Goal: Task Accomplishment & Management: Use online tool/utility

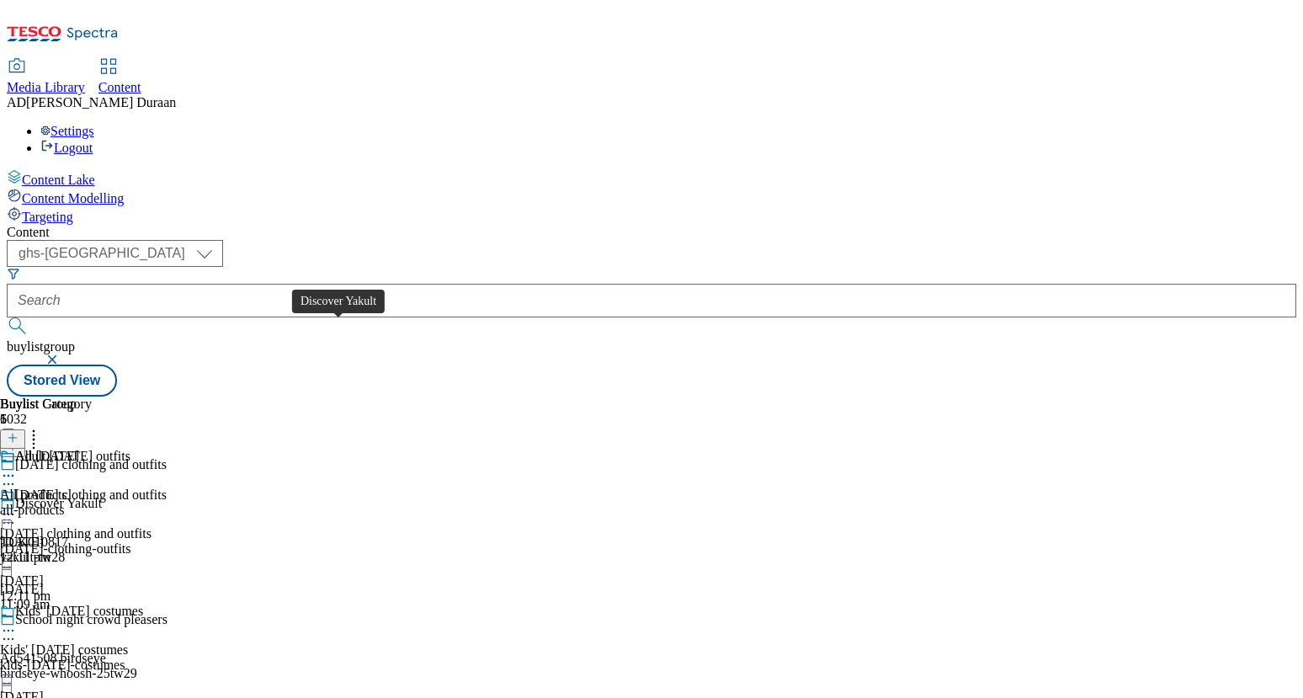
select select "ghs-[GEOGRAPHIC_DATA]"
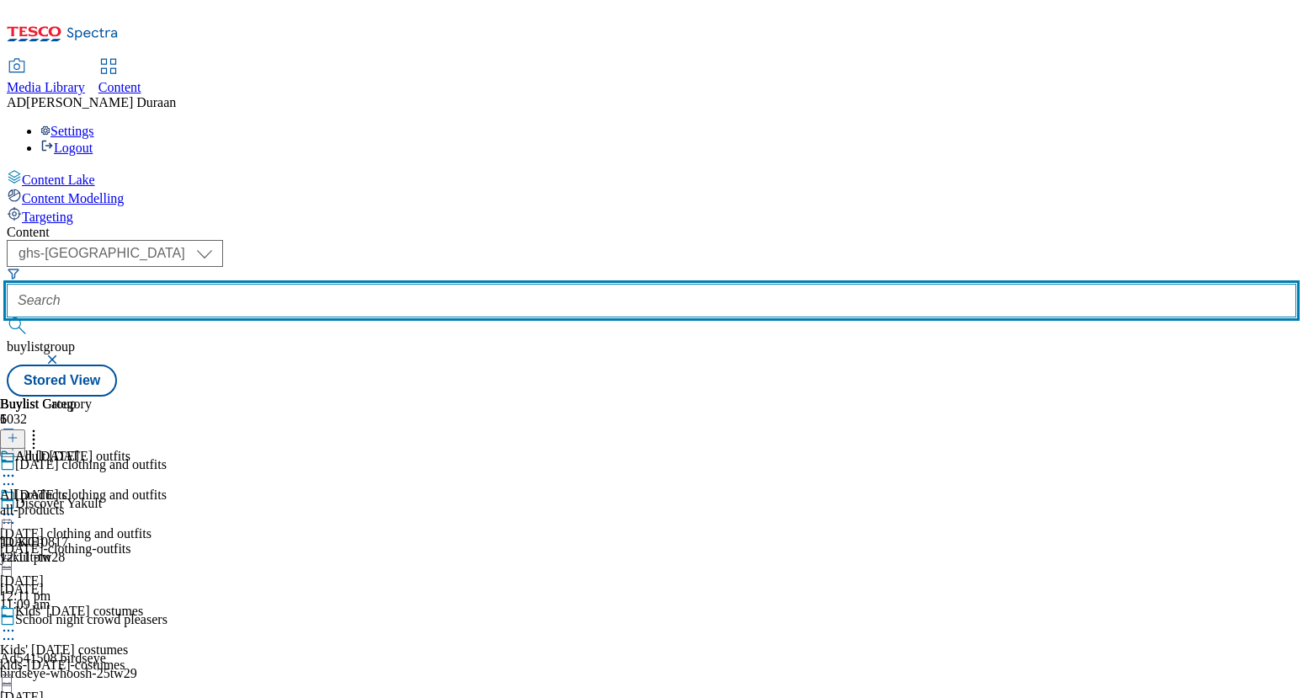
click at [394, 284] on input "text" at bounding box center [652, 301] width 1290 height 34
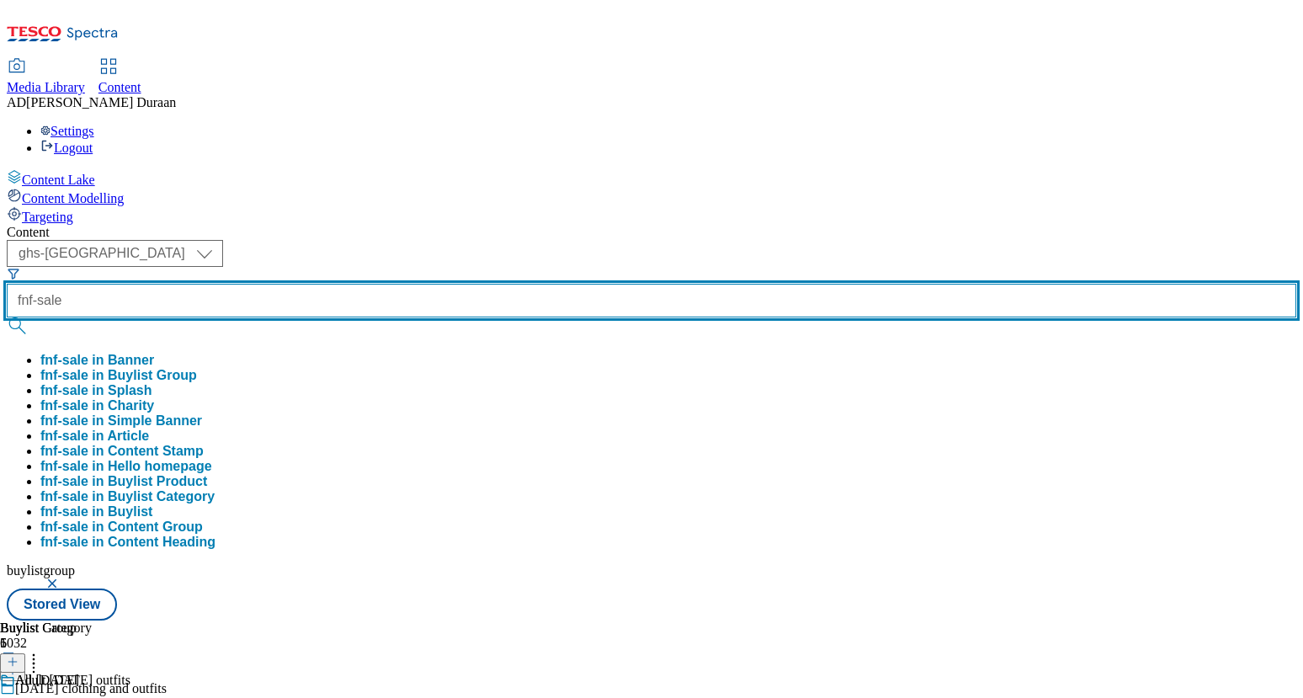
type input "fnf-sale"
click at [7, 317] on button "submit" at bounding box center [19, 325] width 24 height 17
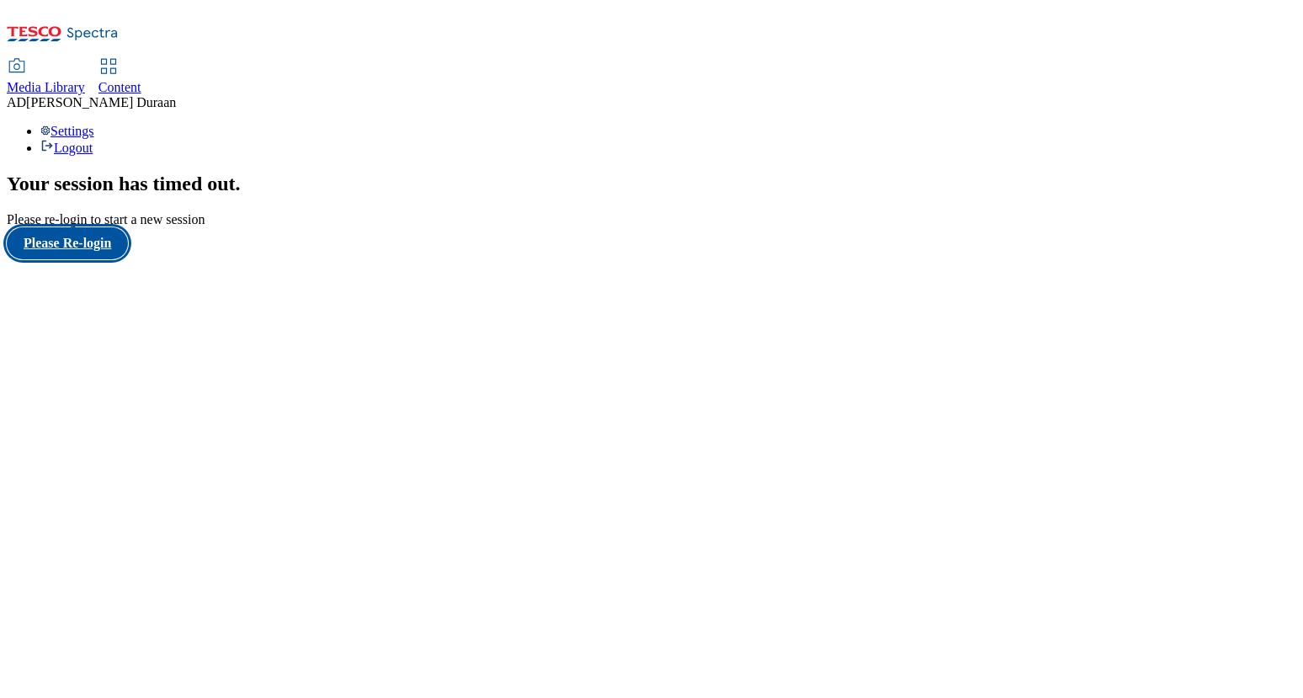
click at [82, 259] on button "Please Re-login" at bounding box center [67, 243] width 121 height 32
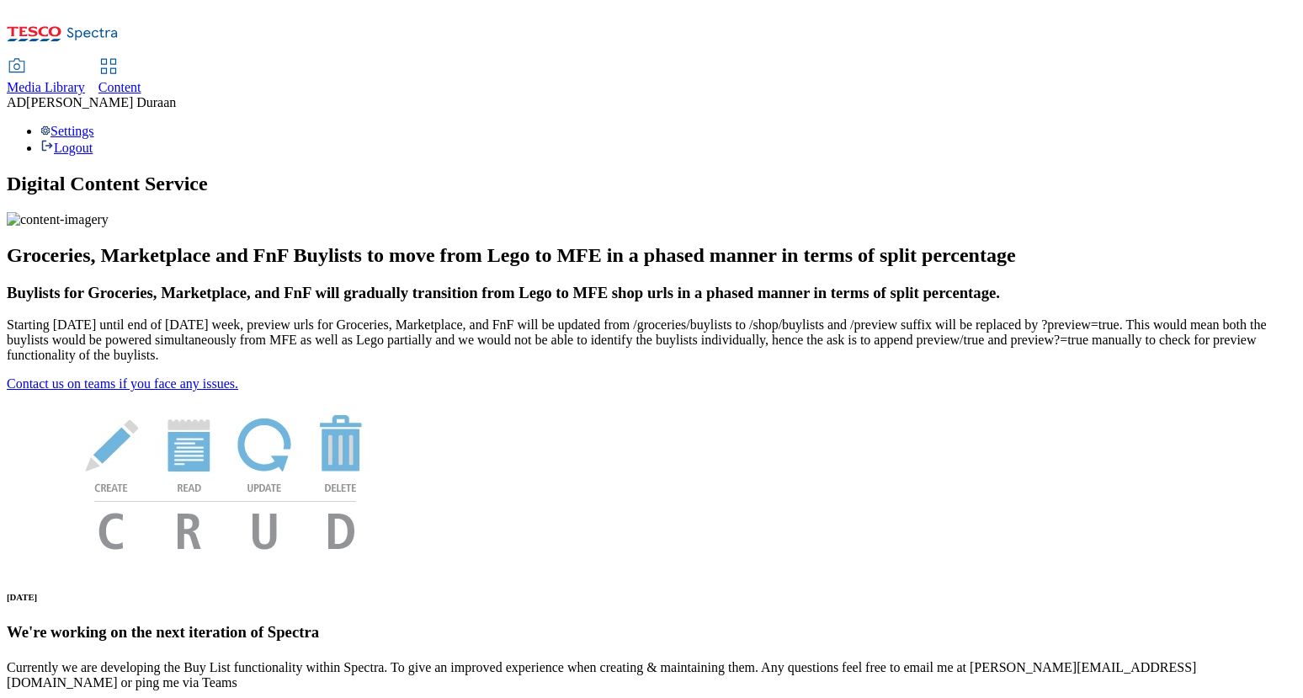
click at [141, 80] on span "Content" at bounding box center [119, 87] width 43 height 14
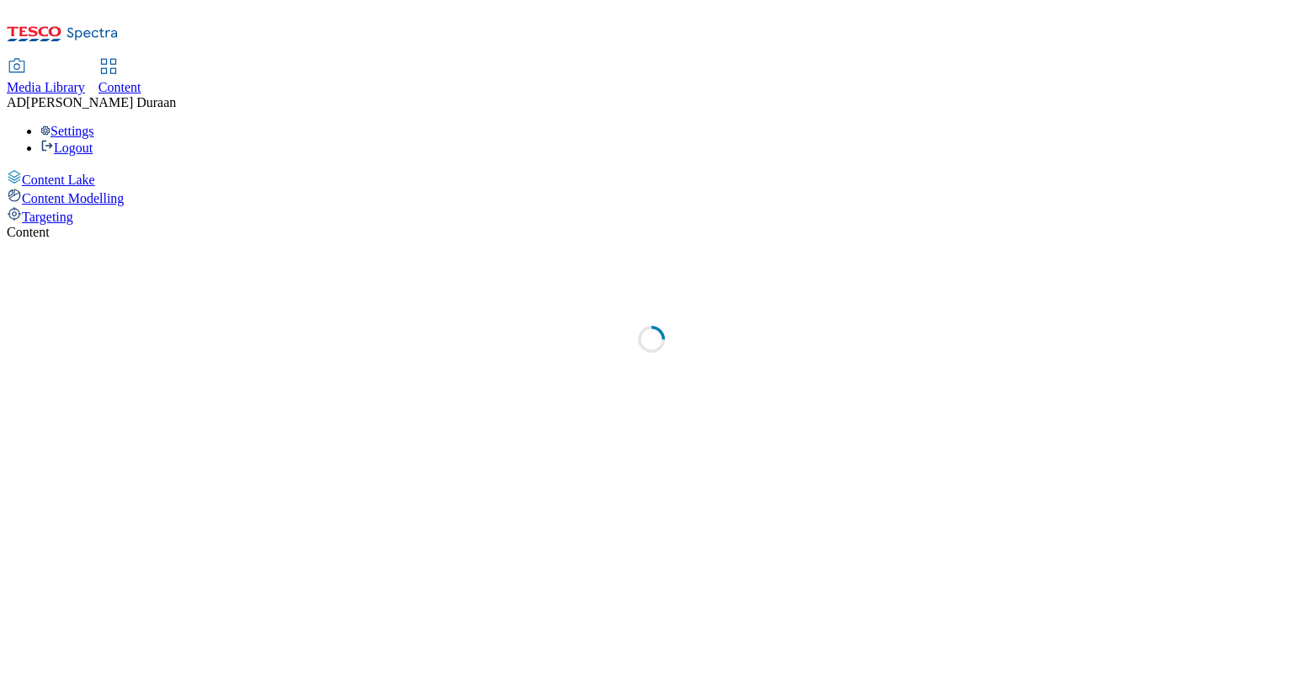
select select "ghs-[GEOGRAPHIC_DATA]"
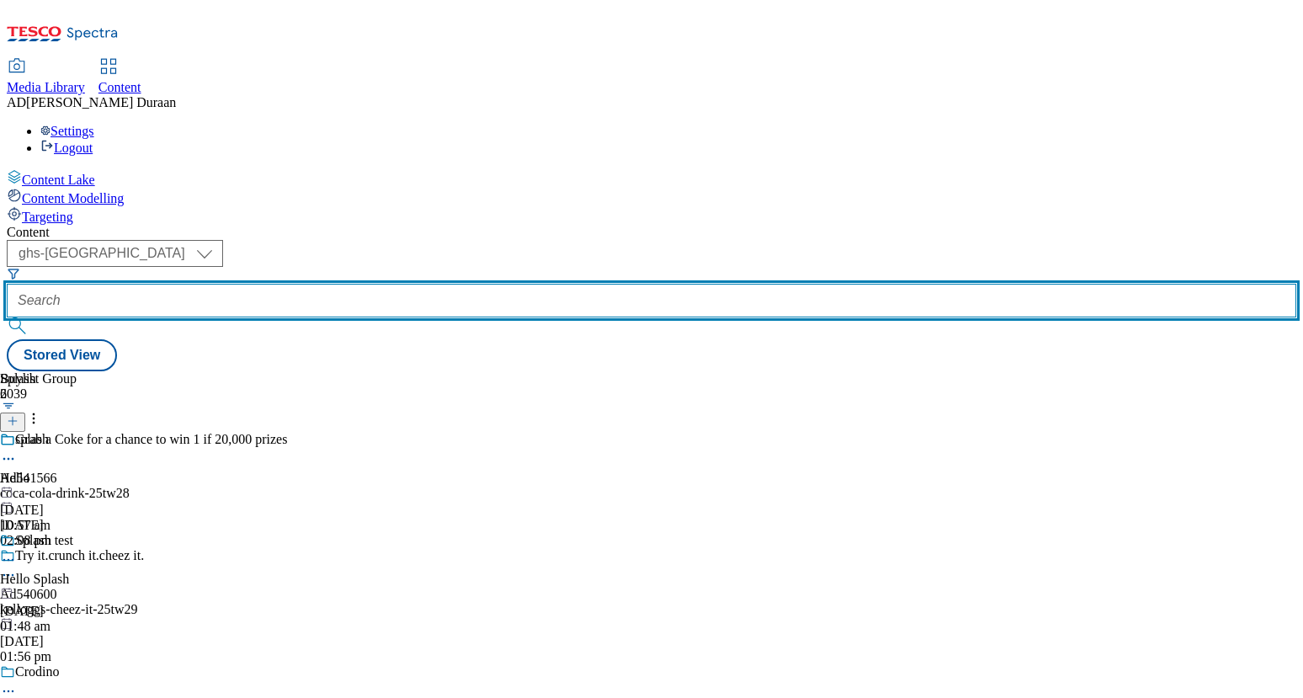
click at [394, 284] on input "text" at bounding box center [652, 301] width 1290 height 34
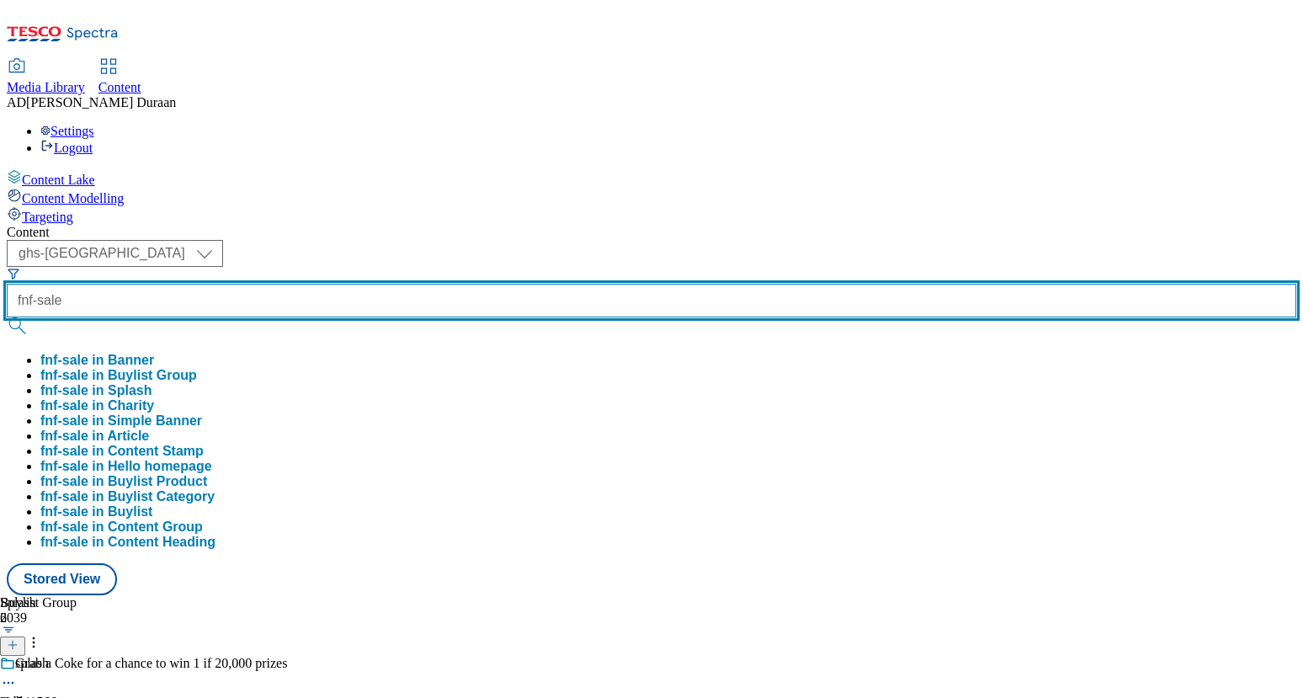
type input "fnf-sale"
click at [7, 317] on button "submit" at bounding box center [19, 325] width 24 height 17
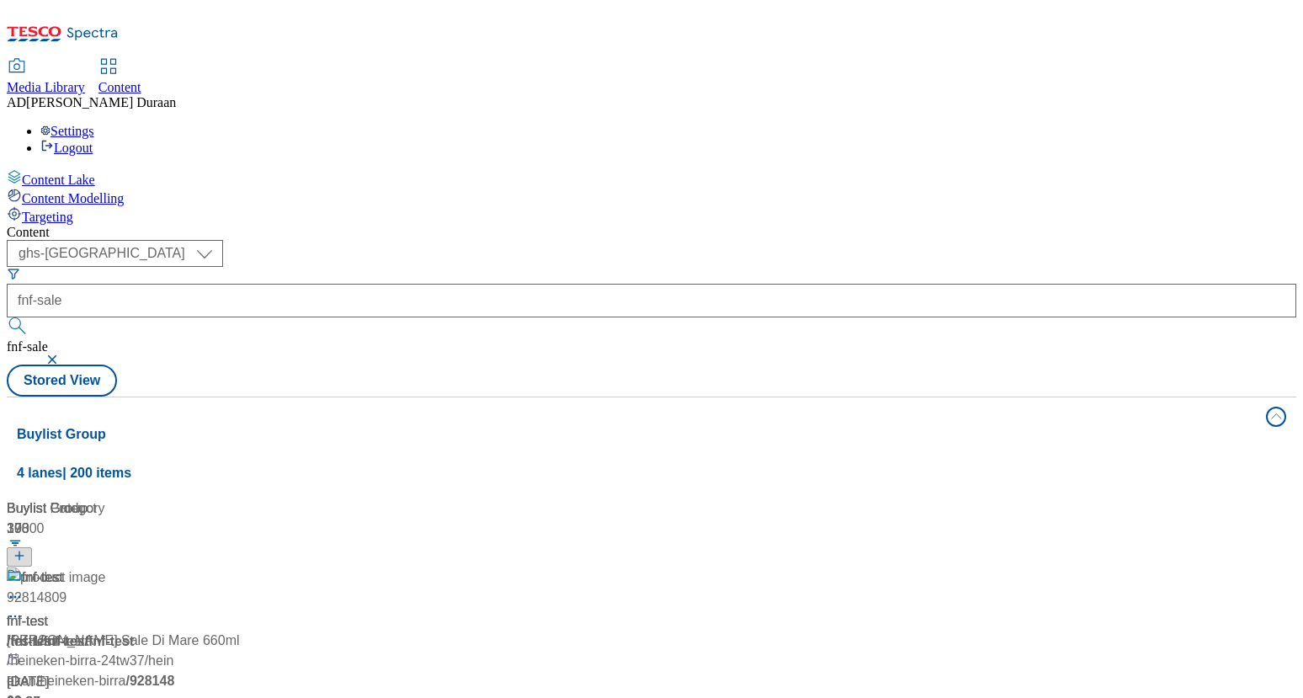
drag, startPoint x: 626, startPoint y: 121, endPoint x: 529, endPoint y: 253, distance: 163.8
click at [626, 240] on div "( optional ) ghs-roi ghs-[GEOGRAPHIC_DATA] ghs-uk fnf-sale fnf-sale Stored View" at bounding box center [652, 318] width 1290 height 157
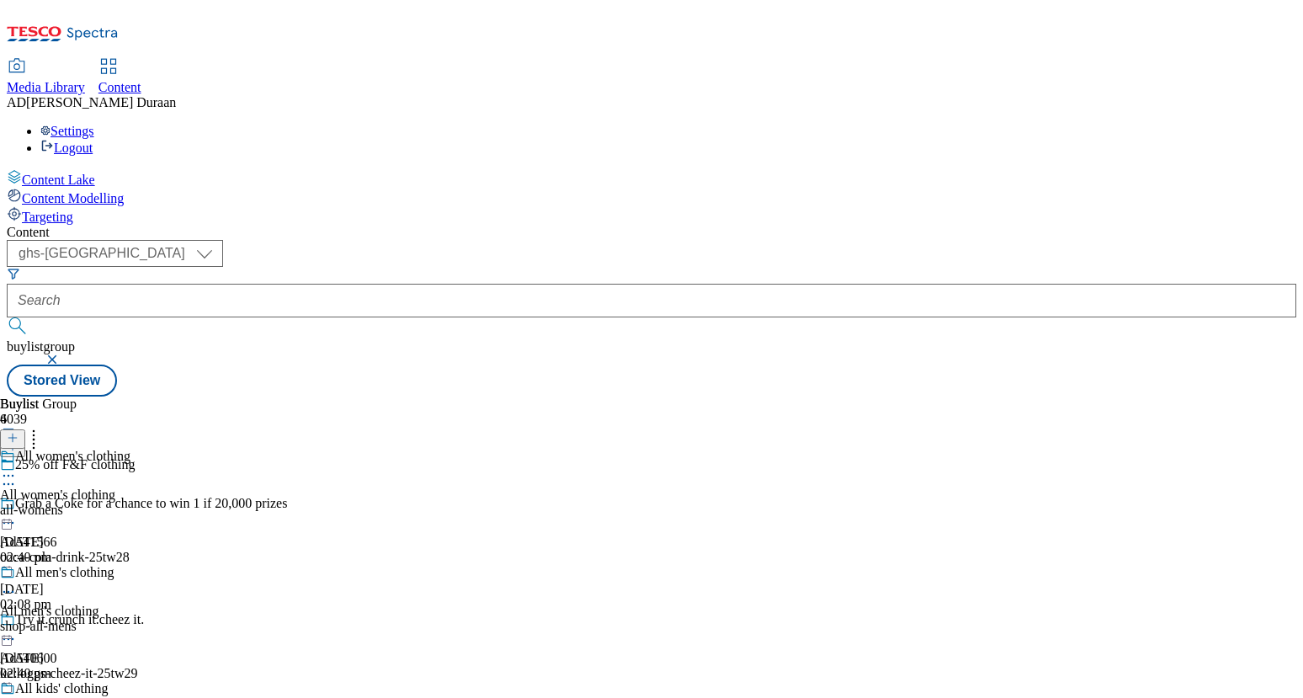
click at [10, 483] on circle at bounding box center [9, 484] width 3 height 3
click at [17, 467] on icon at bounding box center [8, 475] width 17 height 17
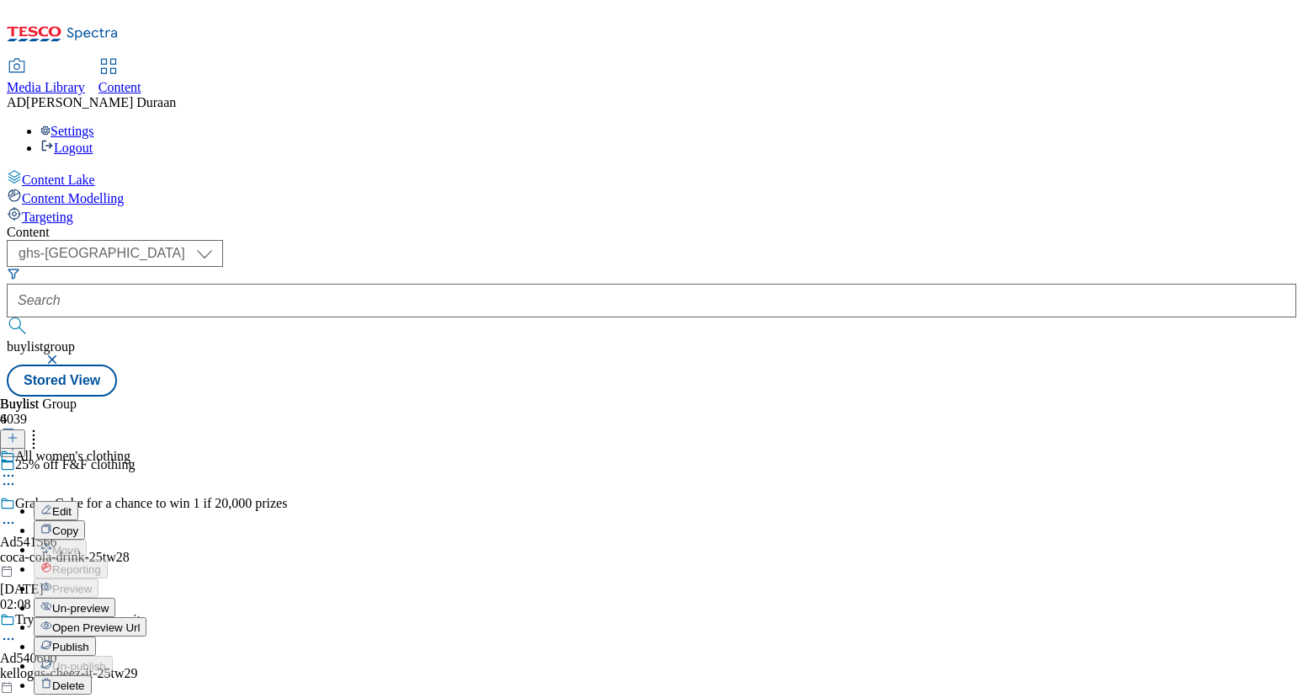
click at [140, 621] on span "Open Preview Url" at bounding box center [96, 627] width 88 height 13
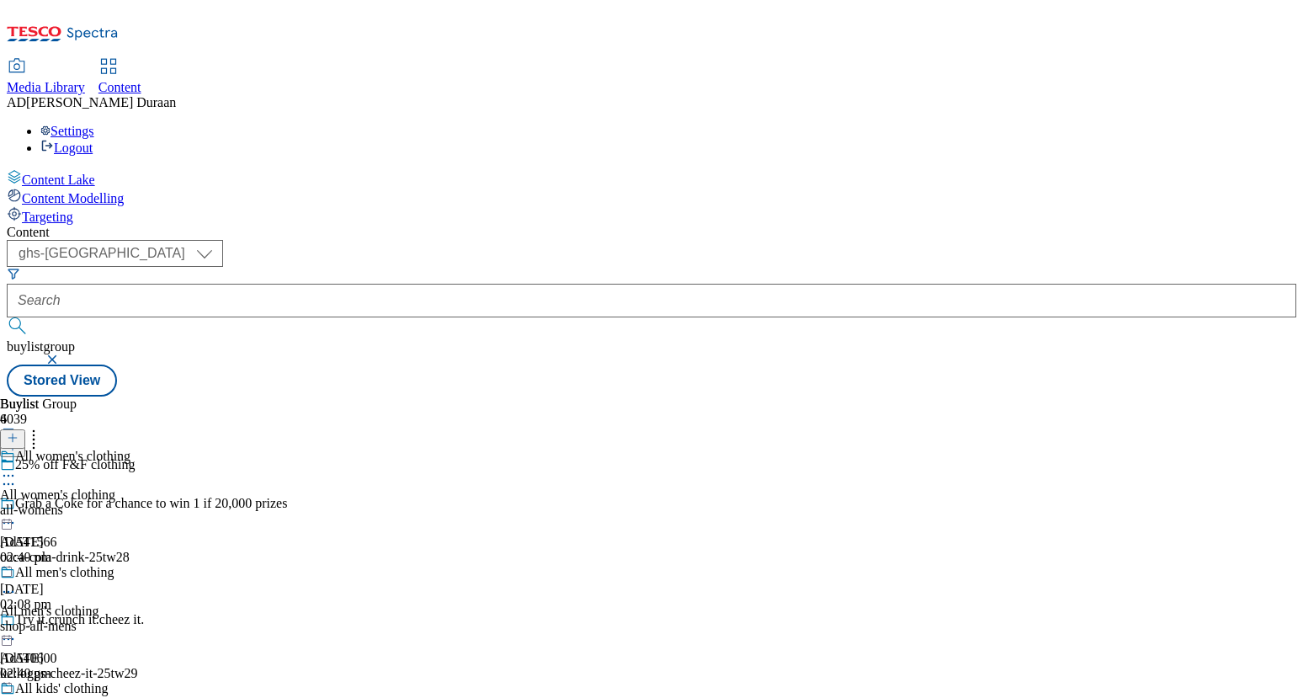
scroll to position [312, 0]
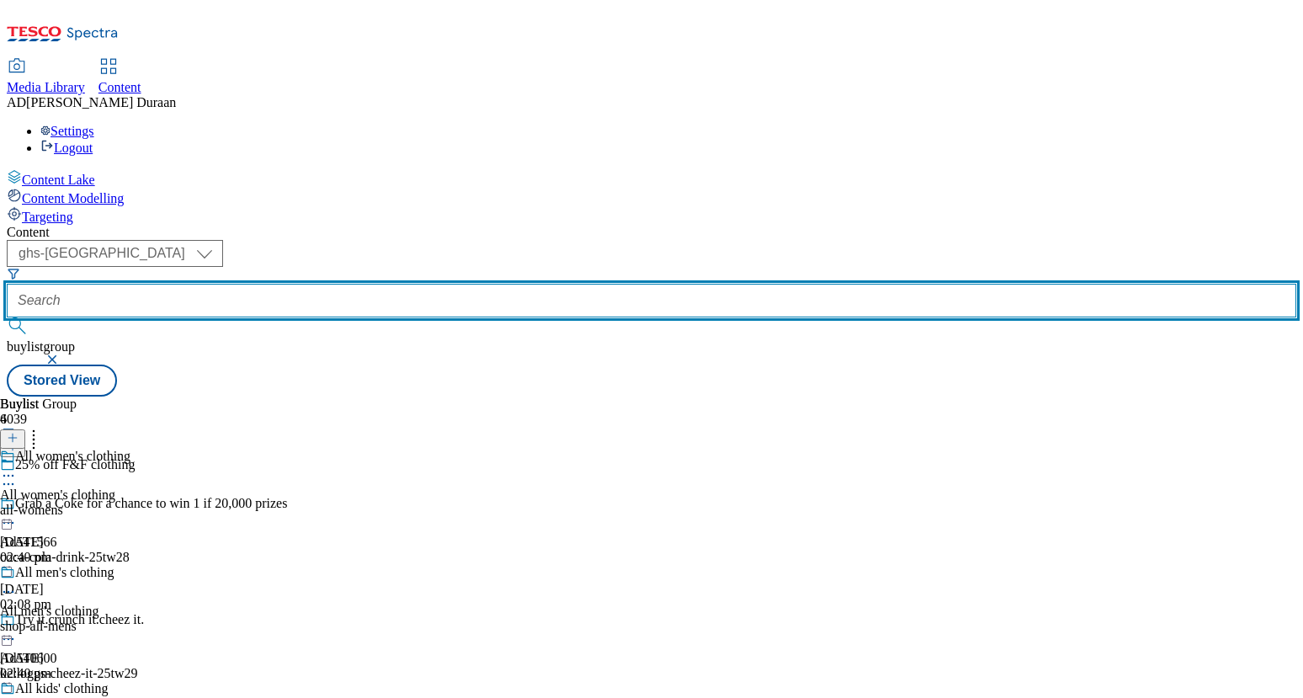
click at [380, 284] on input "text" at bounding box center [652, 301] width 1290 height 34
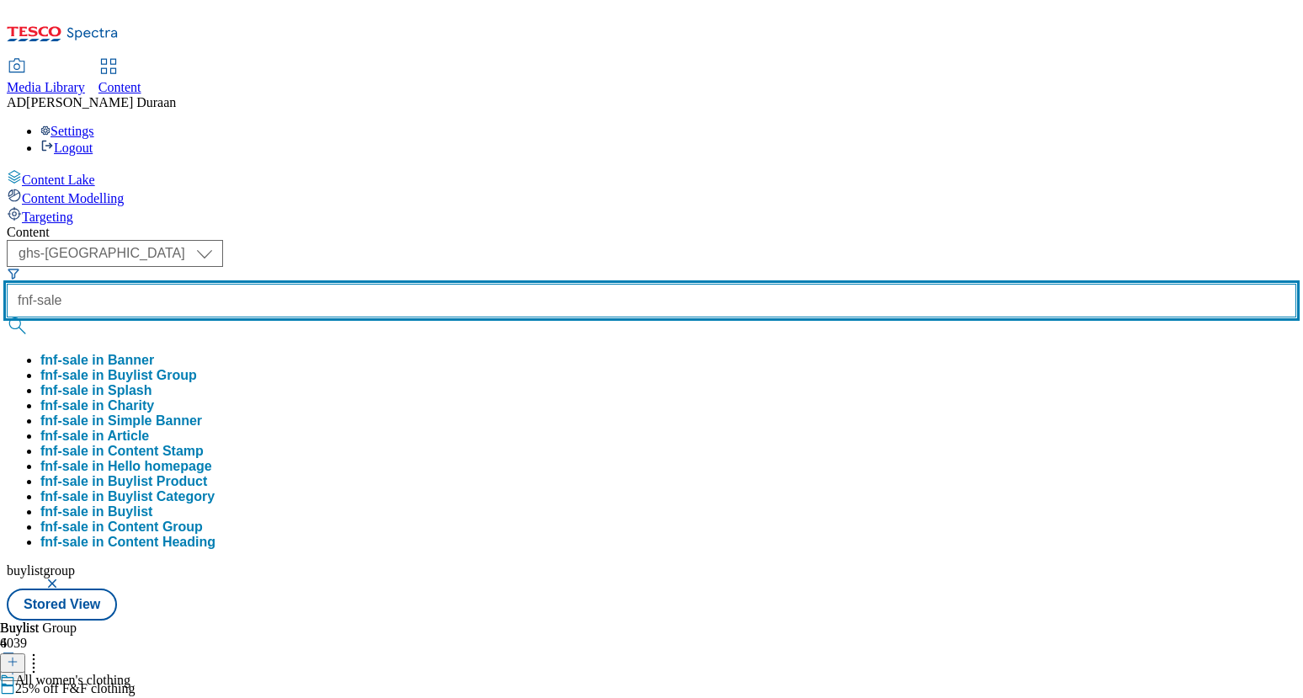
type input "fnf-sale"
click at [7, 317] on button "submit" at bounding box center [19, 325] width 24 height 17
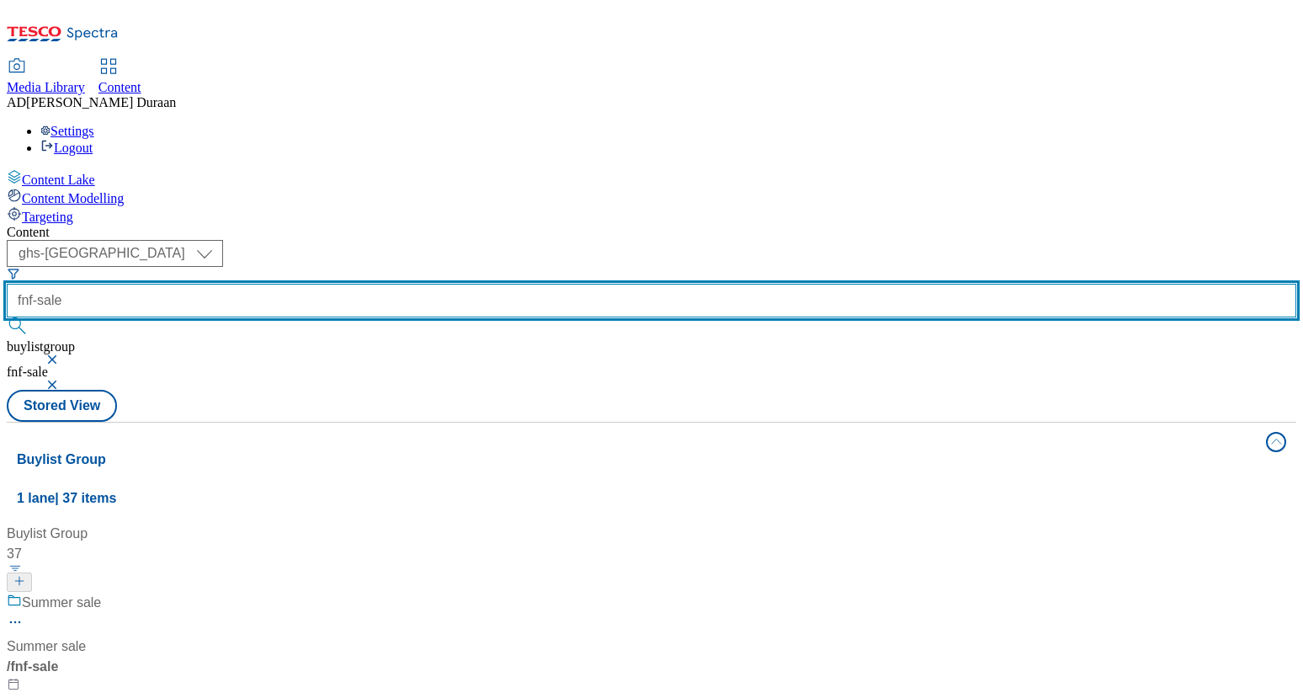
scroll to position [41, 0]
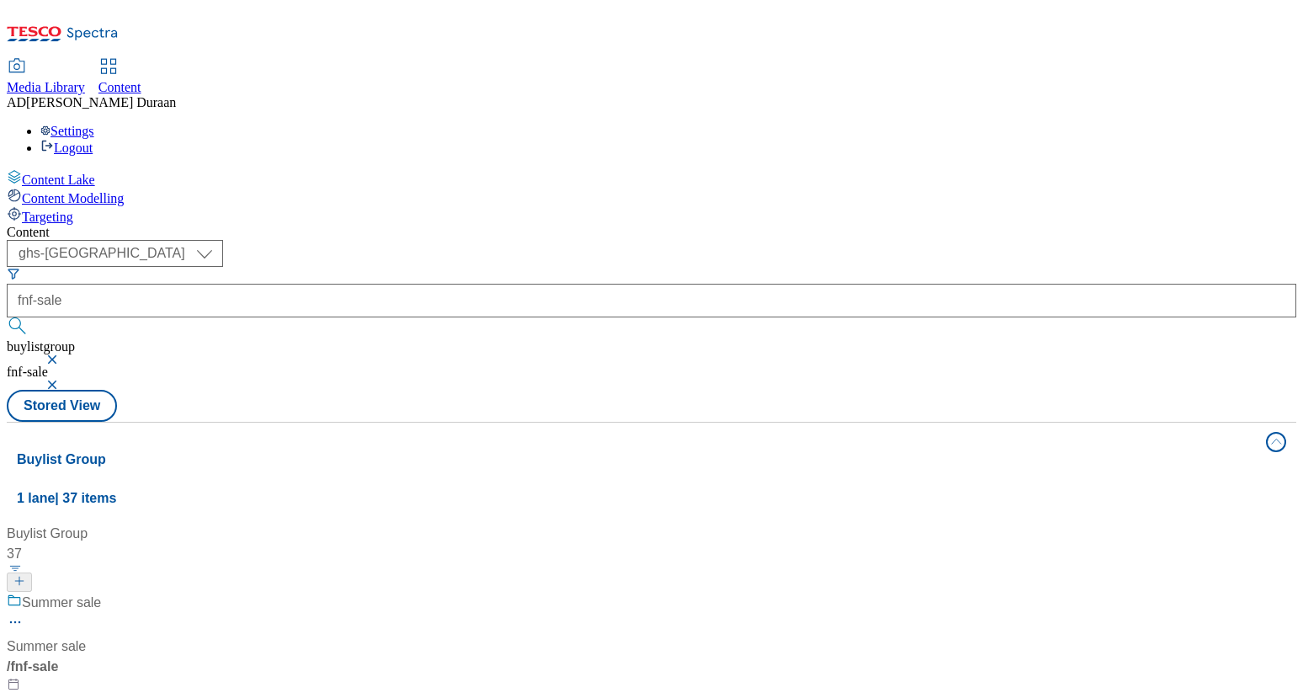
click at [217, 657] on div "/ fnf-sale" at bounding box center [112, 667] width 210 height 20
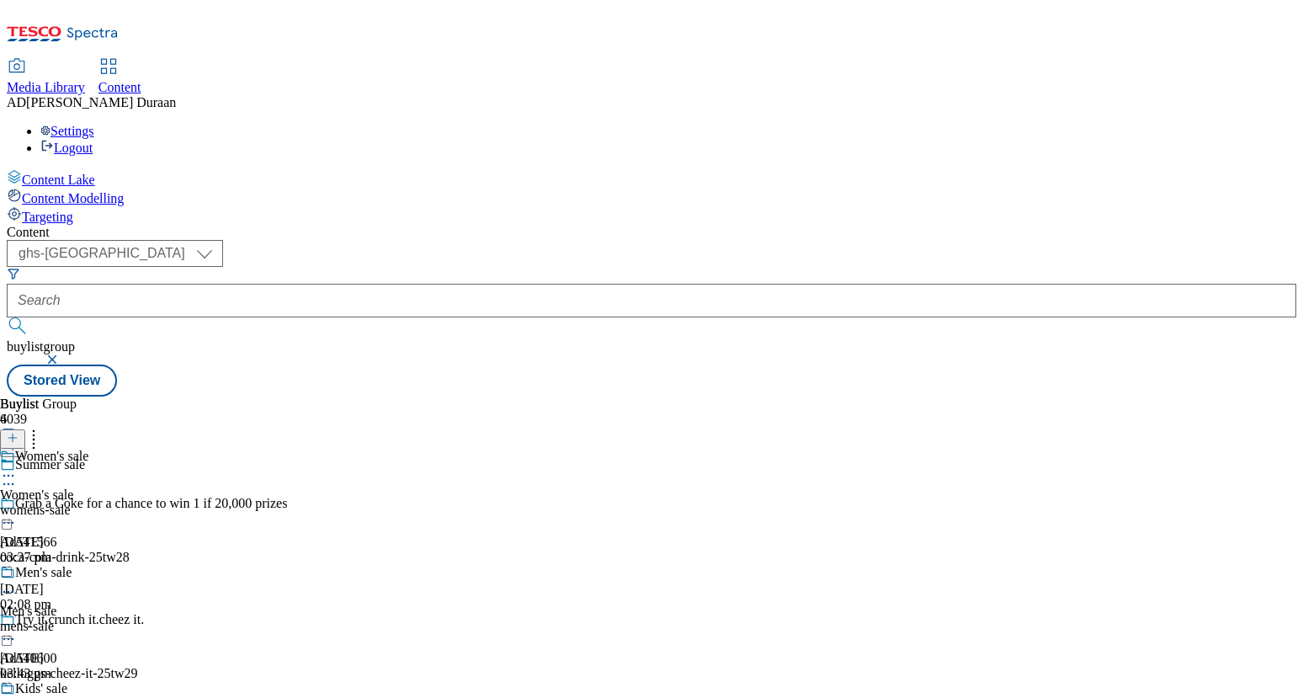
scroll to position [163, 0]
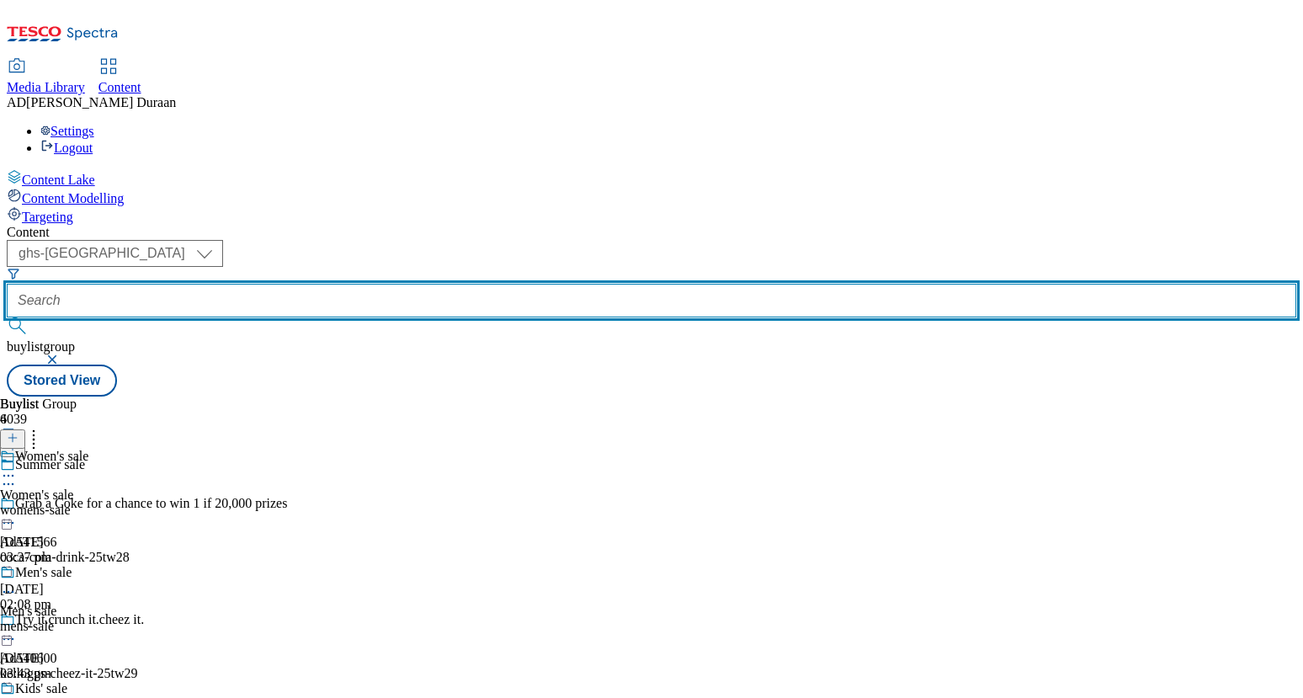
click at [398, 284] on input "text" at bounding box center [652, 301] width 1290 height 34
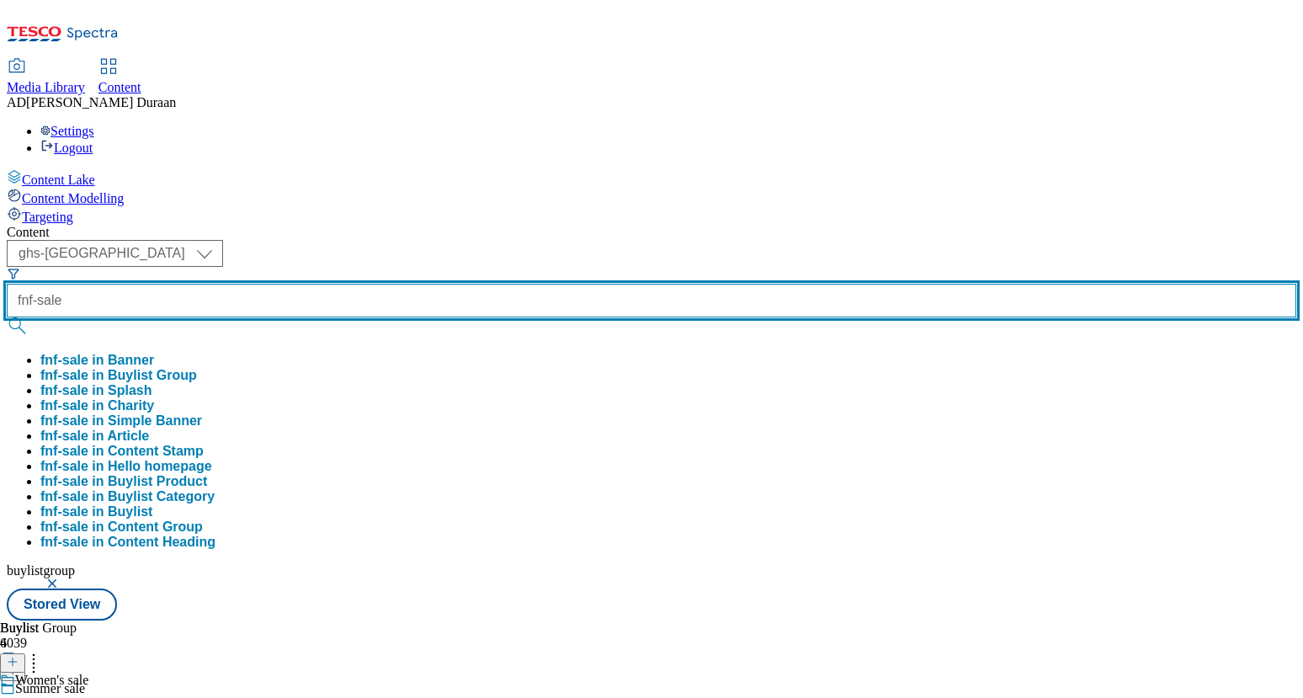
click at [7, 317] on button "submit" at bounding box center [19, 325] width 24 height 17
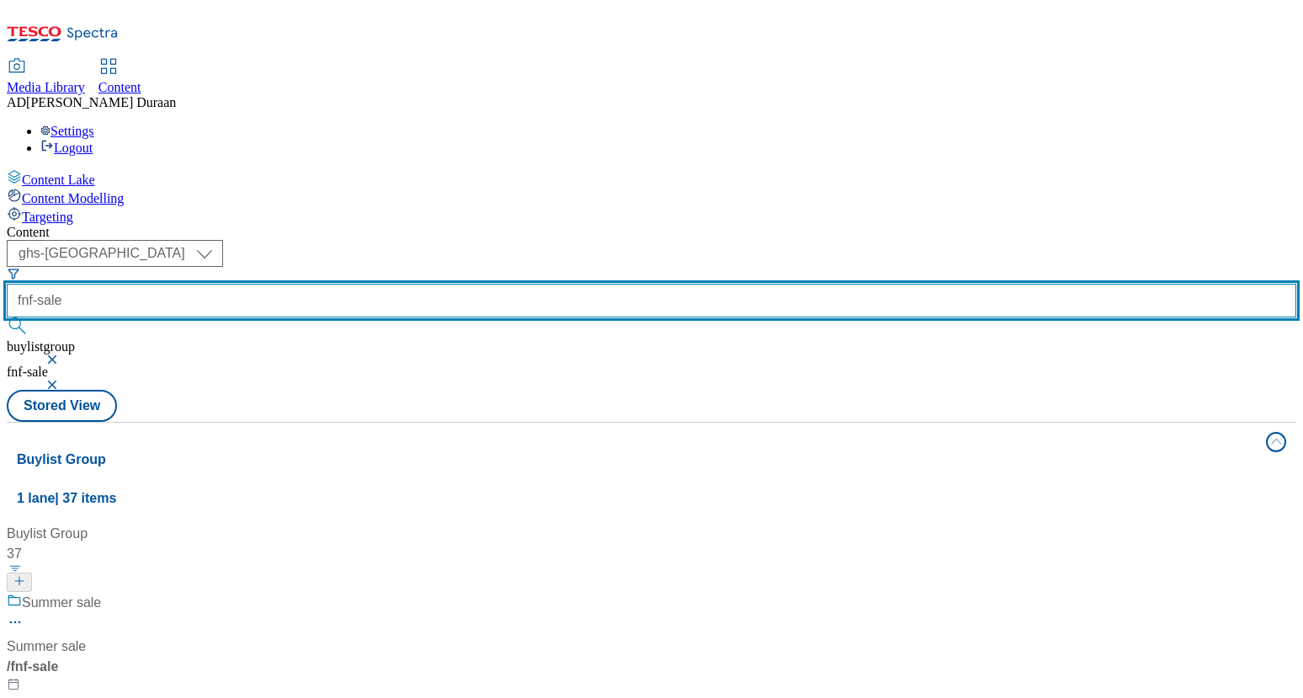
scroll to position [3482, 0]
type input "fnf-jeans"
click at [7, 317] on button "submit" at bounding box center [19, 325] width 24 height 17
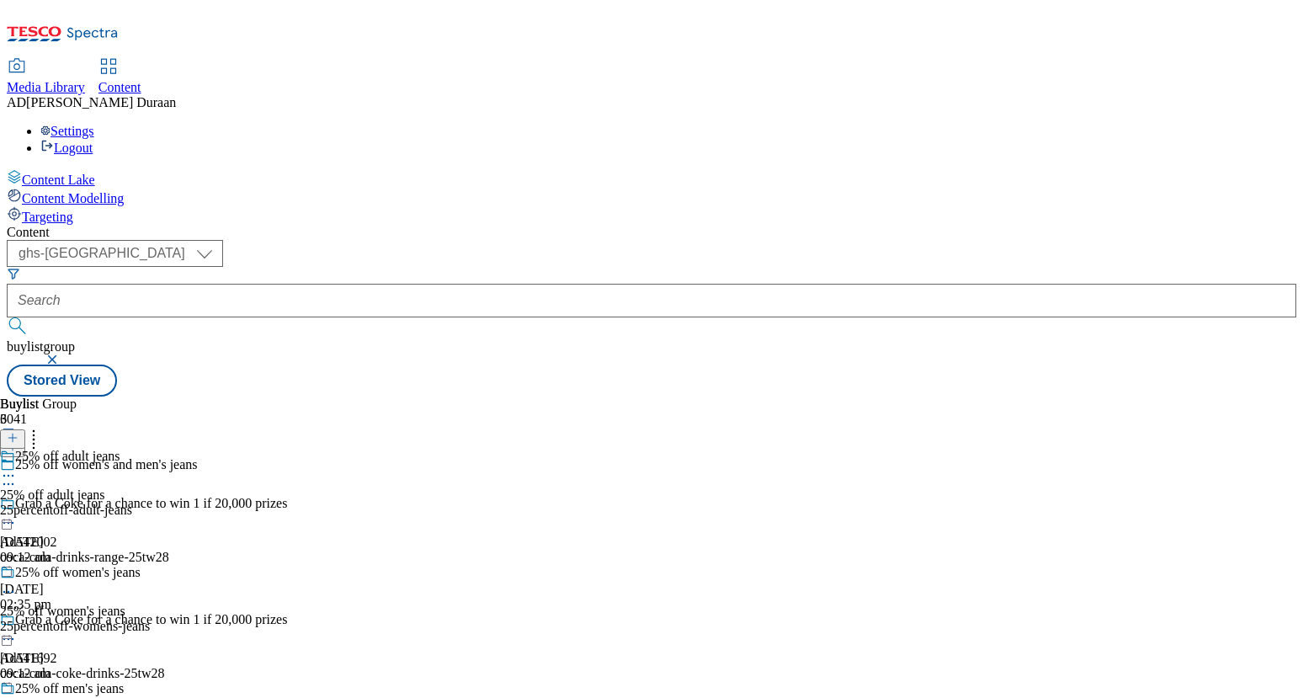
click at [150, 503] on div "25percentoff-adult-jeans" at bounding box center [75, 510] width 150 height 15
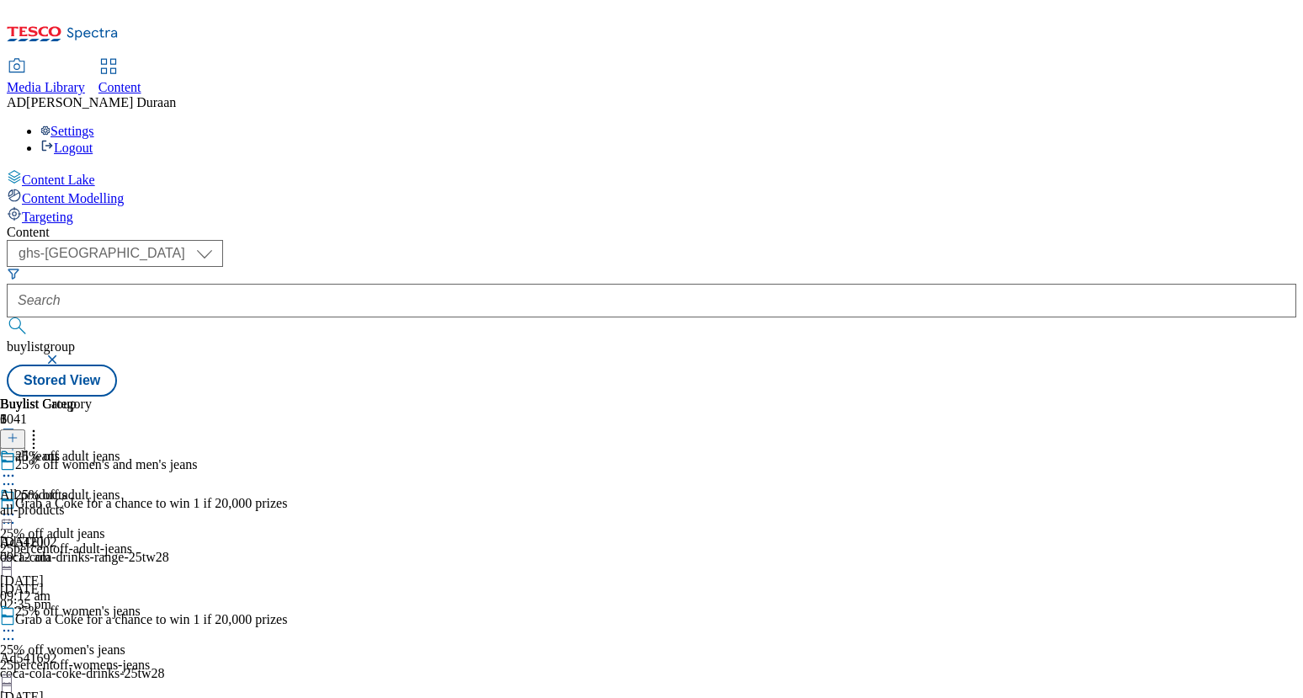
scroll to position [89, 0]
click at [150, 657] on div "25percentoff-womens-jeans" at bounding box center [75, 664] width 150 height 15
click at [92, 503] on div "all-products" at bounding box center [46, 510] width 92 height 15
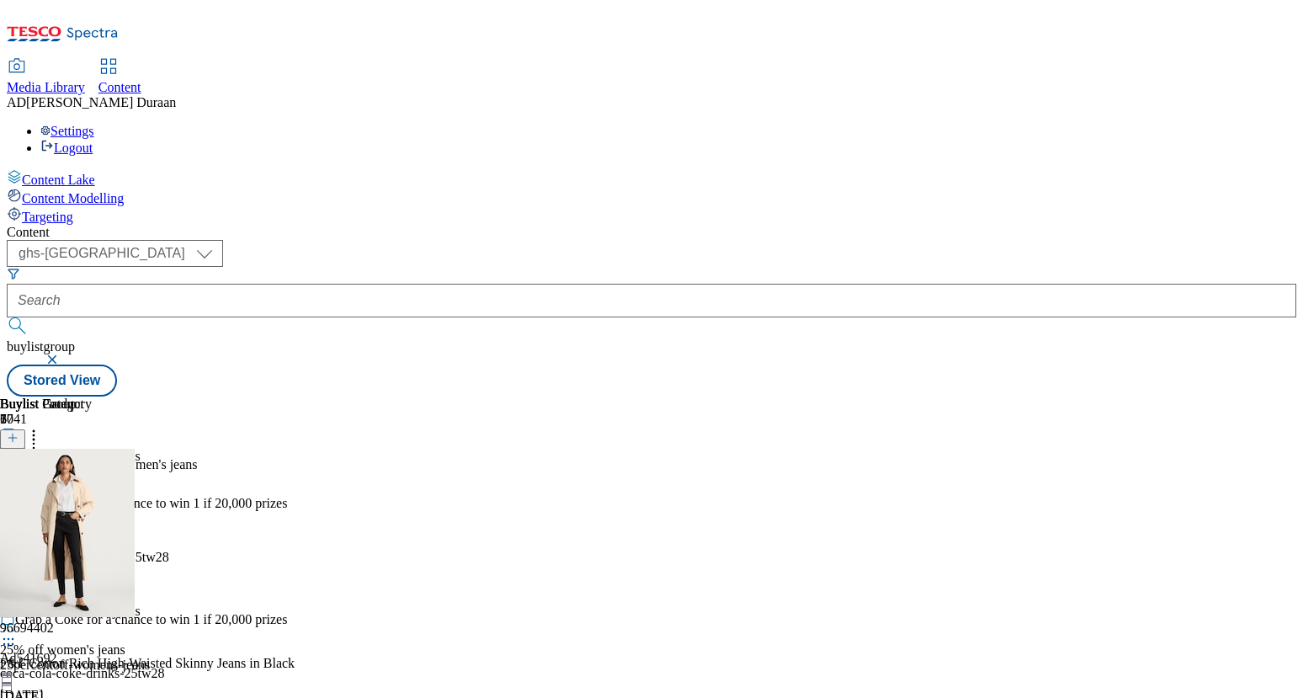
click at [17, 506] on icon at bounding box center [8, 514] width 17 height 17
click at [106, 697] on span "Un-publish" at bounding box center [79, 705] width 54 height 13
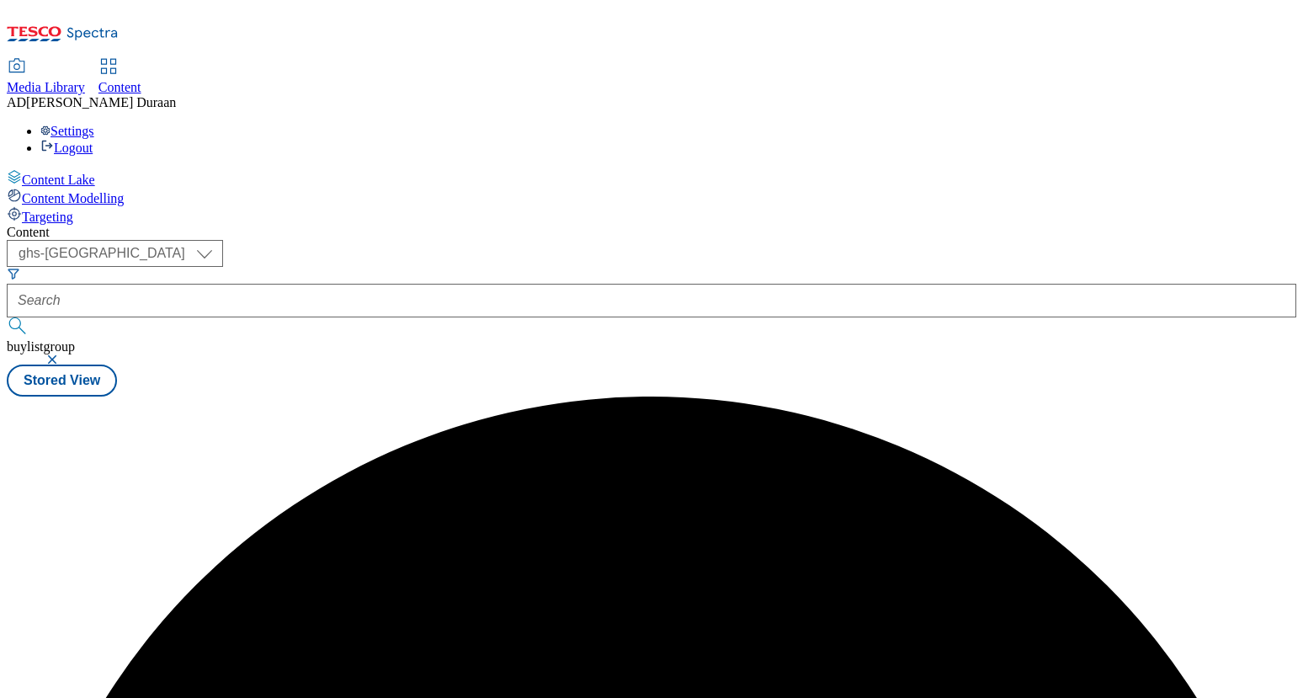
scroll to position [0, 0]
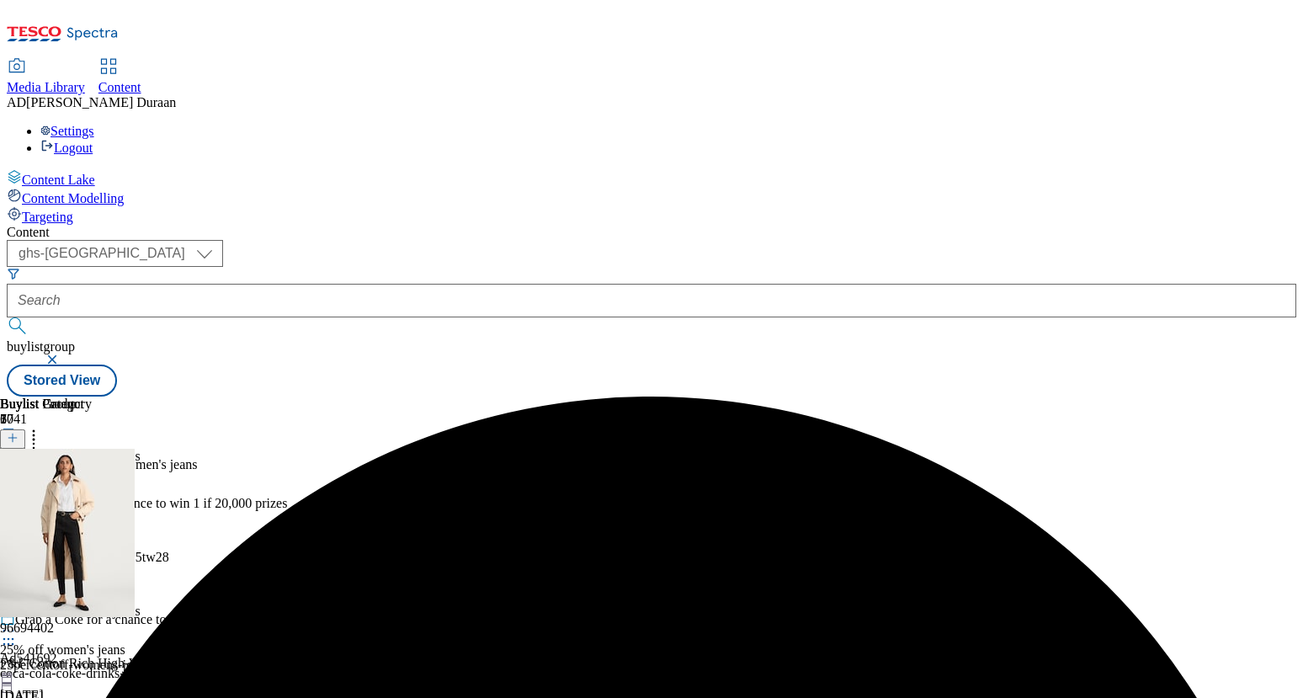
click at [17, 506] on icon at bounding box center [8, 514] width 17 height 17
click at [109, 641] on span "Un-preview" at bounding box center [80, 647] width 56 height 13
click at [35, 434] on circle at bounding box center [34, 435] width 3 height 3
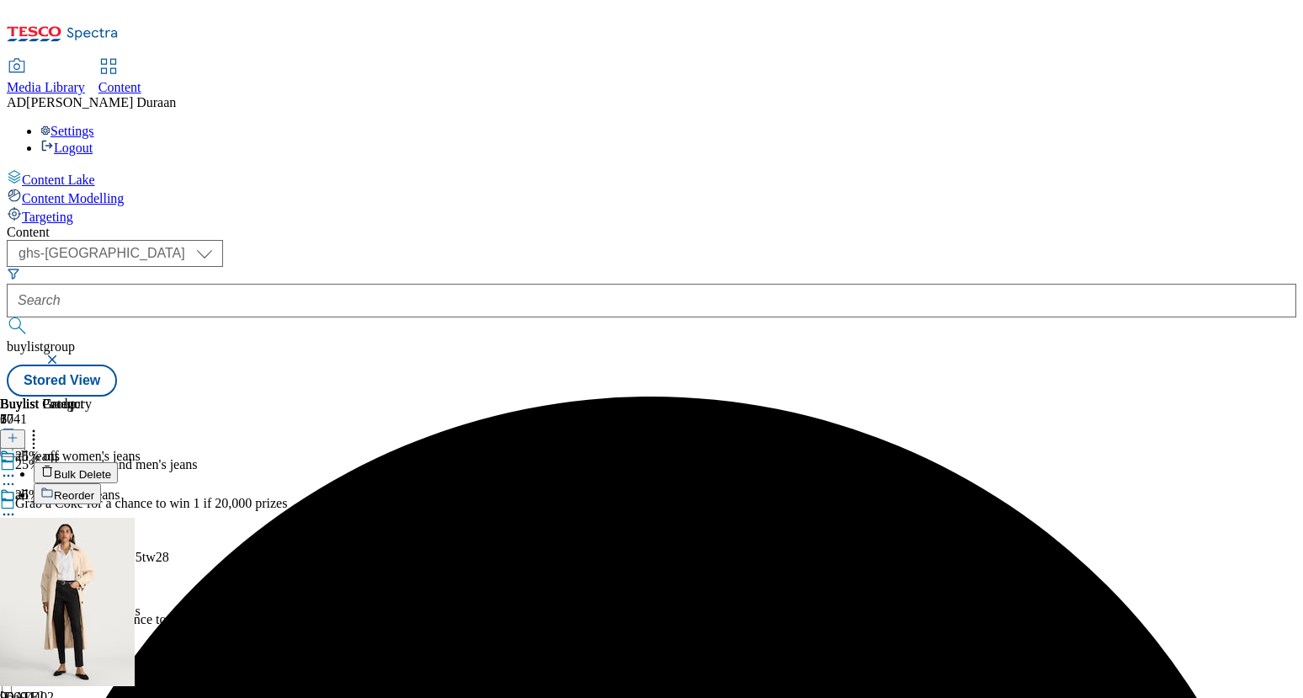
click at [111, 468] on span "Bulk Delete" at bounding box center [82, 474] width 57 height 13
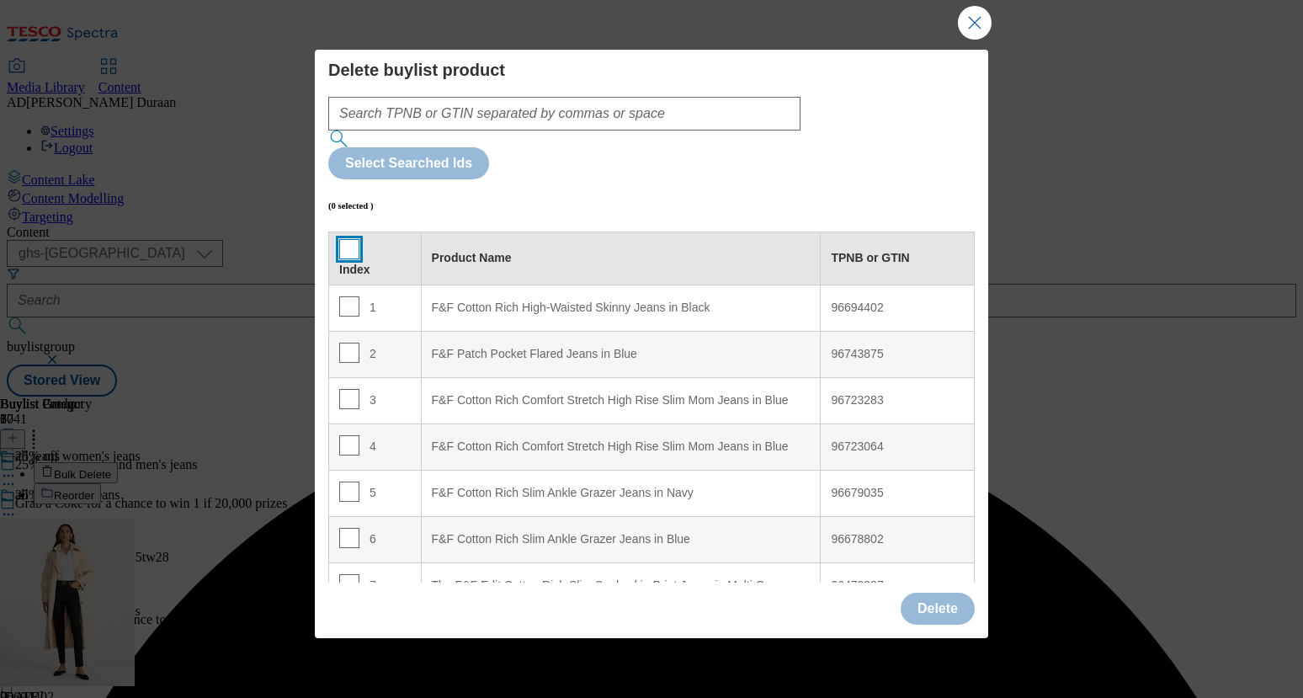
click at [343, 239] on input "Modal" at bounding box center [349, 249] width 20 height 20
checkbox input "true"
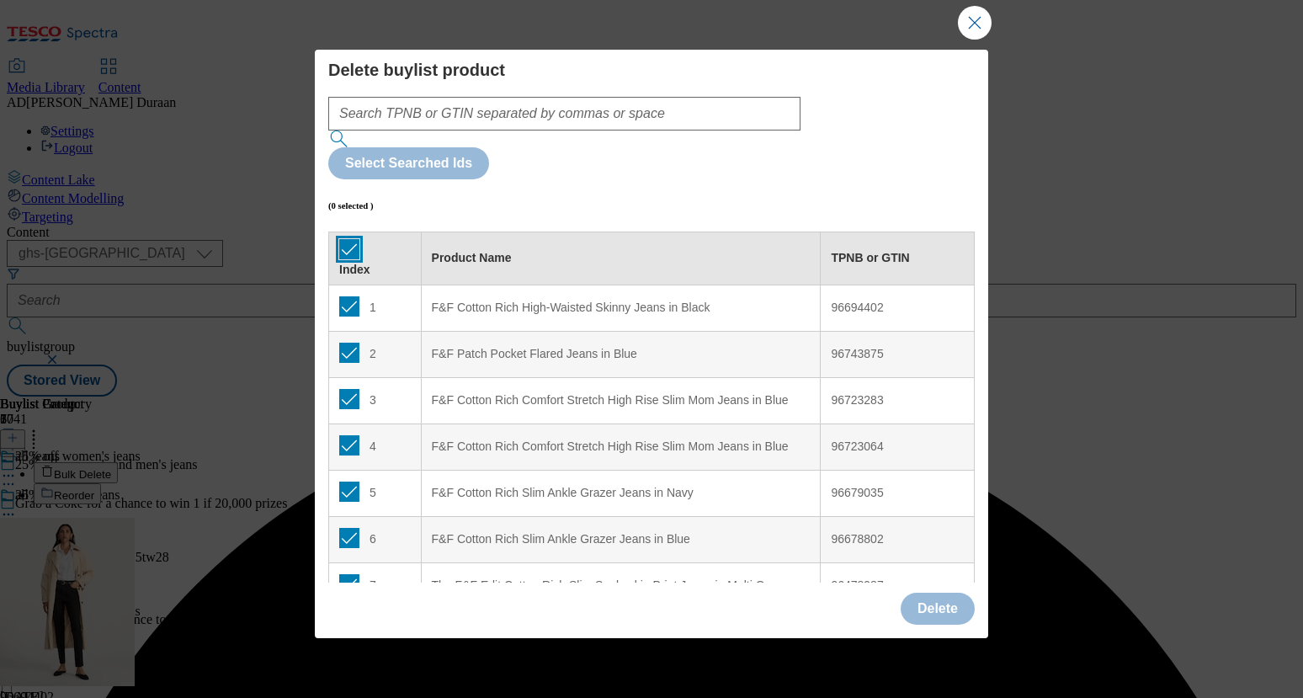
checkbox input "true"
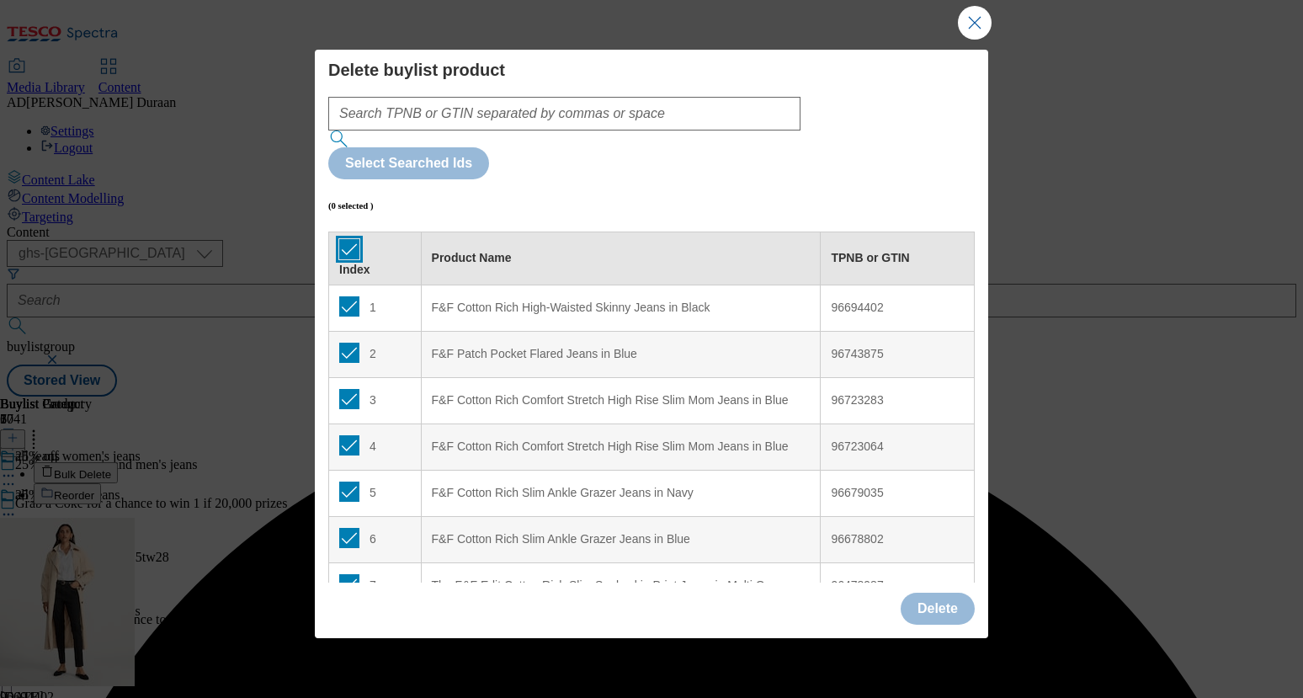
checkbox input "true"
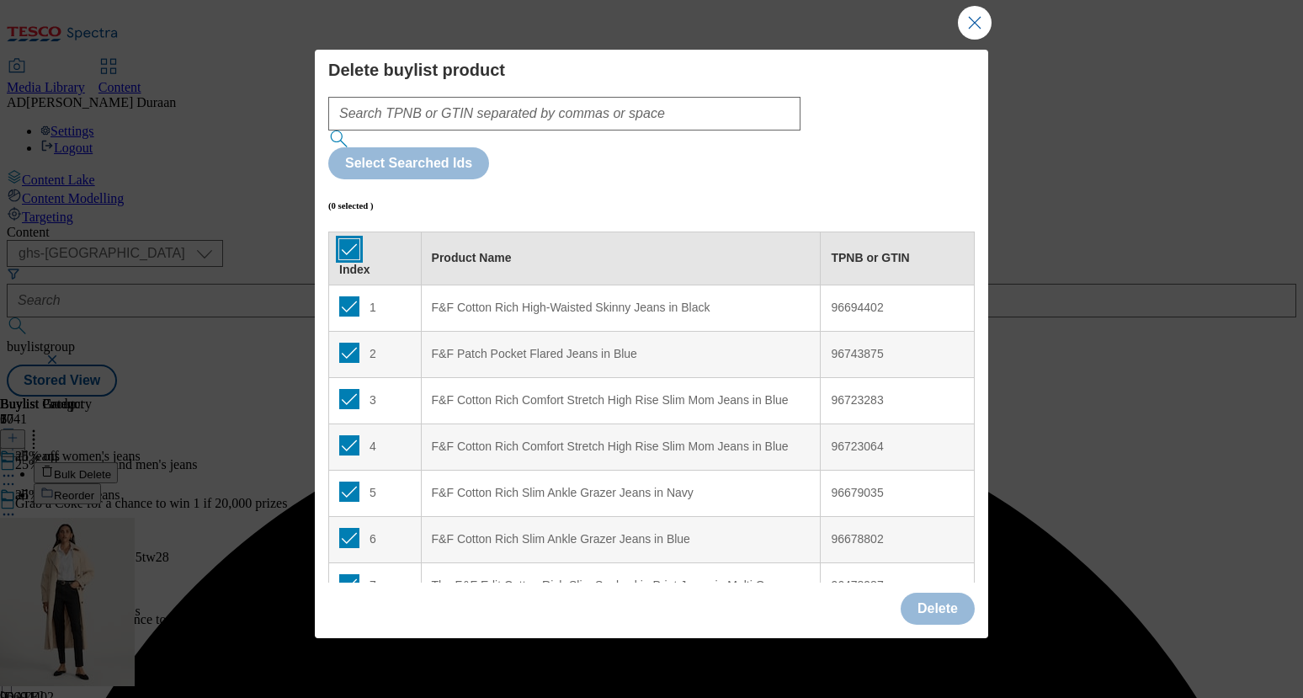
checkbox input "true"
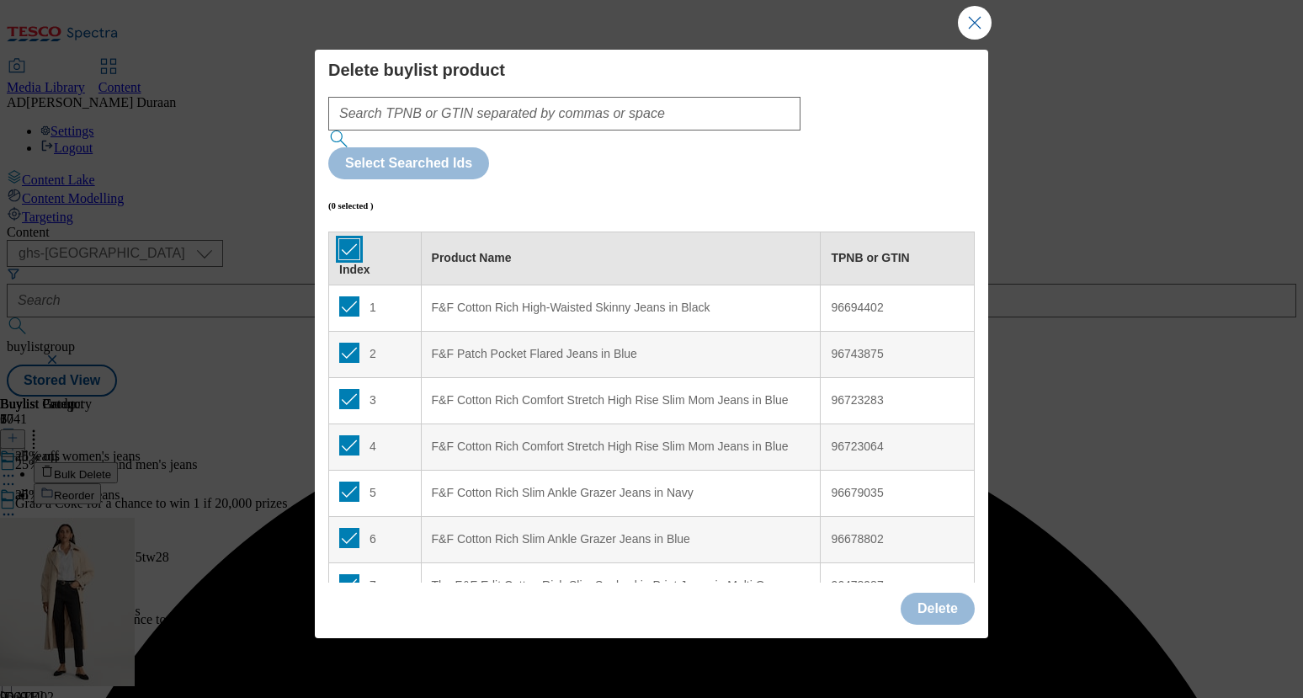
checkbox input "true"
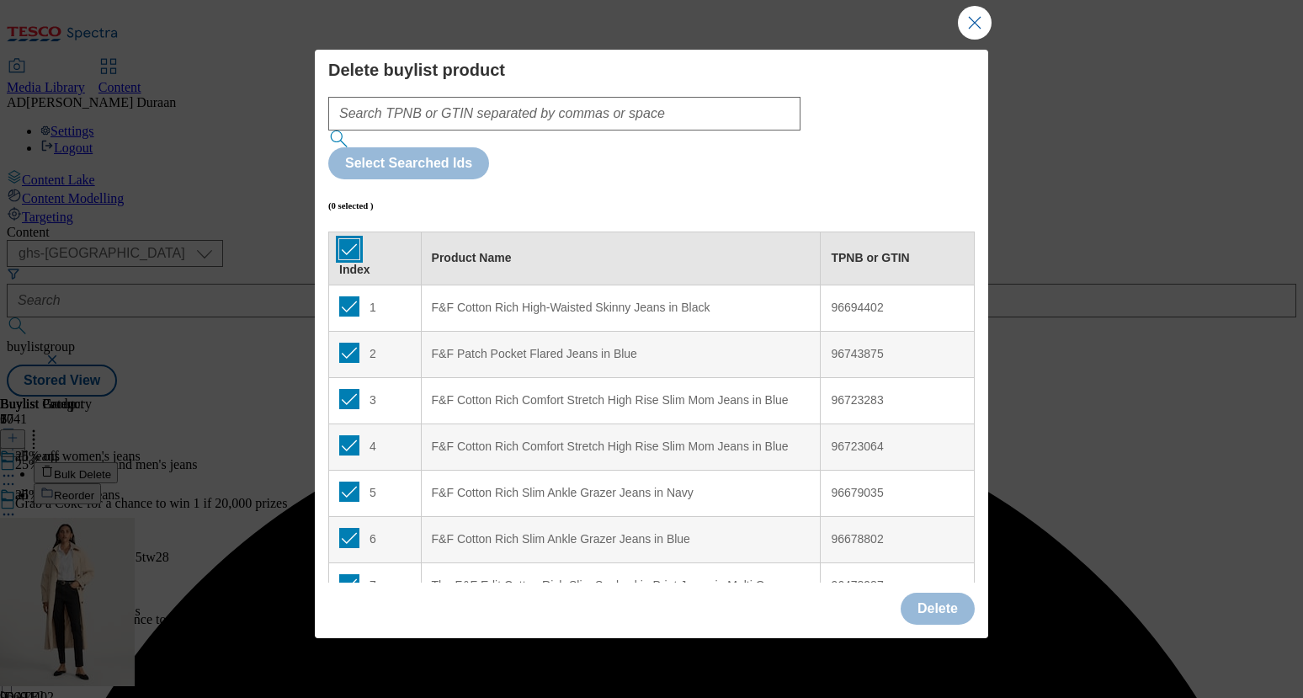
checkbox input "true"
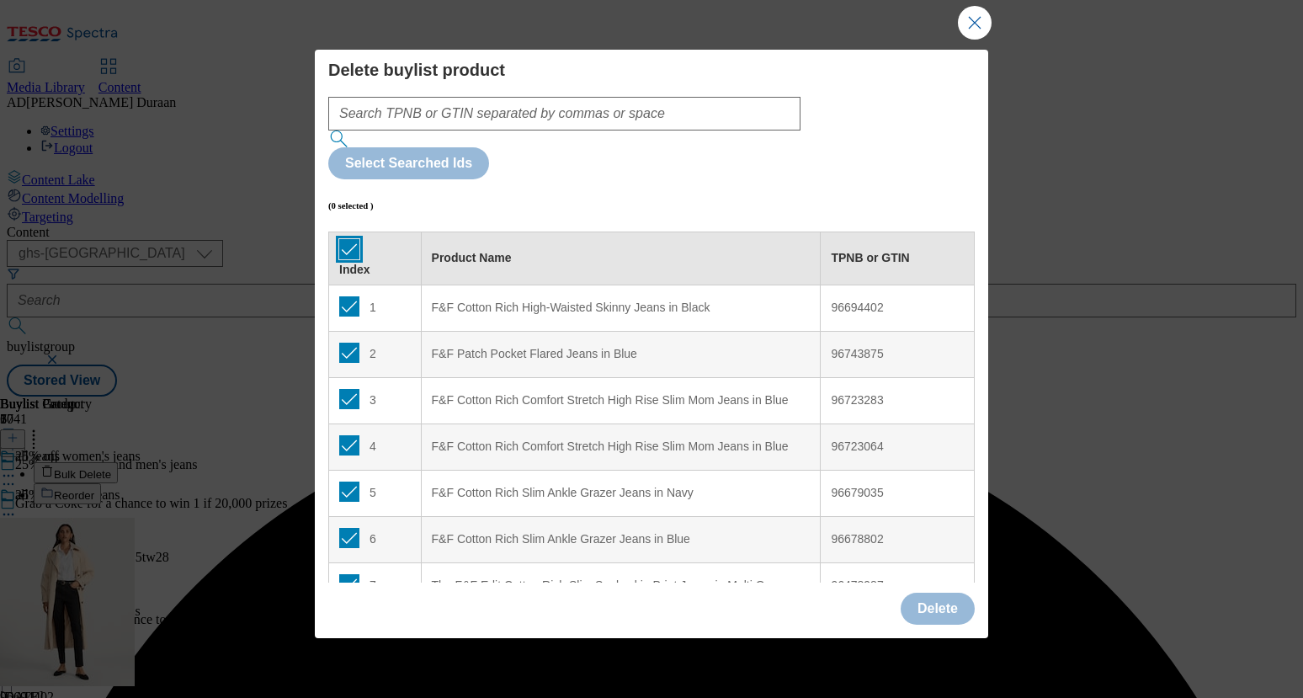
checkbox input "true"
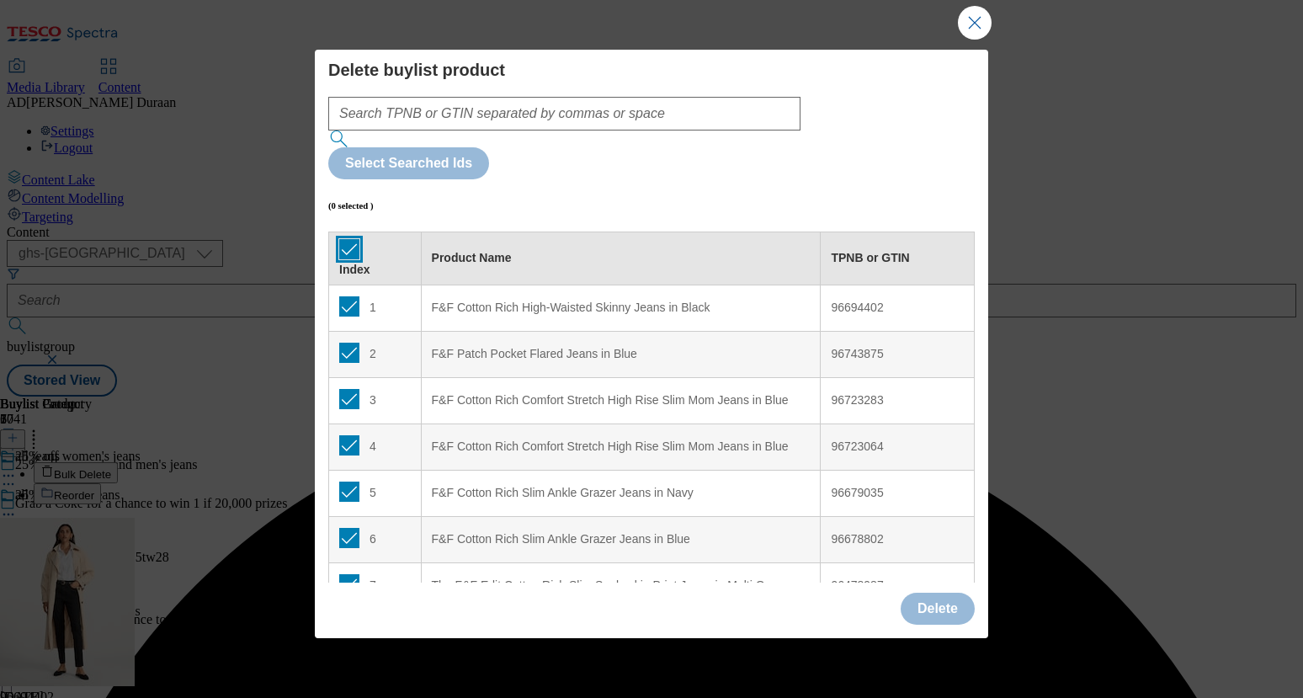
checkbox input "true"
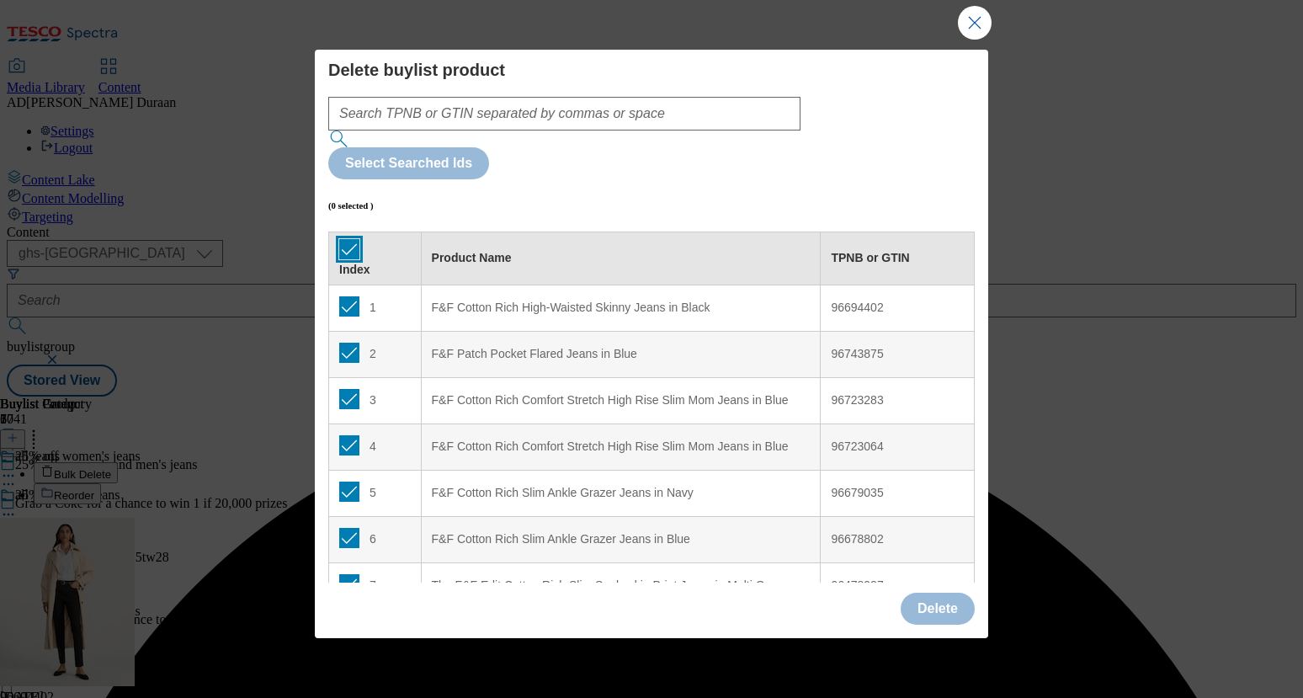
checkbox input "true"
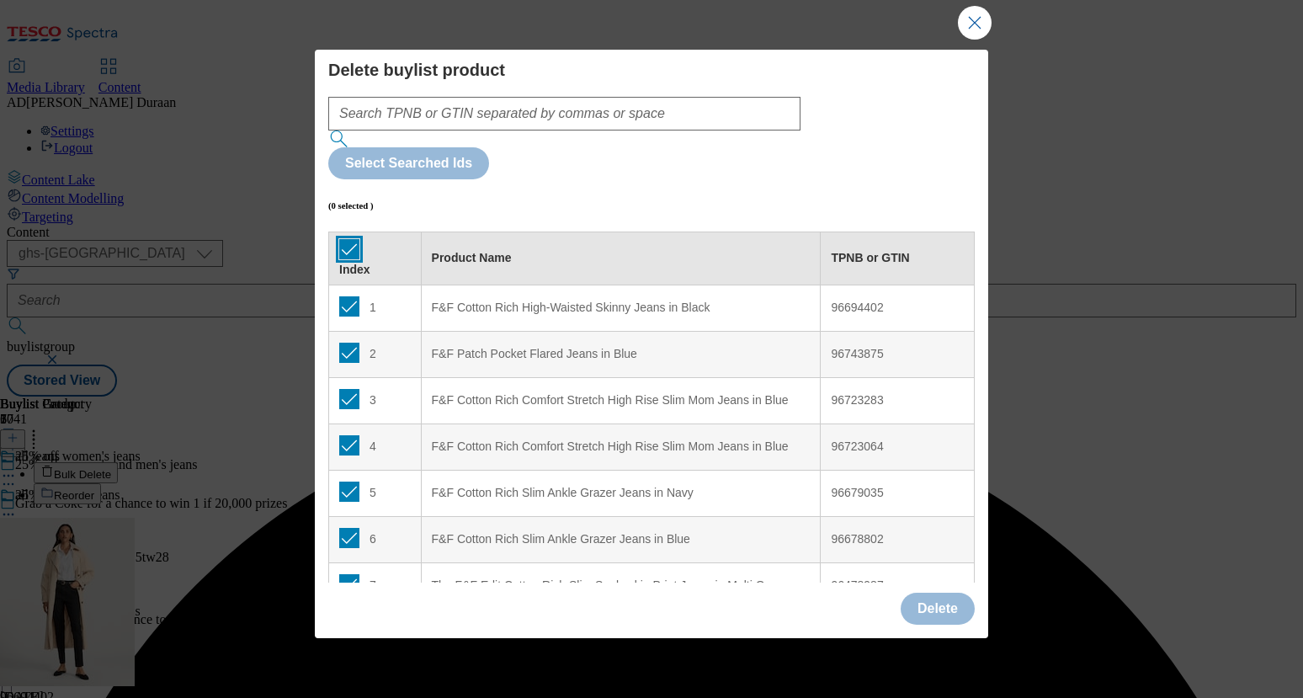
checkbox input "true"
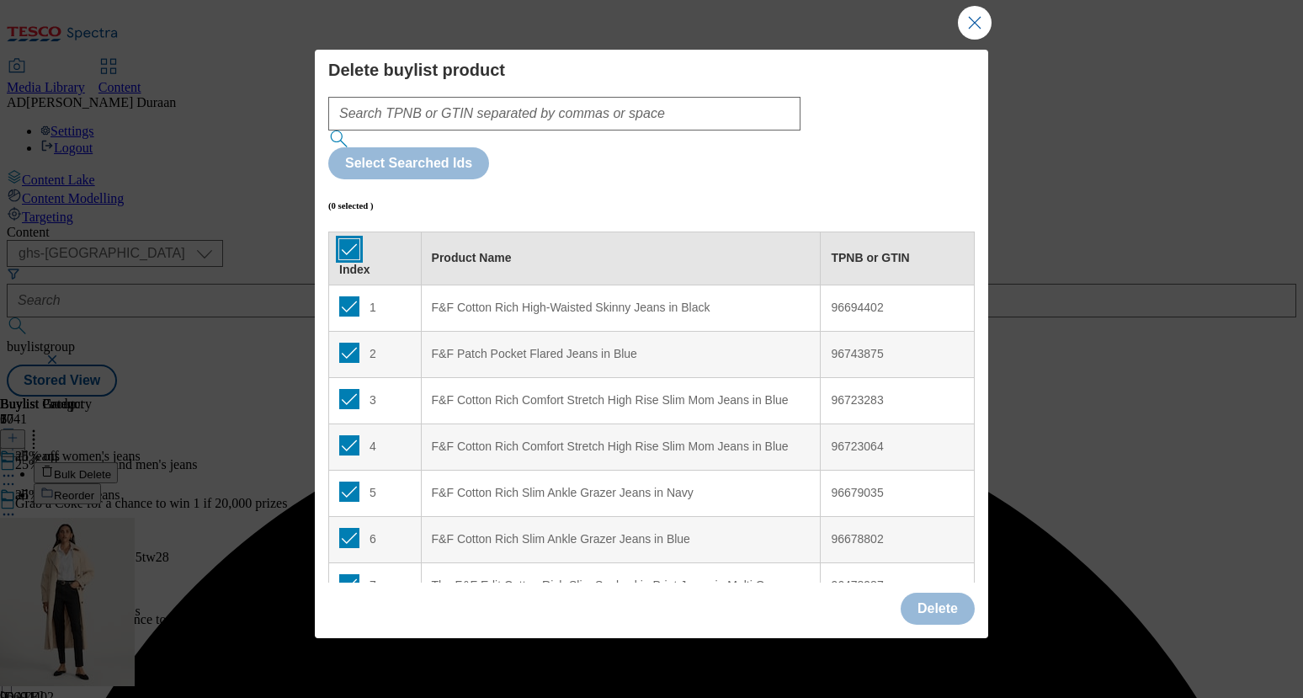
checkbox input "true"
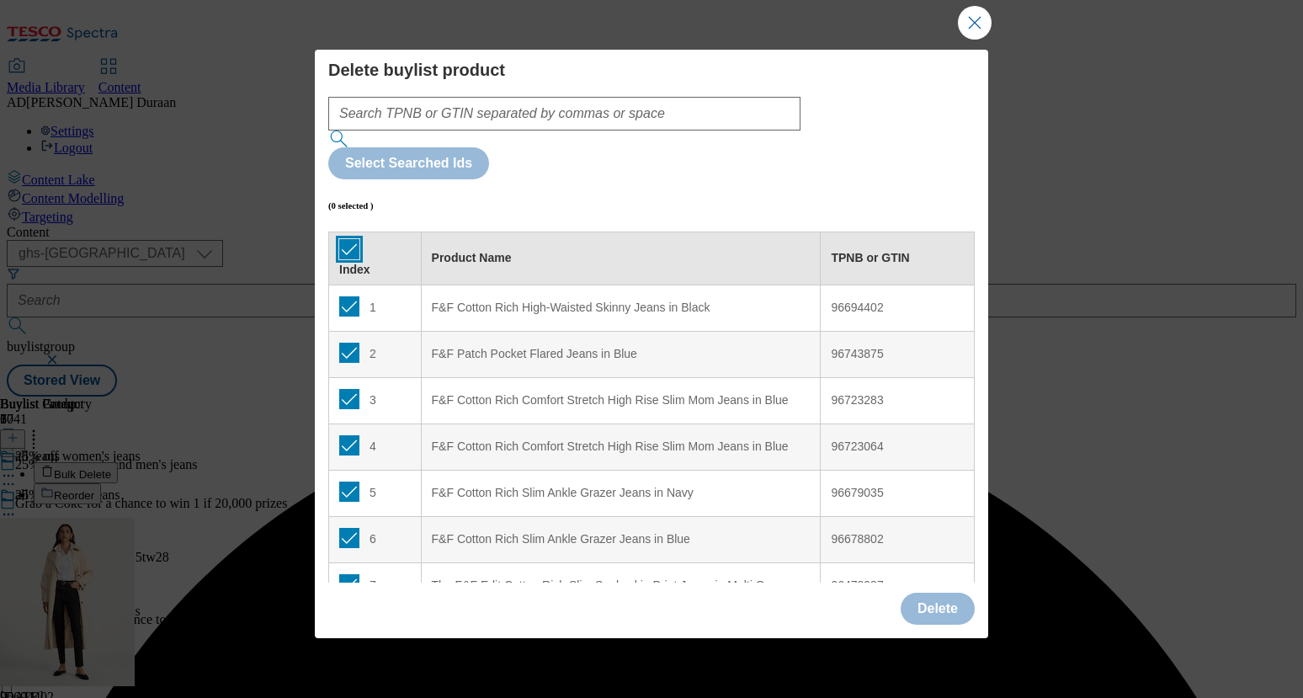
checkbox input "true"
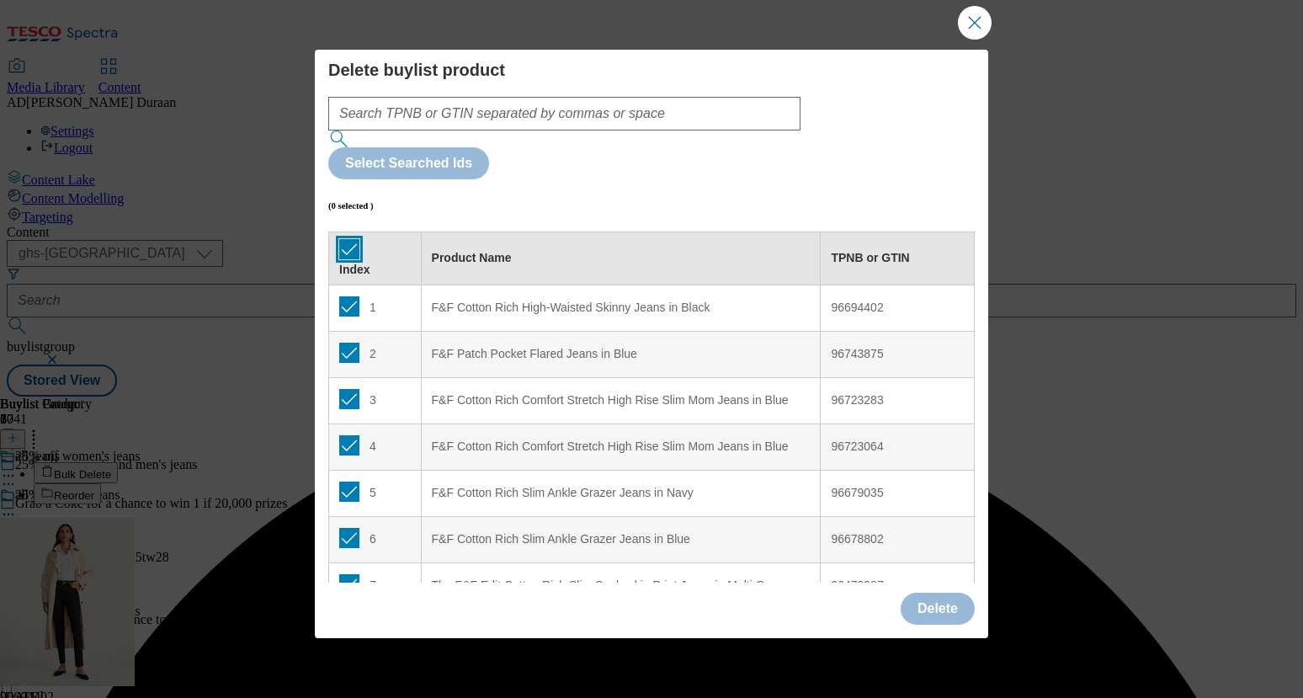
checkbox input "true"
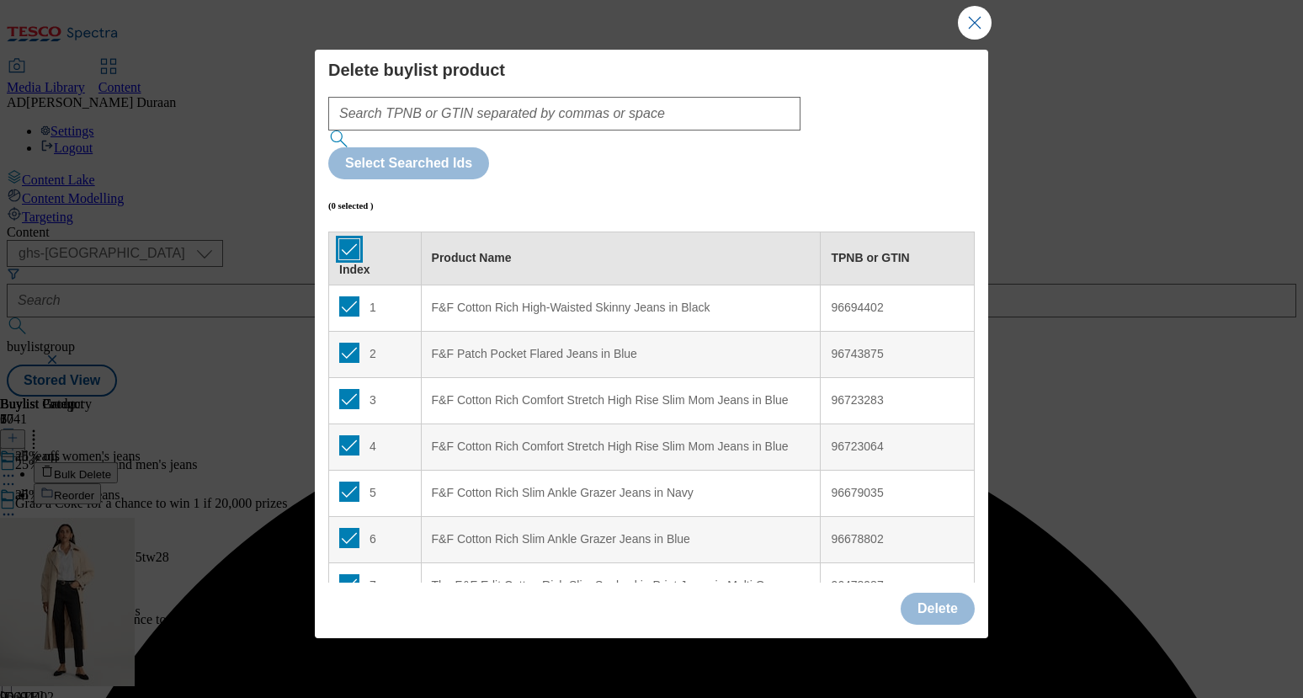
checkbox input "true"
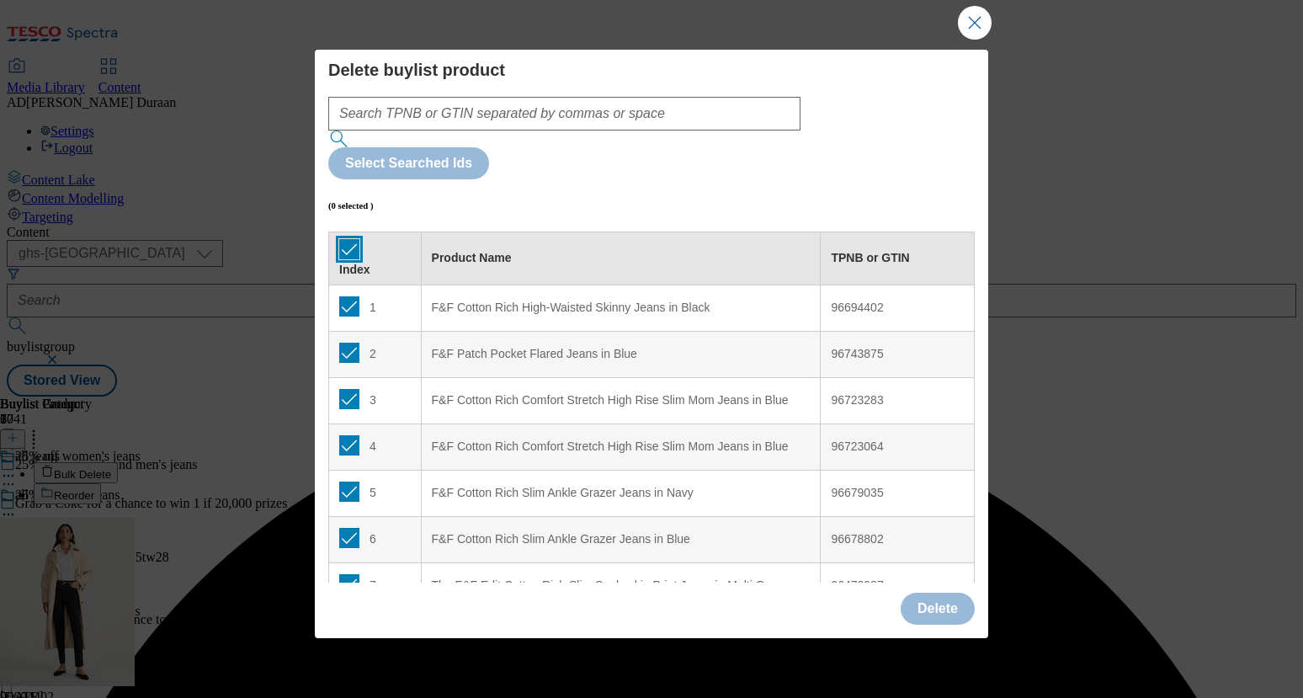
checkbox input "true"
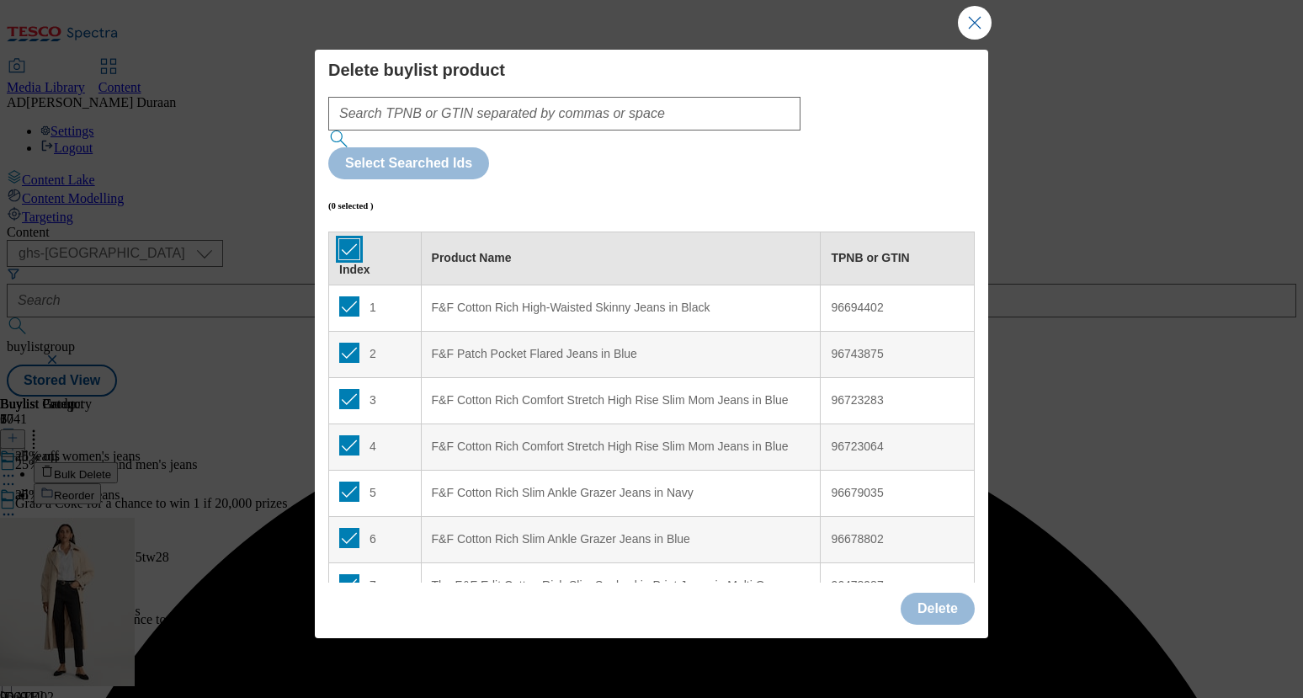
checkbox input "true"
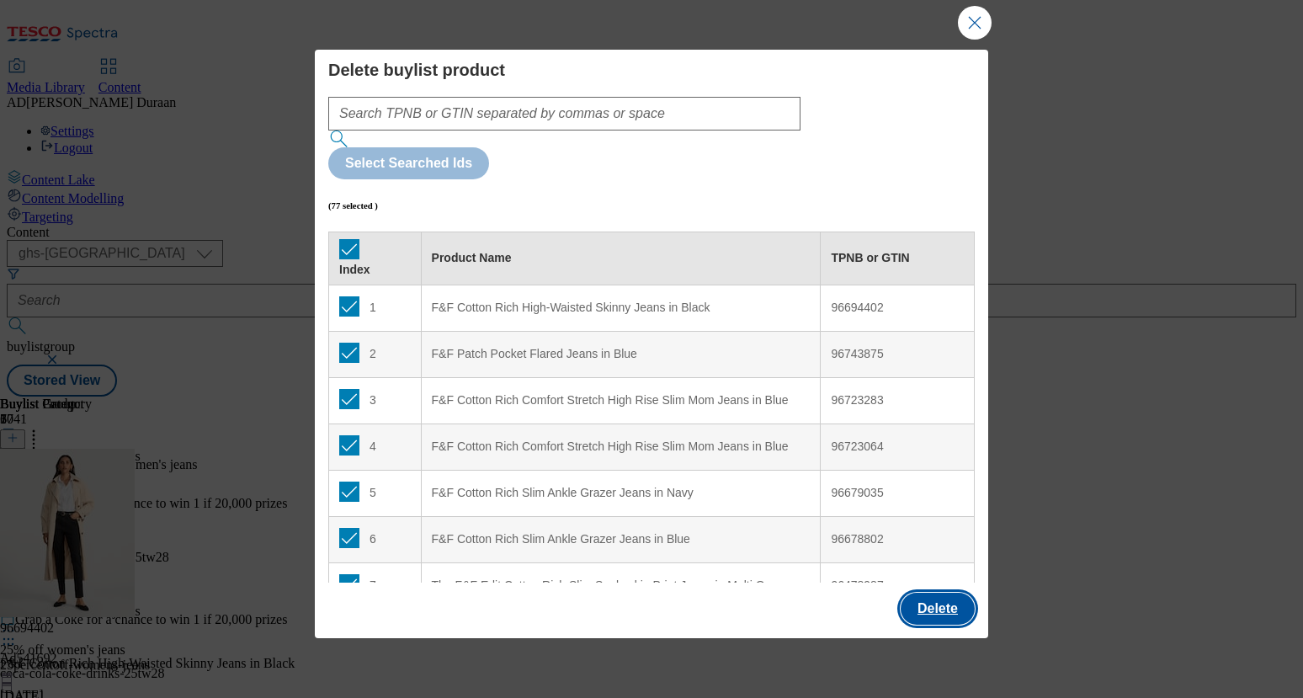
click at [938, 593] on button "Delete" at bounding box center [938, 609] width 74 height 32
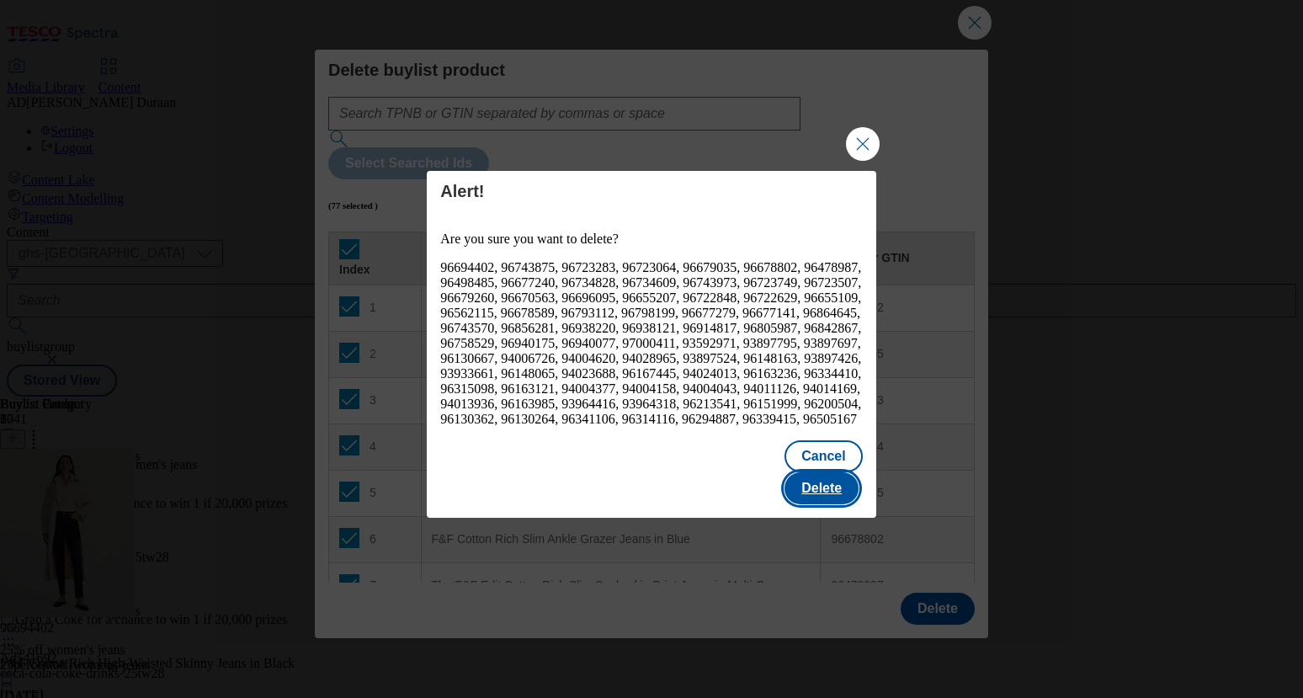
click at [838, 491] on button "Delete" at bounding box center [822, 488] width 74 height 32
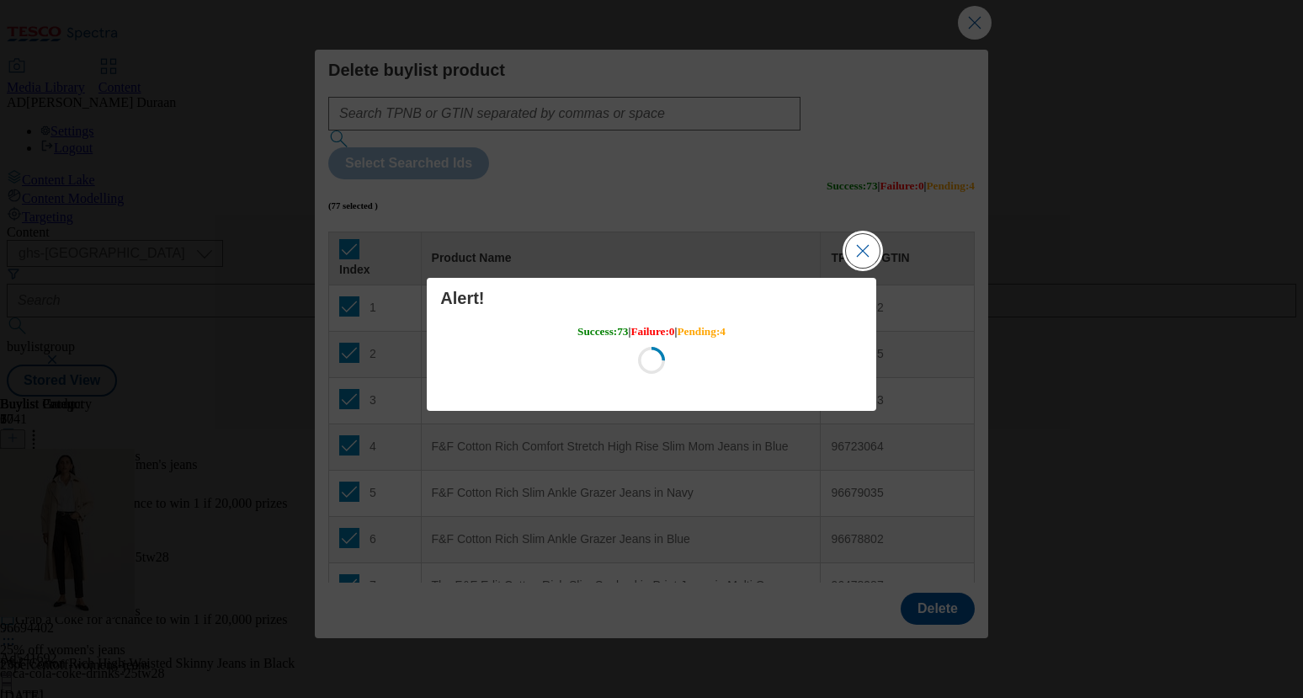
scroll to position [0, 0]
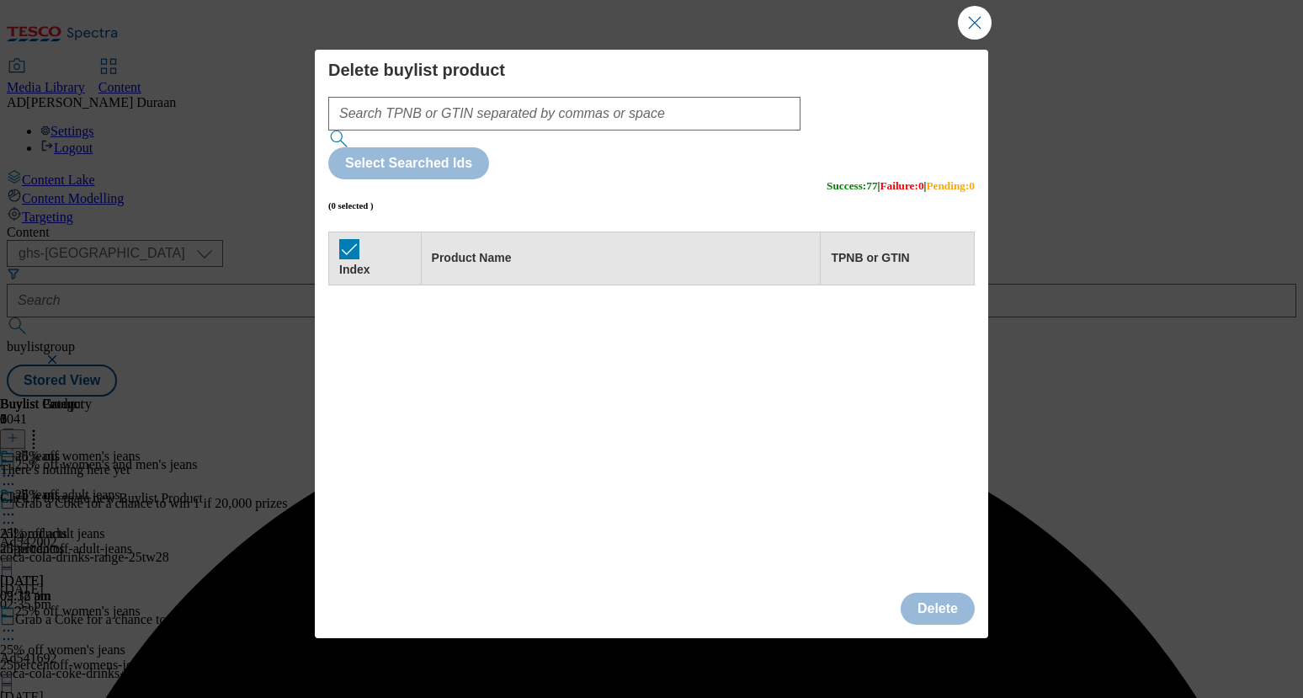
drag, startPoint x: 1269, startPoint y: 44, endPoint x: 1032, endPoint y: 46, distance: 237.4
click at [971, 396] on div "Success - Content Deleted" at bounding box center [652, 396] width 1290 height 0
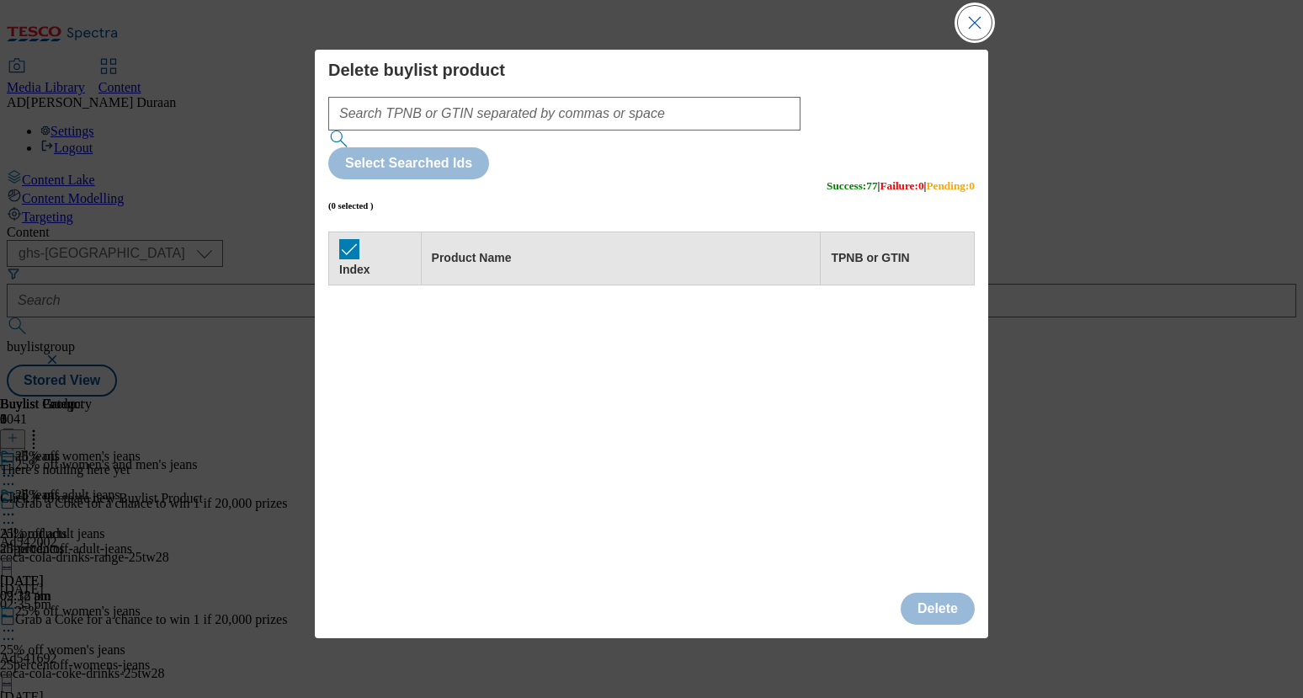
click at [974, 30] on button "Close Modal" at bounding box center [975, 23] width 34 height 34
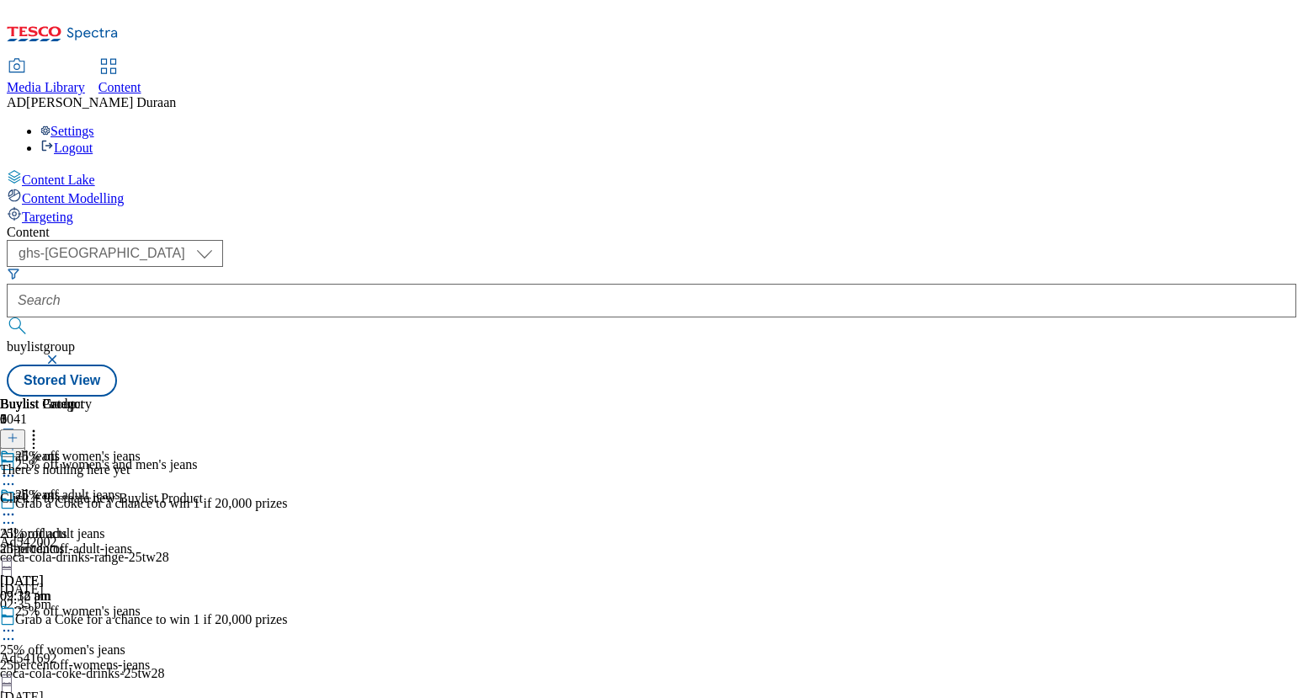
scroll to position [0, 191]
click at [19, 432] on icon at bounding box center [13, 438] width 12 height 12
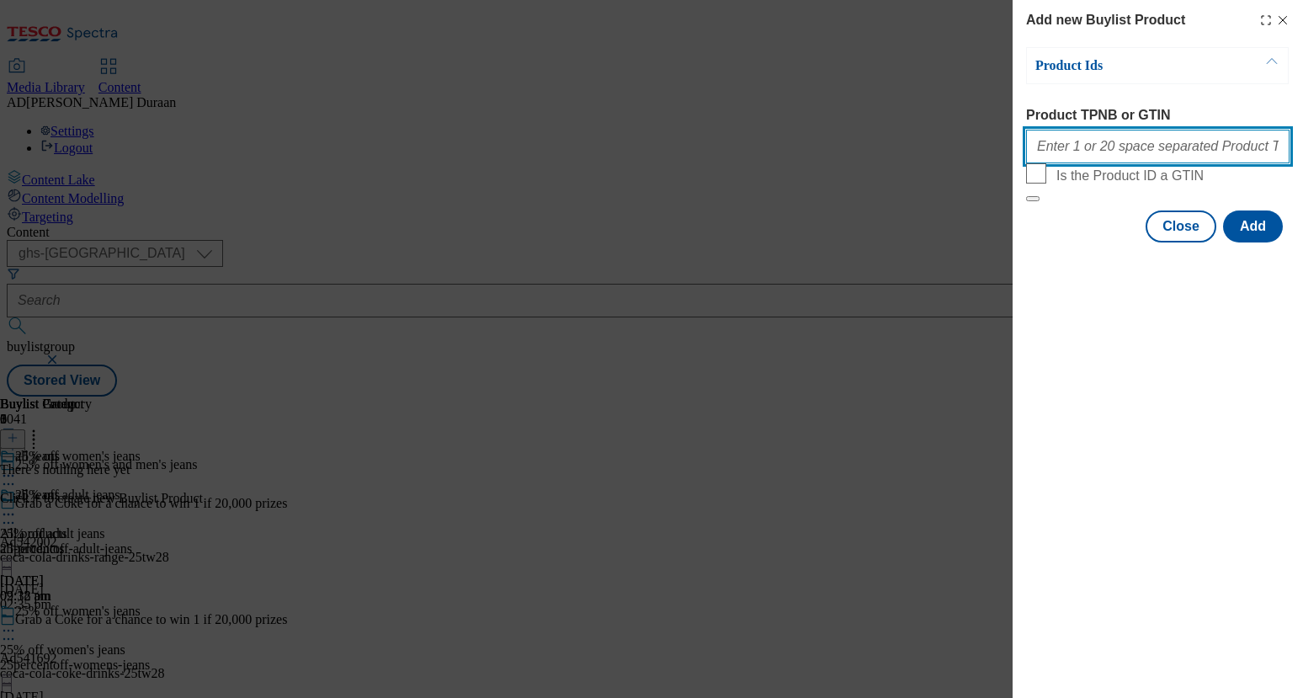
paste input "96723283 96498485 96677240 96723507 96679260 96670563 96655207 96722848 9672262…"
type input "96723283 96498485 96677240 96723507 96679260 96670563 96655207 96722848 9672262…"
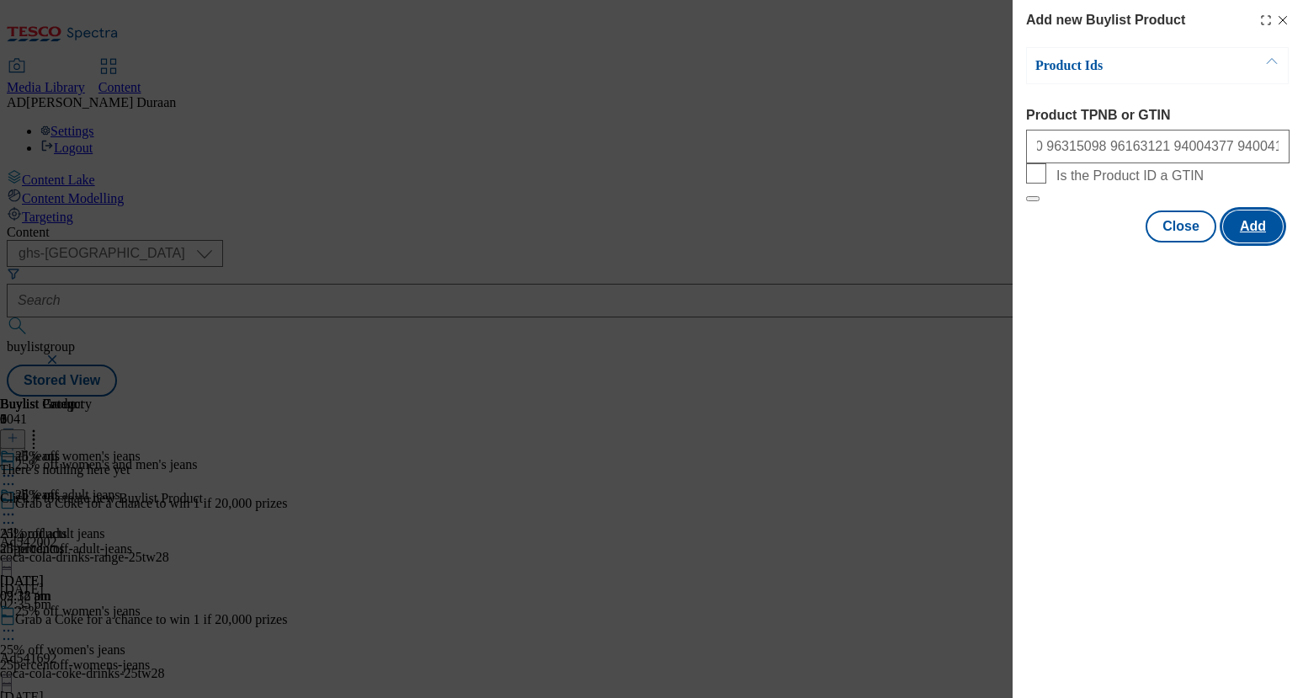
scroll to position [0, 0]
click at [1258, 242] on button "Add" at bounding box center [1253, 226] width 60 height 32
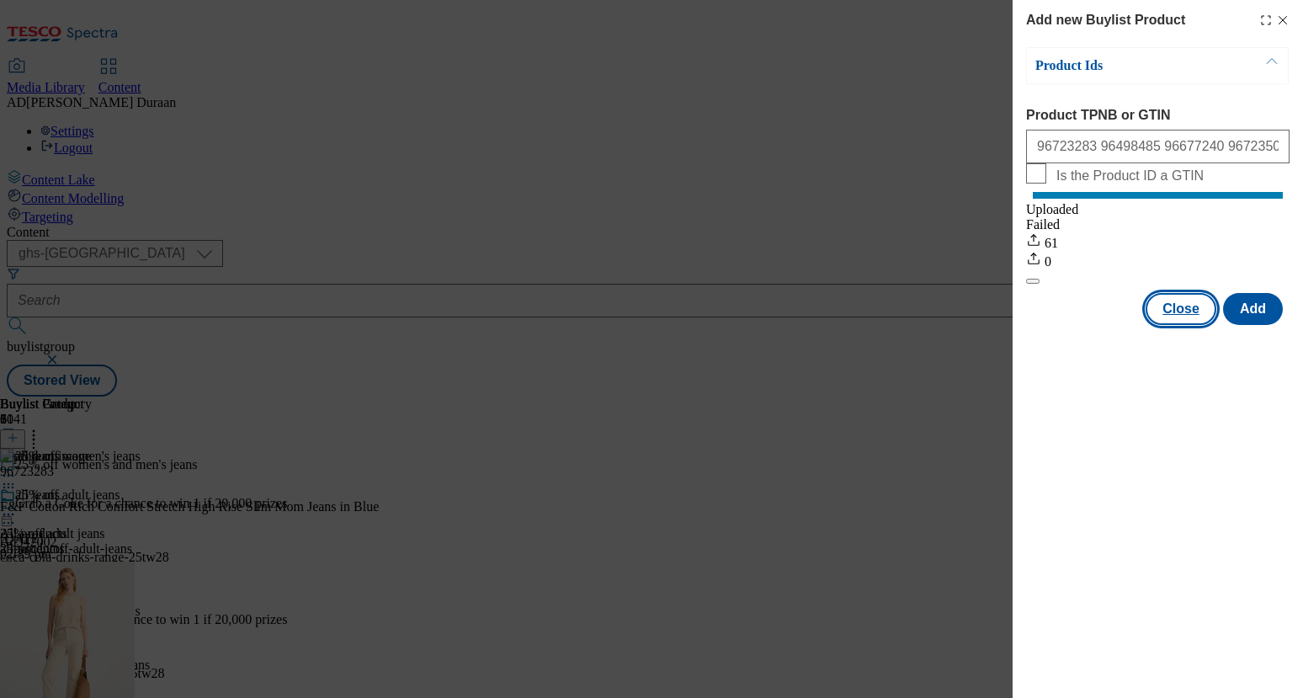
click at [1187, 325] on button "Close" at bounding box center [1181, 309] width 71 height 32
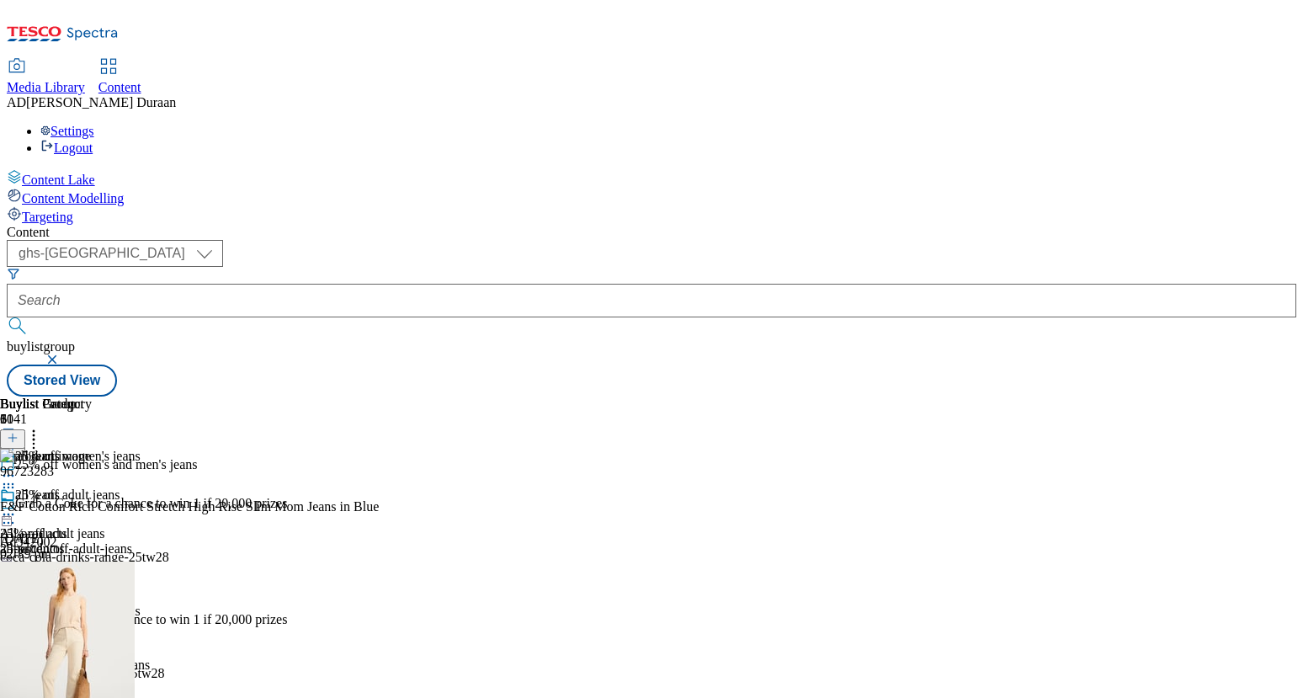
click at [17, 506] on icon at bounding box center [8, 514] width 17 height 17
click at [92, 621] on span "Preview" at bounding box center [72, 627] width 40 height 13
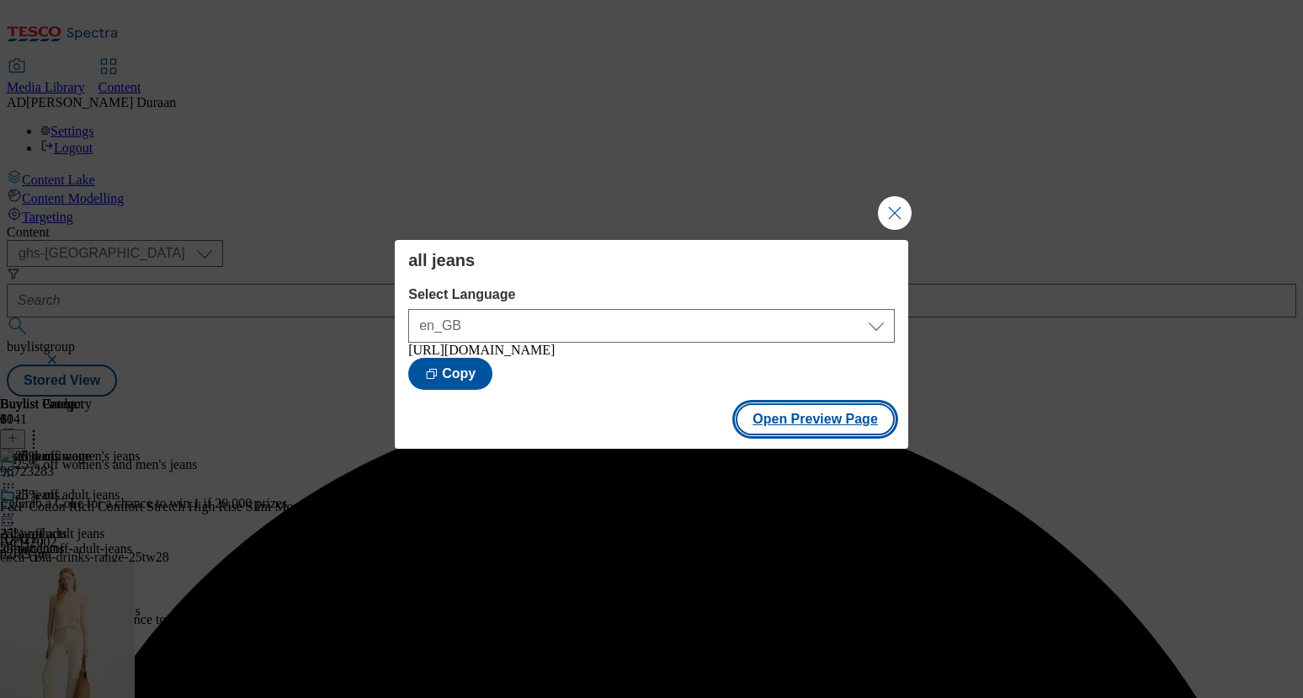
click at [834, 420] on button "Open Preview Page" at bounding box center [815, 419] width 159 height 32
drag, startPoint x: 902, startPoint y: 205, endPoint x: 909, endPoint y: 211, distance: 8.9
click at [902, 206] on button "Close Modal" at bounding box center [895, 213] width 34 height 34
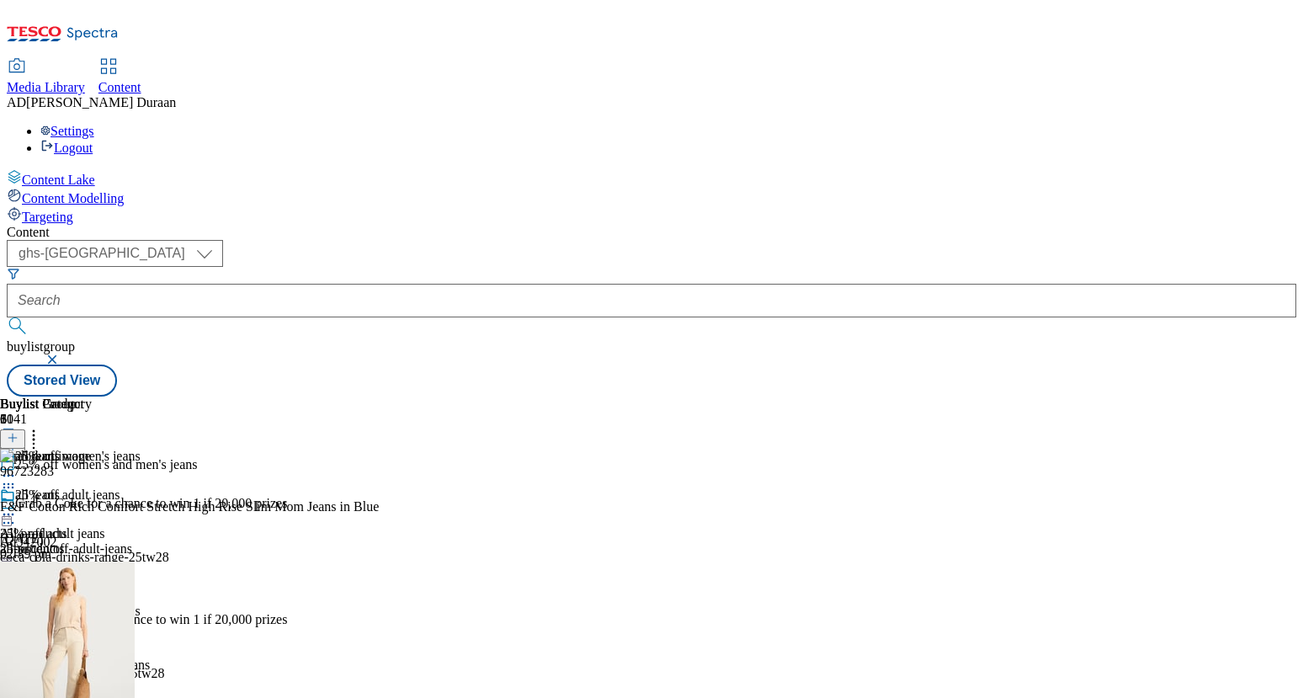
scroll to position [192, 0]
click at [19, 432] on icon at bounding box center [13, 438] width 12 height 12
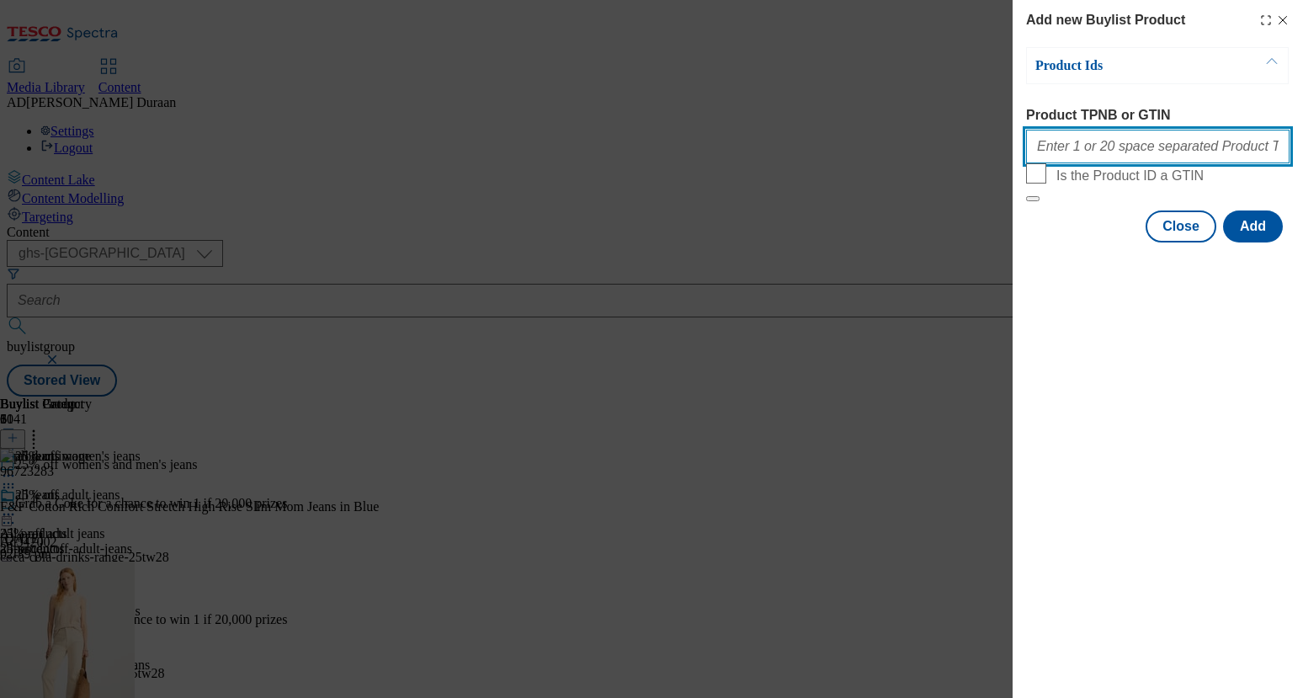
paste input "96679093"
type input "96679093"
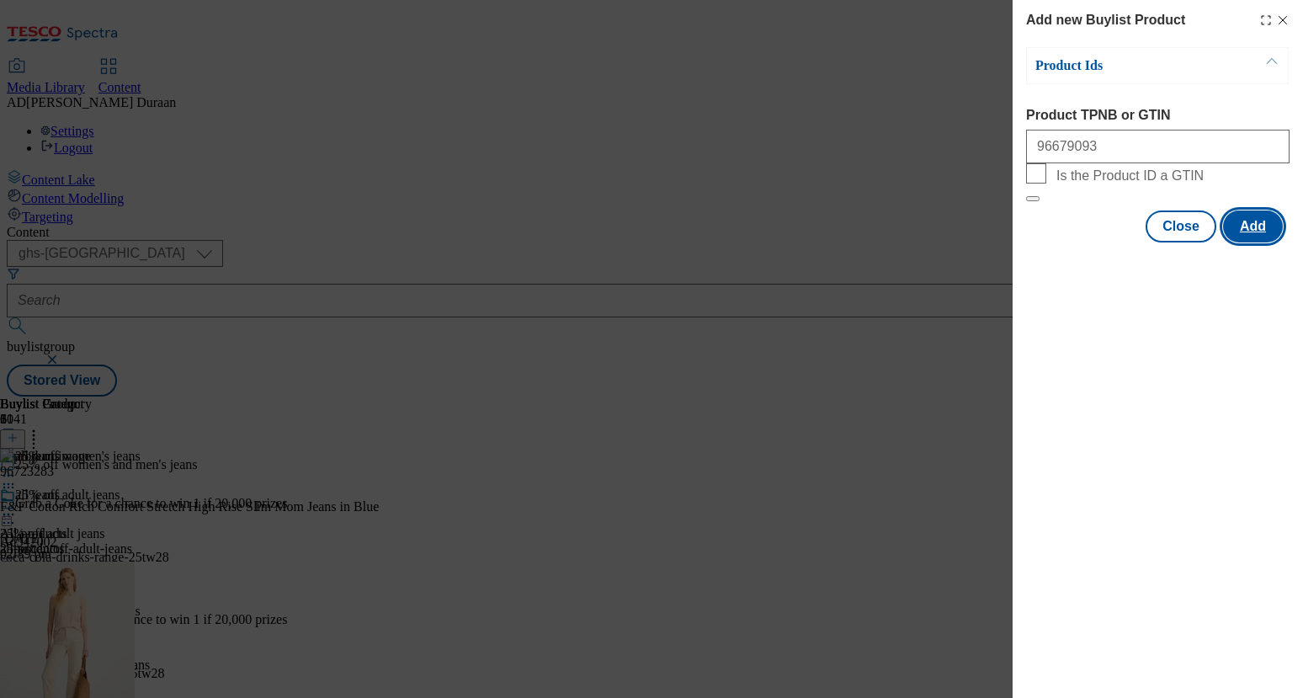
click at [1253, 242] on button "Add" at bounding box center [1253, 226] width 60 height 32
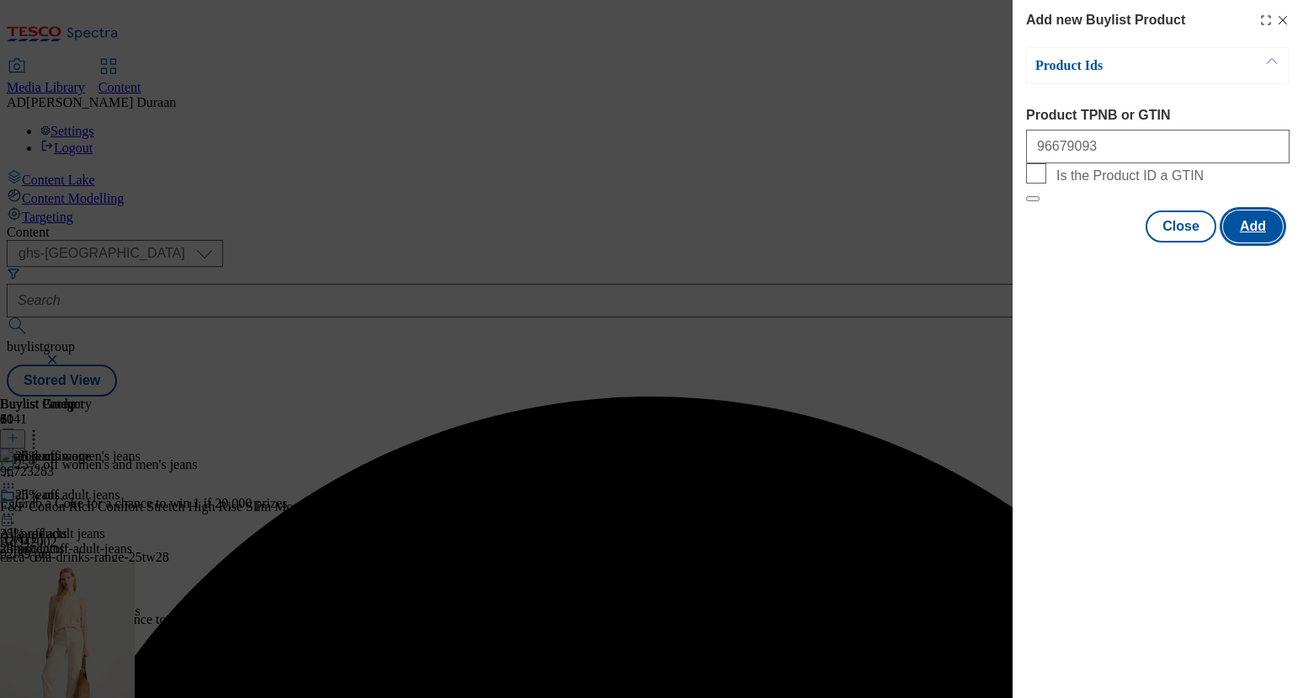
scroll to position [0, 0]
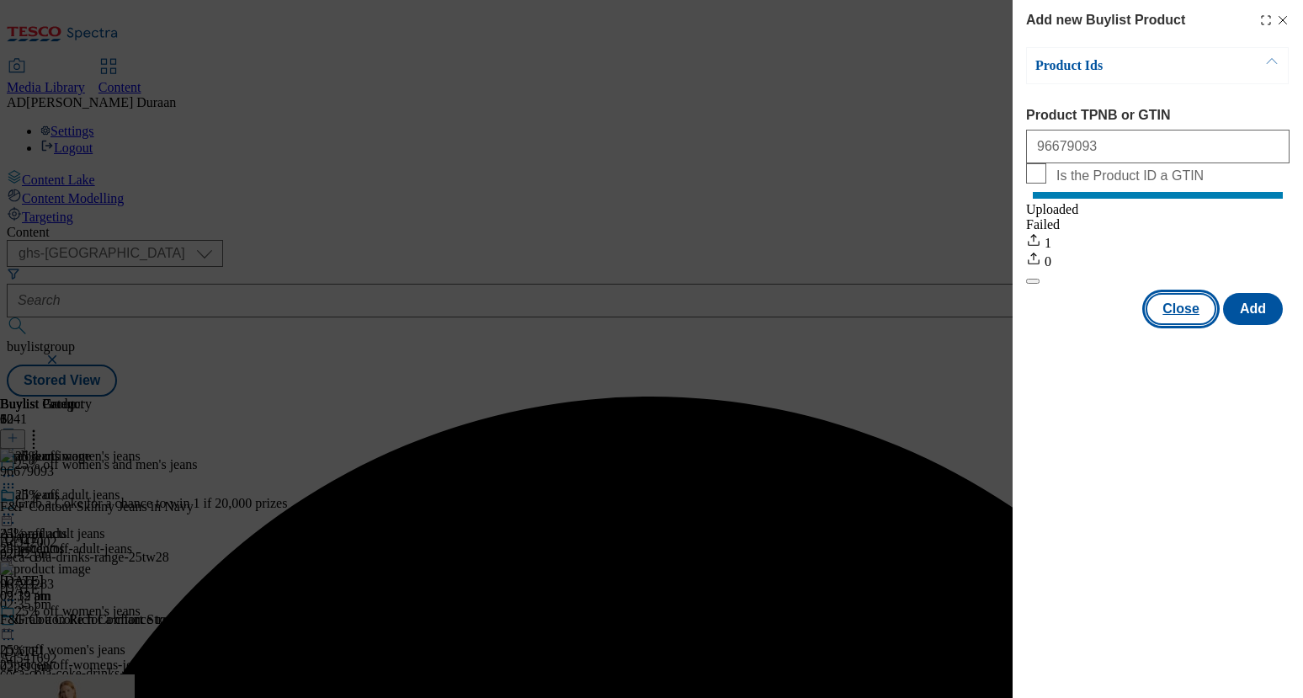
click at [1180, 325] on button "Close" at bounding box center [1181, 309] width 71 height 32
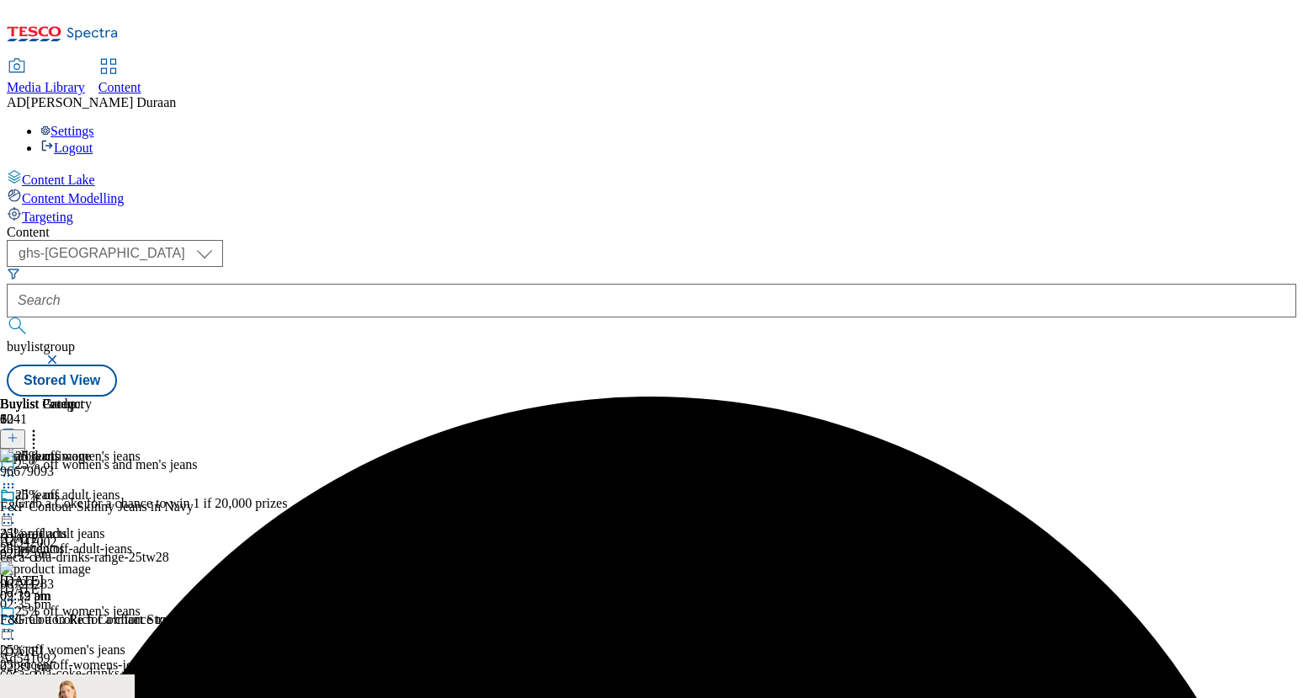
click at [17, 506] on icon at bounding box center [8, 514] width 17 height 17
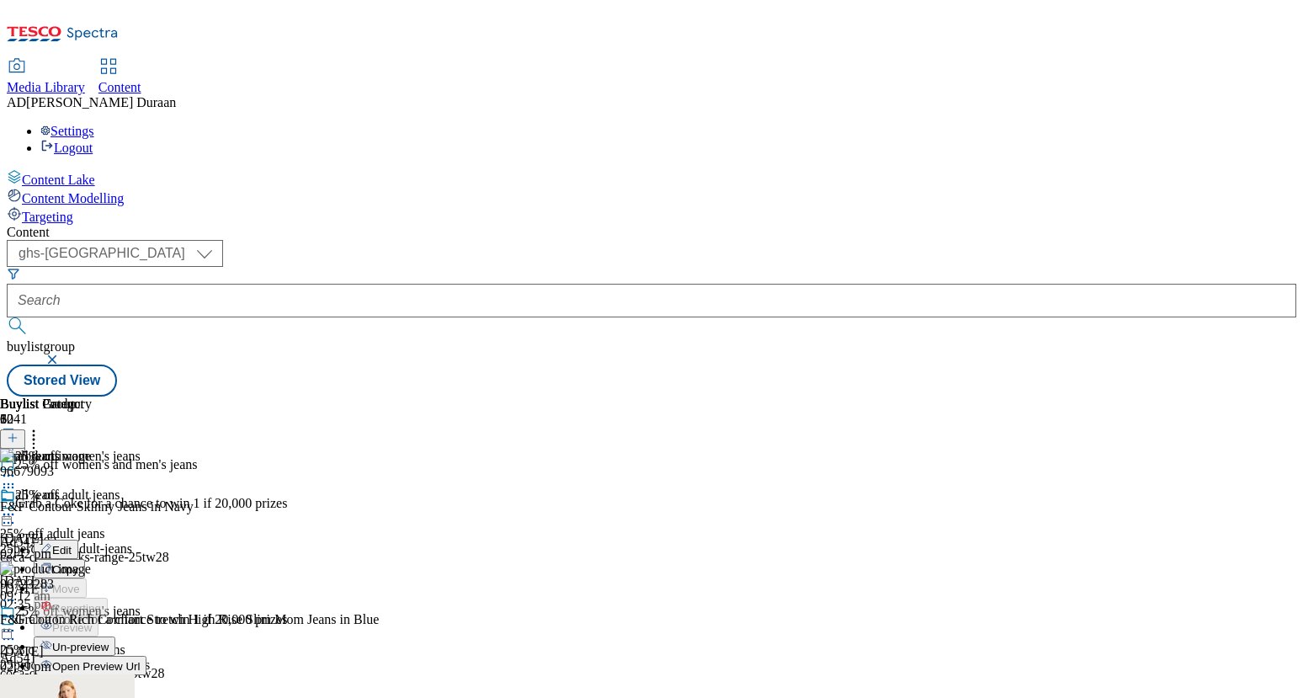
click at [72, 544] on span "Edit" at bounding box center [61, 550] width 19 height 13
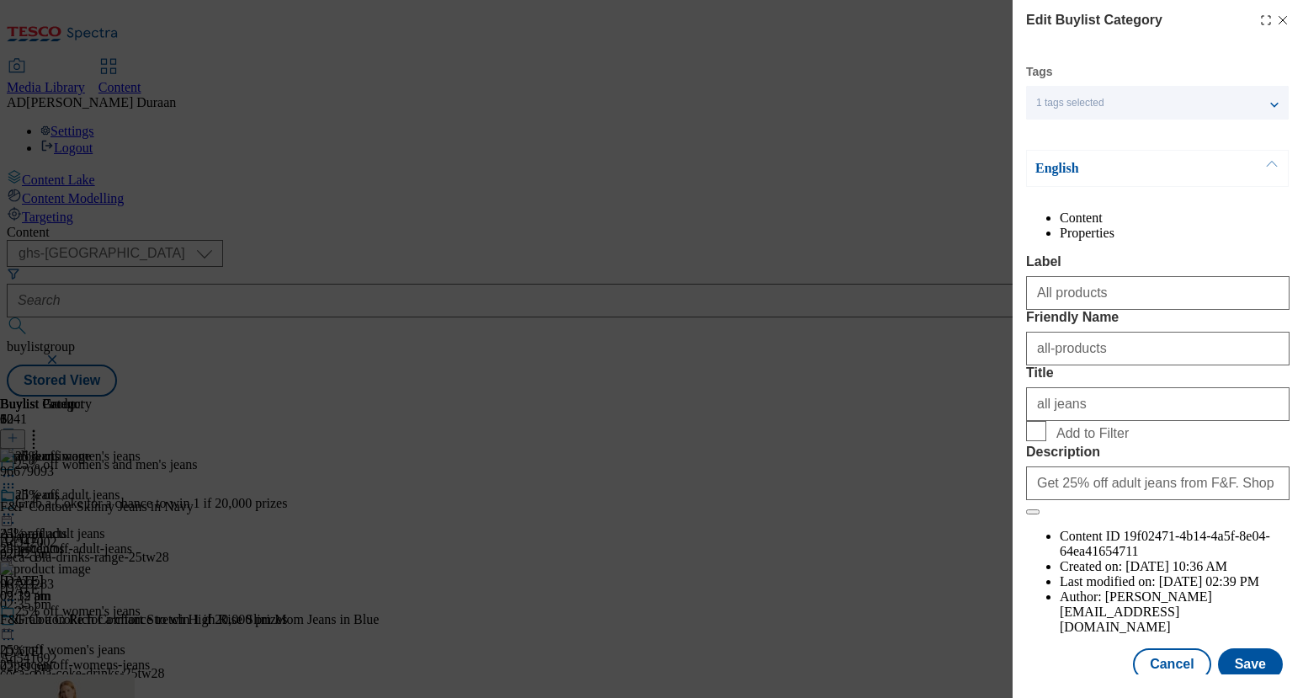
scroll to position [41, 0]
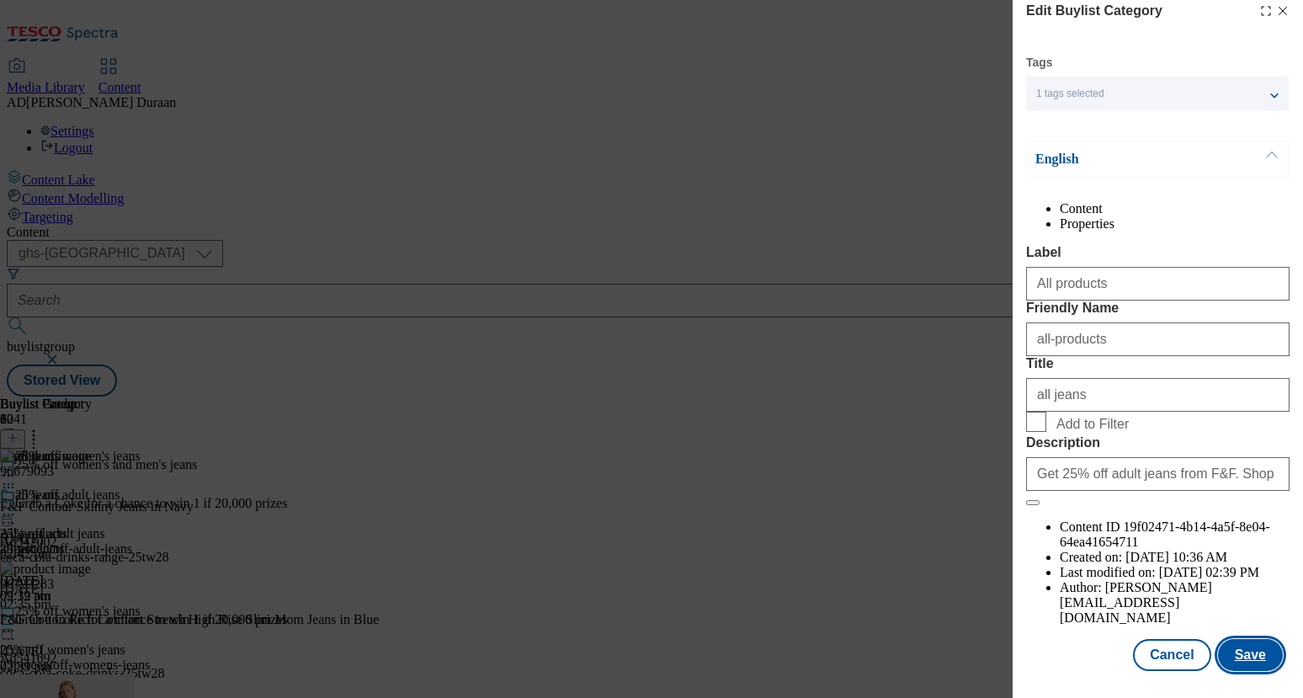
click at [1245, 652] on button "Save" at bounding box center [1250, 655] width 65 height 32
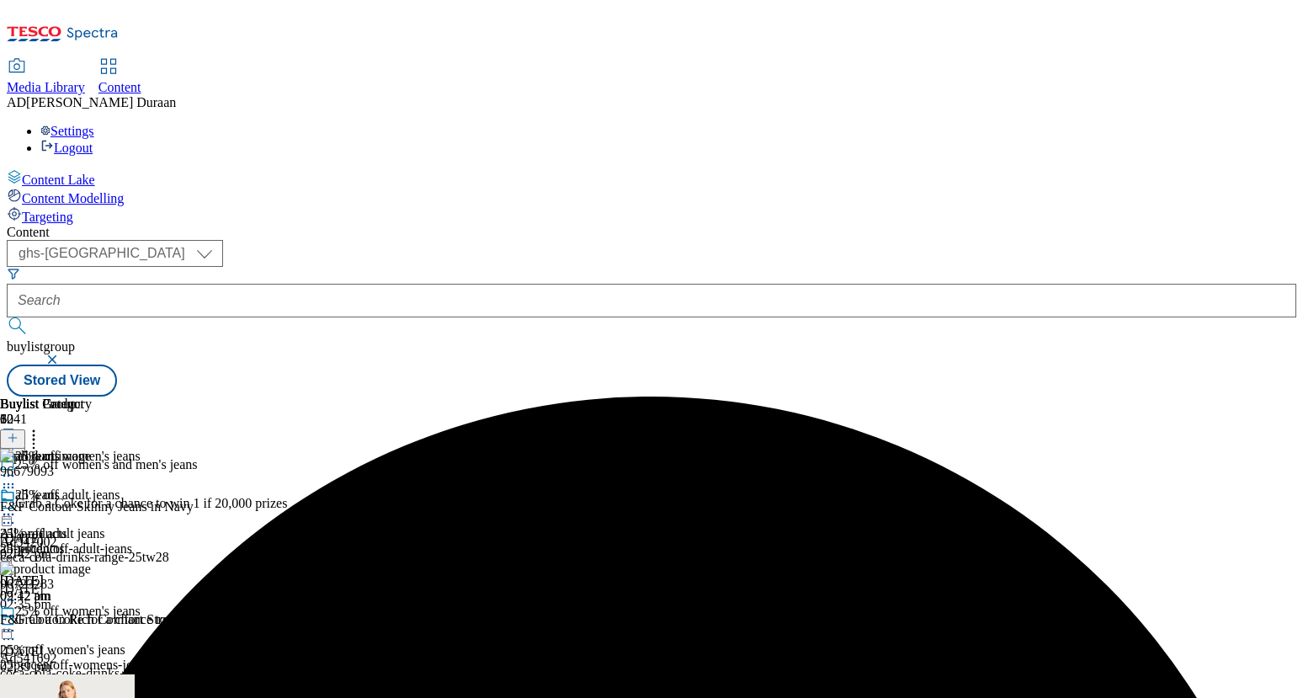
click at [17, 506] on icon at bounding box center [8, 514] width 17 height 17
click at [92, 621] on span "Preview" at bounding box center [72, 627] width 40 height 13
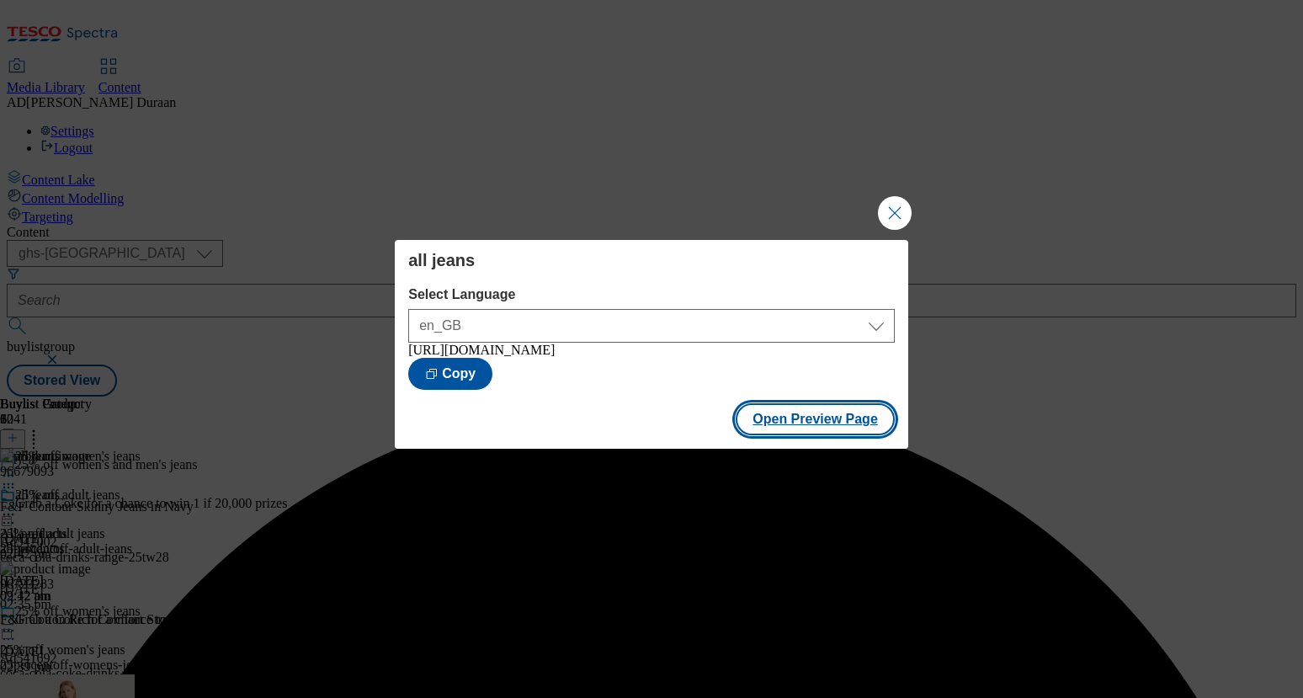
click at [875, 426] on button "Open Preview Page" at bounding box center [815, 419] width 159 height 32
click at [891, 208] on button "Close Modal" at bounding box center [895, 213] width 34 height 34
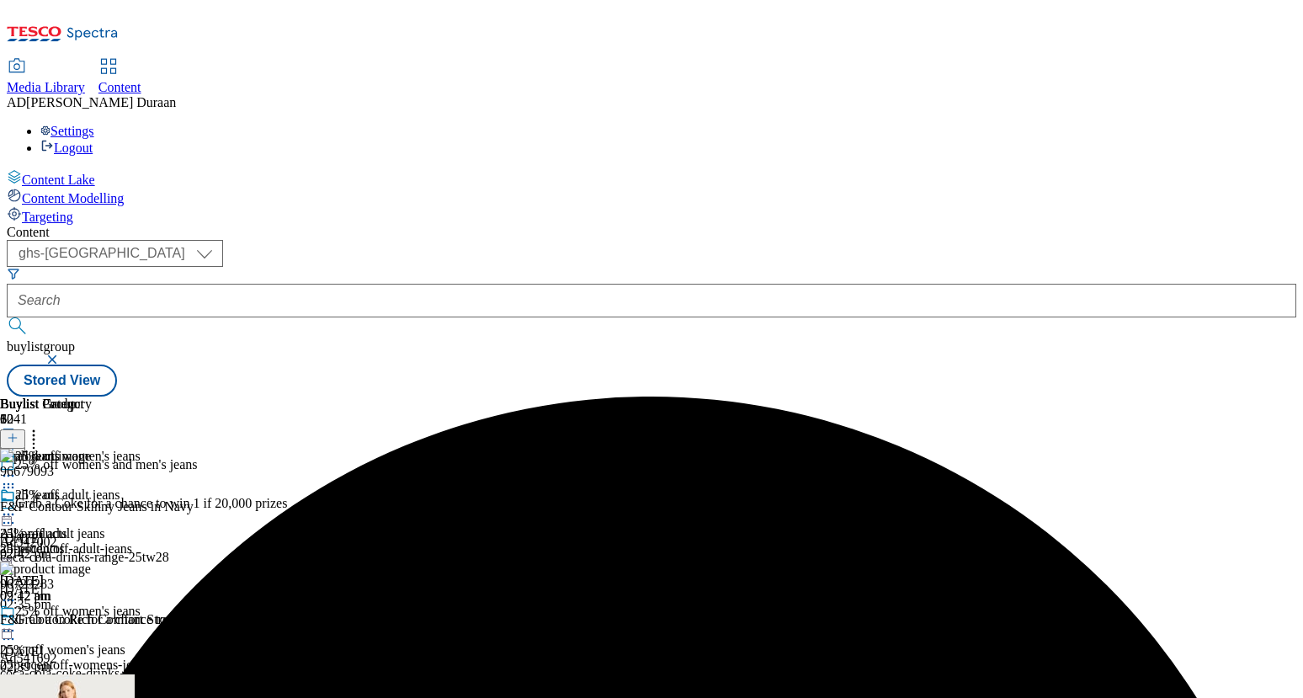
scroll to position [0, 191]
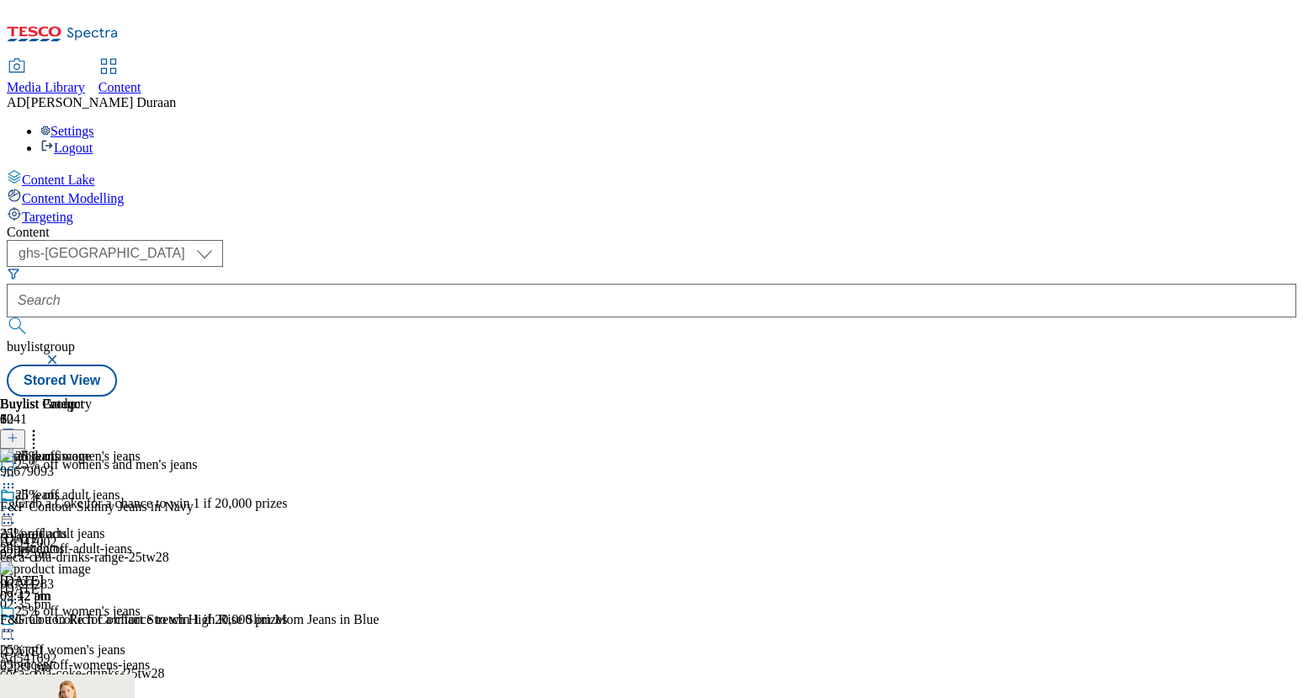
click at [19, 432] on icon at bounding box center [13, 438] width 12 height 12
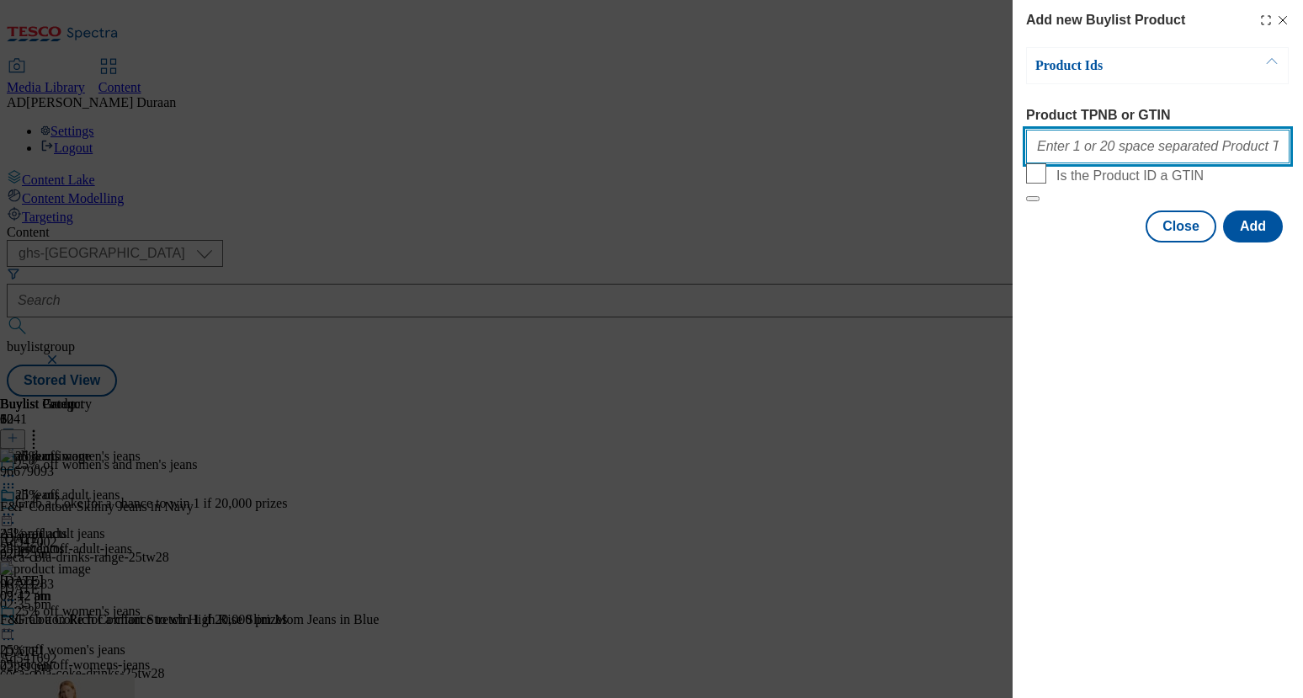
paste input "96670505"
type input "96670505"
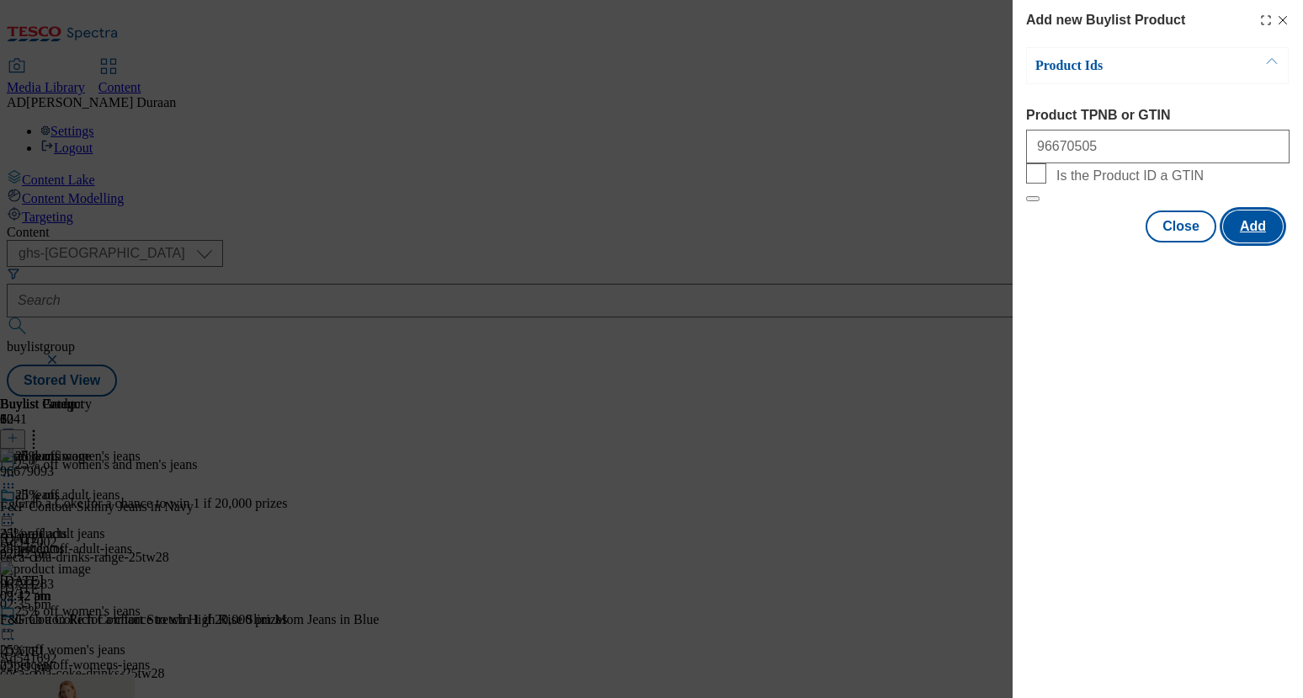
click at [1256, 242] on button "Add" at bounding box center [1253, 226] width 60 height 32
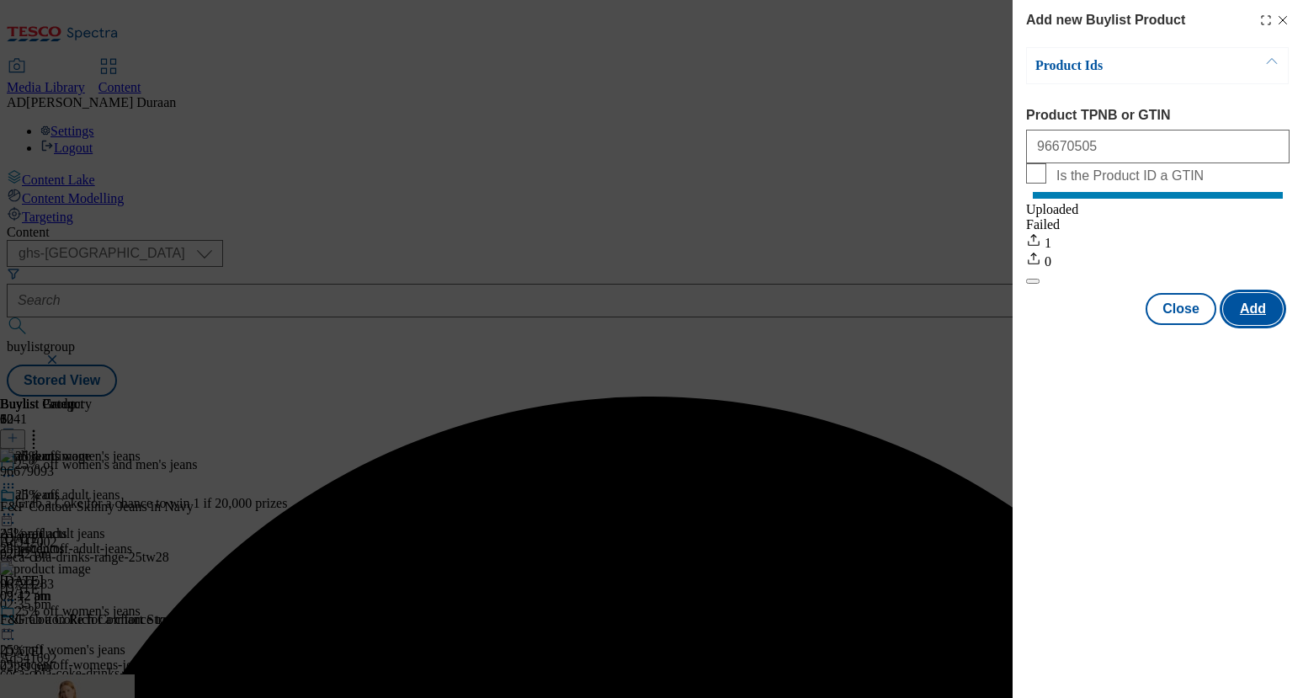
scroll to position [0, 0]
click at [1188, 324] on button "Close" at bounding box center [1181, 309] width 71 height 32
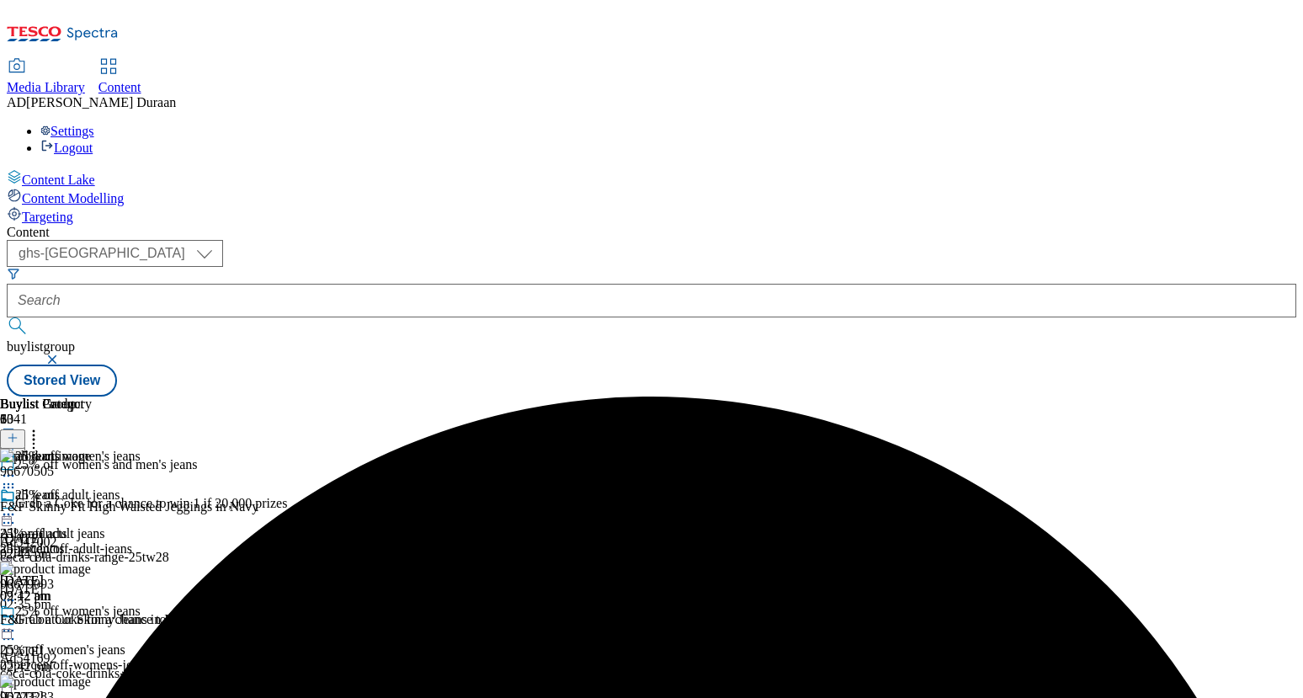
click at [17, 506] on icon at bounding box center [8, 514] width 17 height 17
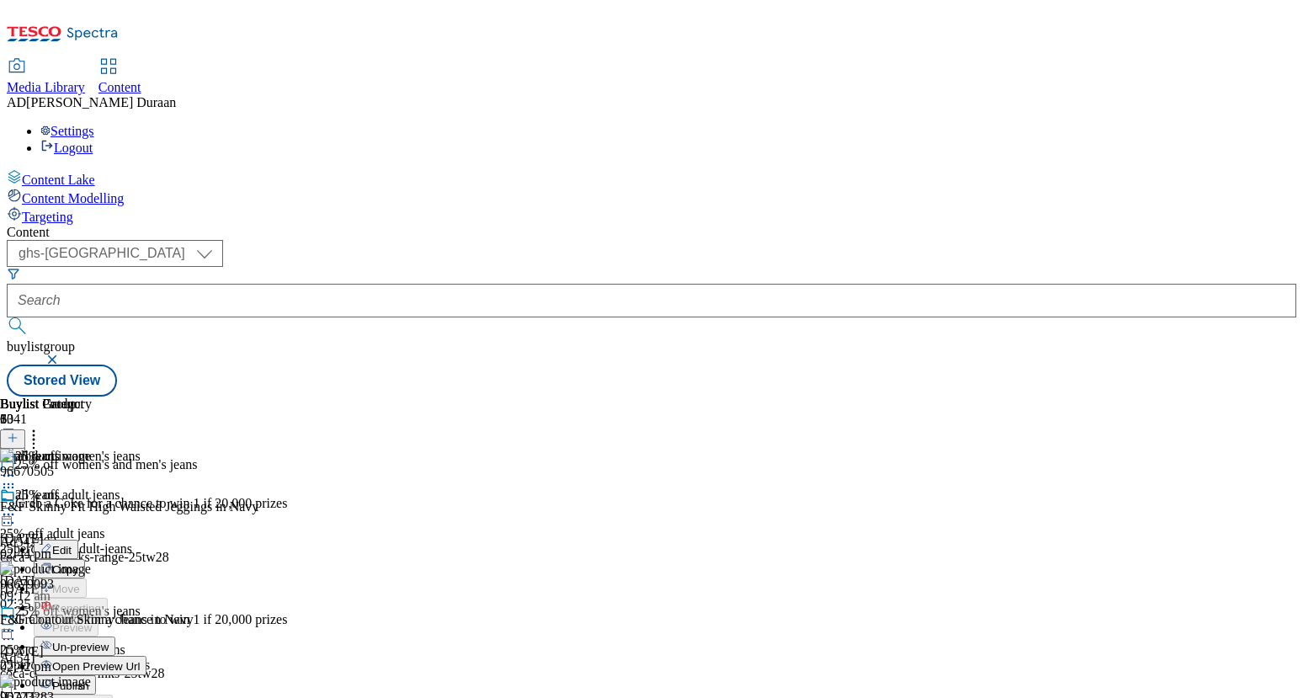
click at [78, 542] on div "Edit" at bounding box center [56, 549] width 45 height 14
click at [17, 506] on icon at bounding box center [8, 514] width 17 height 17
click at [72, 544] on span "Edit" at bounding box center [61, 550] width 19 height 13
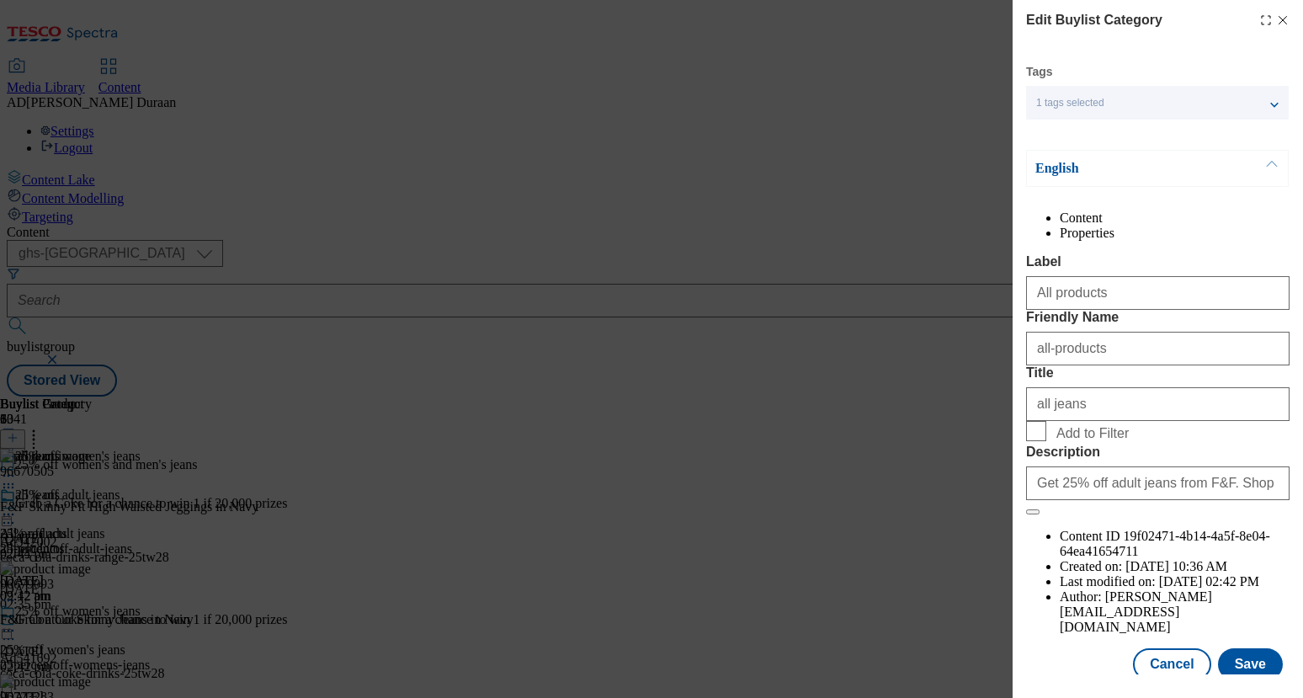
scroll to position [41, 0]
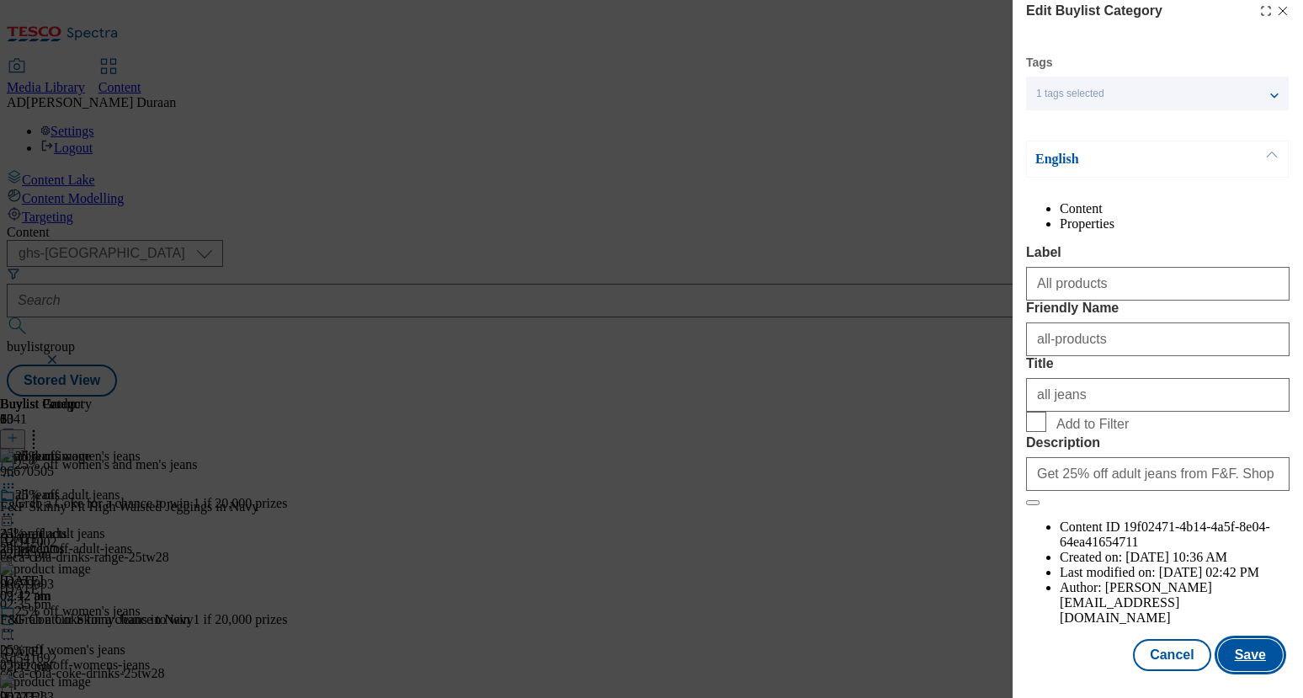
click at [1258, 654] on button "Save" at bounding box center [1250, 655] width 65 height 32
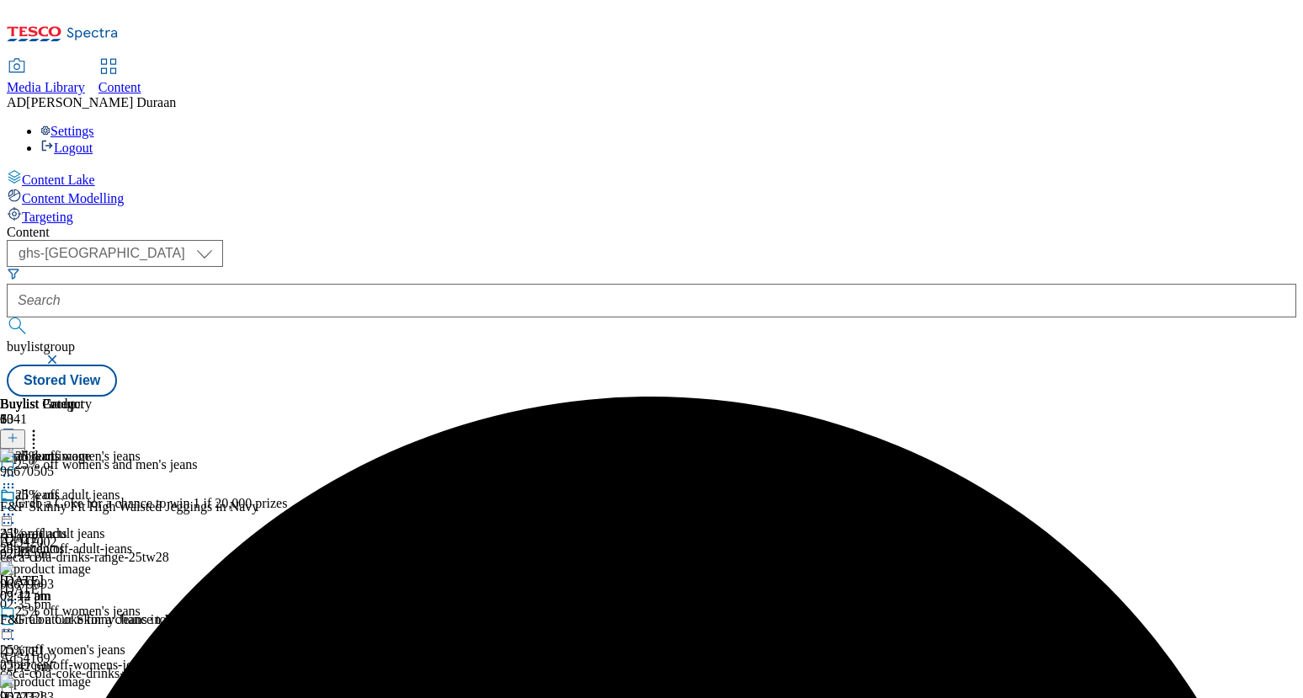
click at [17, 506] on icon at bounding box center [8, 514] width 17 height 17
click at [92, 621] on span "Preview" at bounding box center [72, 627] width 40 height 13
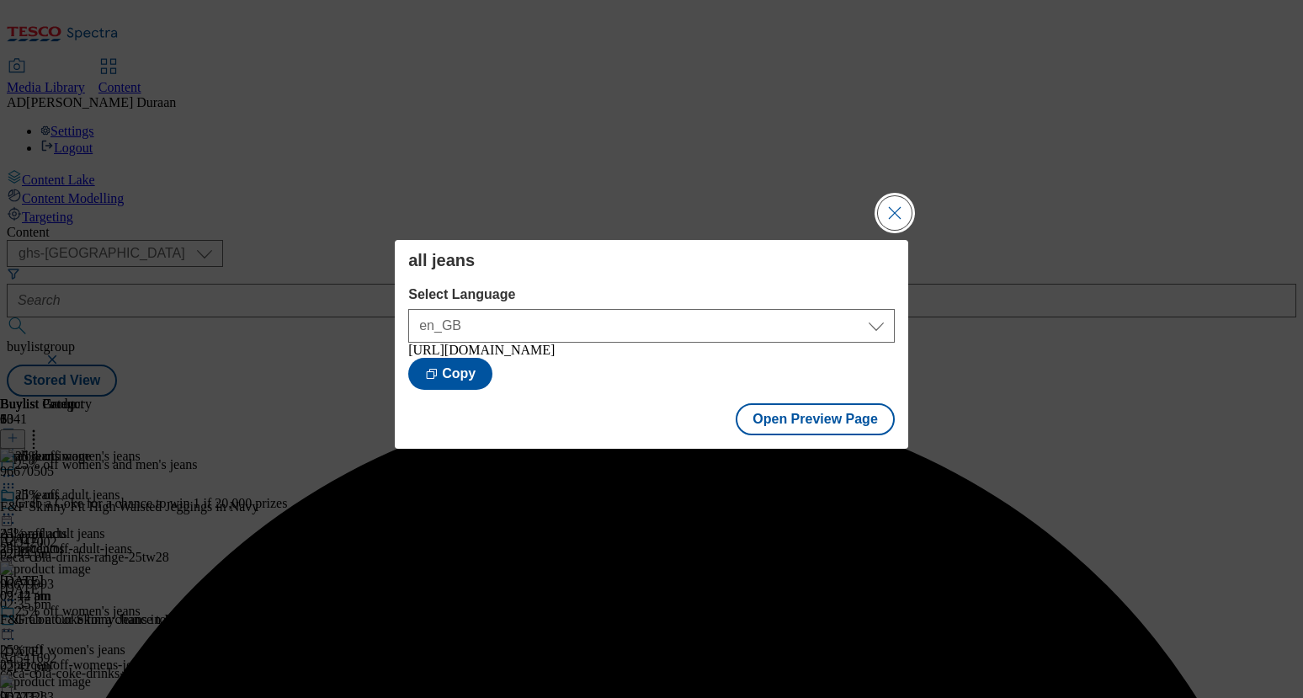
click at [898, 213] on button "Close Modal" at bounding box center [895, 213] width 34 height 34
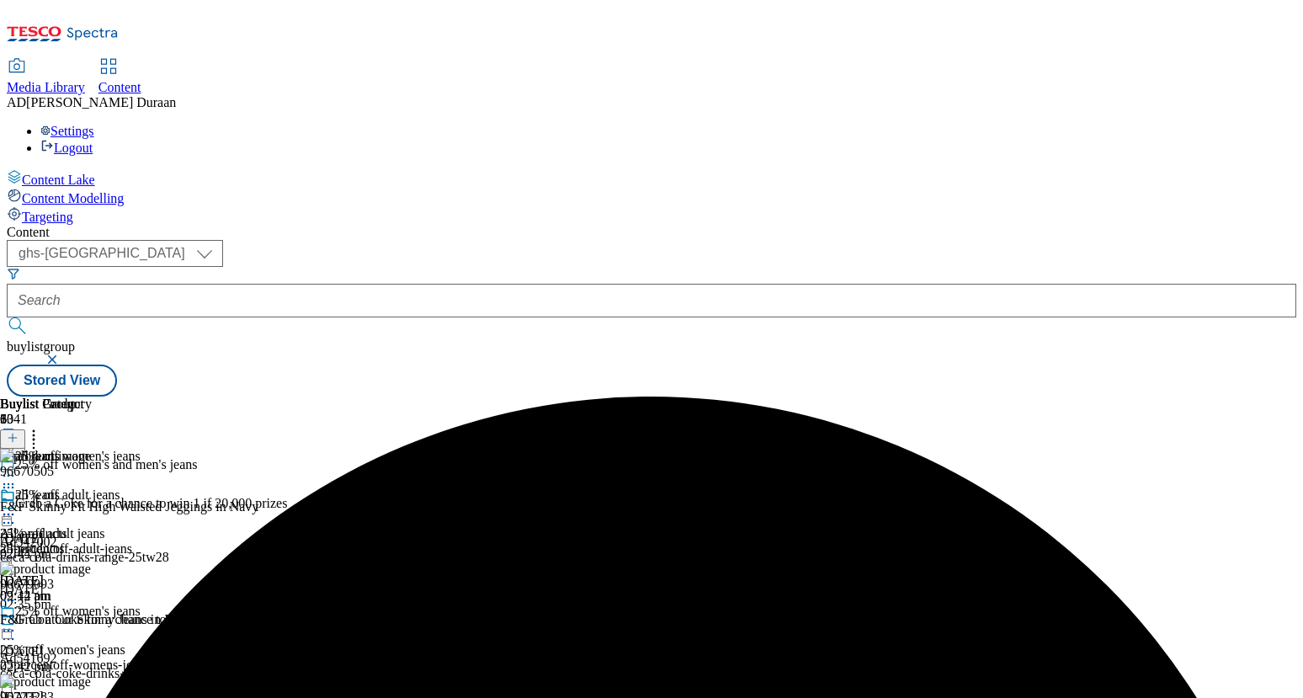
scroll to position [0, 191]
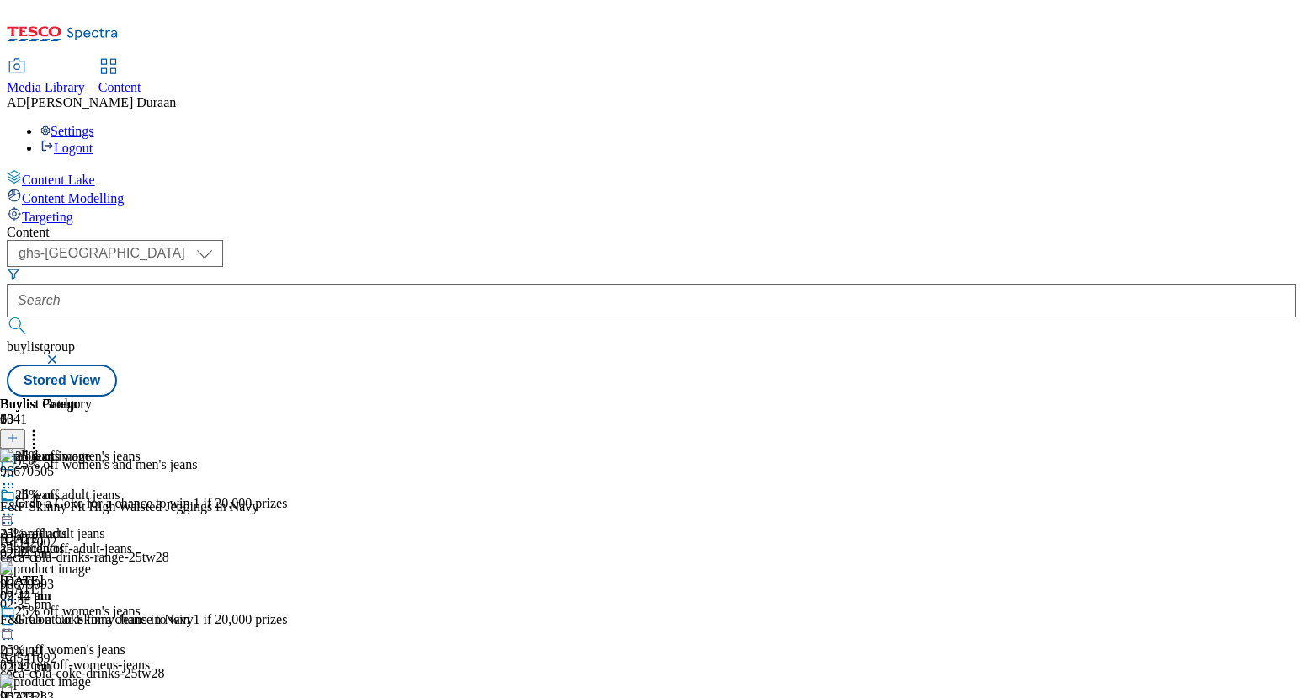
click at [19, 432] on icon at bounding box center [13, 438] width 12 height 12
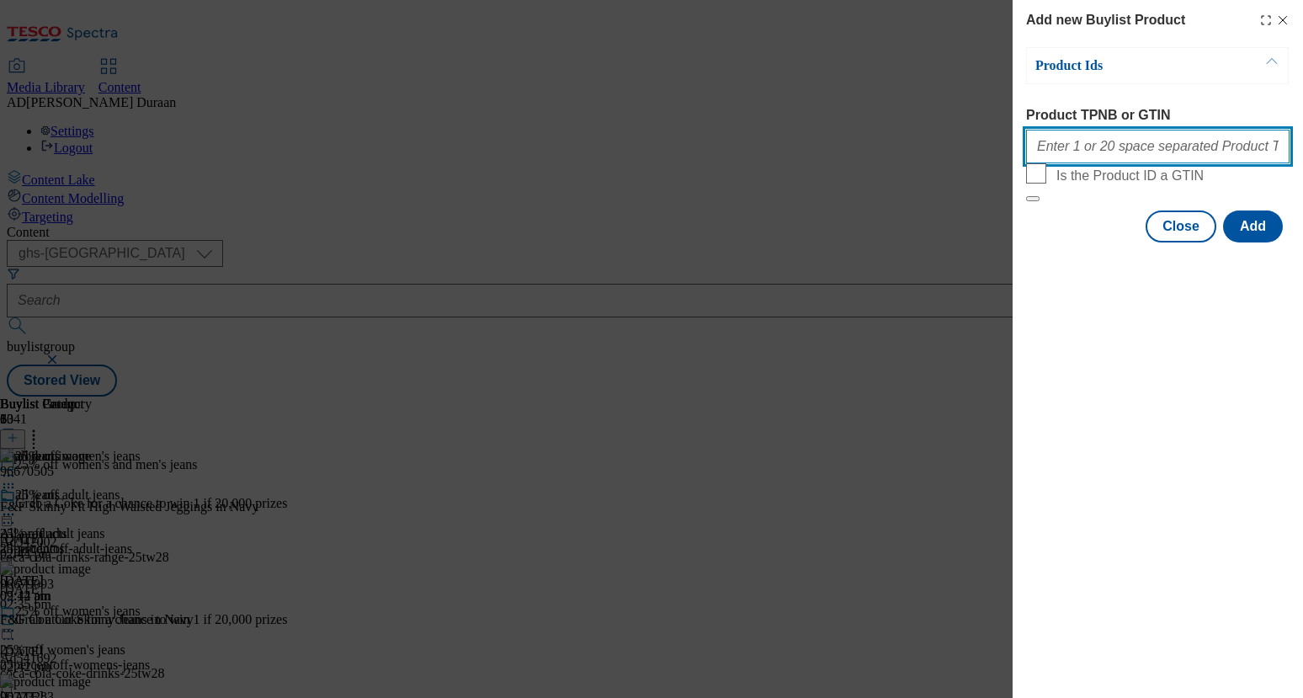
paste input "96670557"
type input "96670557"
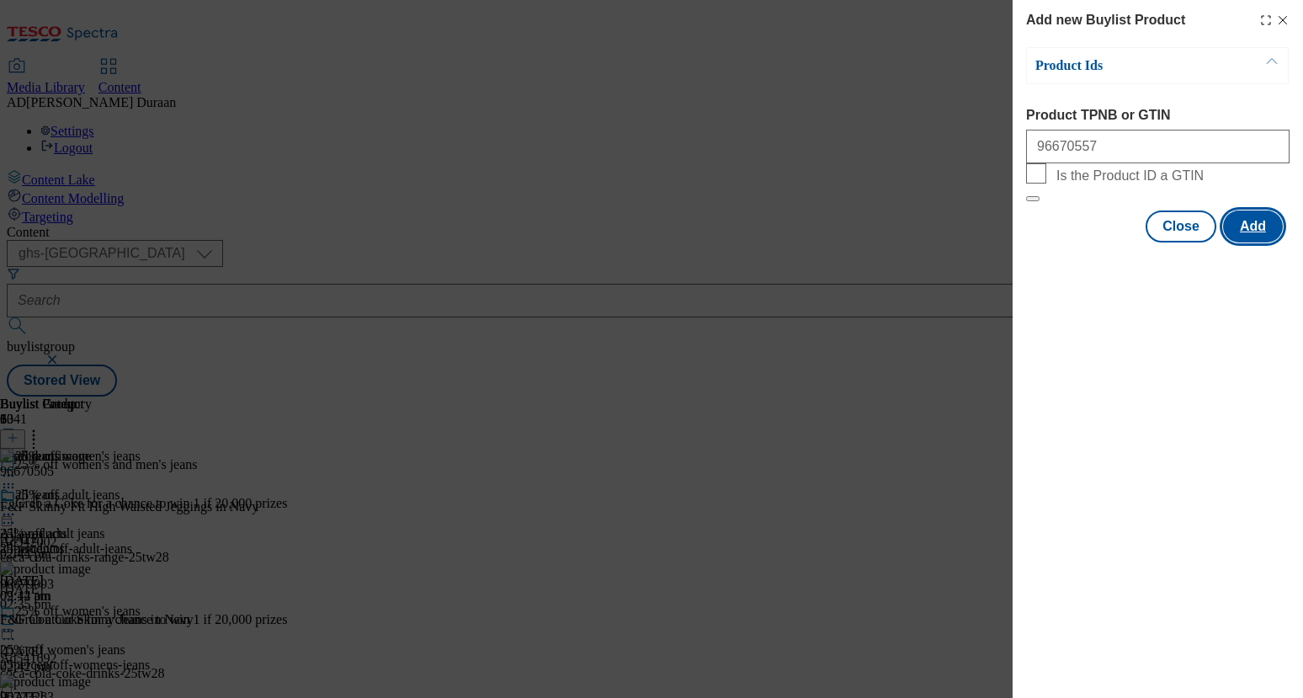
click at [1263, 242] on button "Add" at bounding box center [1253, 226] width 60 height 32
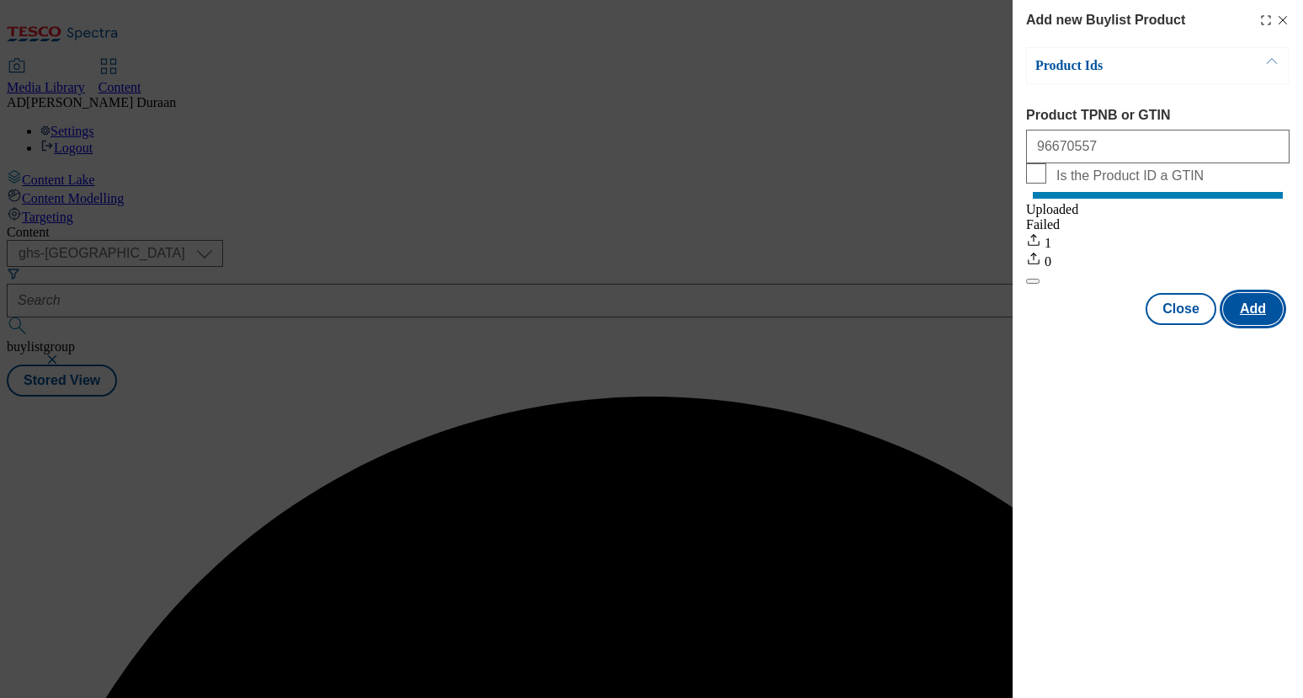
scroll to position [0, 0]
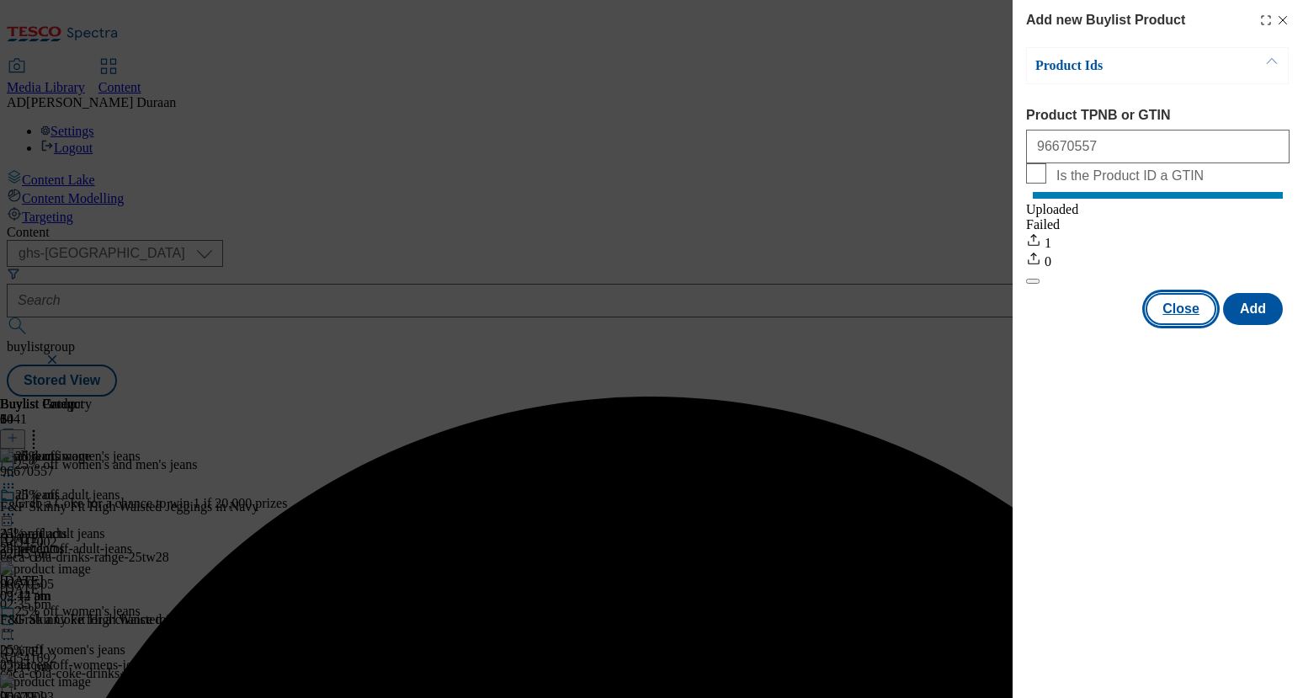
click at [1165, 325] on button "Close" at bounding box center [1181, 309] width 71 height 32
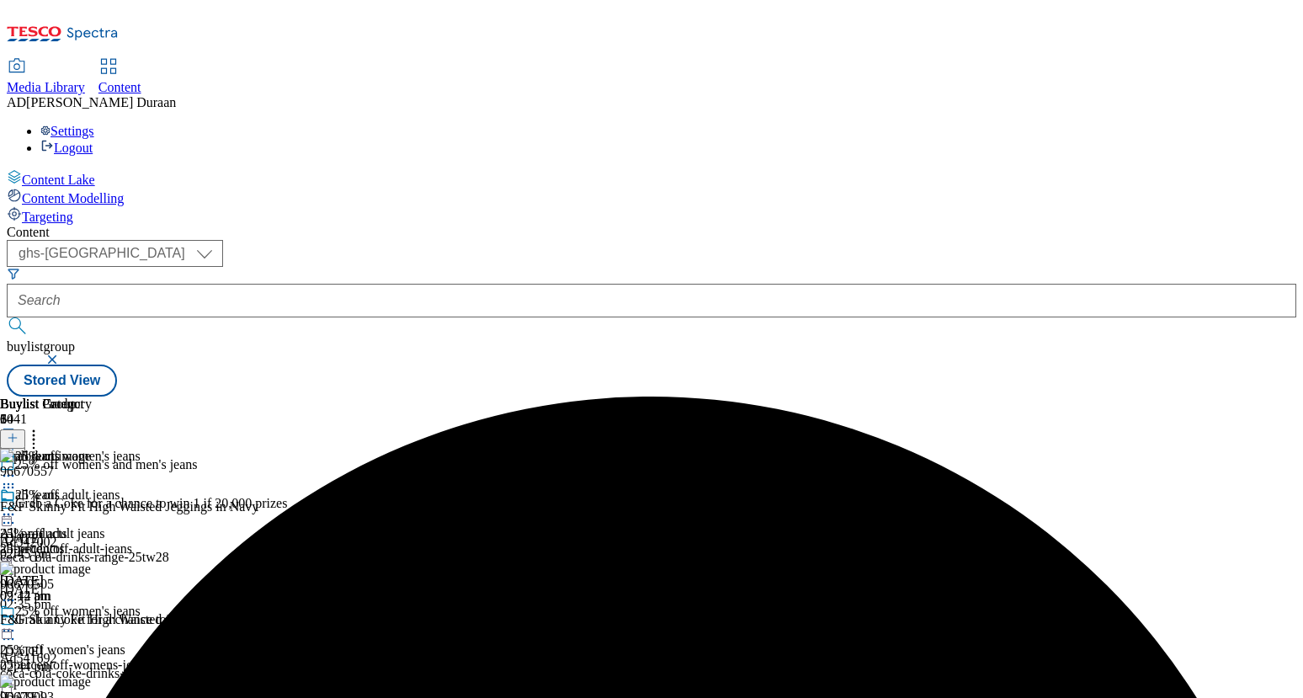
scroll to position [0, 191]
click at [17, 506] on icon at bounding box center [8, 514] width 17 height 17
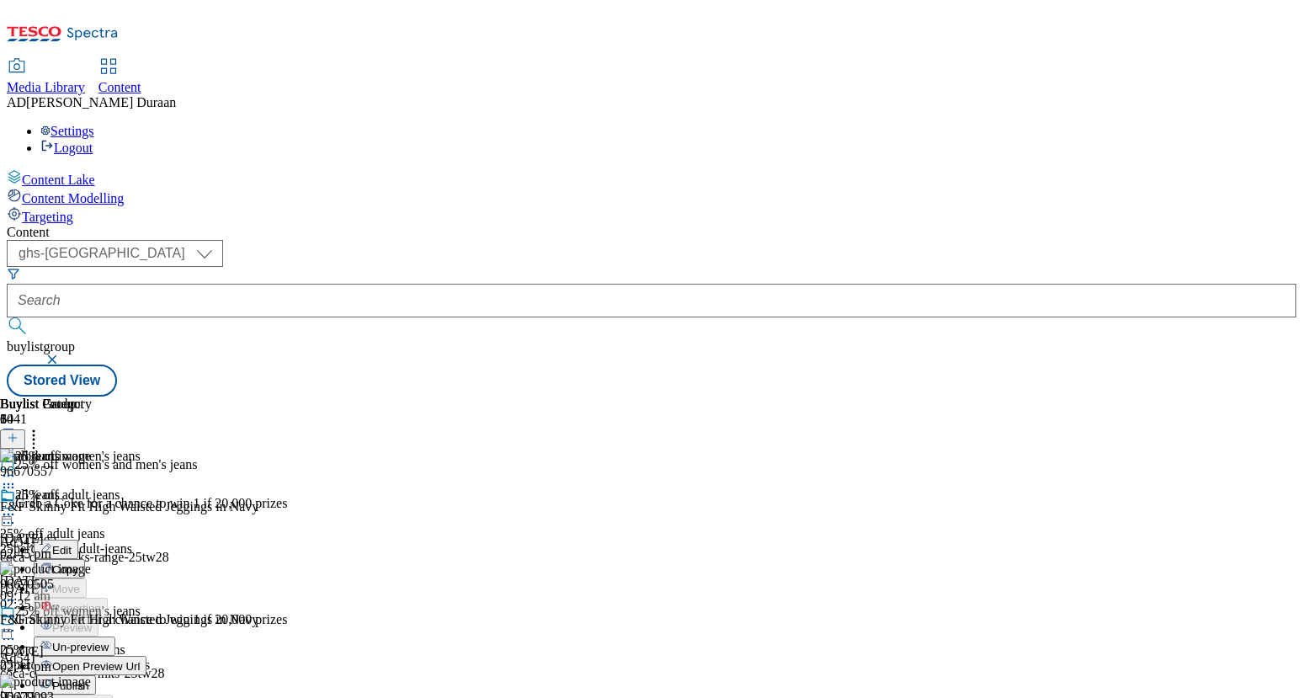
click at [72, 544] on span "Edit" at bounding box center [61, 550] width 19 height 13
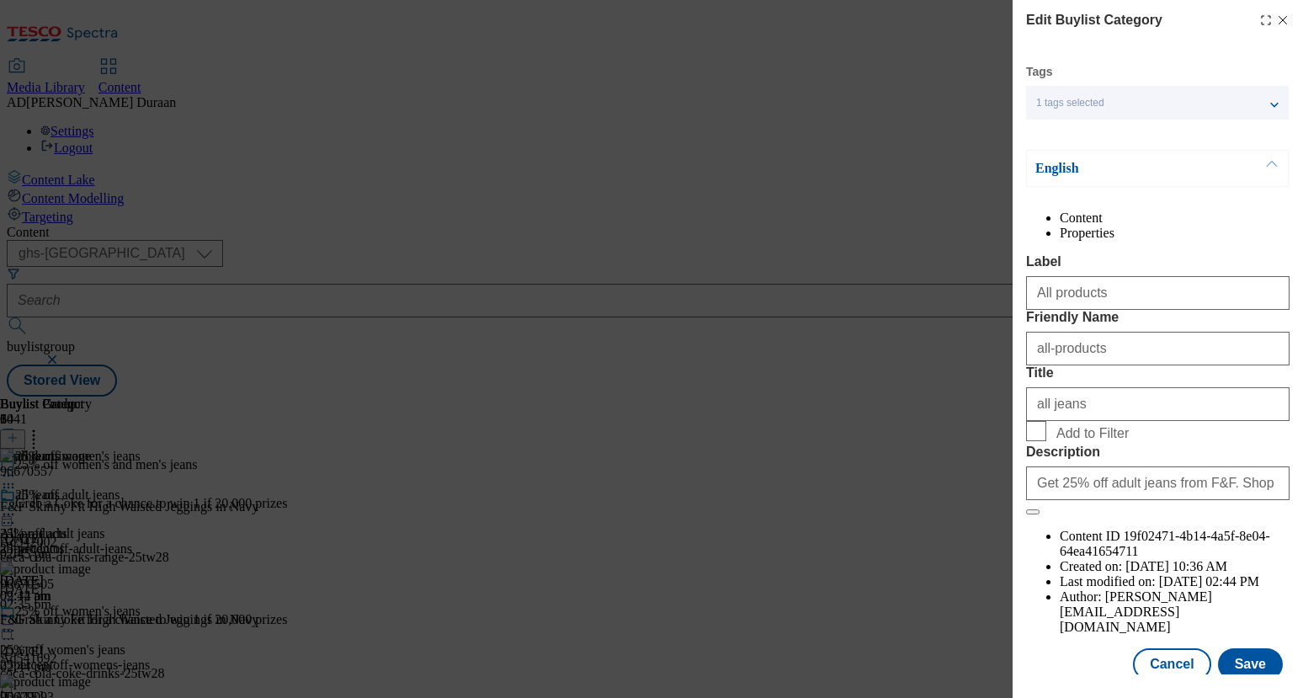
scroll to position [41, 0]
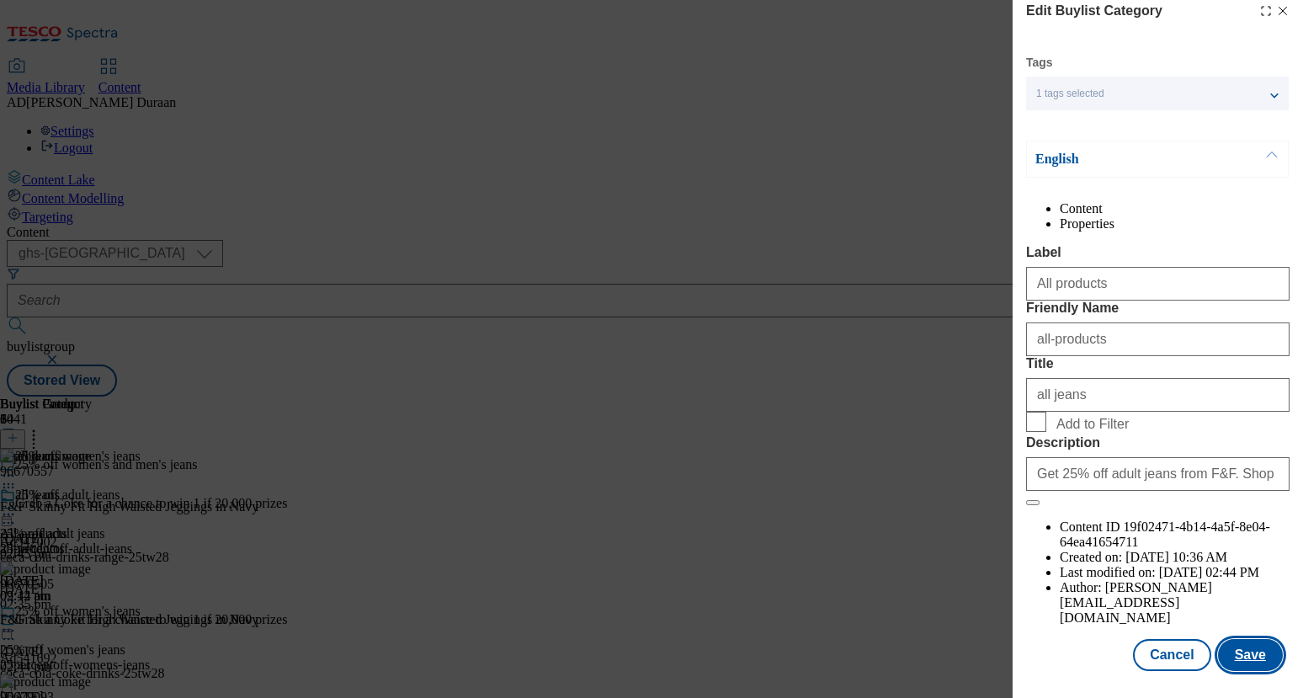
click at [1256, 668] on button "Save" at bounding box center [1250, 655] width 65 height 32
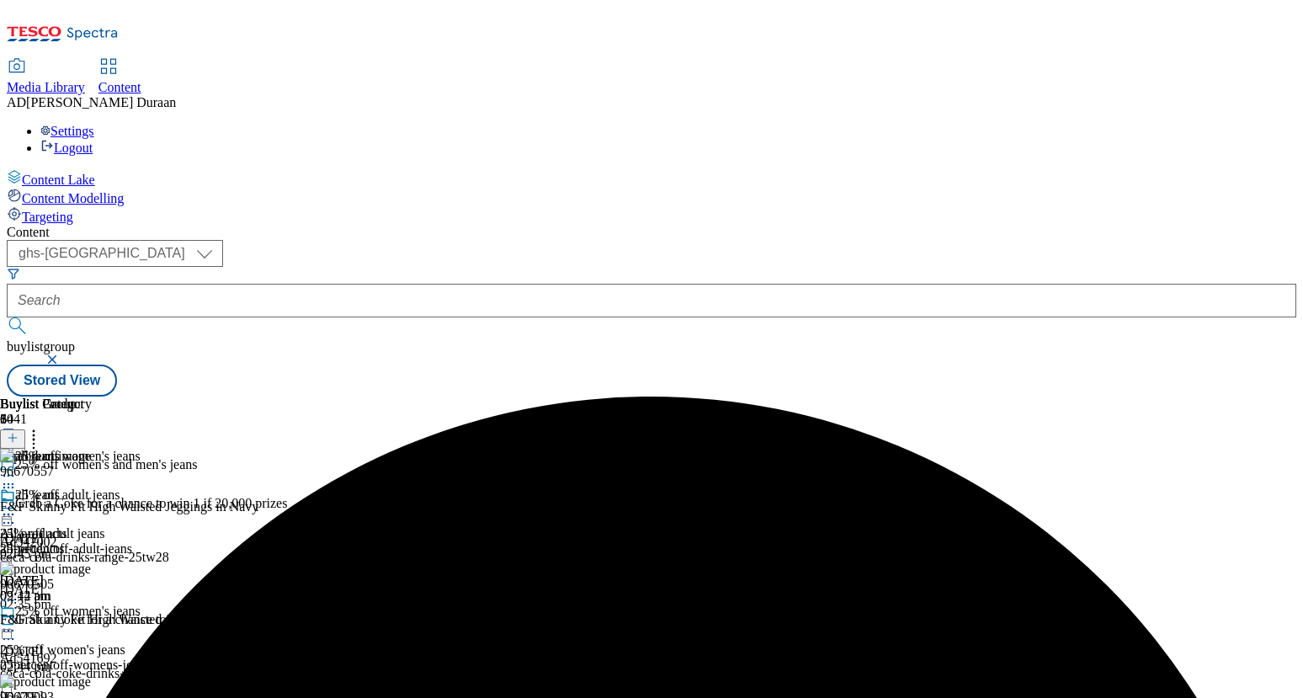
scroll to position [0, 0]
click at [17, 506] on icon at bounding box center [8, 514] width 17 height 17
click at [92, 621] on span "Preview" at bounding box center [72, 627] width 40 height 13
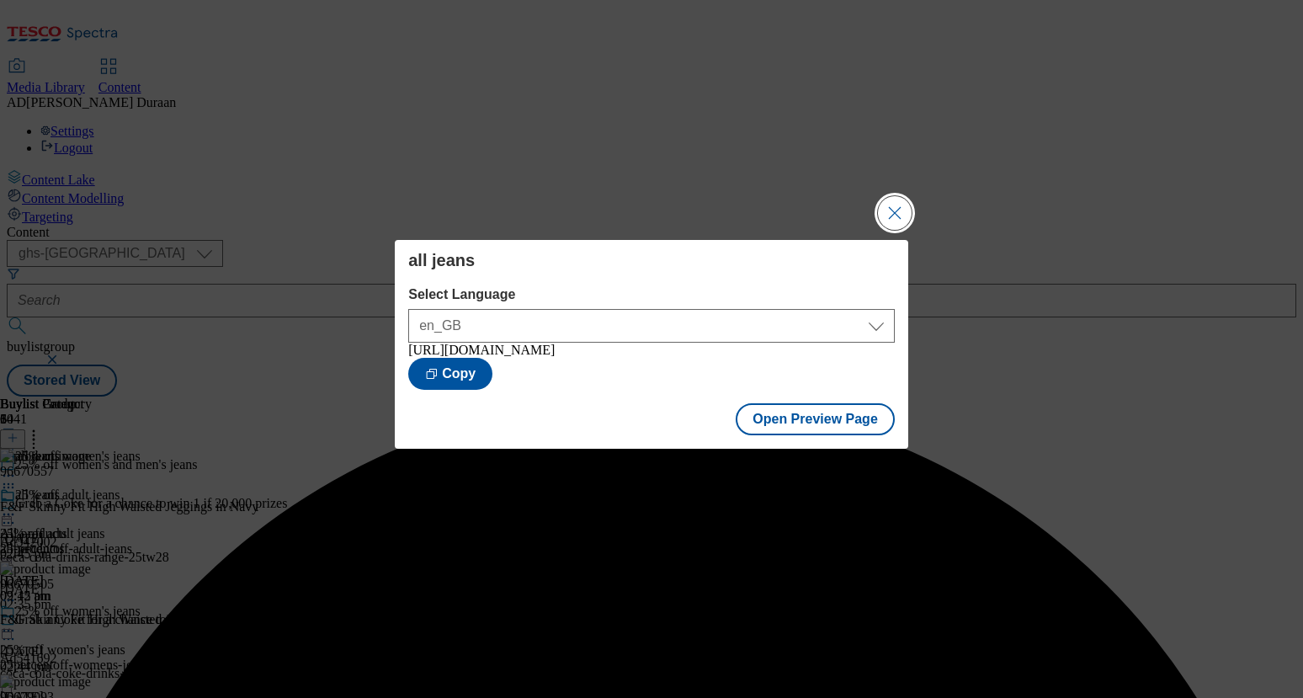
drag, startPoint x: 887, startPoint y: 207, endPoint x: 893, endPoint y: 215, distance: 9.6
click at [888, 207] on button "Close Modal" at bounding box center [895, 213] width 34 height 34
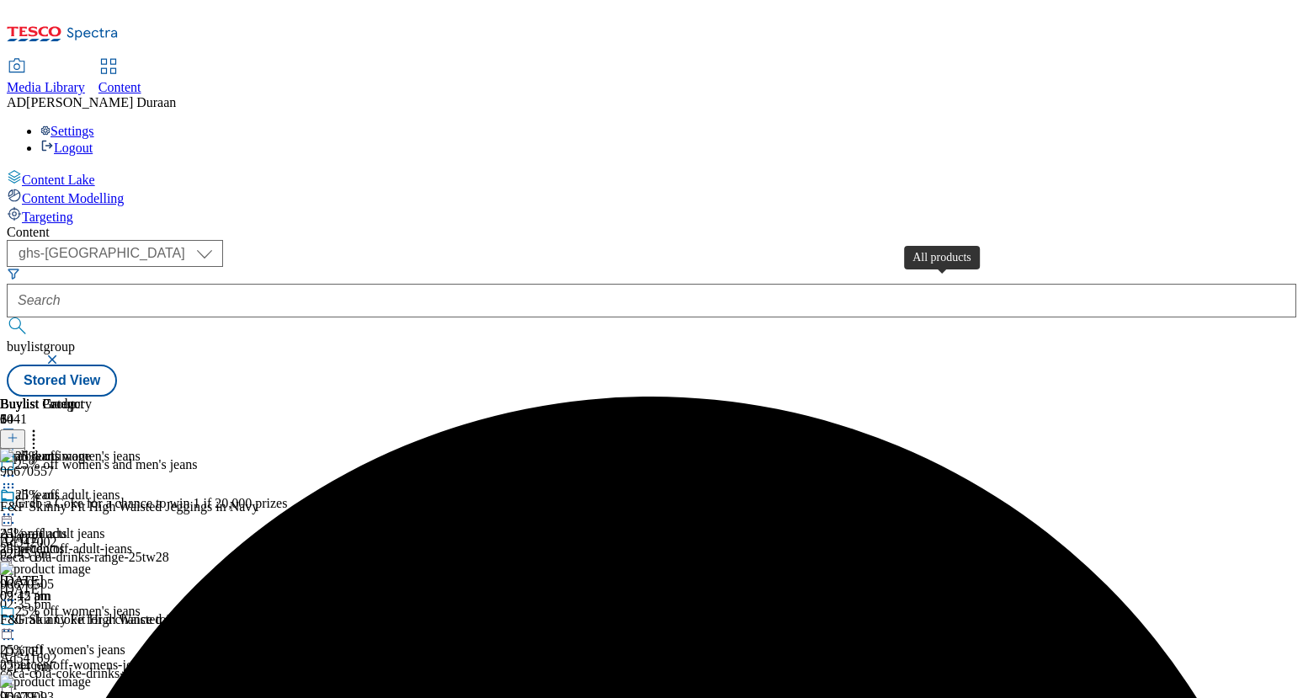
scroll to position [0, 191]
drag, startPoint x: 1217, startPoint y: 194, endPoint x: 1207, endPoint y: 193, distance: 10.1
click at [19, 432] on icon at bounding box center [13, 438] width 12 height 12
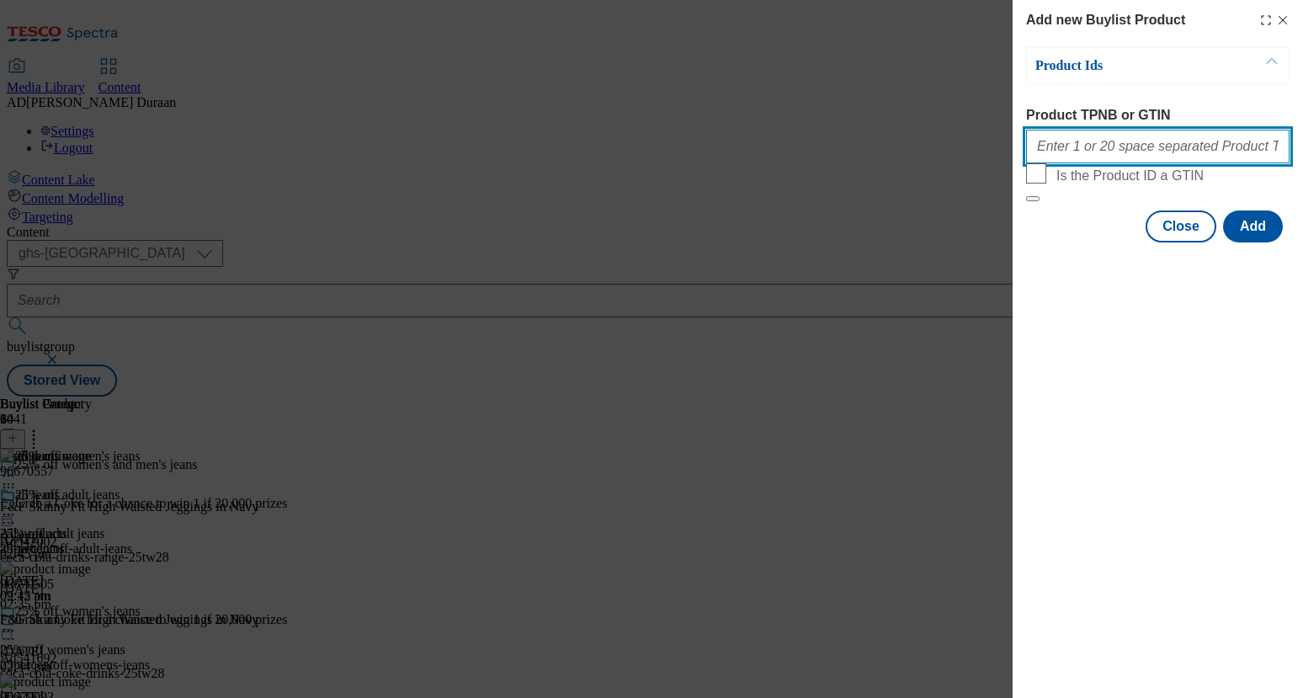
paste input "96723381"
type input "96723381"
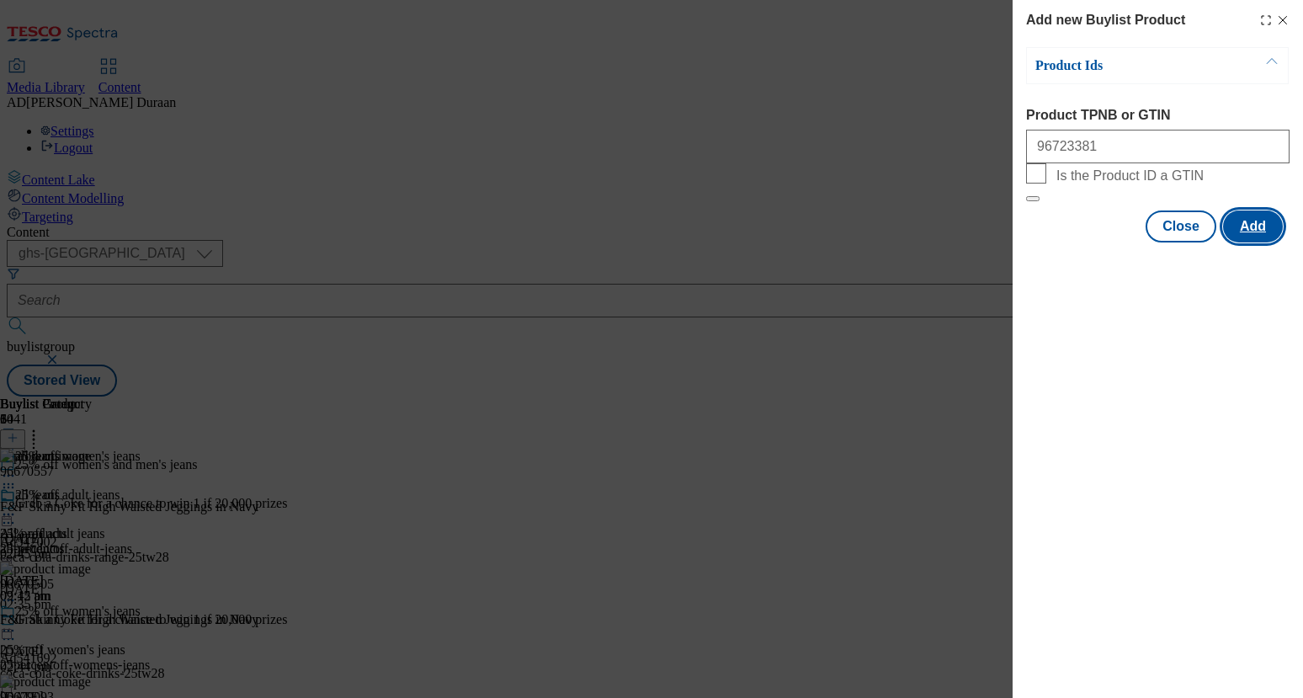
click at [1251, 242] on button "Add" at bounding box center [1253, 226] width 60 height 32
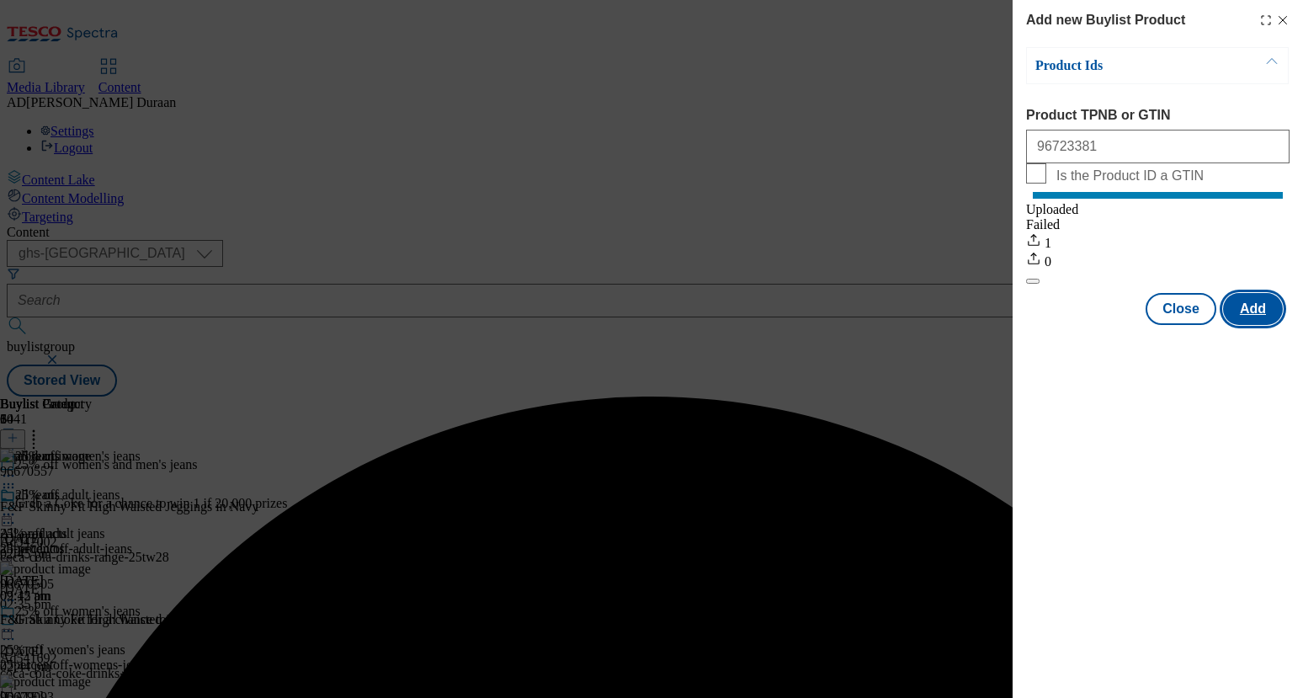
scroll to position [0, 0]
click at [1193, 321] on button "Close" at bounding box center [1181, 309] width 71 height 32
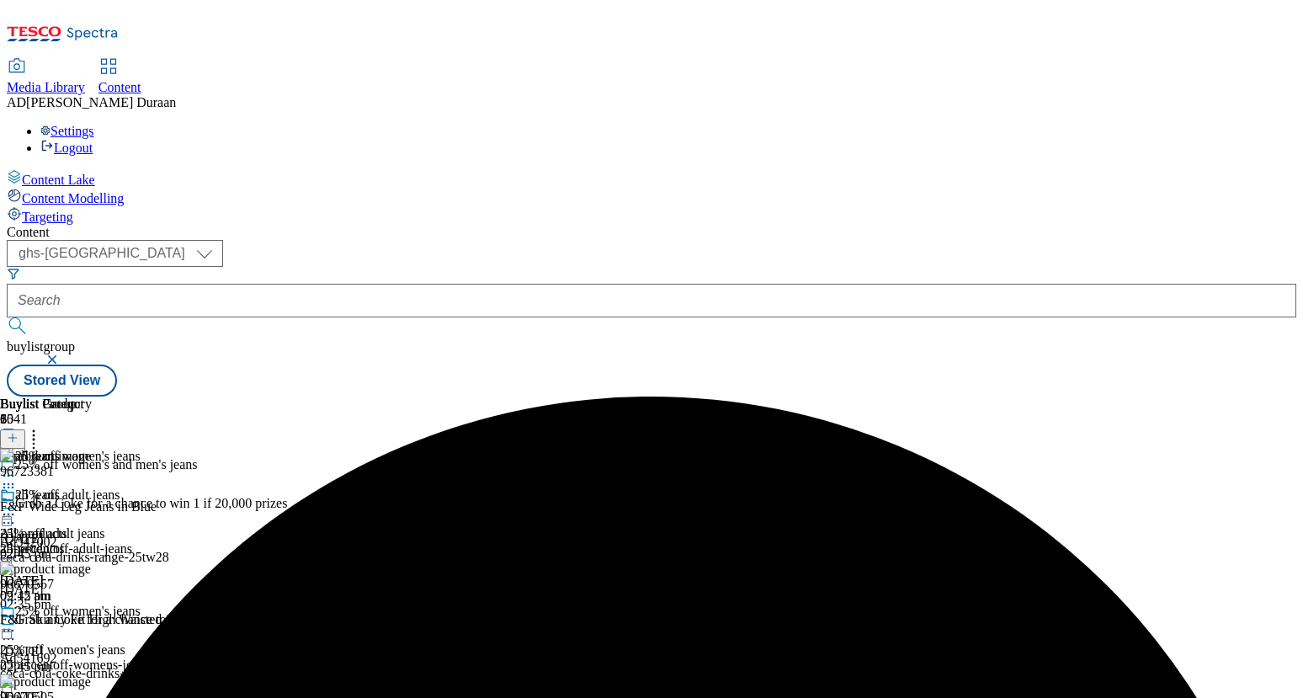
click at [17, 506] on icon at bounding box center [8, 514] width 17 height 17
click at [72, 544] on span "Edit" at bounding box center [61, 550] width 19 height 13
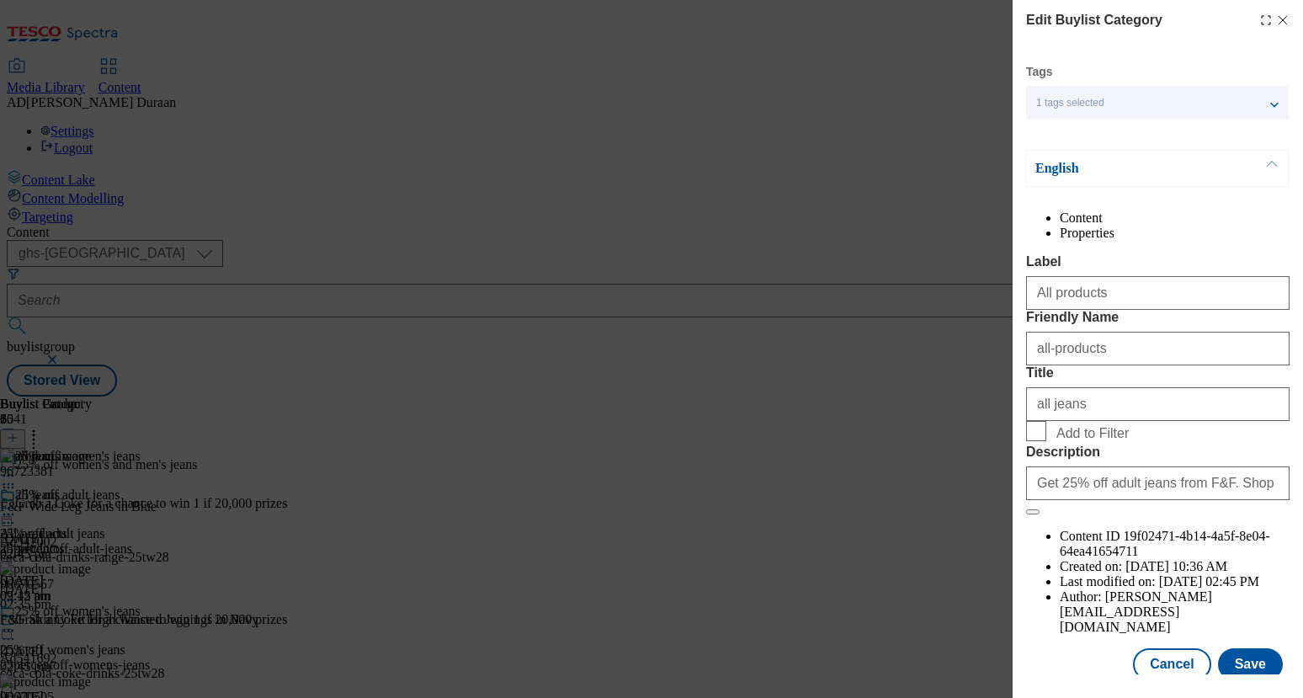
scroll to position [41, 0]
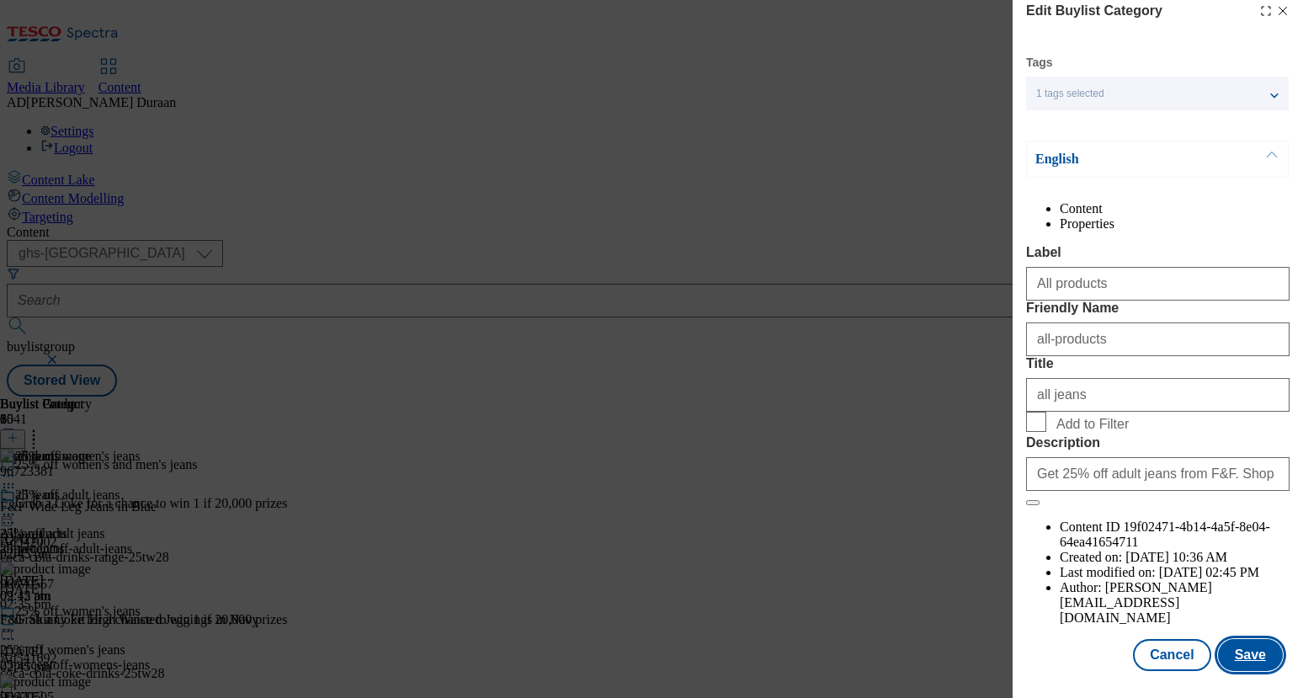
click at [1257, 658] on button "Save" at bounding box center [1250, 655] width 65 height 32
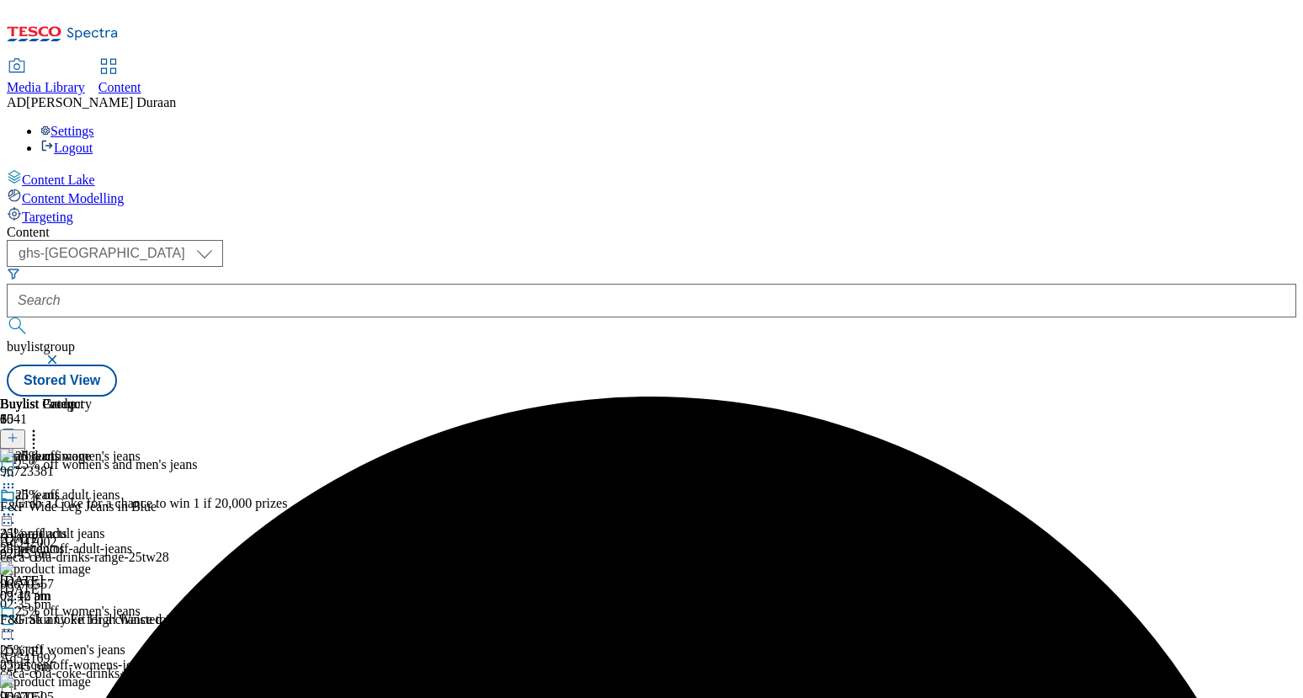
click at [17, 506] on icon at bounding box center [8, 514] width 17 height 17
click at [92, 621] on span "Preview" at bounding box center [72, 627] width 40 height 13
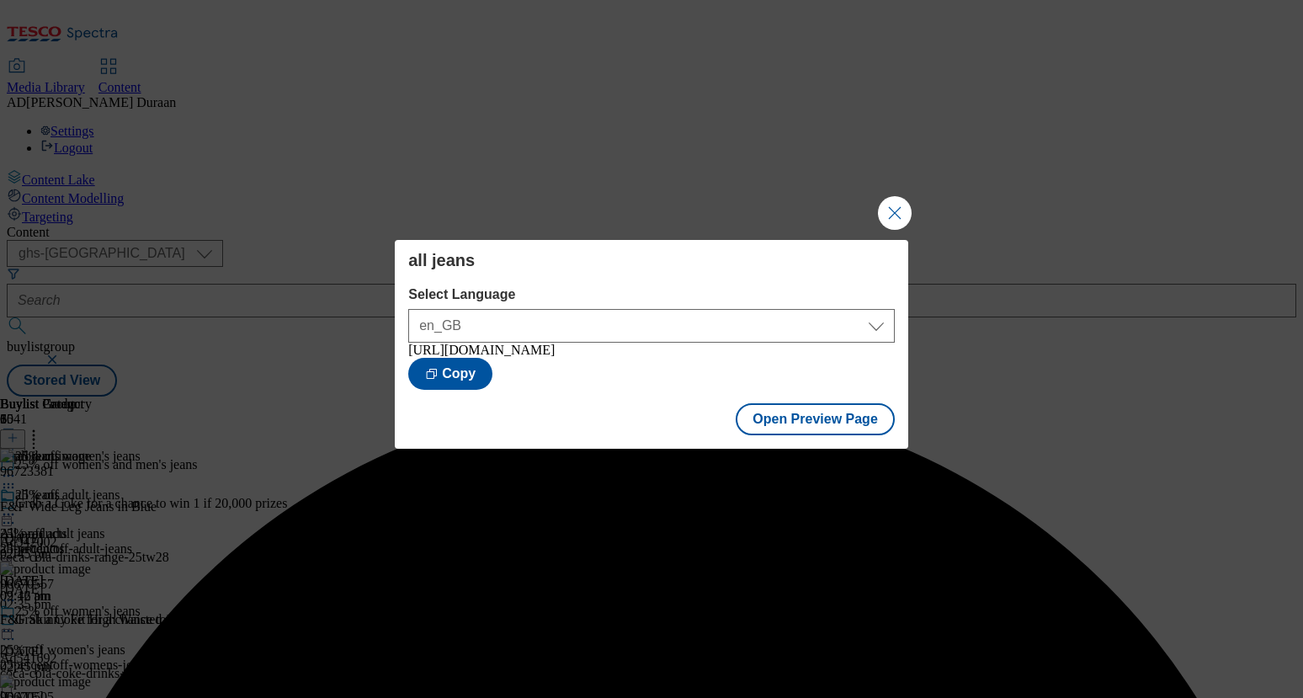
drag, startPoint x: 904, startPoint y: 214, endPoint x: 825, endPoint y: 189, distance: 83.1
click at [896, 212] on button "Close Modal" at bounding box center [895, 213] width 34 height 34
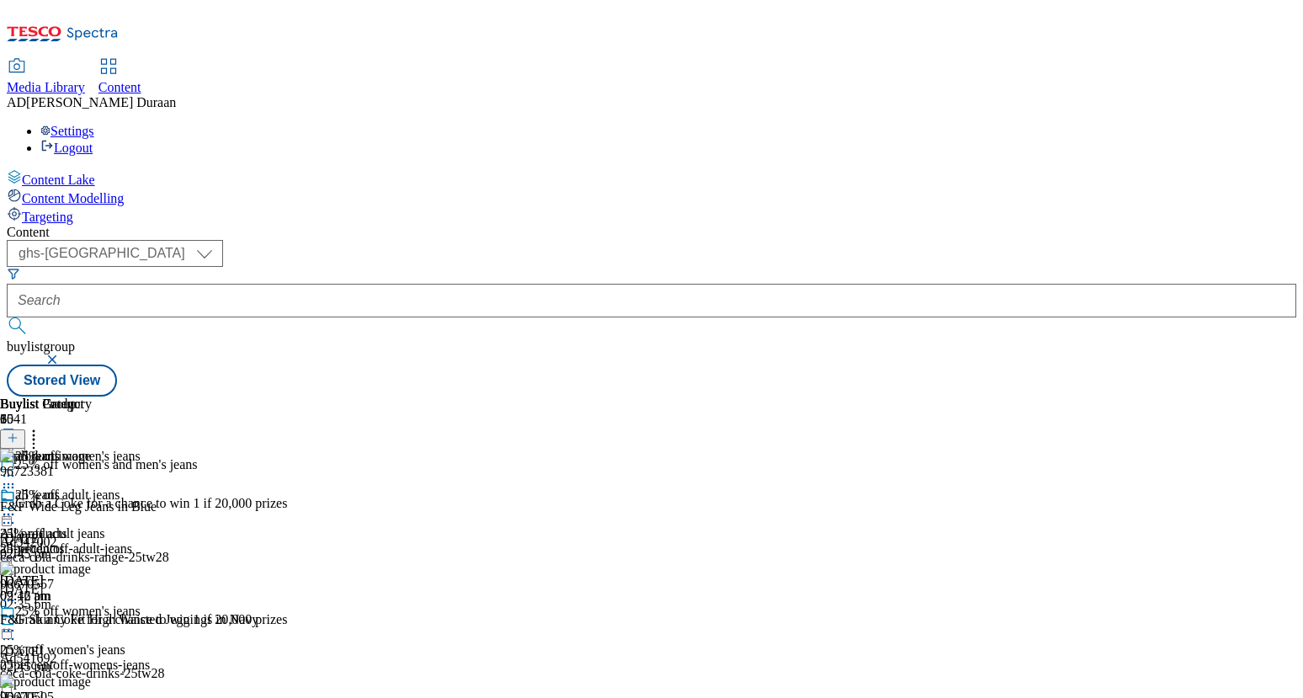
scroll to position [89, 0]
click at [10, 630] on circle at bounding box center [9, 631] width 3 height 3
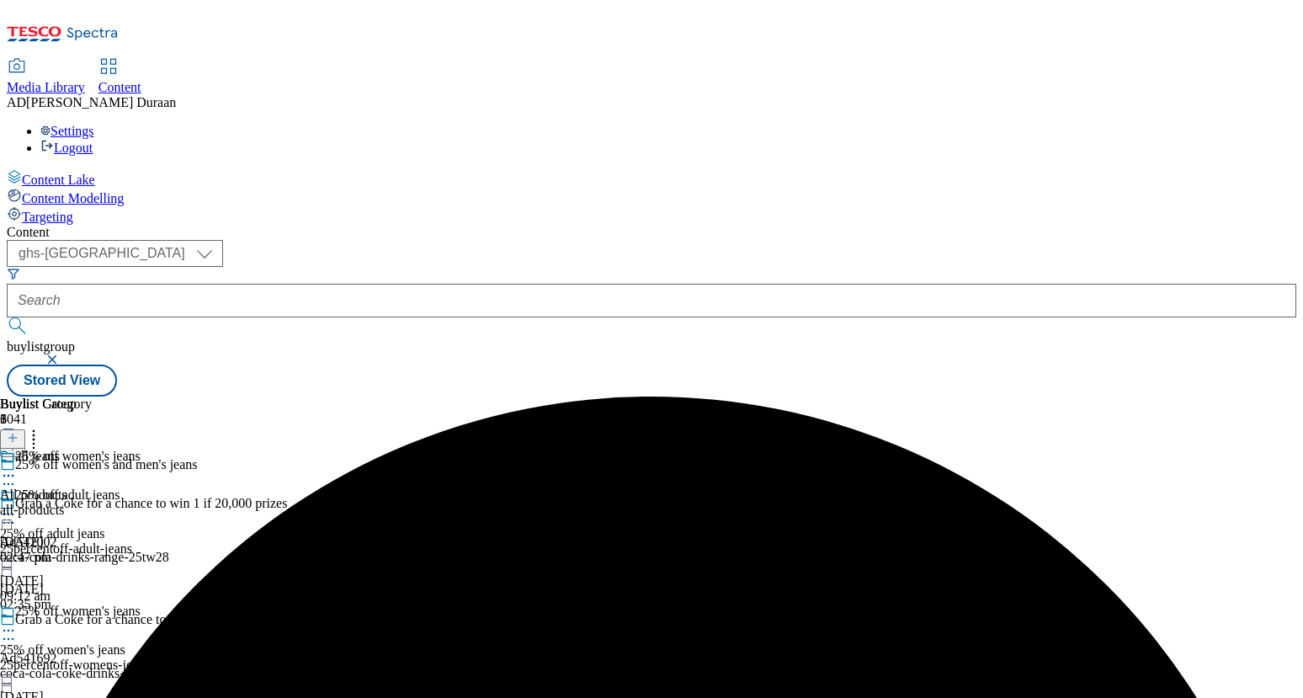
click at [92, 503] on div "all-products" at bounding box center [46, 510] width 92 height 15
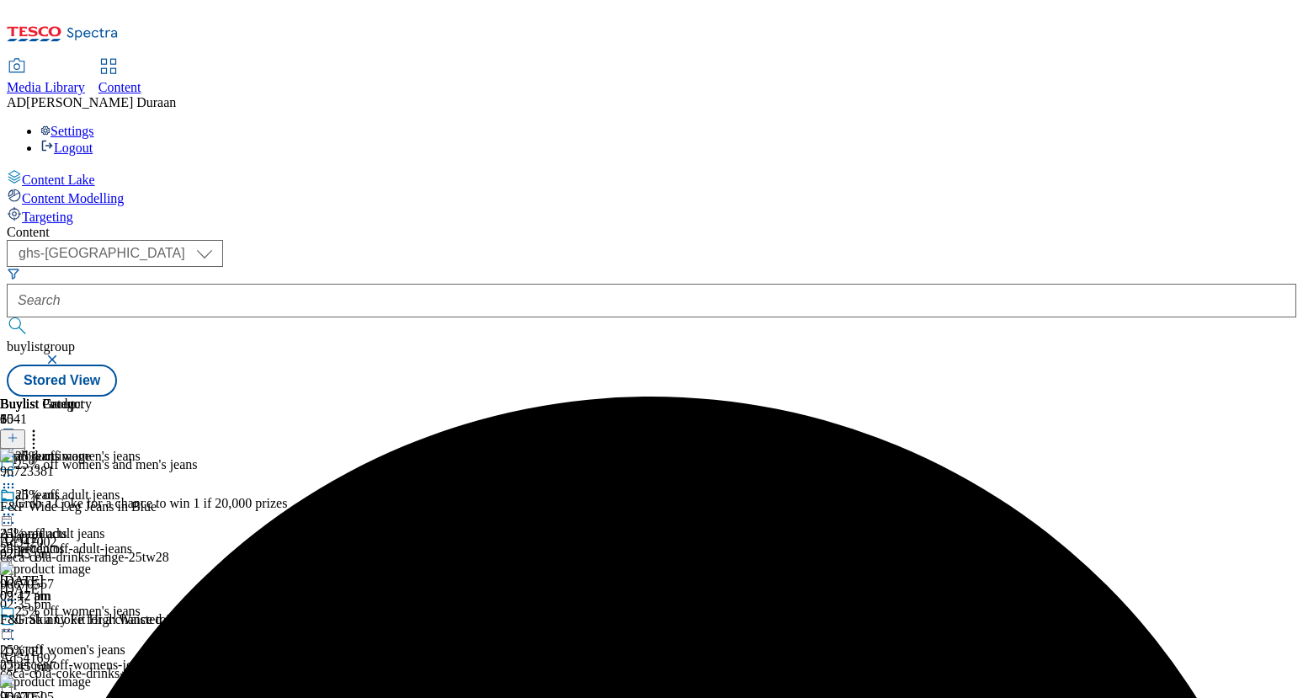
scroll to position [0, 191]
click at [19, 432] on icon at bounding box center [13, 438] width 12 height 12
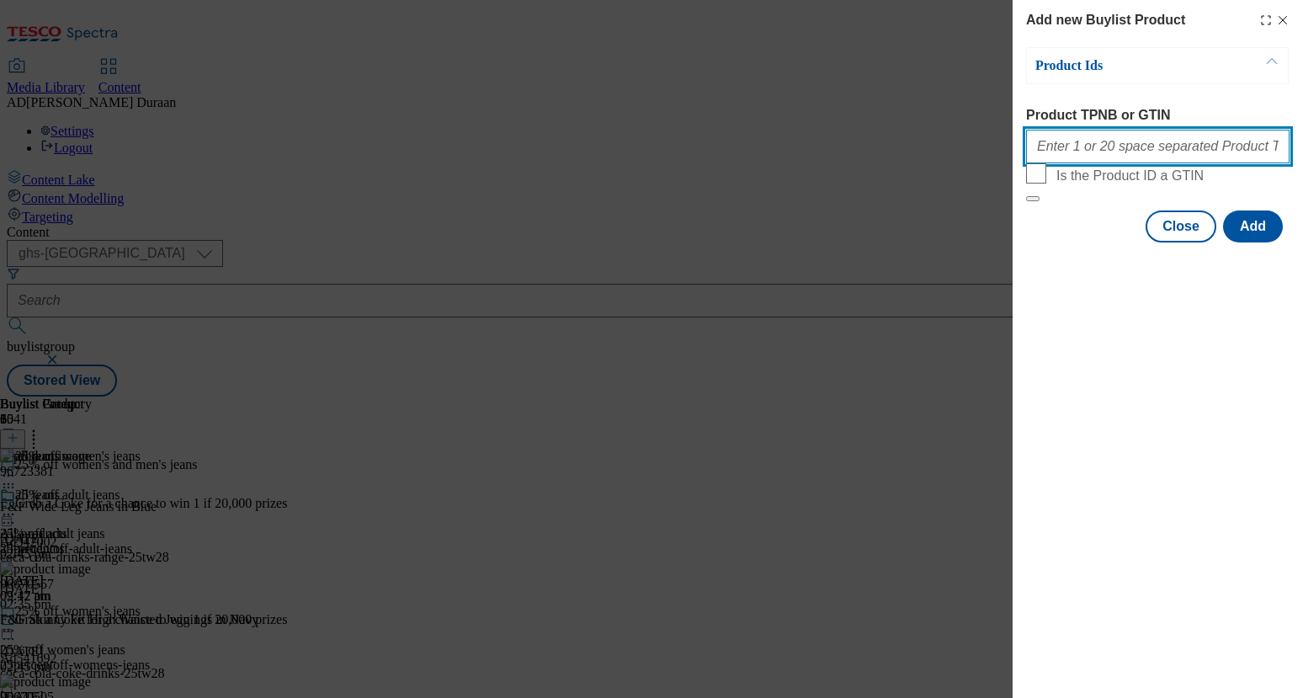
paste input "96655180"
type input "96655180"
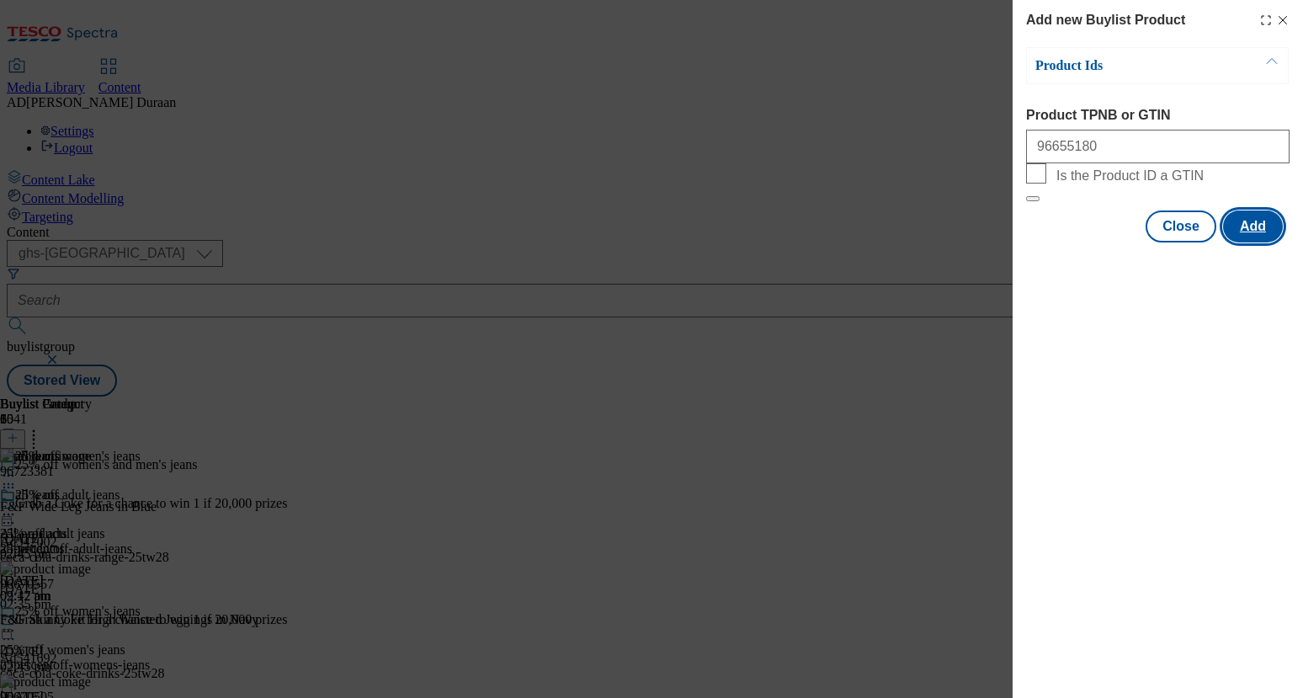
click at [1262, 242] on button "Add" at bounding box center [1253, 226] width 60 height 32
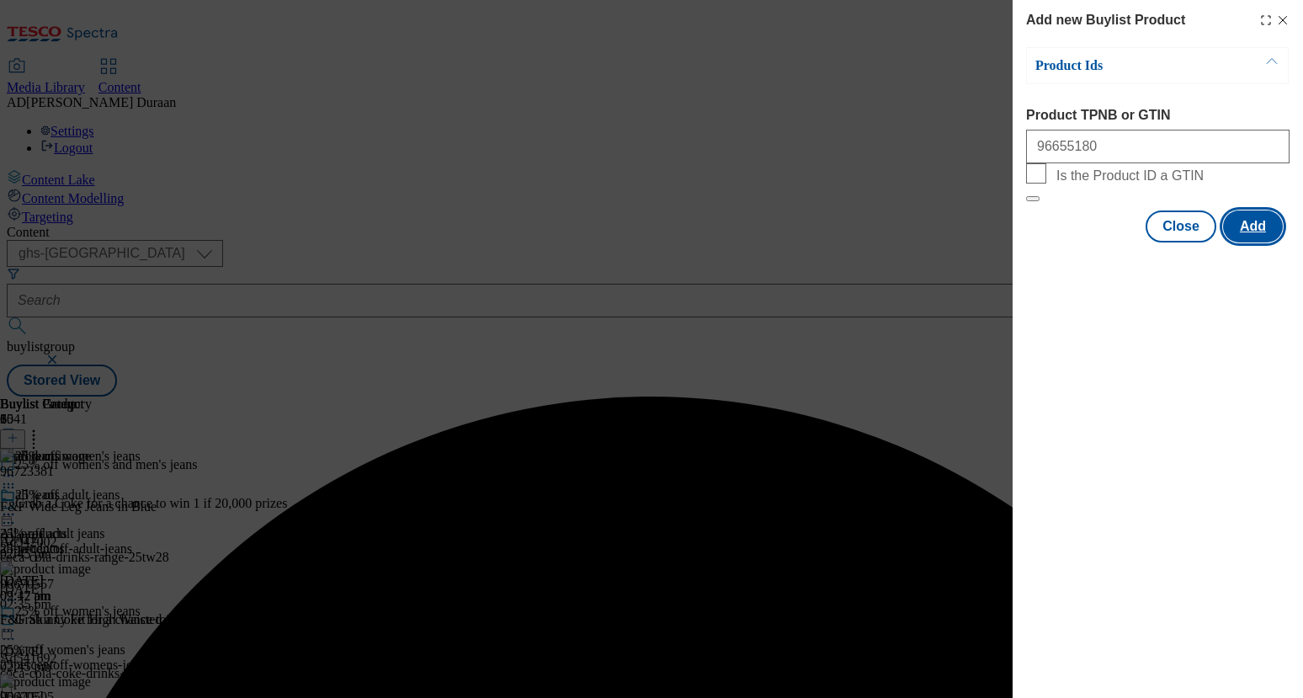
scroll to position [0, 0]
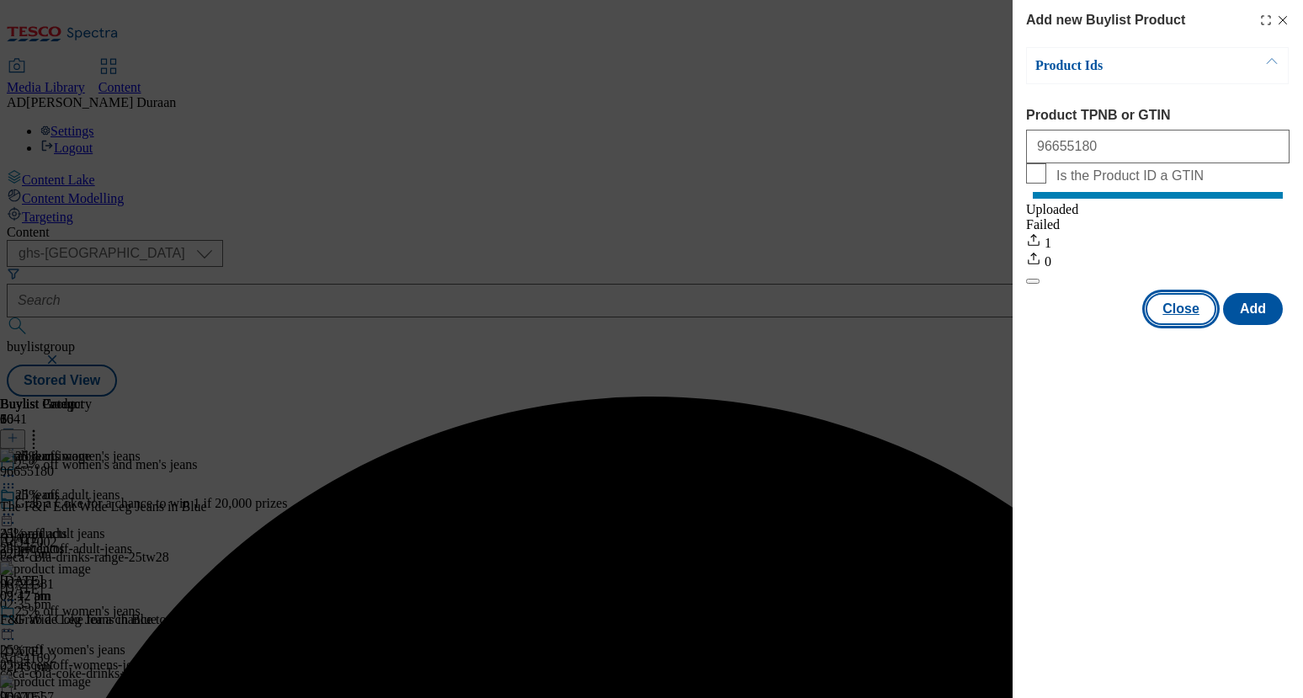
click at [1178, 325] on button "Close" at bounding box center [1181, 309] width 71 height 32
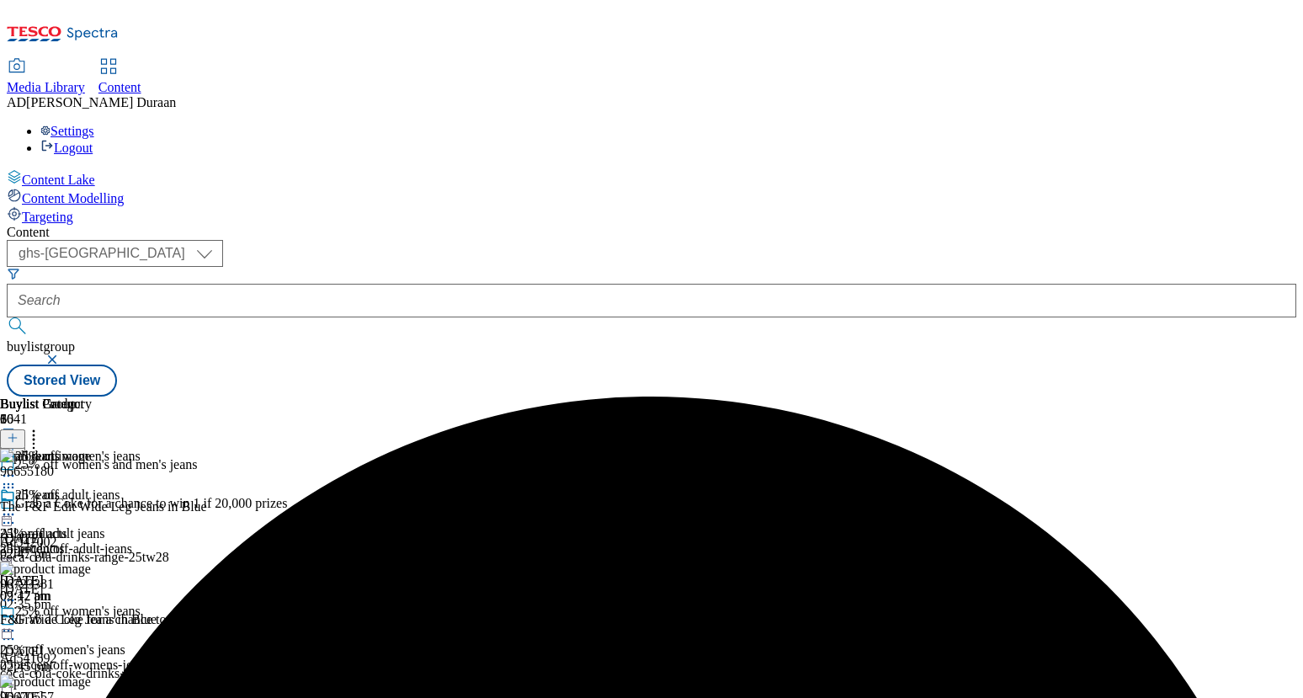
click at [17, 506] on icon at bounding box center [8, 514] width 17 height 17
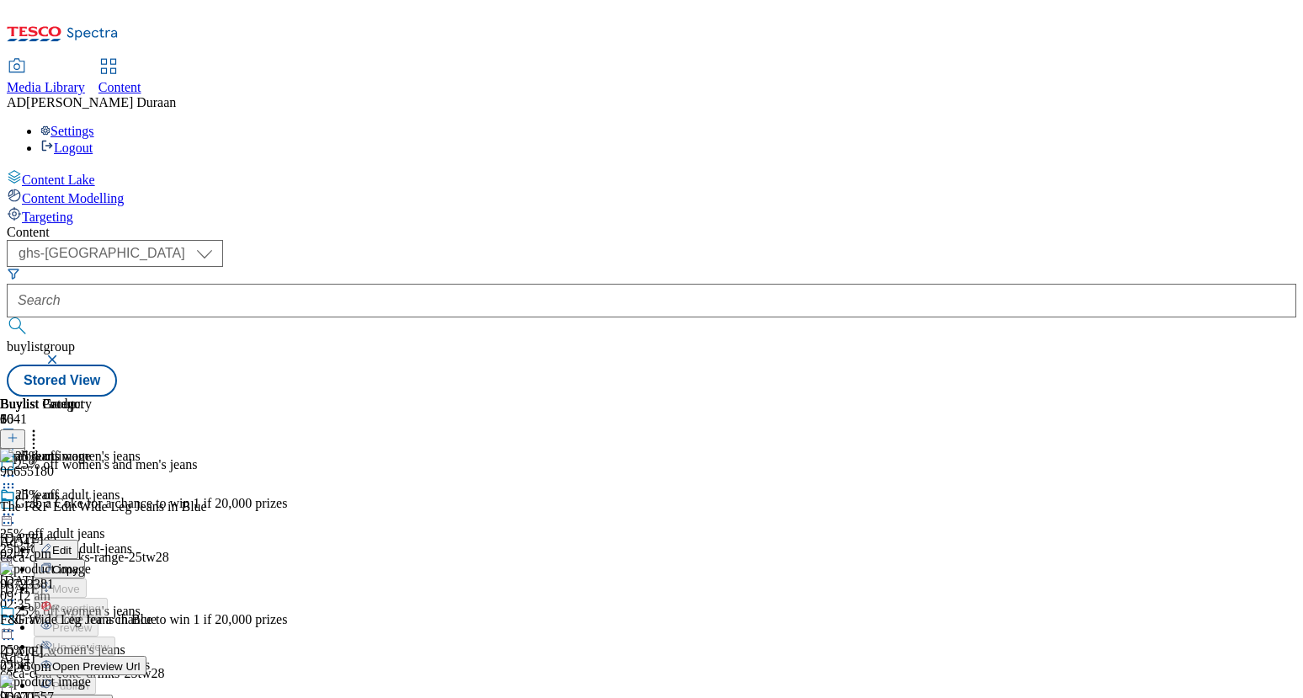
click at [78, 540] on button "Edit" at bounding box center [56, 549] width 45 height 19
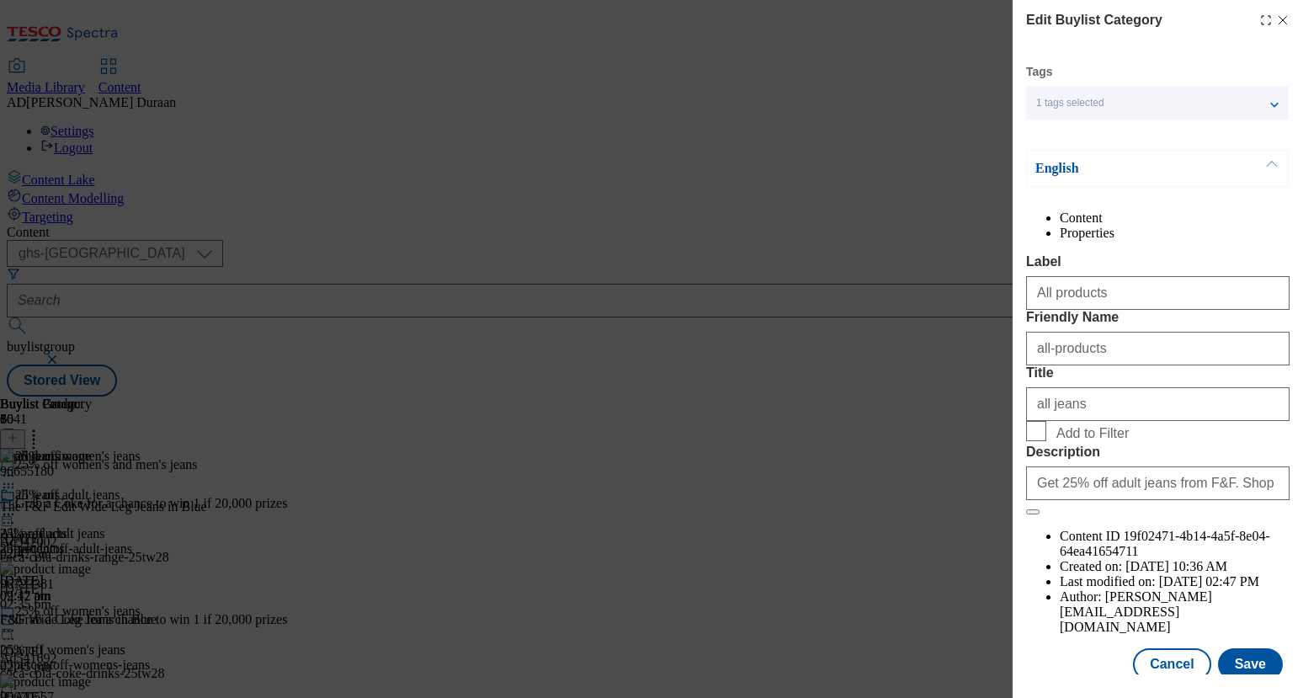
scroll to position [41, 0]
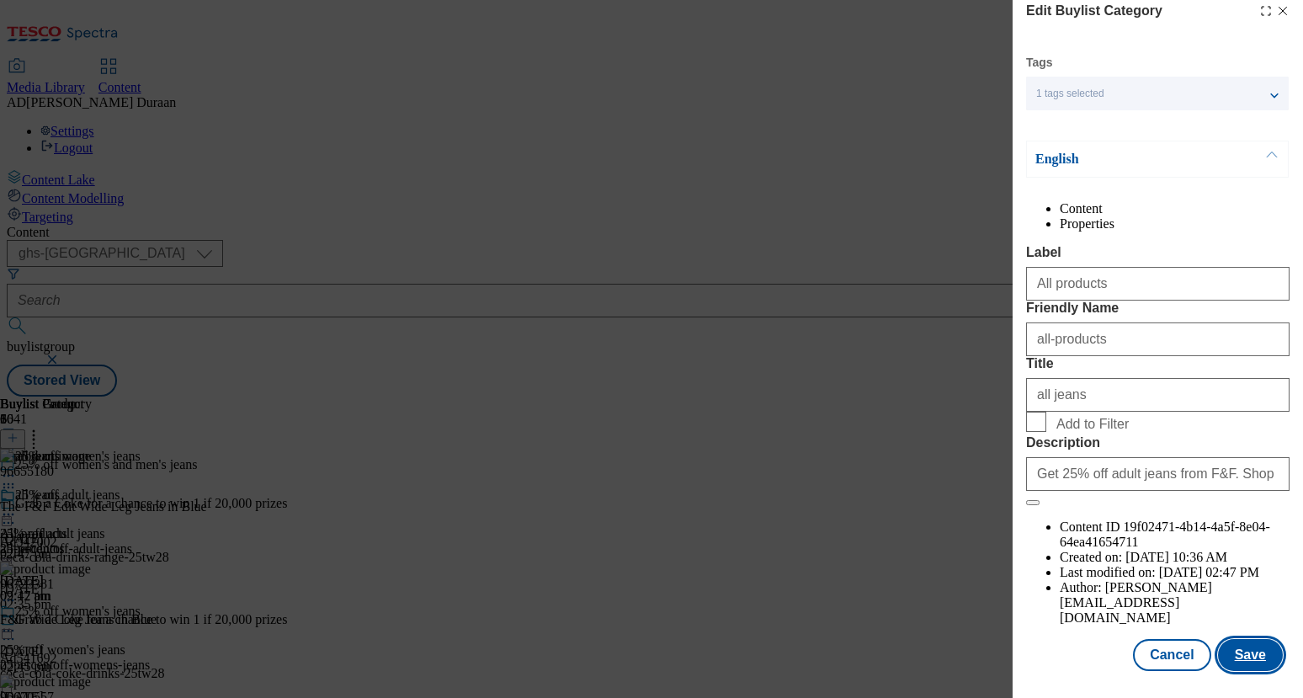
click at [1253, 655] on button "Save" at bounding box center [1250, 655] width 65 height 32
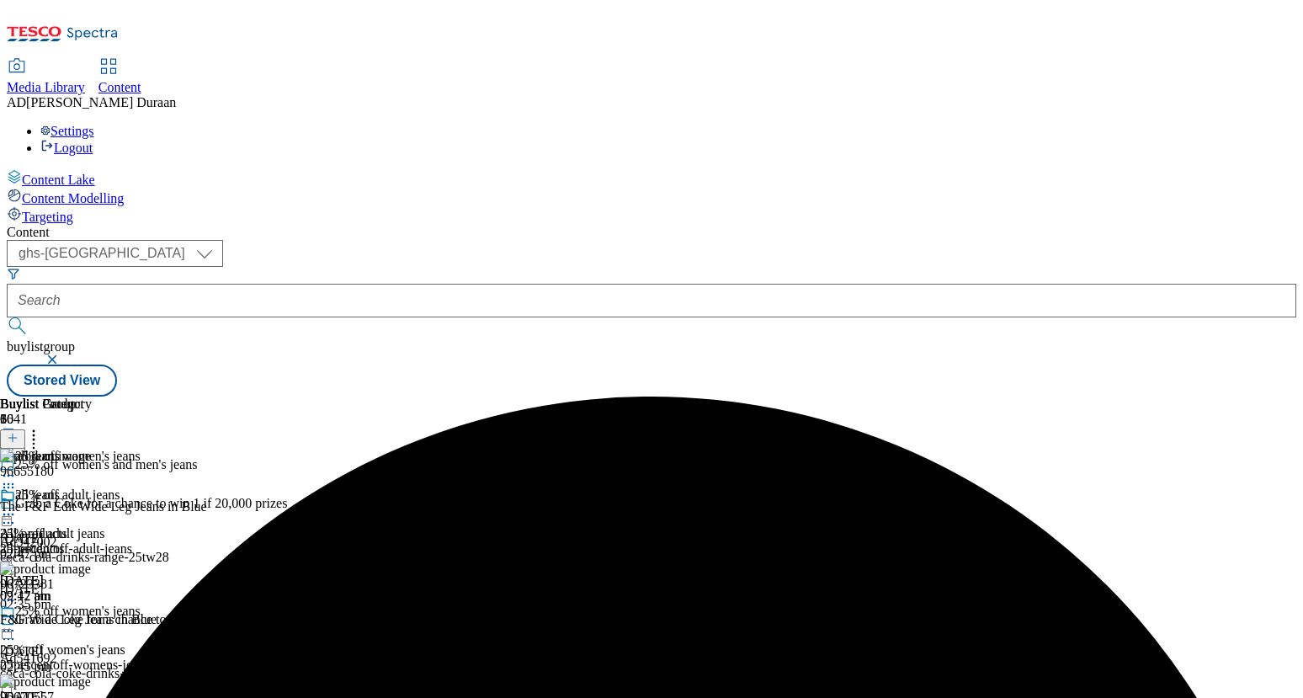
scroll to position [0, 191]
click at [17, 506] on icon at bounding box center [8, 514] width 17 height 17
click at [92, 621] on span "Preview" at bounding box center [72, 627] width 40 height 13
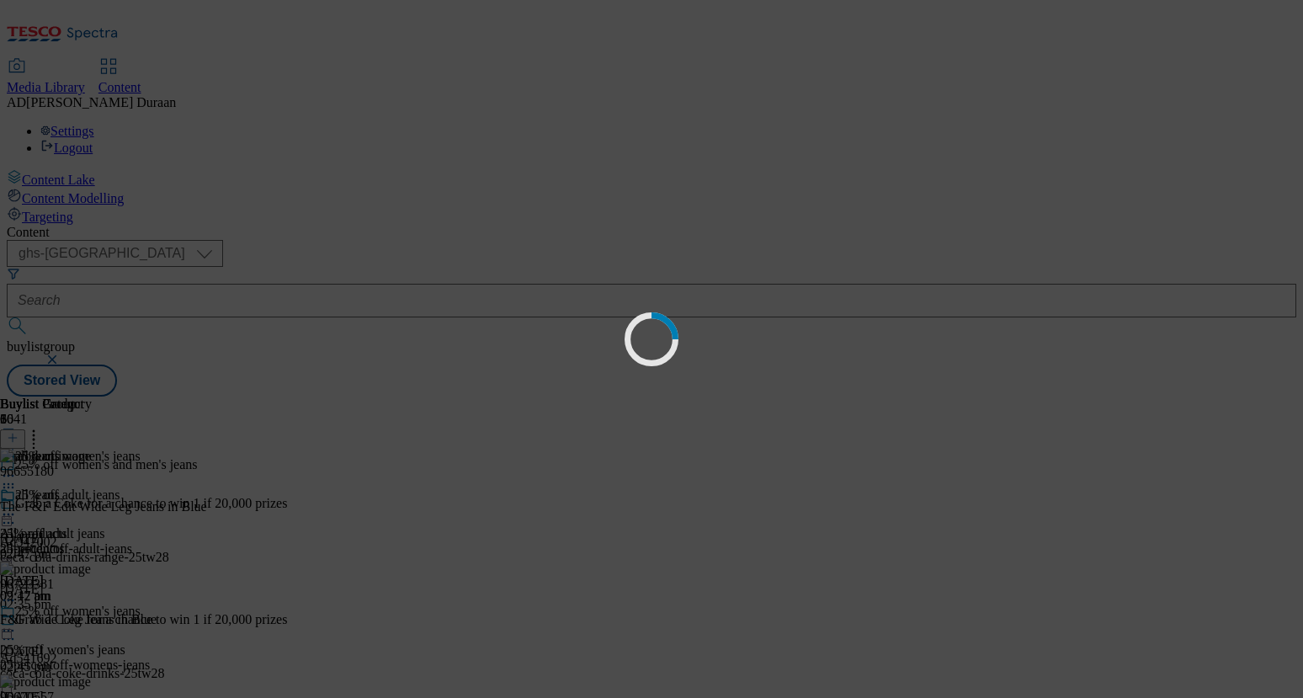
scroll to position [0, 0]
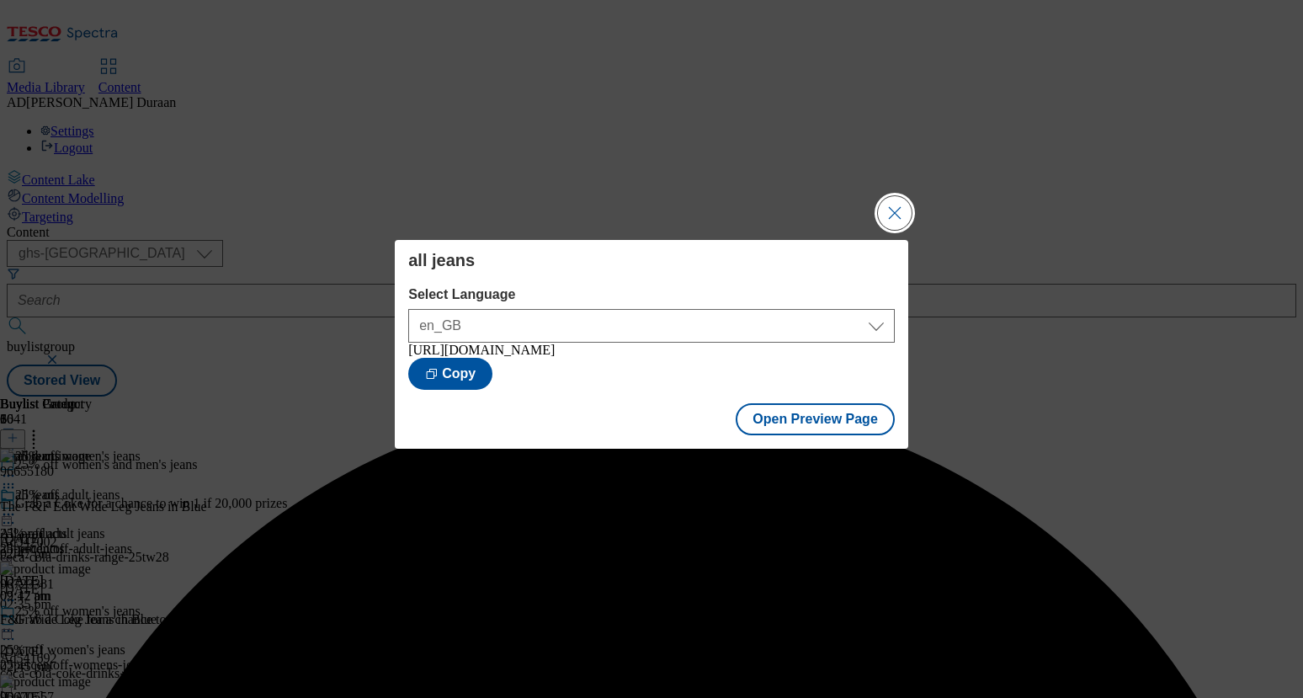
drag, startPoint x: 887, startPoint y: 205, endPoint x: 628, endPoint y: 61, distance: 296.1
click at [873, 195] on div "all jeans Select Language en_GB en_GB [URL][DOMAIN_NAME] Copy Open Preview Page" at bounding box center [651, 349] width 1303 height 698
drag, startPoint x: 891, startPoint y: 203, endPoint x: 922, endPoint y: 233, distance: 43.5
click at [891, 203] on button "Close Modal" at bounding box center [895, 213] width 34 height 34
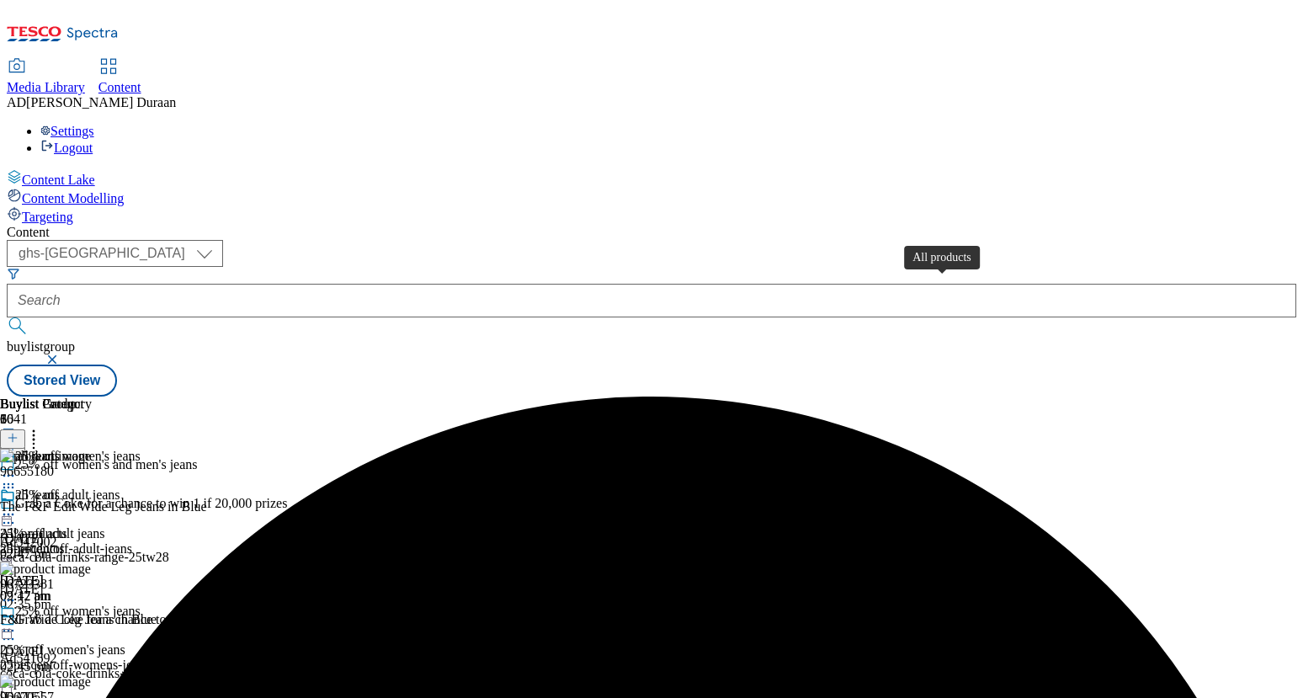
scroll to position [0, 191]
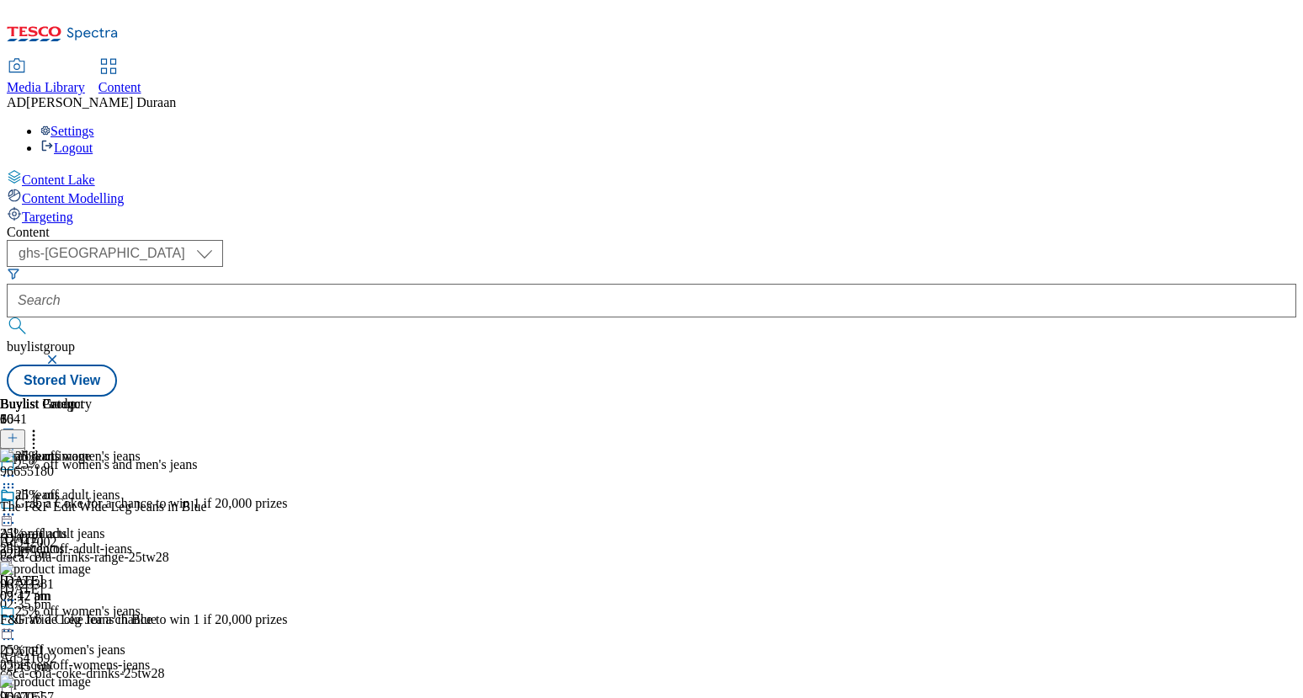
click at [19, 432] on icon at bounding box center [13, 438] width 12 height 12
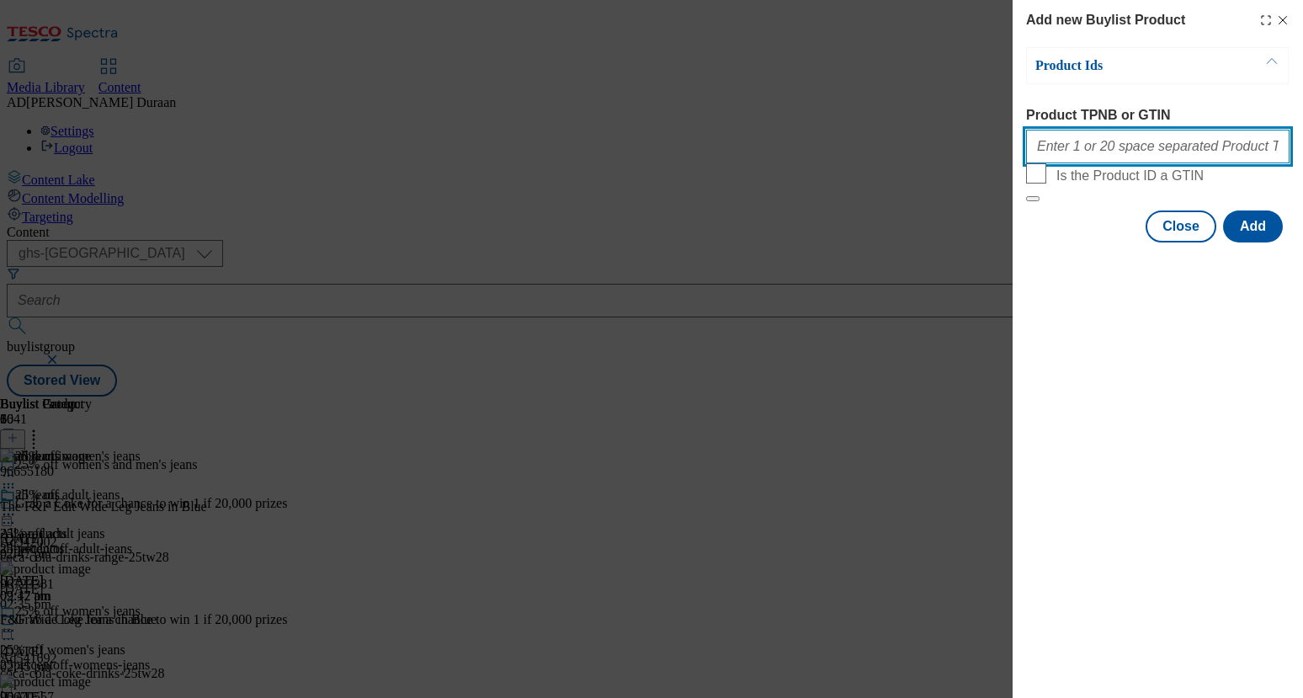
paste input "96723185"
type input "96723185"
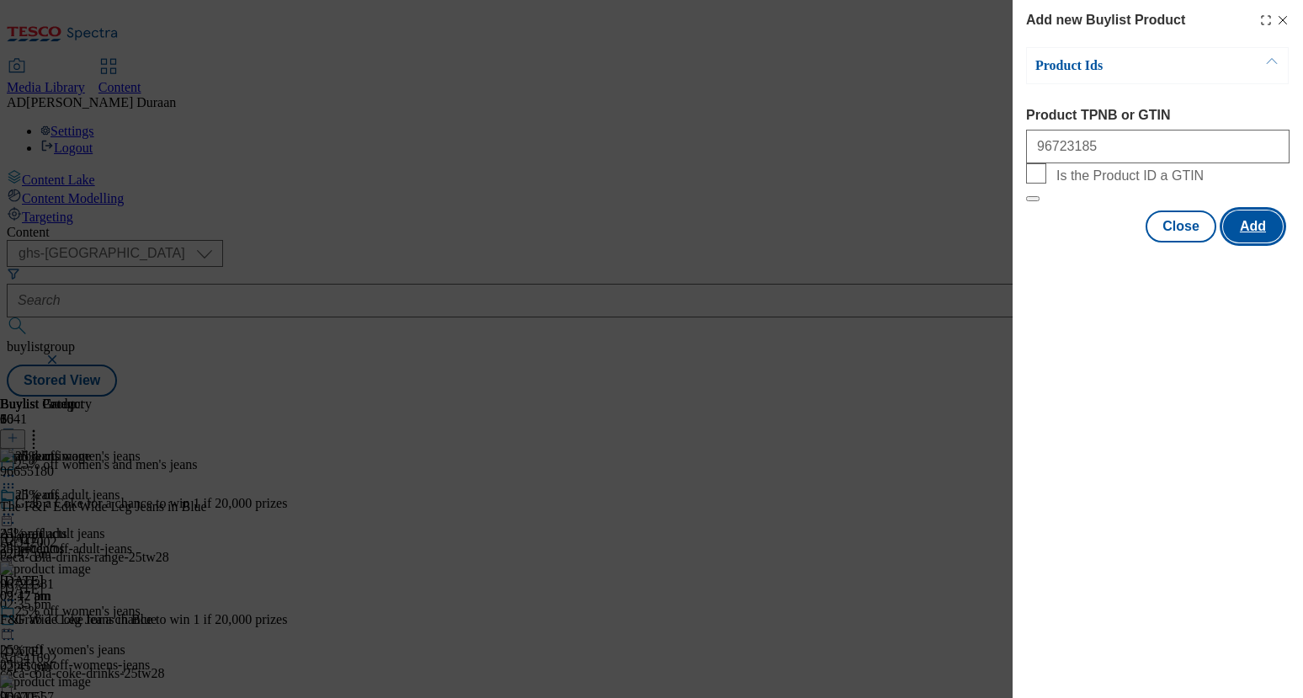
click at [1263, 242] on button "Add" at bounding box center [1253, 226] width 60 height 32
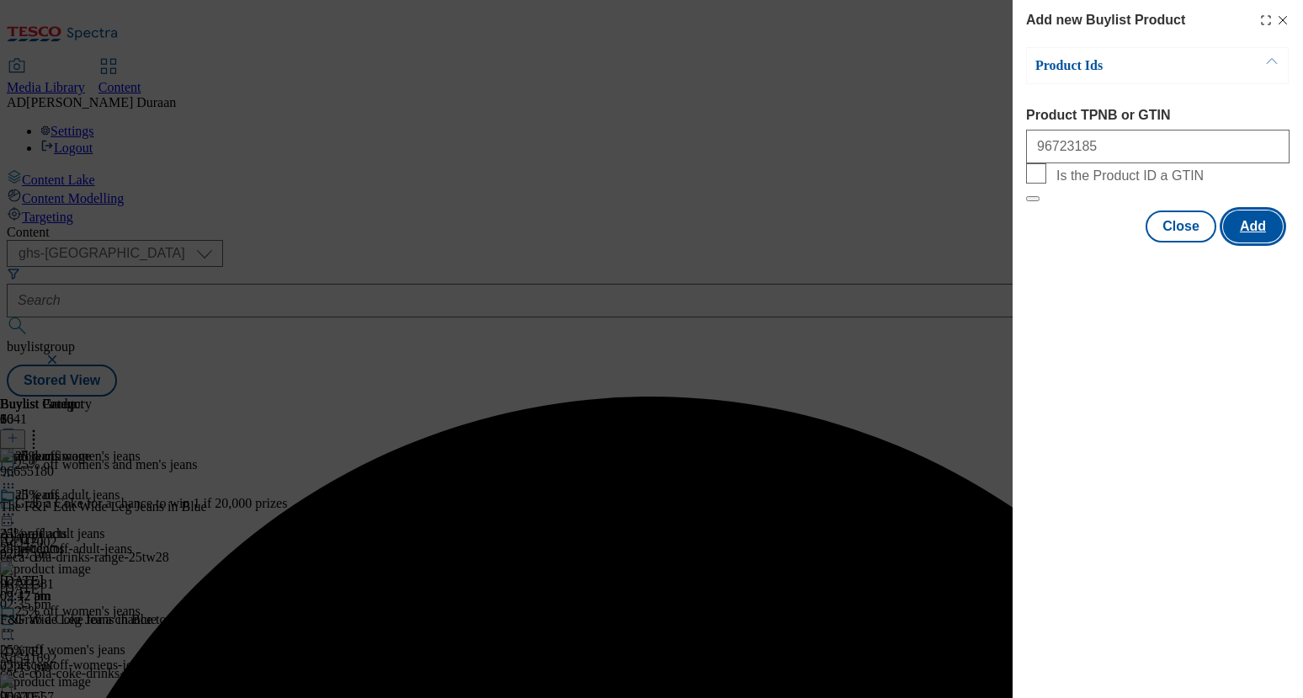
scroll to position [0, 0]
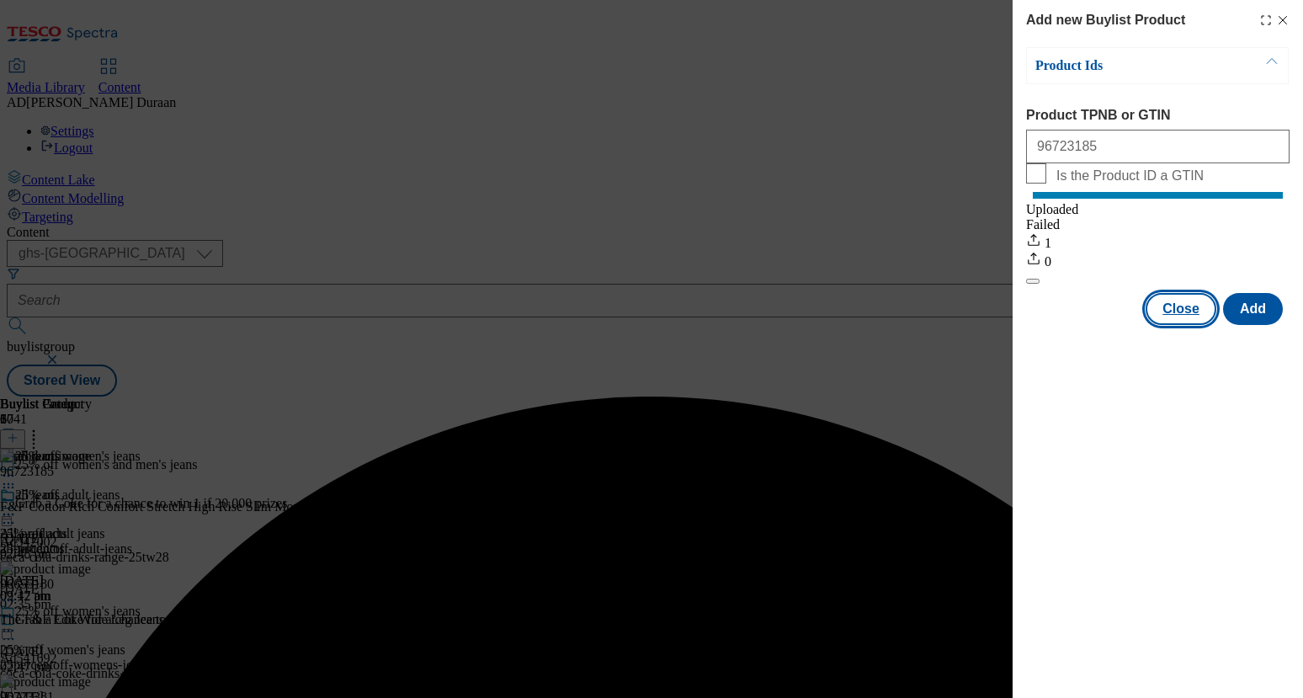
drag, startPoint x: 1184, startPoint y: 325, endPoint x: 745, endPoint y: 17, distance: 536.7
click at [1183, 323] on button "Close" at bounding box center [1181, 309] width 71 height 32
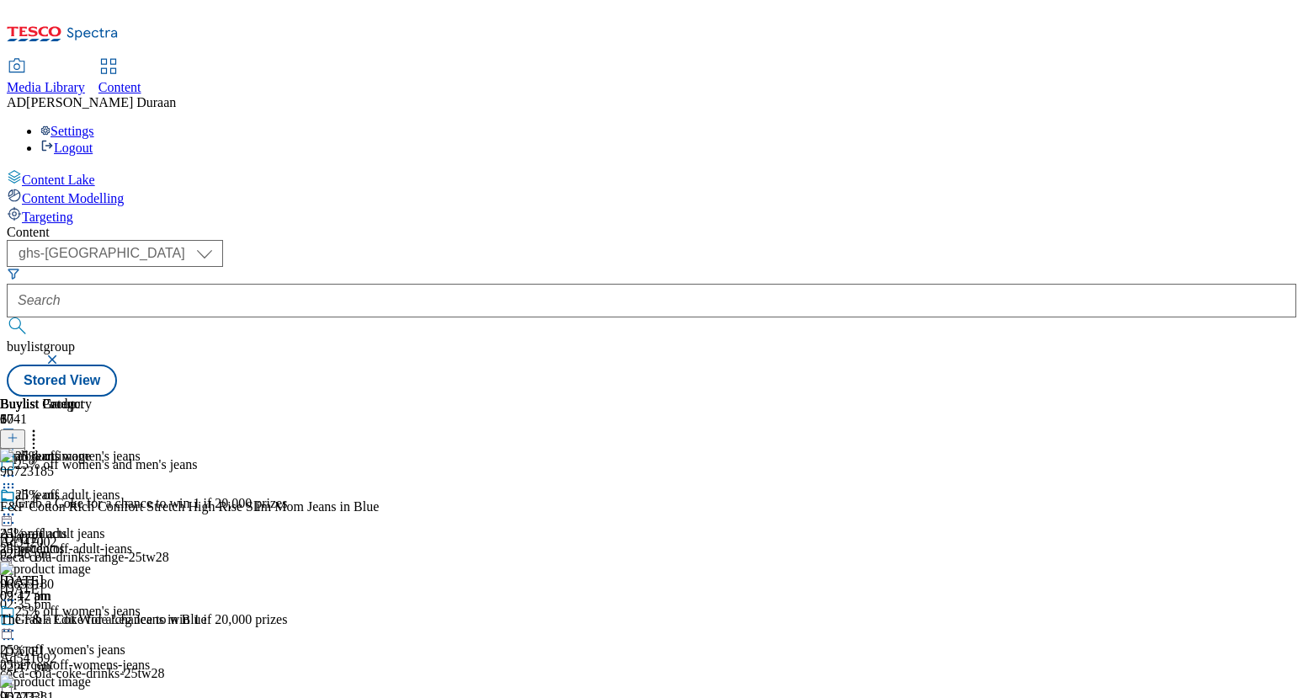
scroll to position [0, 191]
drag, startPoint x: 1218, startPoint y: 192, endPoint x: 1209, endPoint y: 192, distance: 9.3
click at [17, 438] on line at bounding box center [12, 438] width 8 height 0
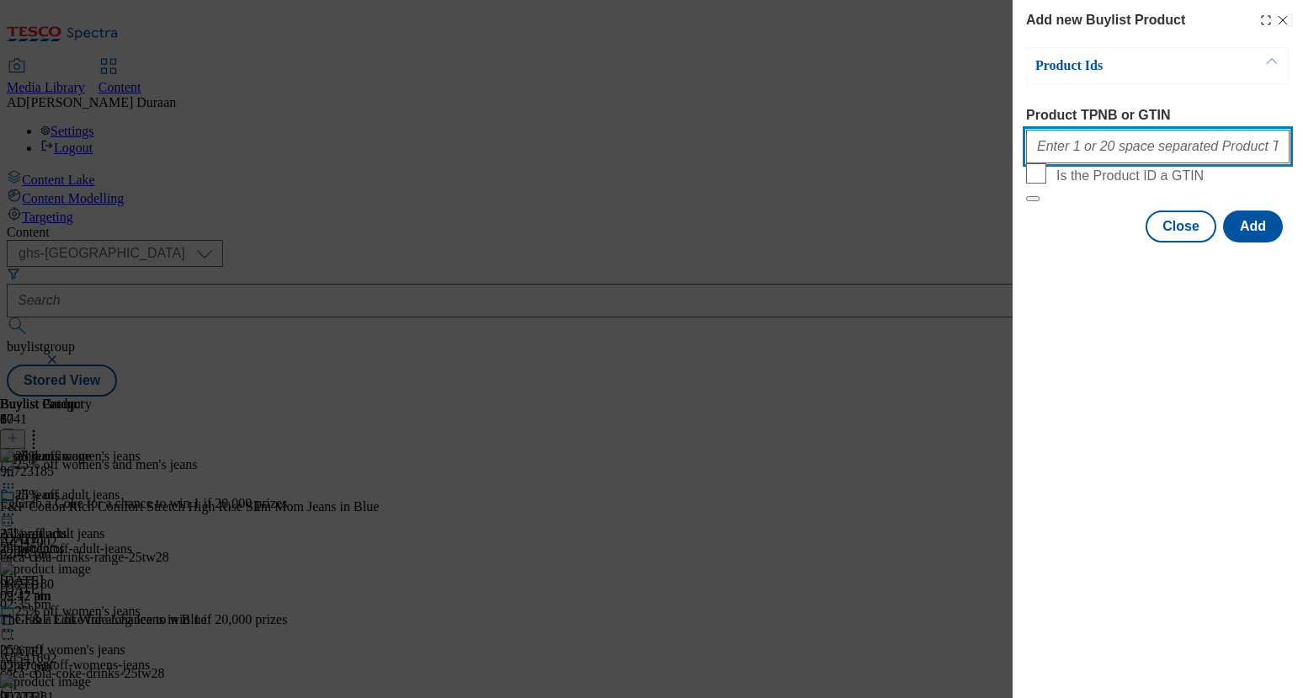
paste input "96722566"
type input "96722566"
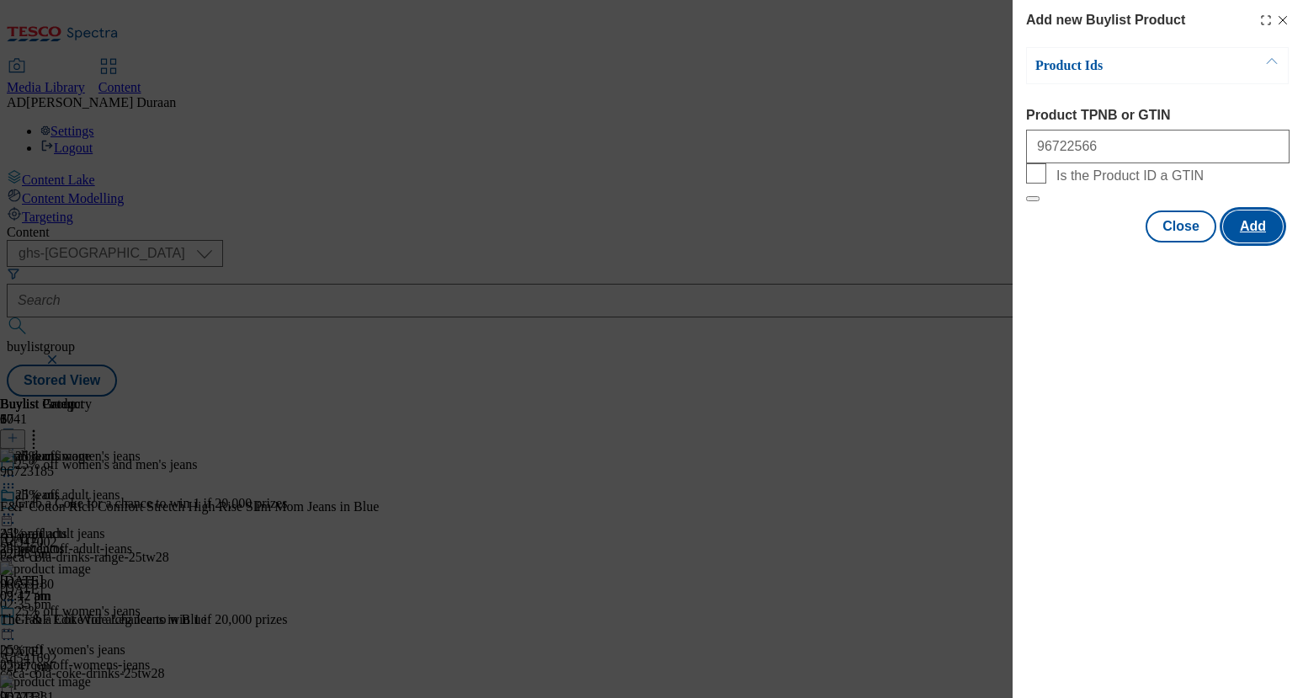
click at [1255, 242] on button "Add" at bounding box center [1253, 226] width 60 height 32
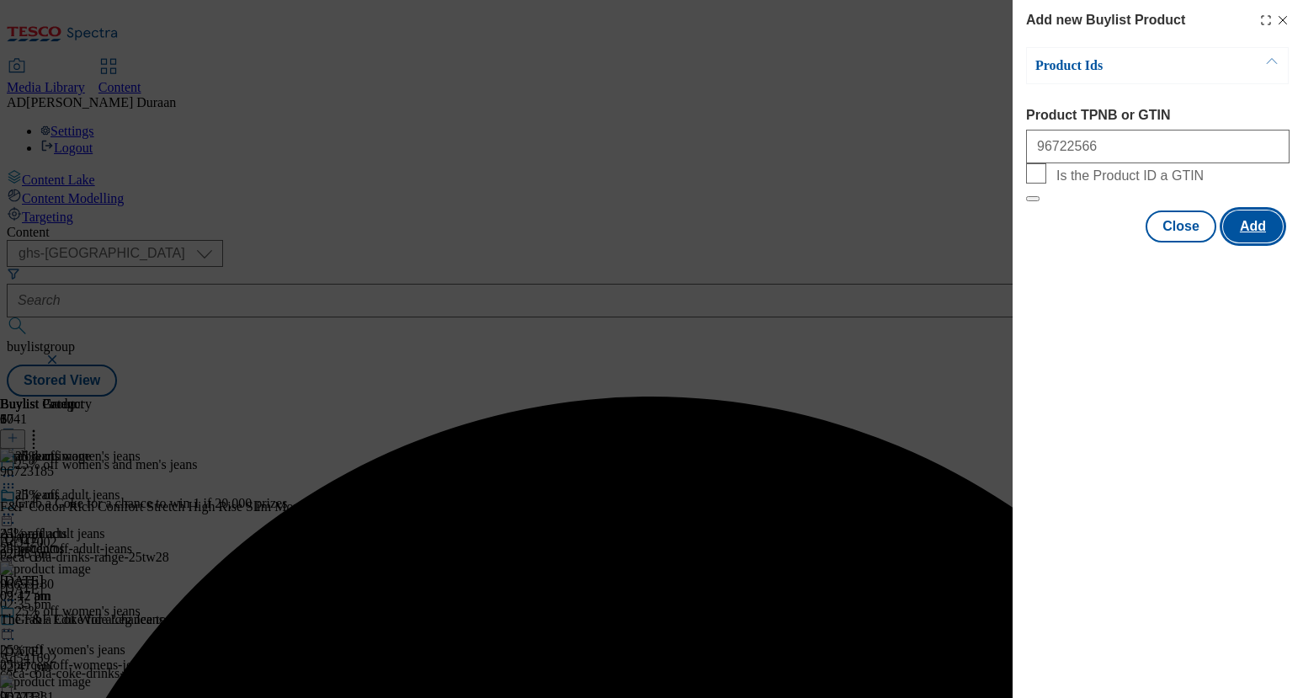
scroll to position [0, 0]
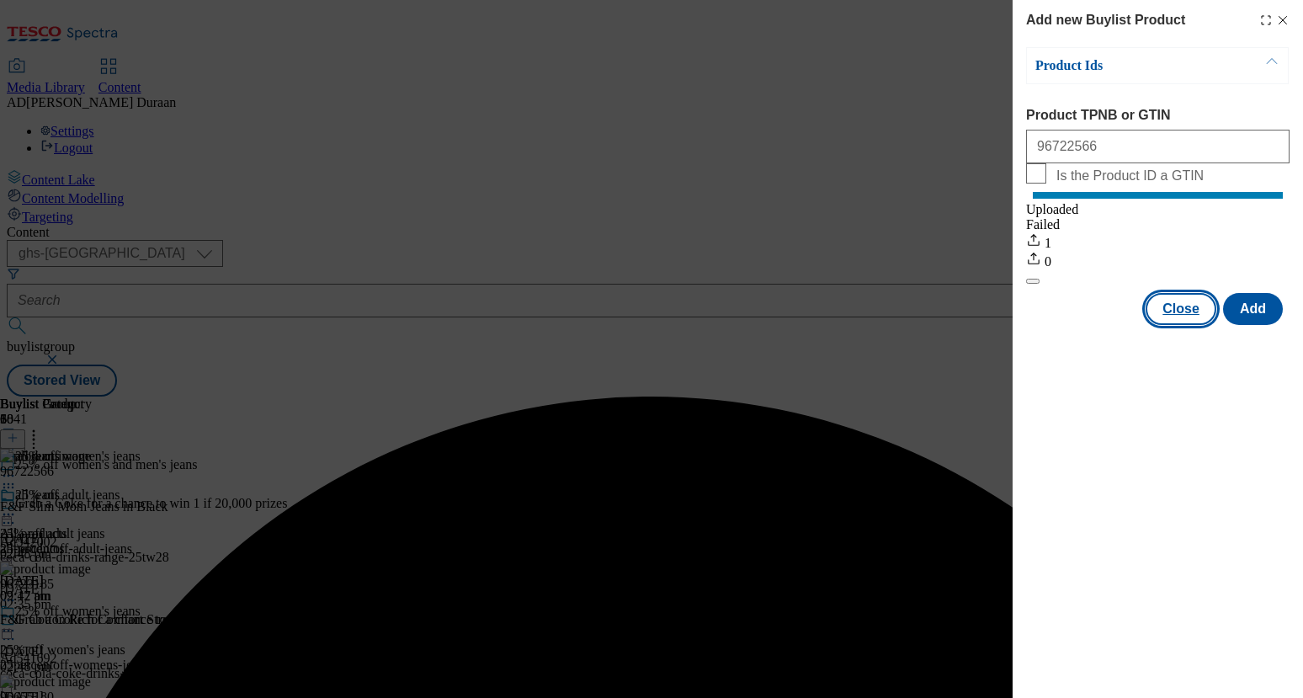
click at [1172, 325] on button "Close" at bounding box center [1181, 309] width 71 height 32
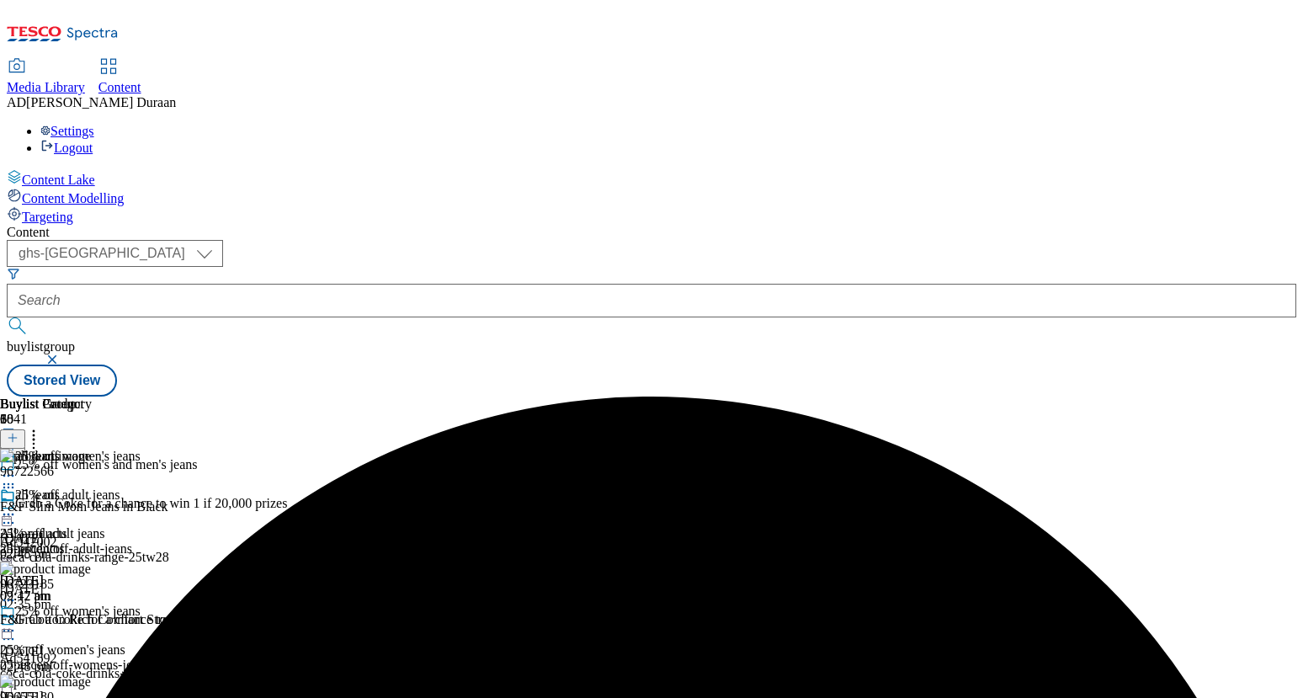
scroll to position [0, 191]
click at [25, 429] on button at bounding box center [12, 438] width 25 height 19
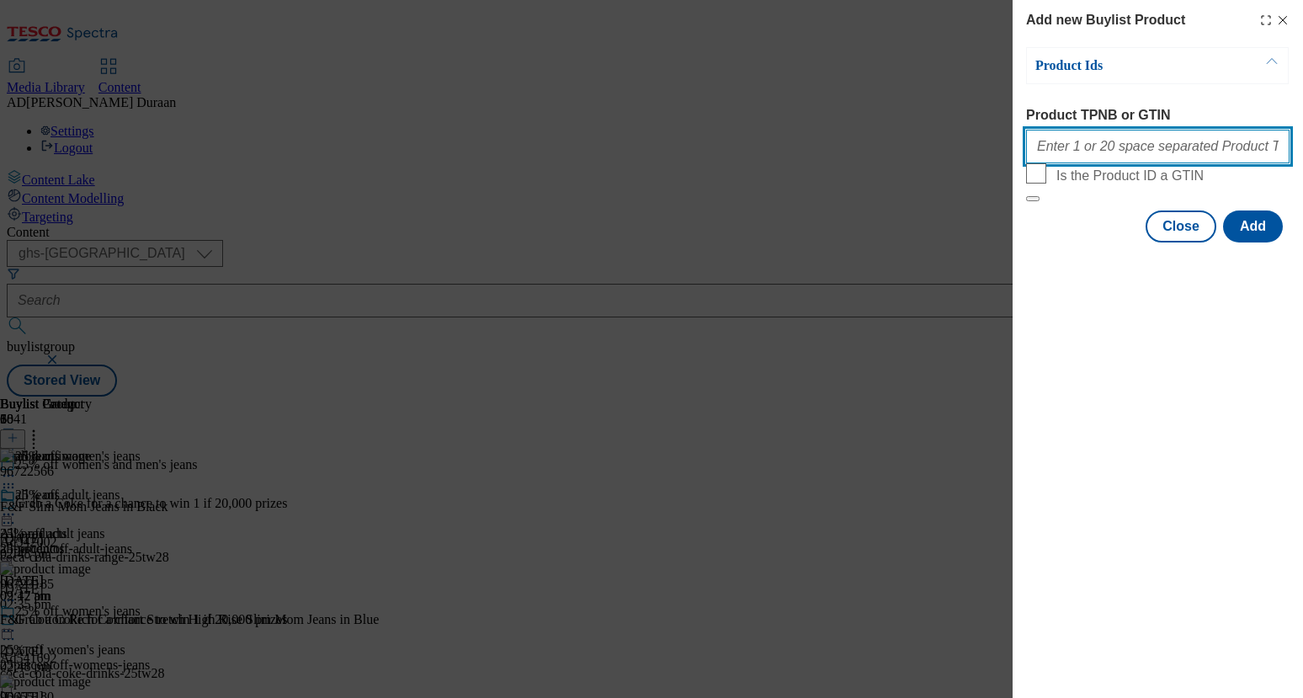
paste input "96562121"
type input "96562121"
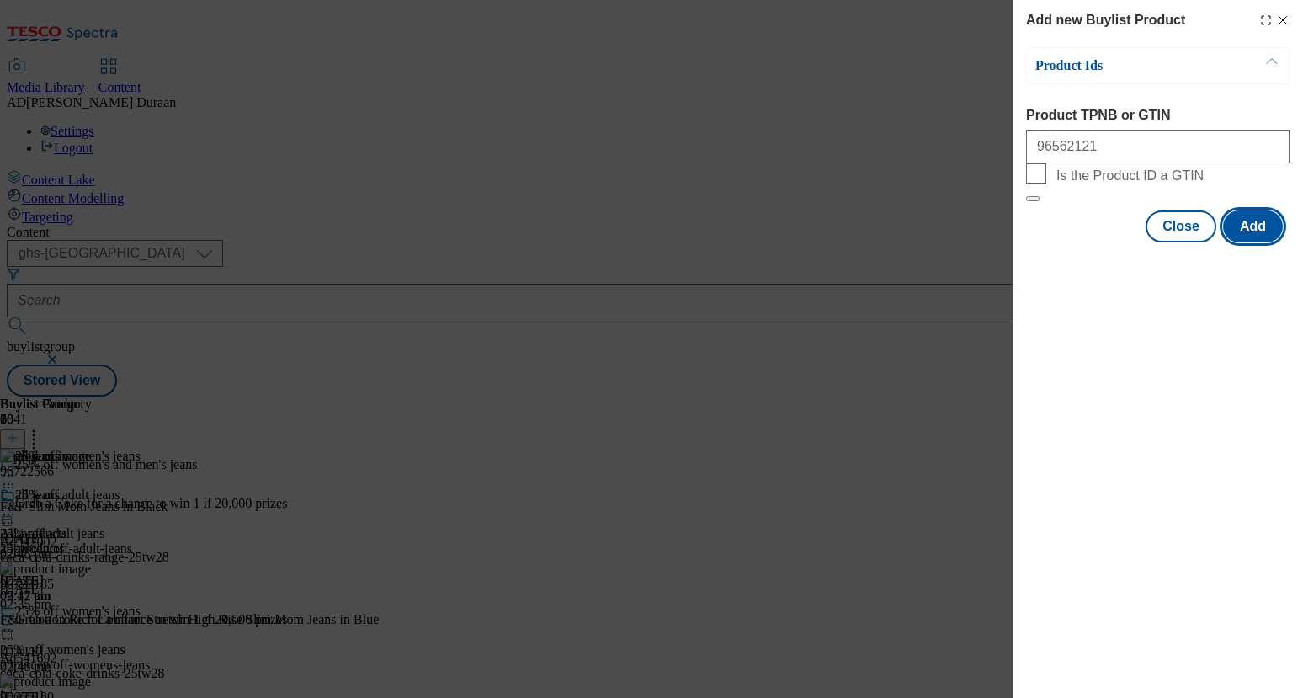
click at [1258, 242] on button "Add" at bounding box center [1253, 226] width 60 height 32
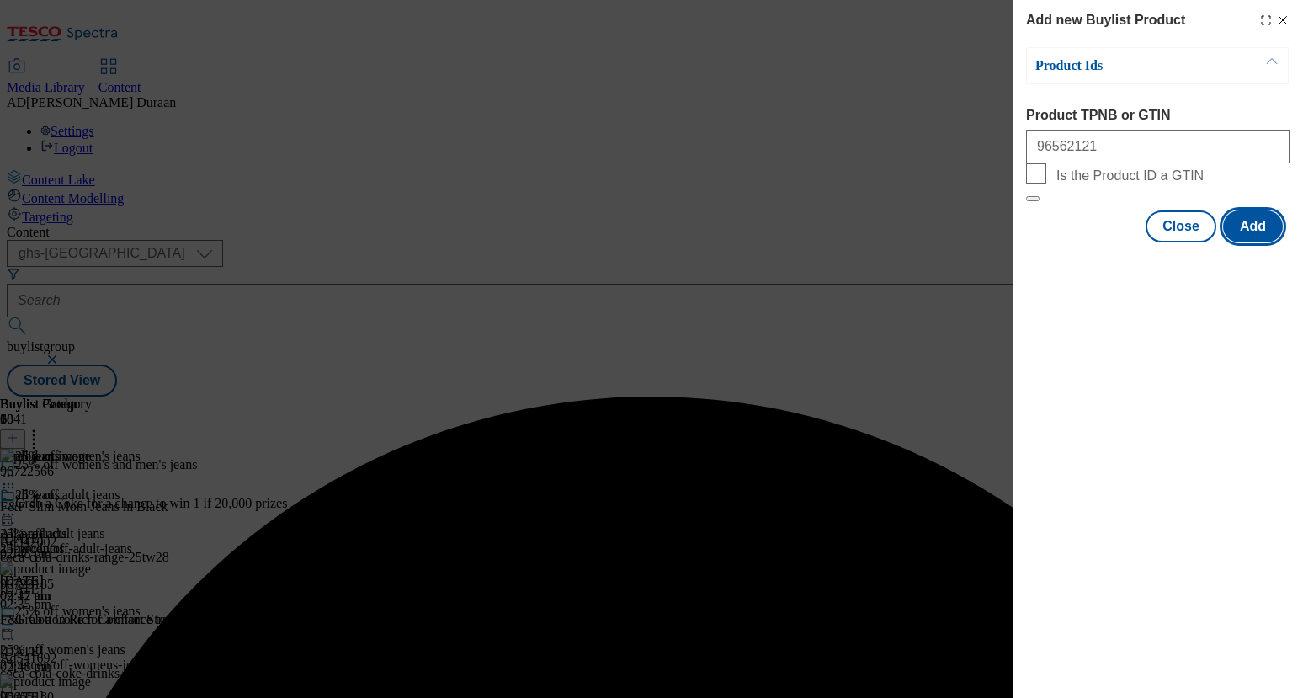
scroll to position [0, 0]
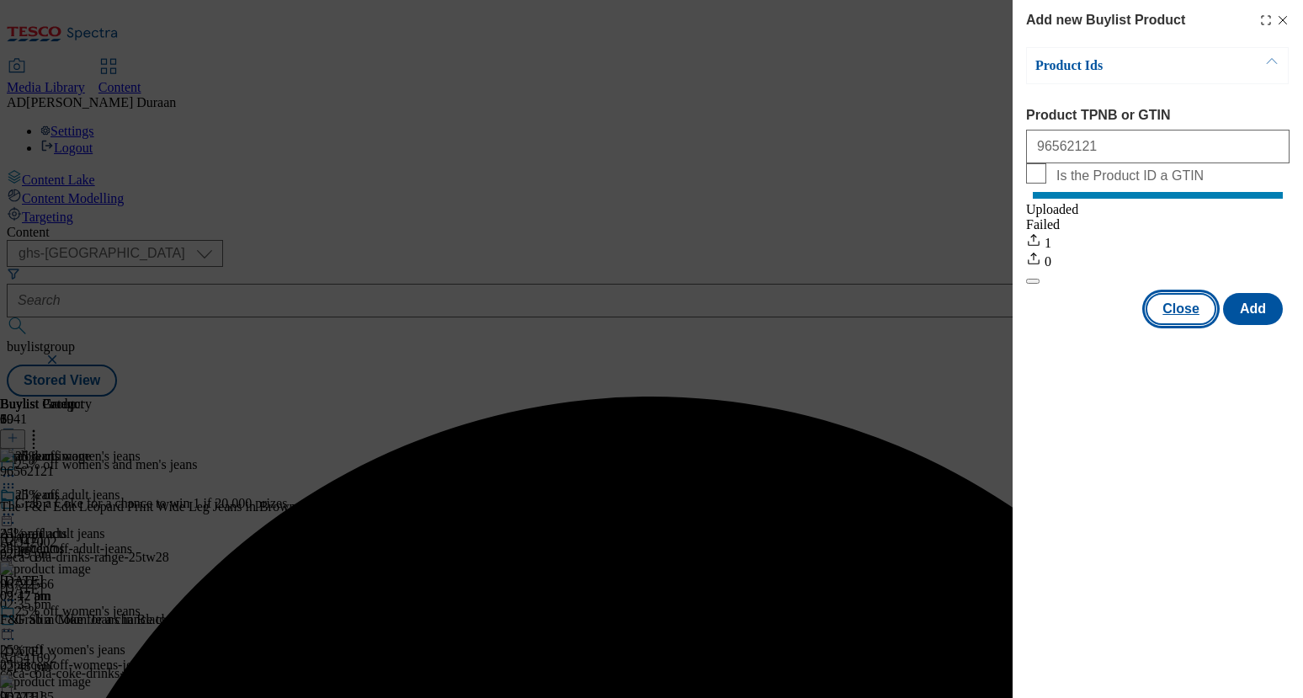
click at [1179, 325] on button "Close" at bounding box center [1181, 309] width 71 height 32
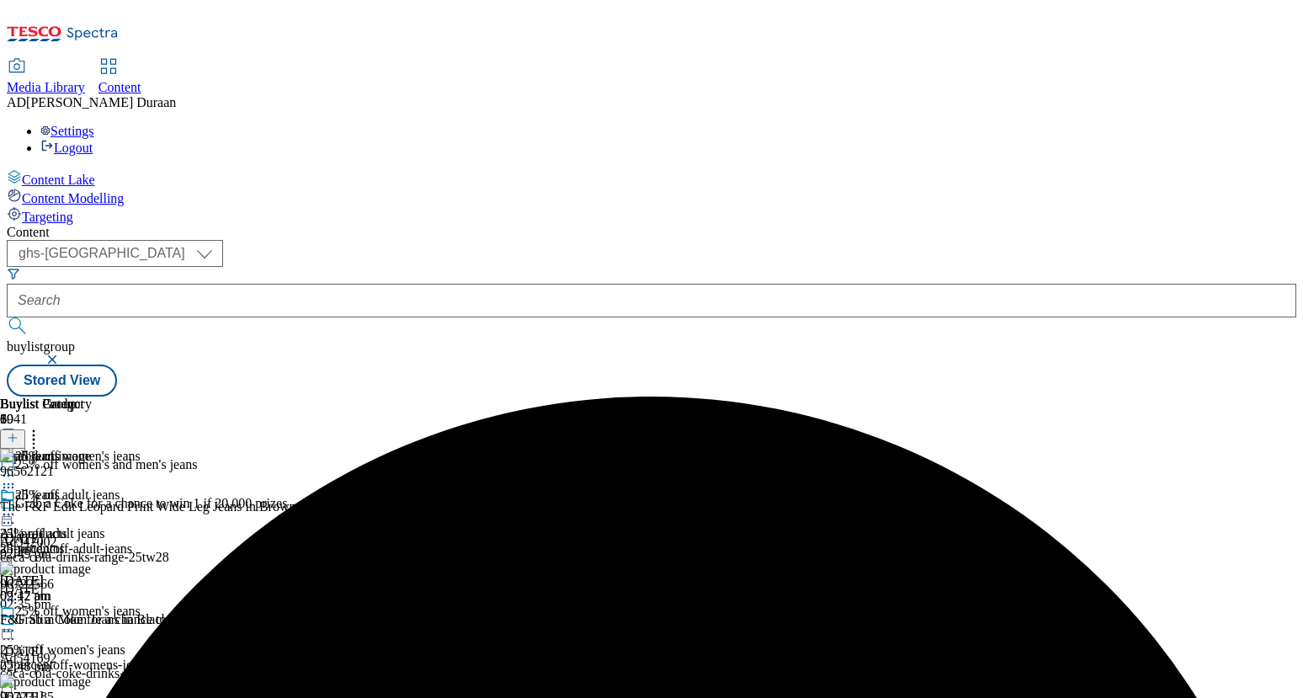
click at [17, 506] on icon at bounding box center [8, 514] width 17 height 17
click at [72, 544] on span "Edit" at bounding box center [61, 550] width 19 height 13
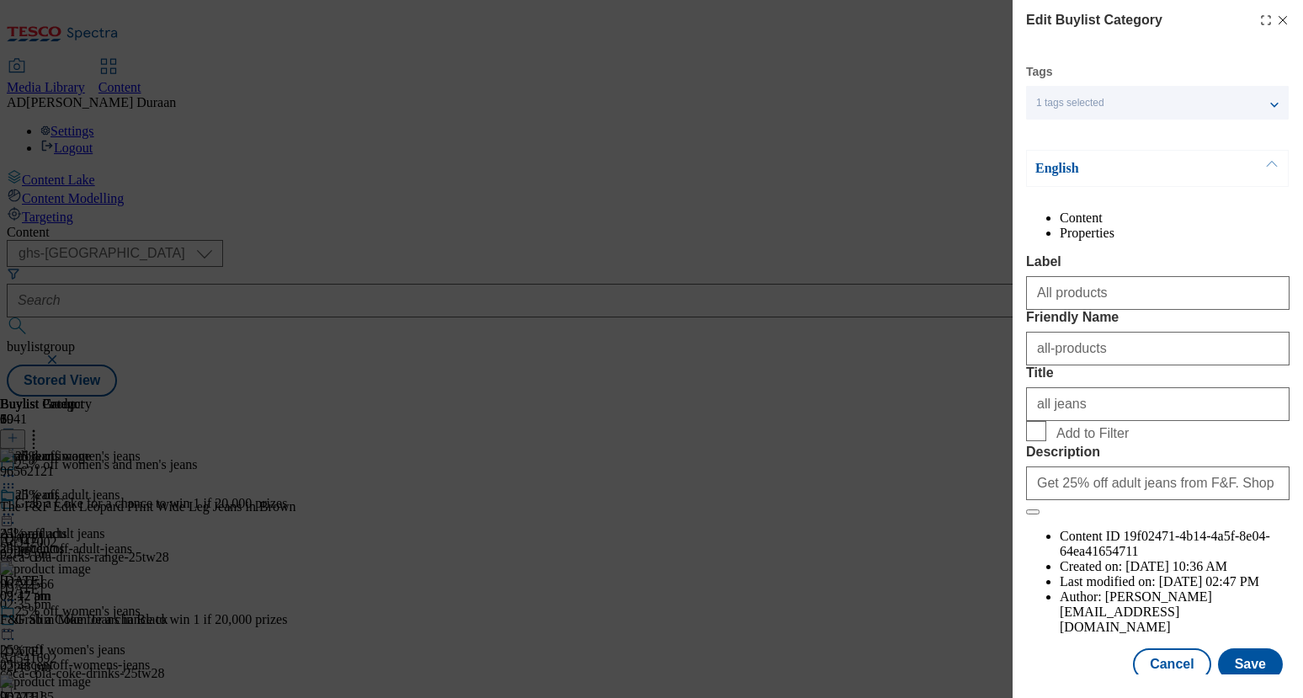
scroll to position [41, 0]
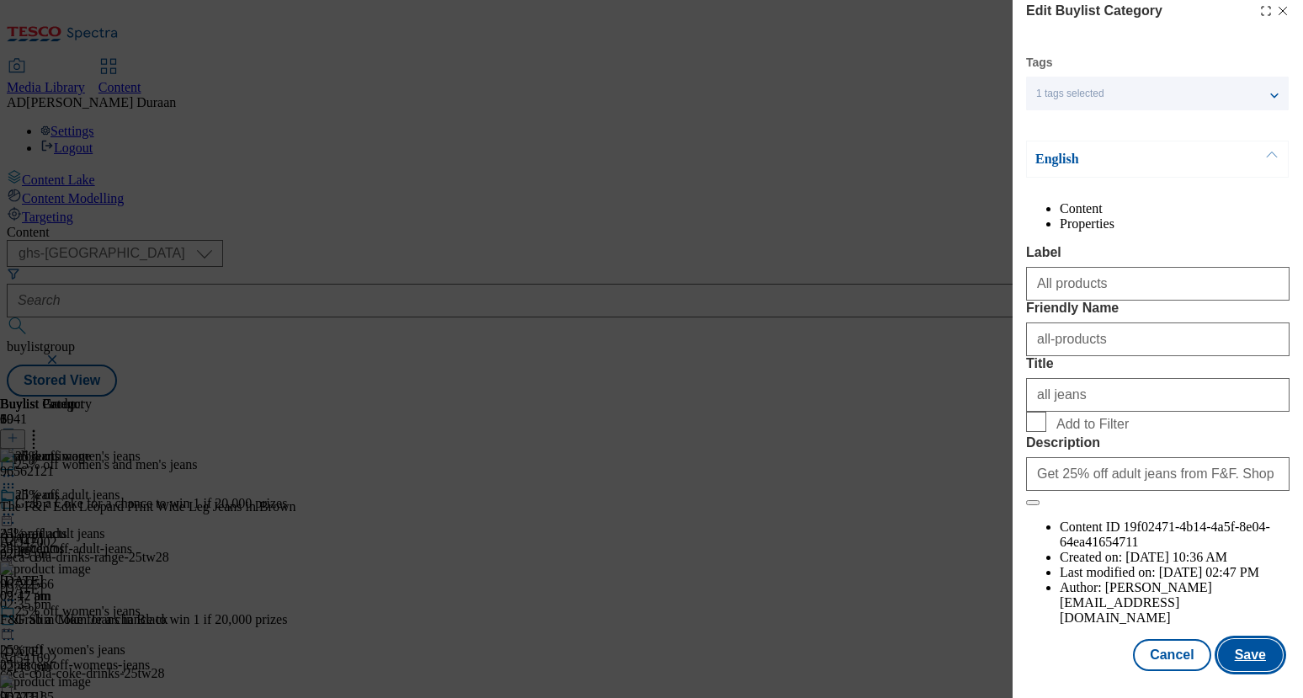
click at [1264, 664] on button "Save" at bounding box center [1250, 655] width 65 height 32
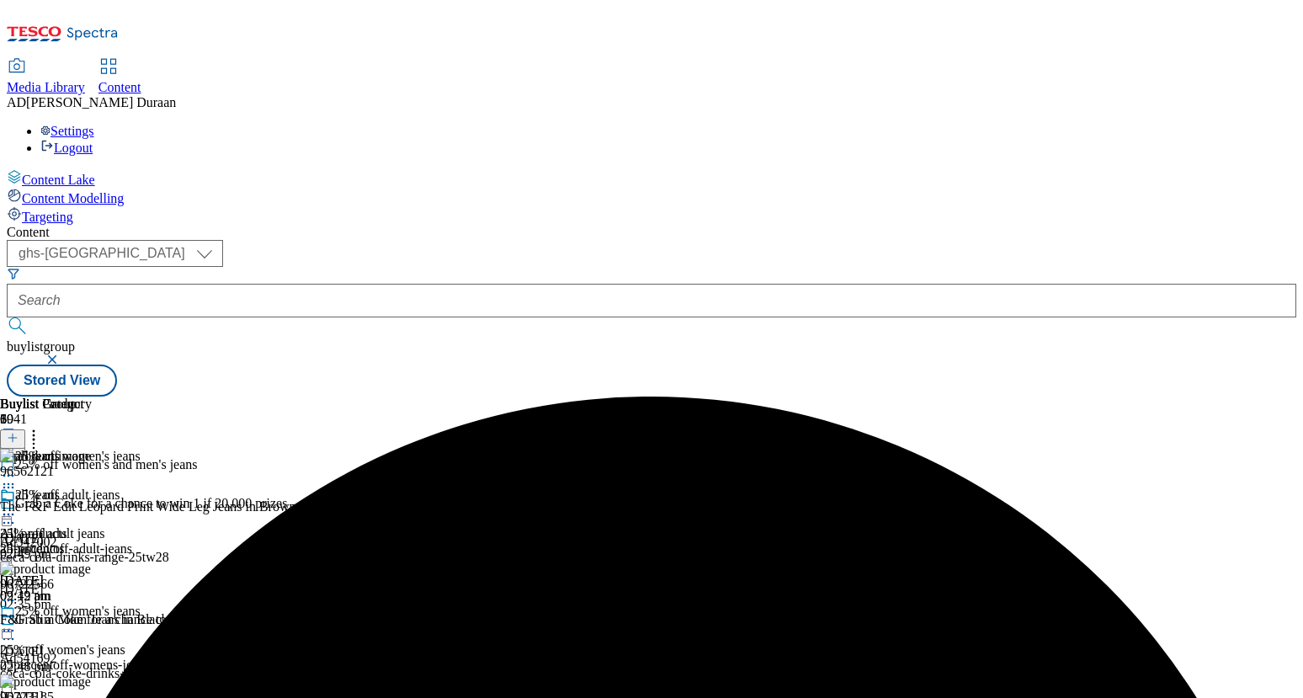
scroll to position [0, 191]
click at [17, 506] on icon at bounding box center [8, 514] width 17 height 17
click at [92, 621] on span "Preview" at bounding box center [72, 627] width 40 height 13
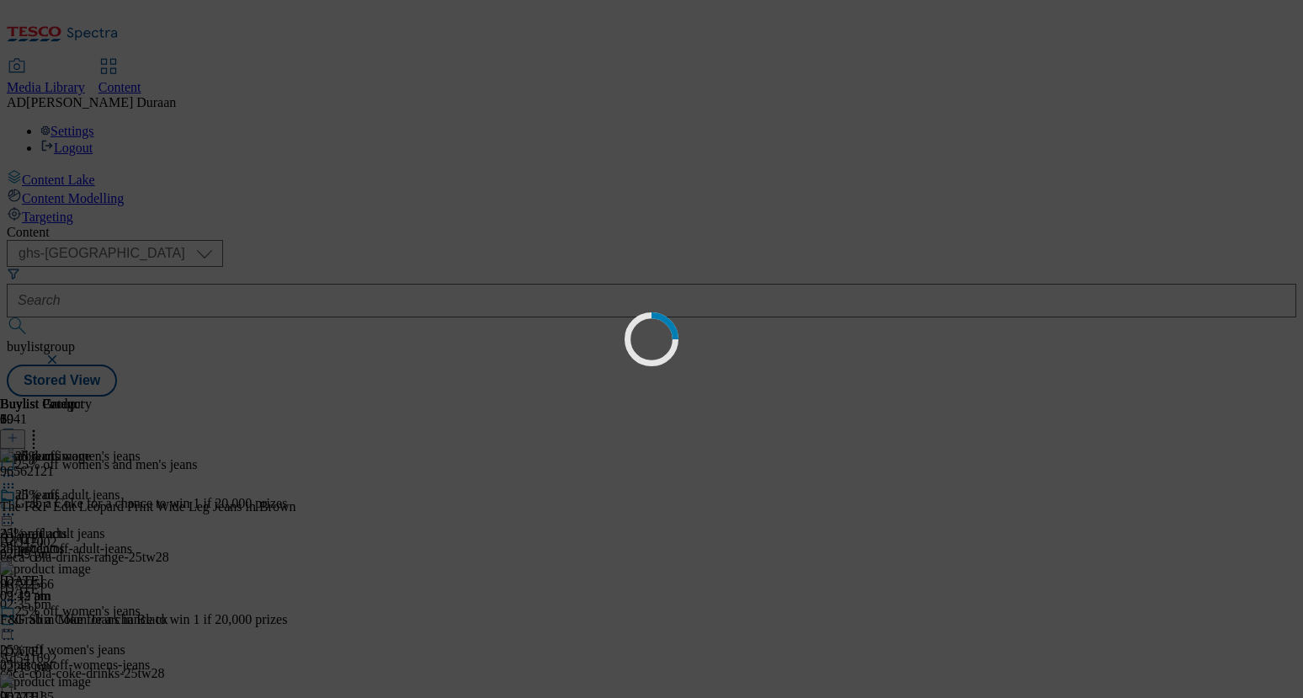
scroll to position [0, 0]
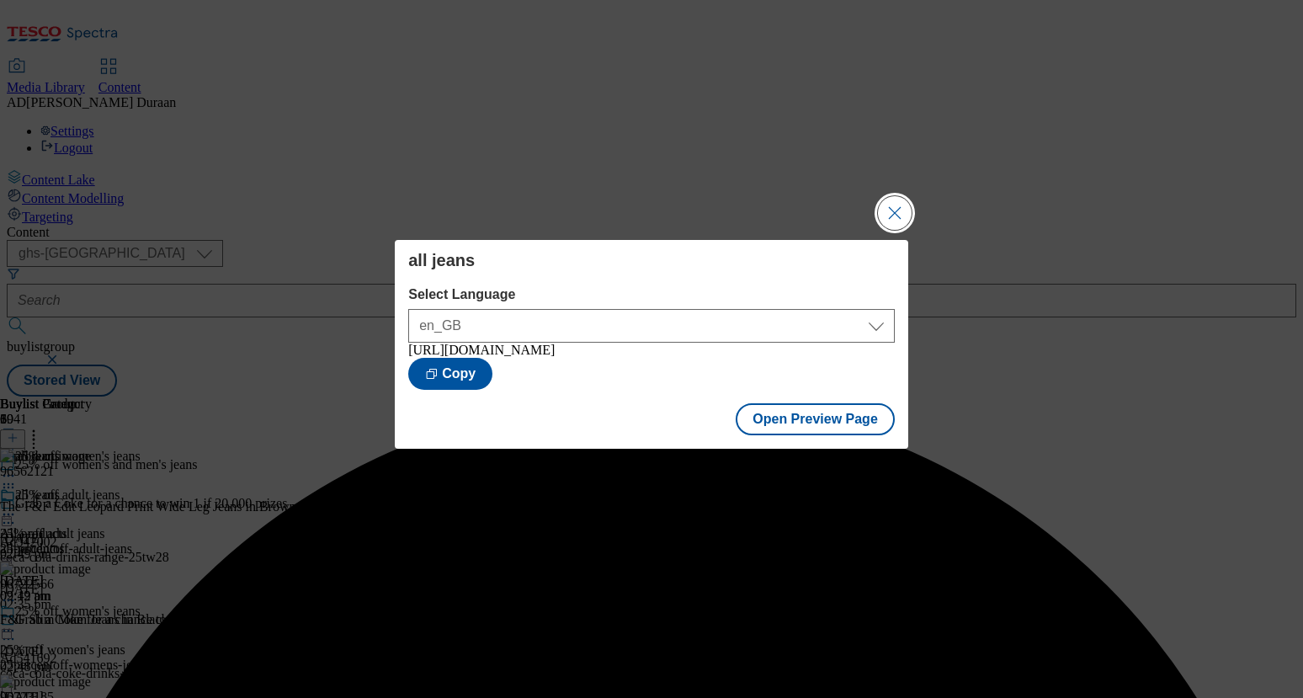
click at [899, 209] on button "Close Modal" at bounding box center [895, 213] width 34 height 34
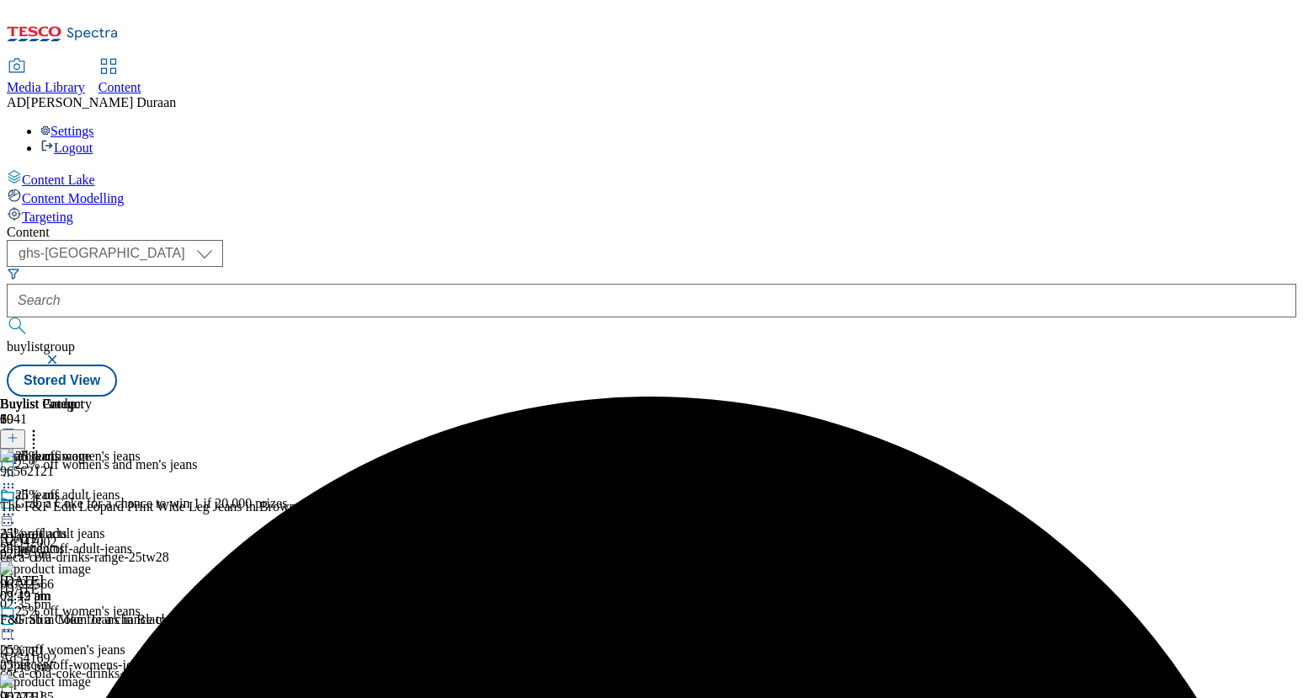
scroll to position [0, 191]
click at [19, 432] on icon at bounding box center [13, 438] width 12 height 12
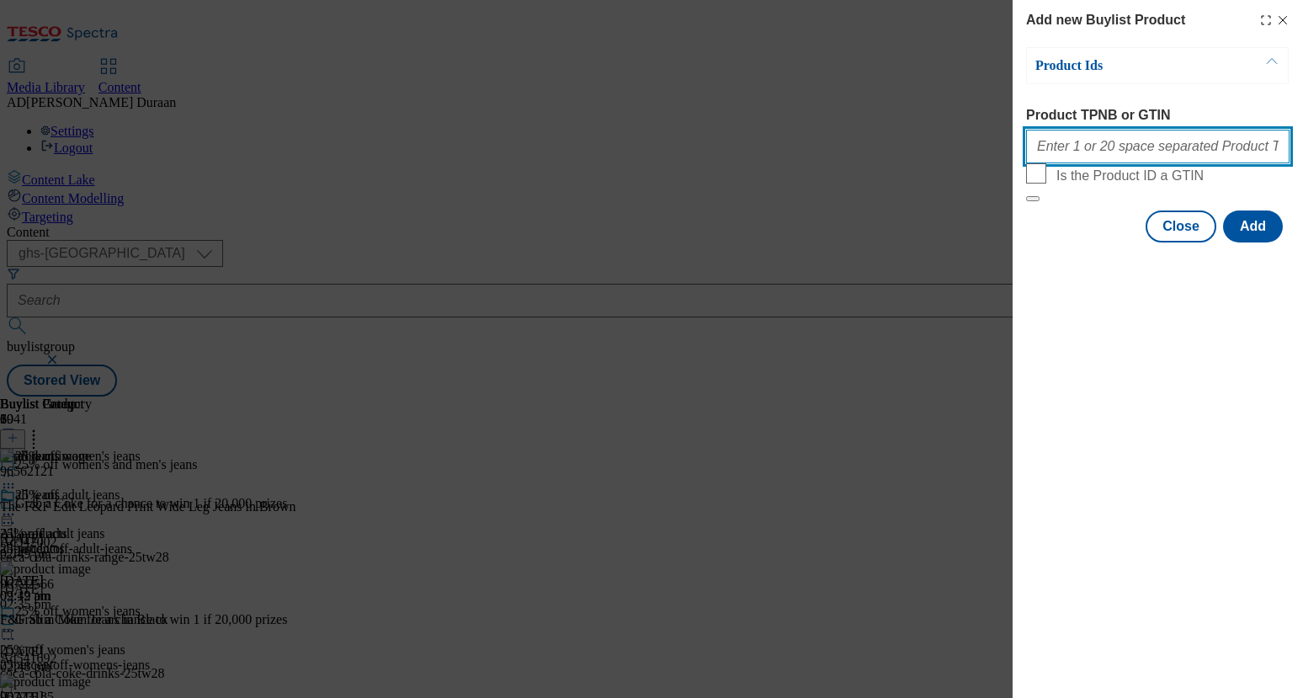
paste input "96339346"
type input "96339346"
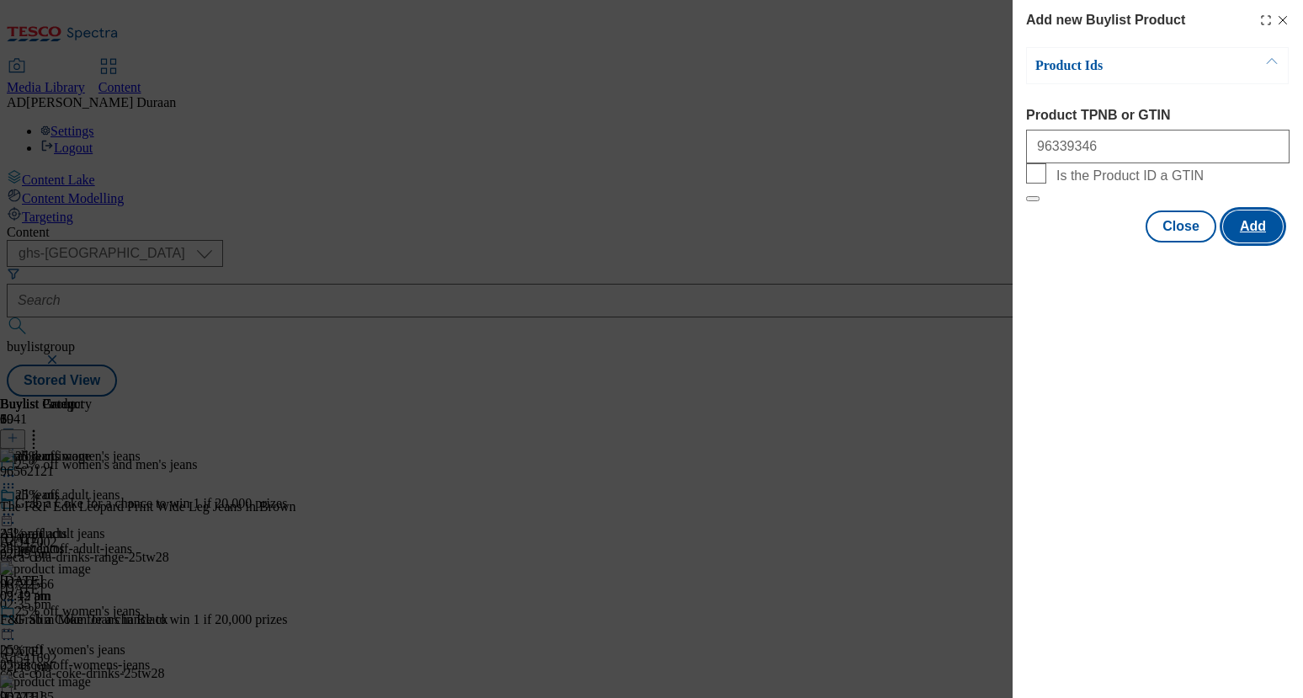
click at [1259, 242] on button "Add" at bounding box center [1253, 226] width 60 height 32
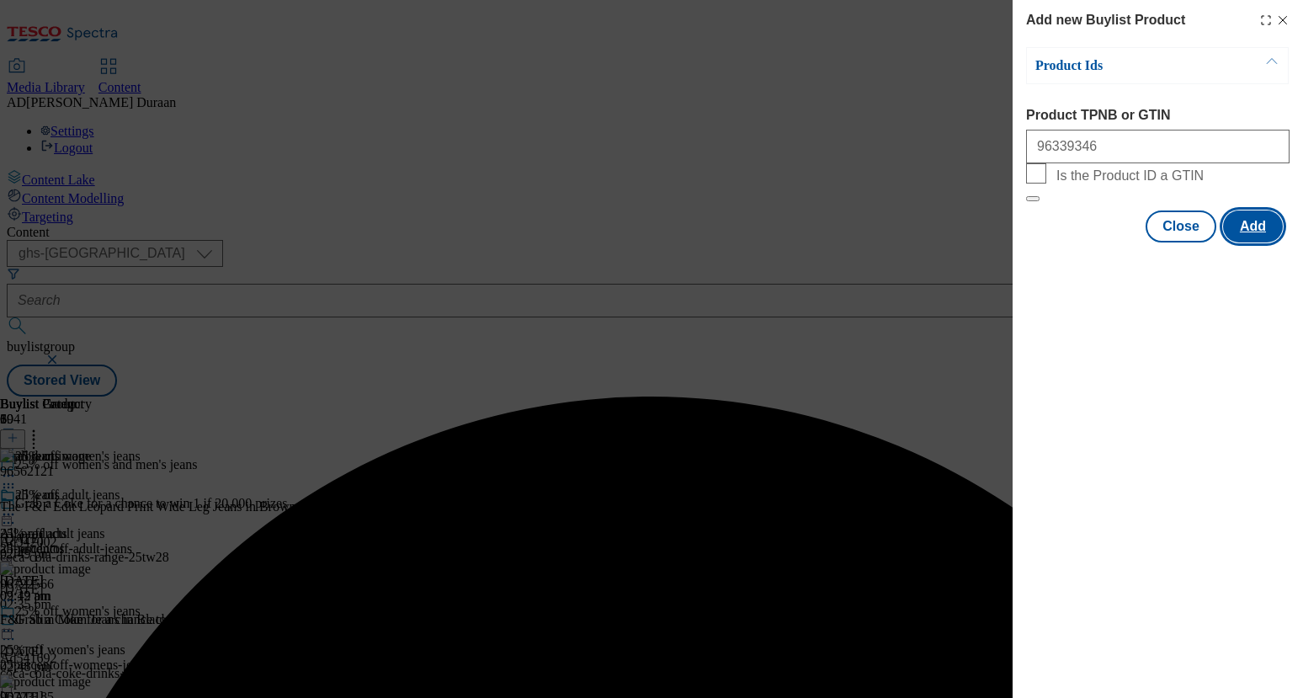
scroll to position [0, 0]
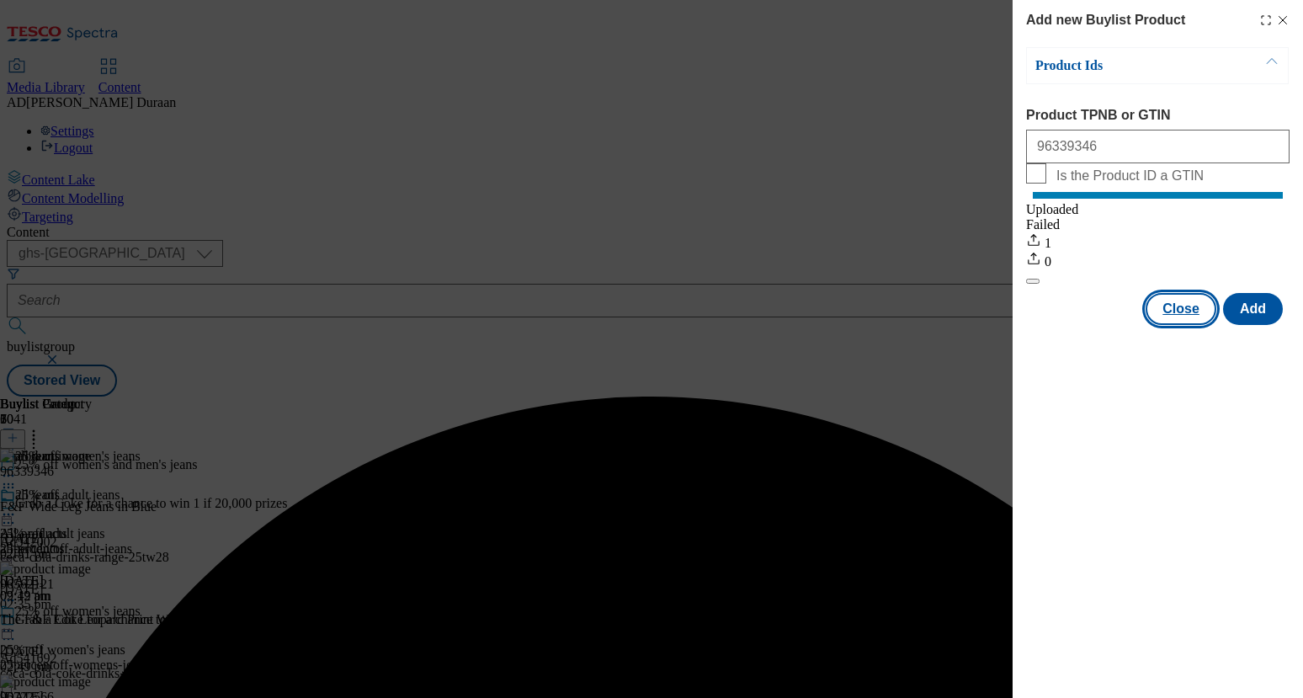
drag, startPoint x: 1191, startPoint y: 326, endPoint x: 1141, endPoint y: 322, distance: 50.7
click at [1191, 325] on button "Close" at bounding box center [1181, 309] width 71 height 32
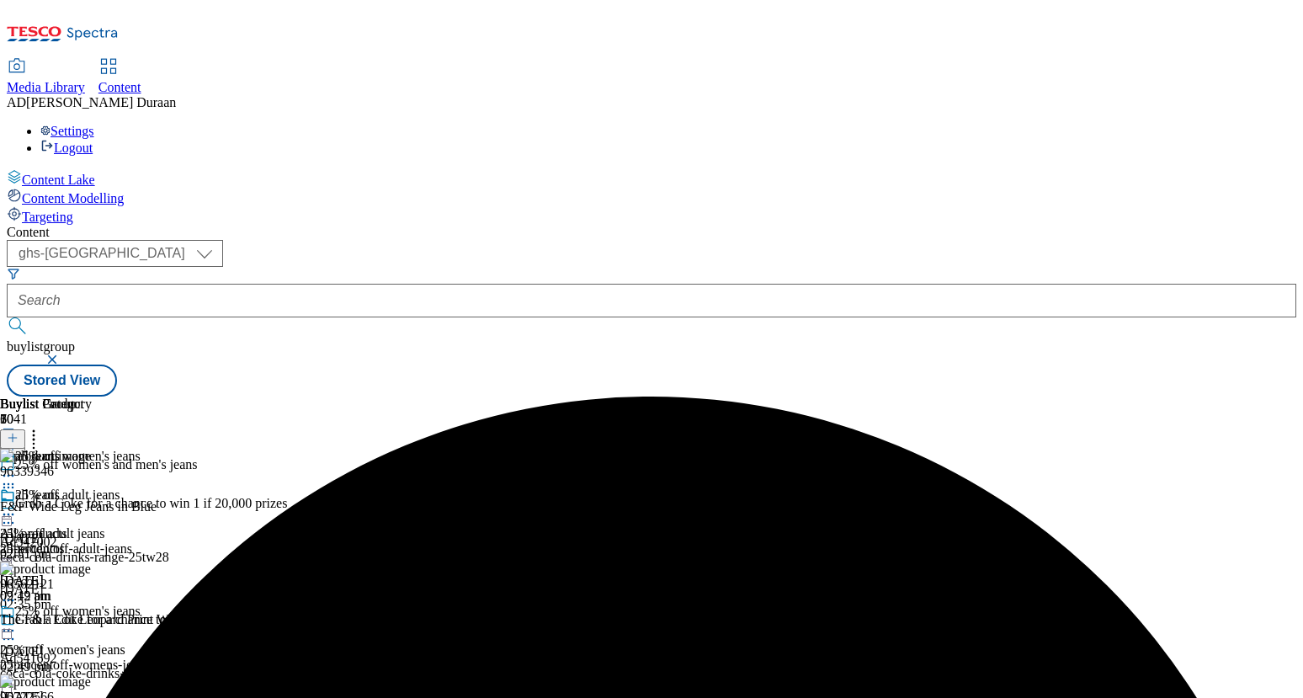
scroll to position [0, 191]
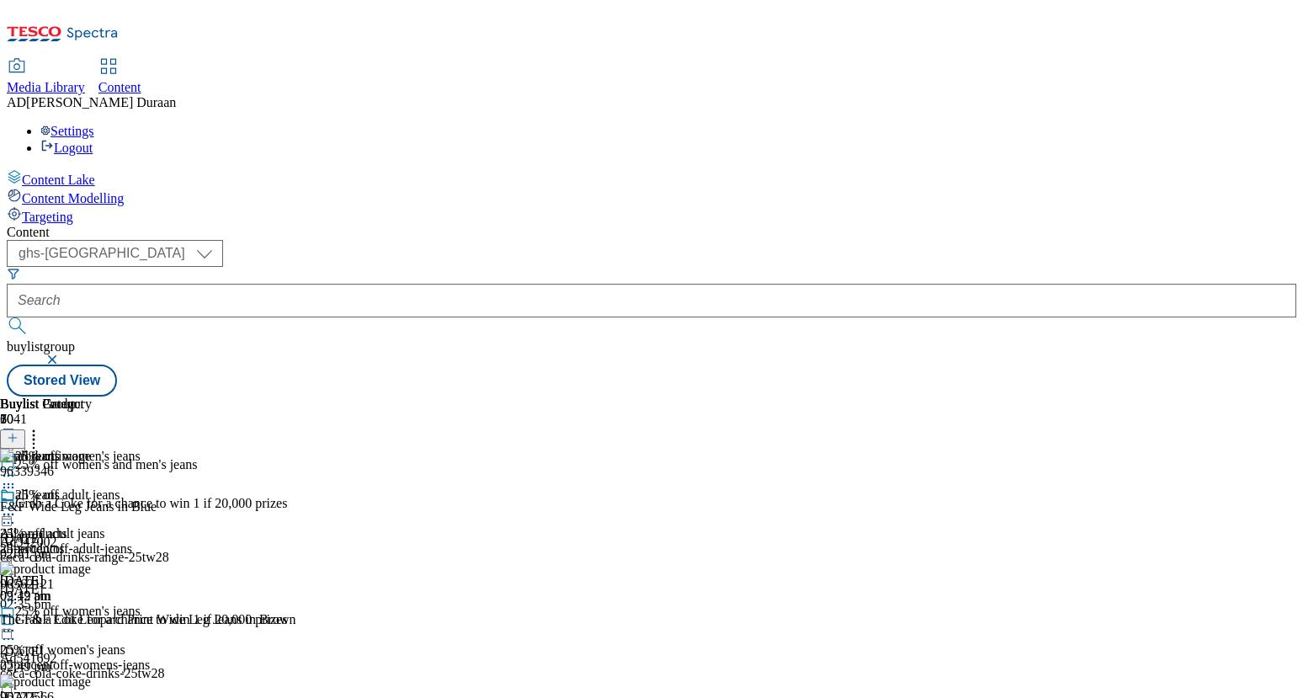
click at [19, 432] on icon at bounding box center [13, 438] width 12 height 12
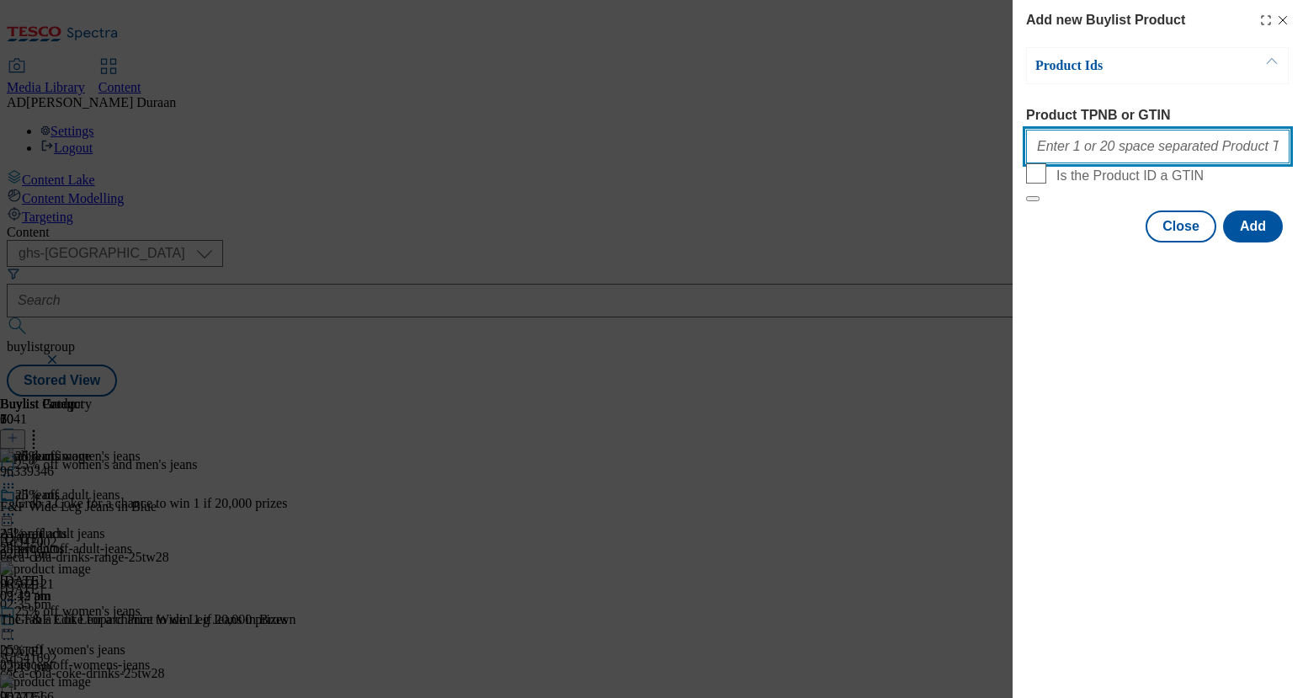
paste input "94023694"
type input "94023694"
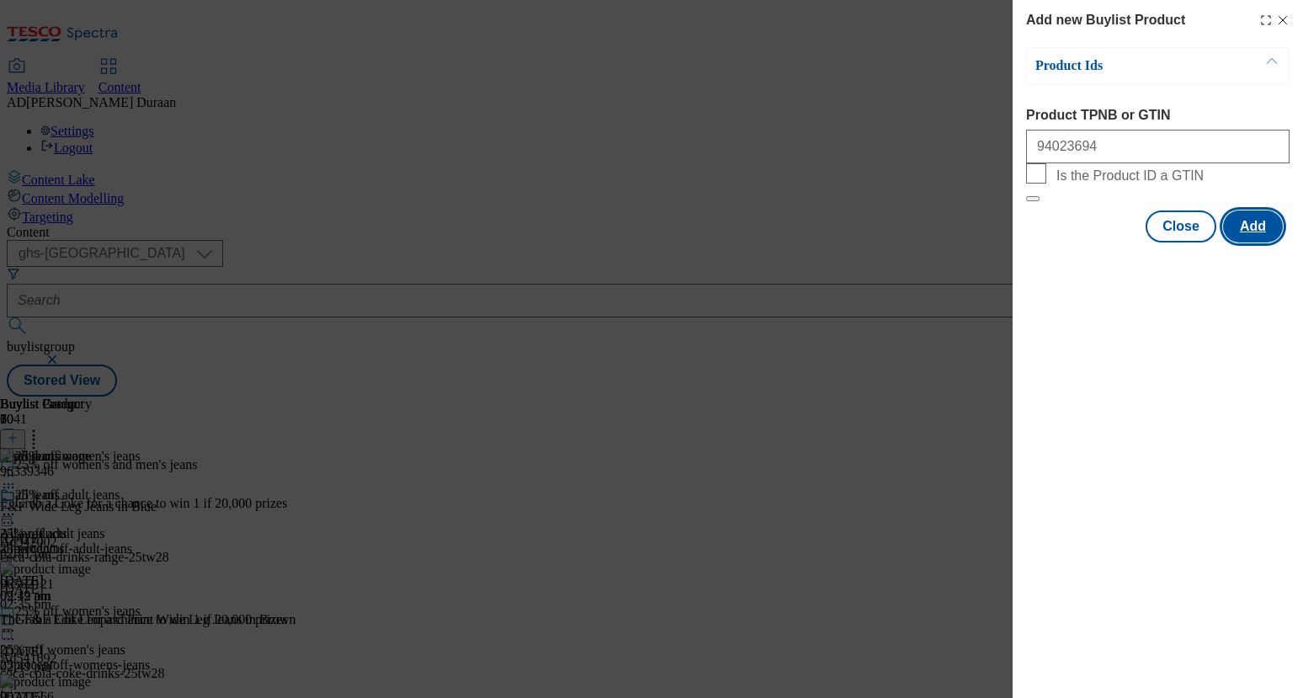
click at [1256, 242] on button "Add" at bounding box center [1253, 226] width 60 height 32
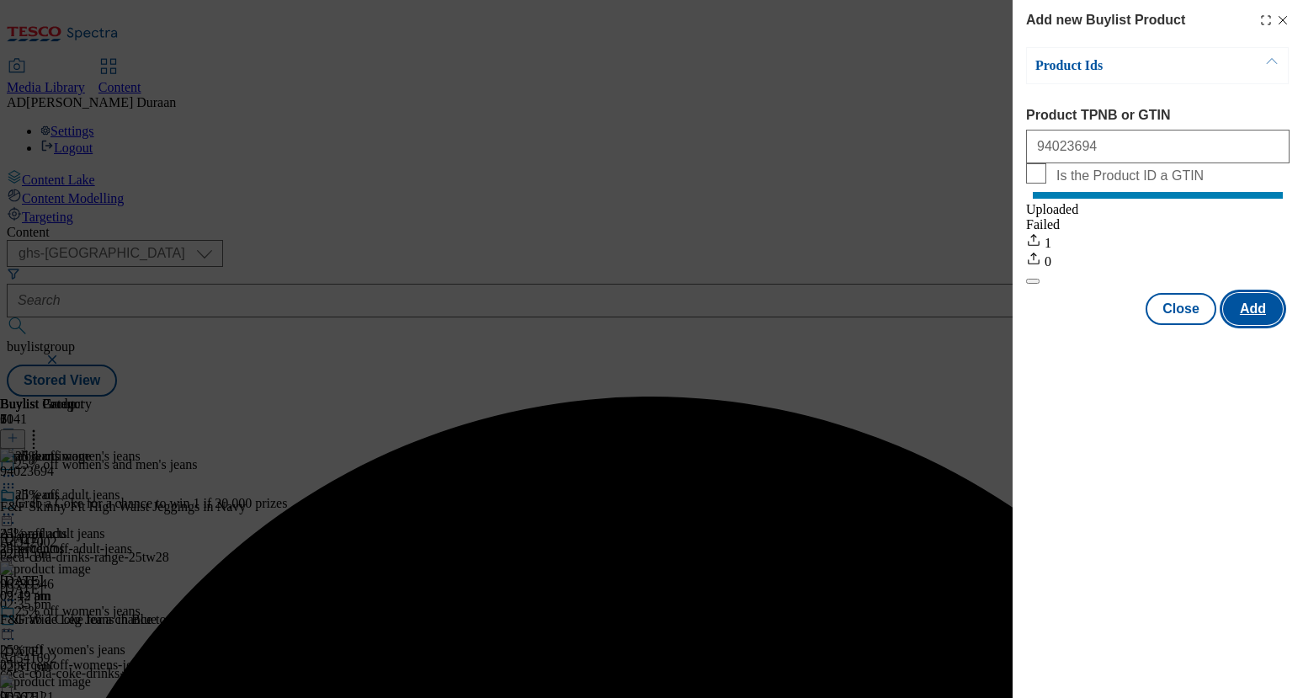
scroll to position [0, 0]
drag, startPoint x: 1195, startPoint y: 335, endPoint x: 1005, endPoint y: 255, distance: 205.6
click at [1195, 325] on button "Close" at bounding box center [1181, 309] width 71 height 32
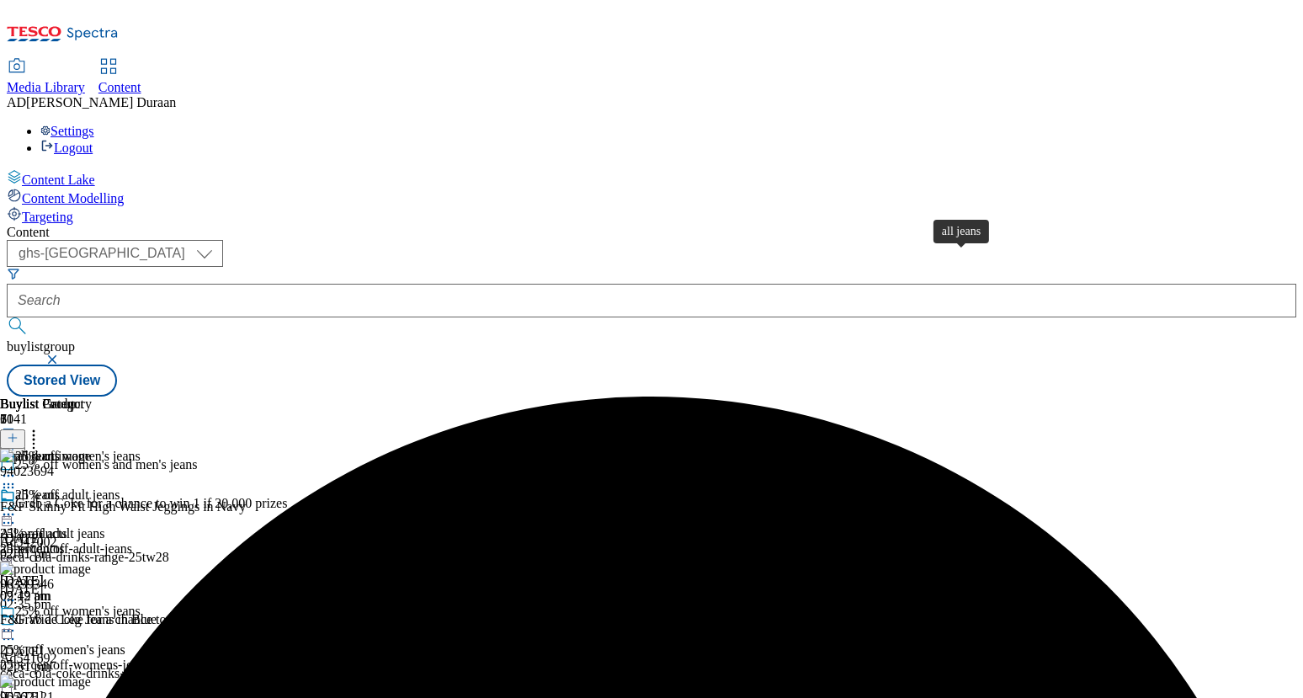
scroll to position [0, 191]
click at [19, 432] on icon at bounding box center [13, 438] width 12 height 12
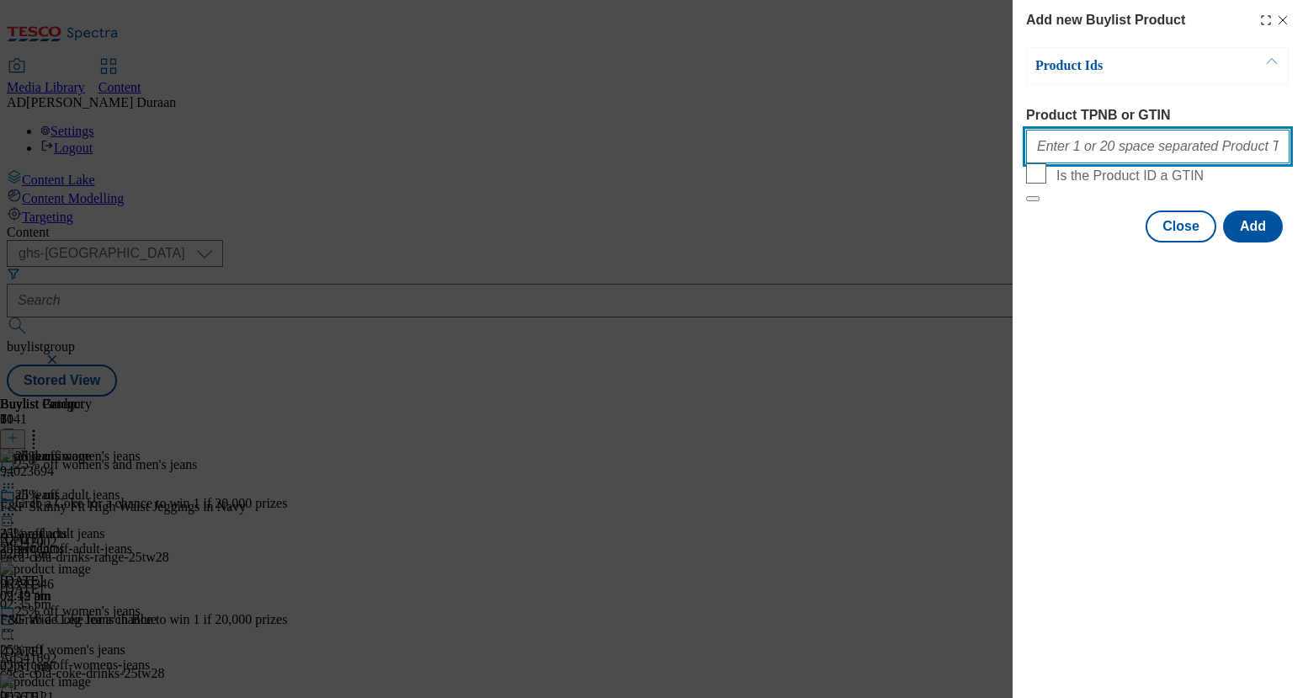
paste input "96163242 96334426 96315109 94004164 94004170 94004050 94004066 93964422 93964330"
type input "96163242 96334426 96315109 94004164 94004170 94004050 94004066 93964422 93964330"
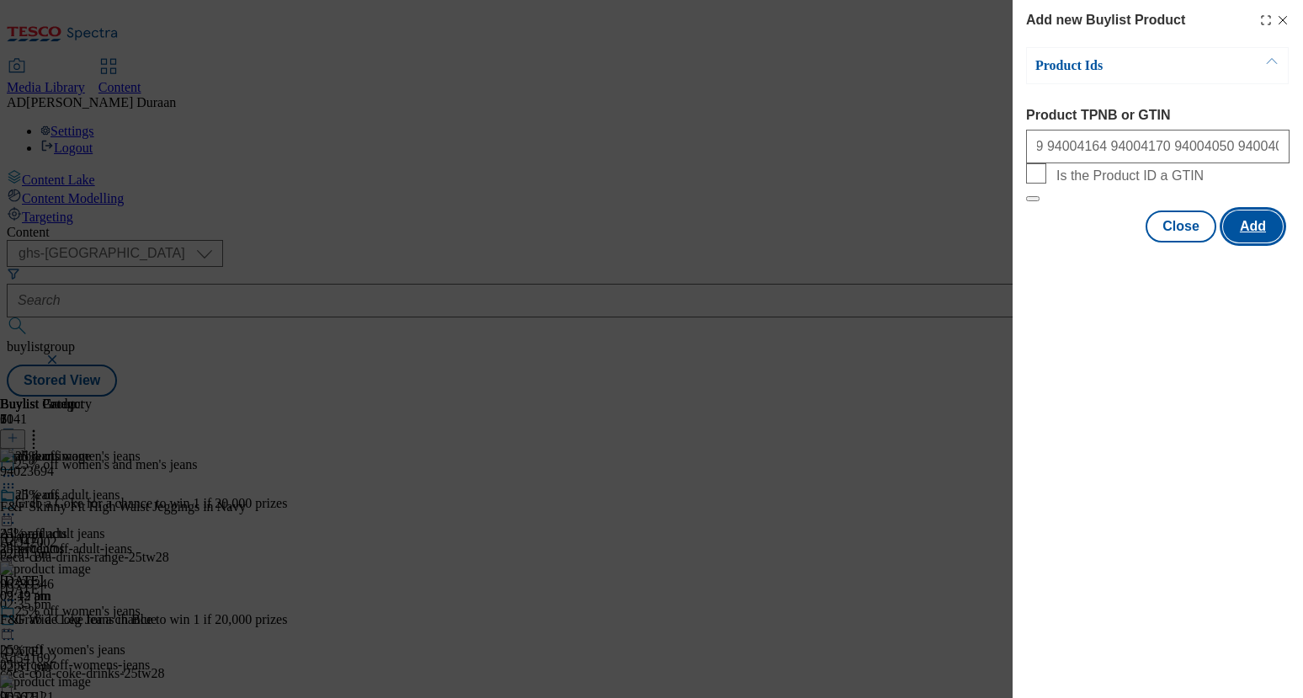
scroll to position [0, 0]
click at [1263, 242] on button "Add" at bounding box center [1253, 226] width 60 height 32
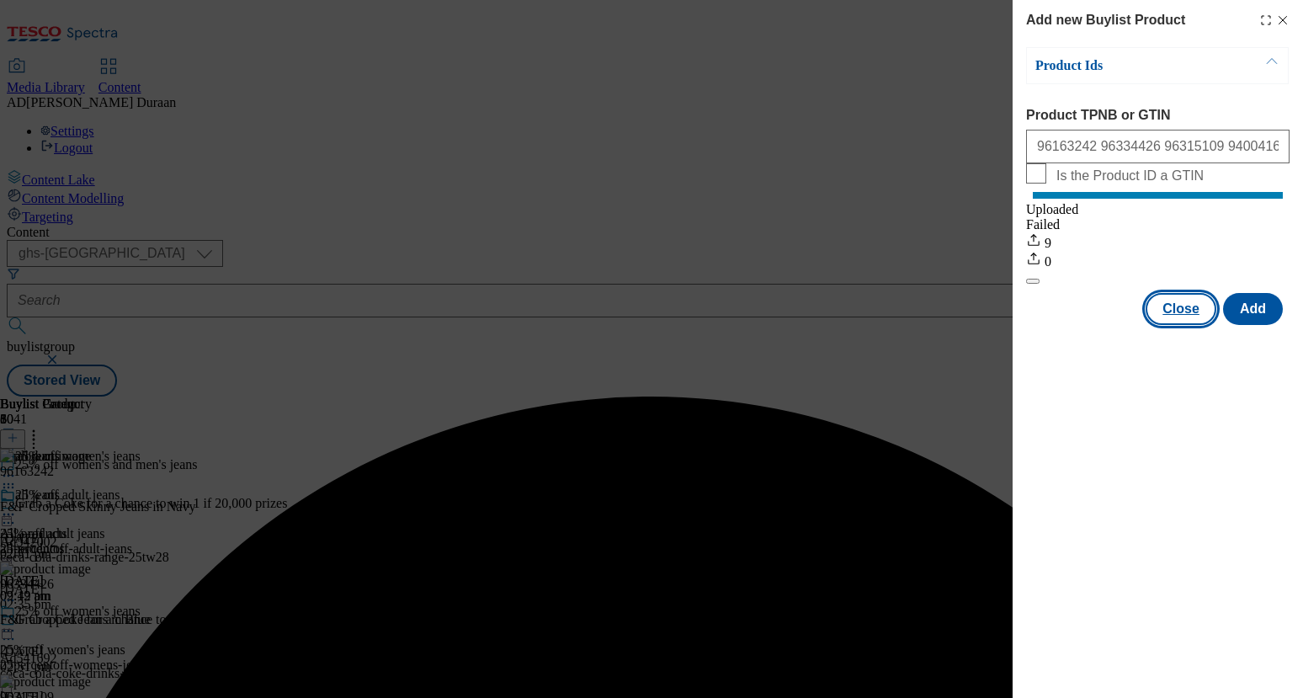
drag, startPoint x: 1174, startPoint y: 327, endPoint x: 1092, endPoint y: 333, distance: 82.7
click at [1174, 325] on button "Close" at bounding box center [1181, 309] width 71 height 32
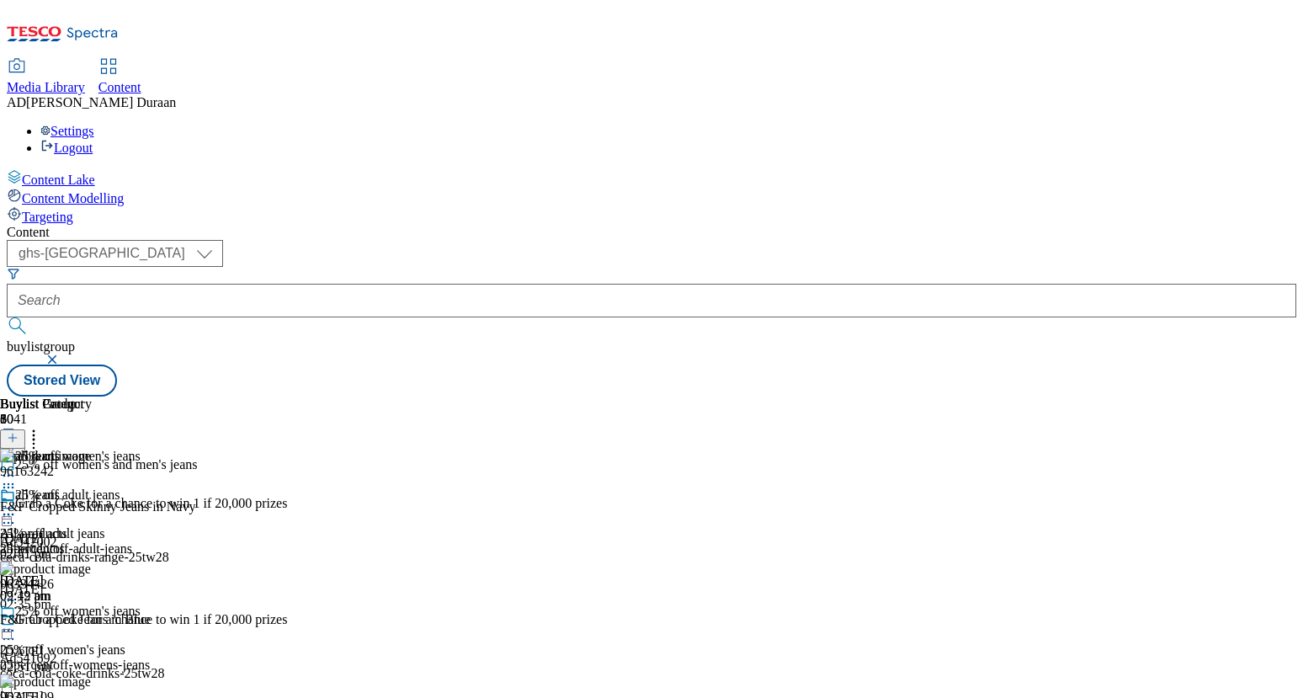
scroll to position [0, 191]
click at [13, 434] on line at bounding box center [13, 438] width 0 height 8
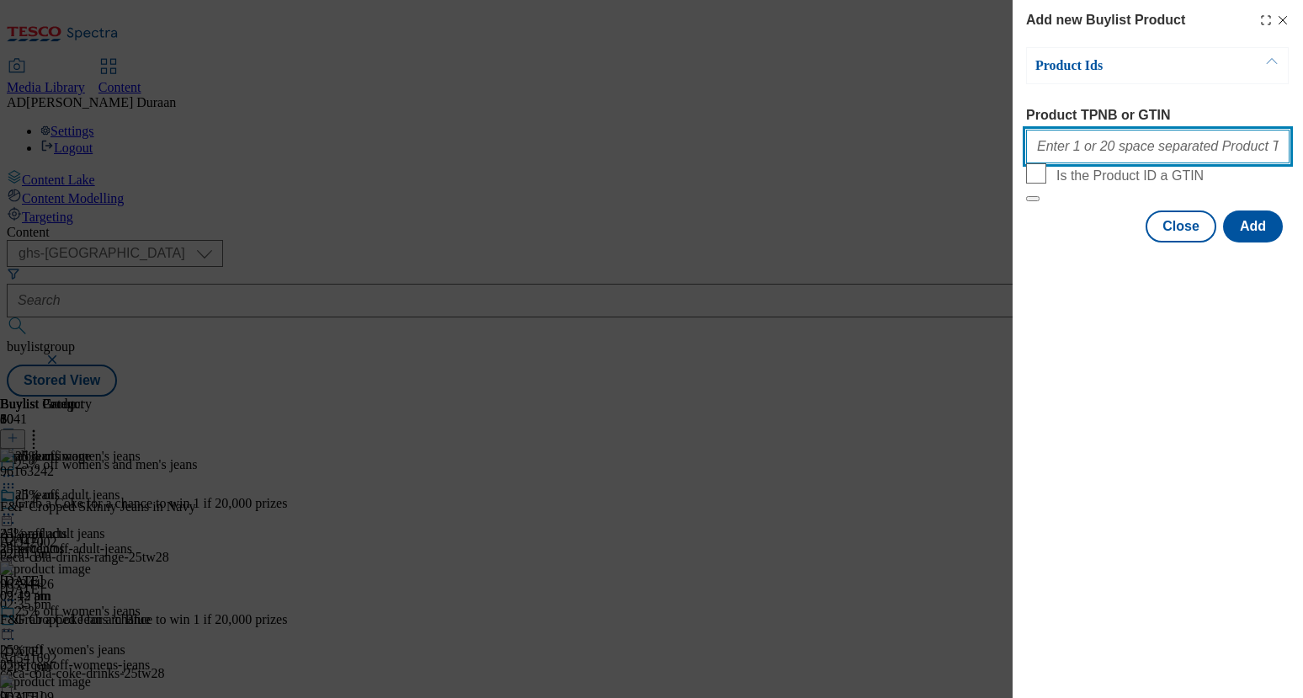
paste input "96213587 96151826"
type input "96213587 96151826"
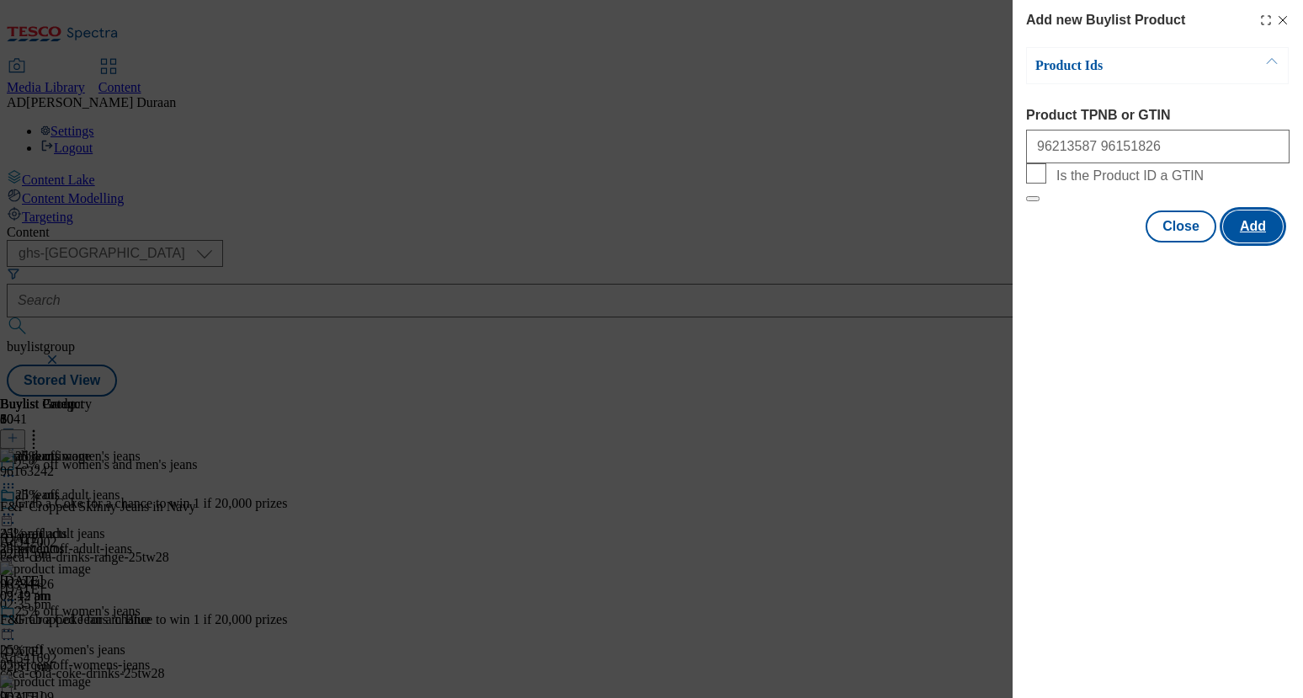
click at [1267, 242] on button "Add" at bounding box center [1253, 226] width 60 height 32
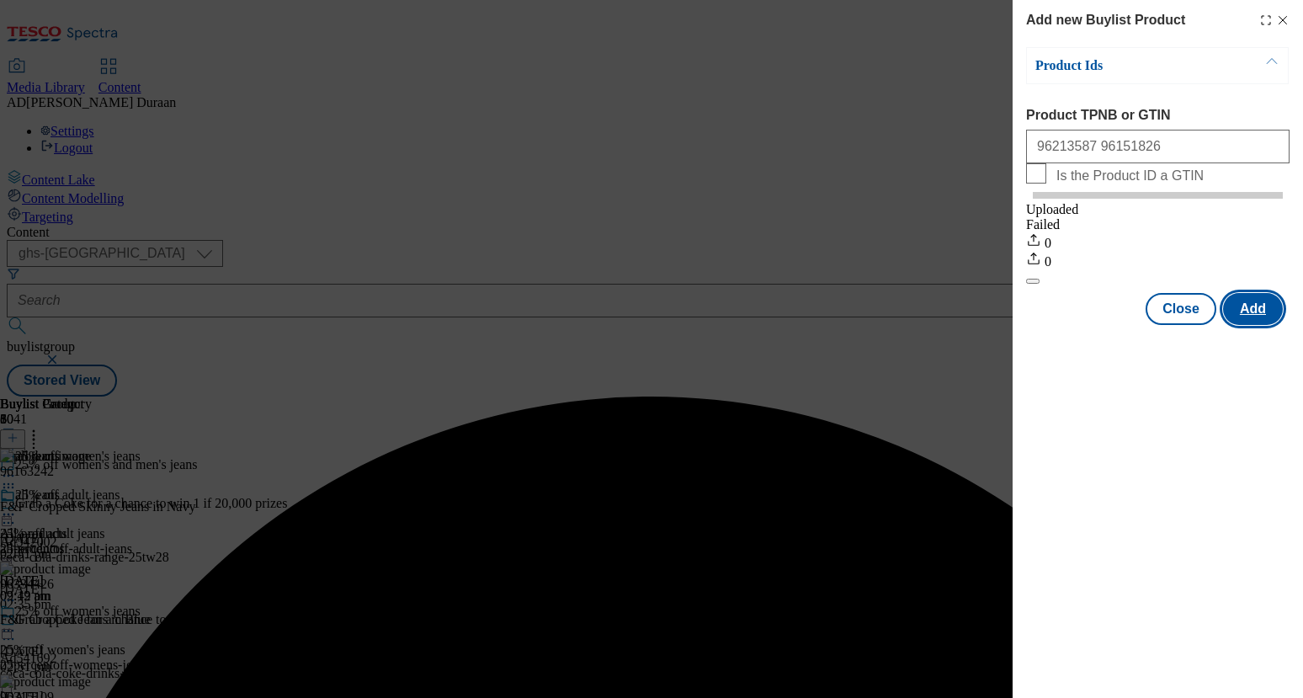
scroll to position [0, 0]
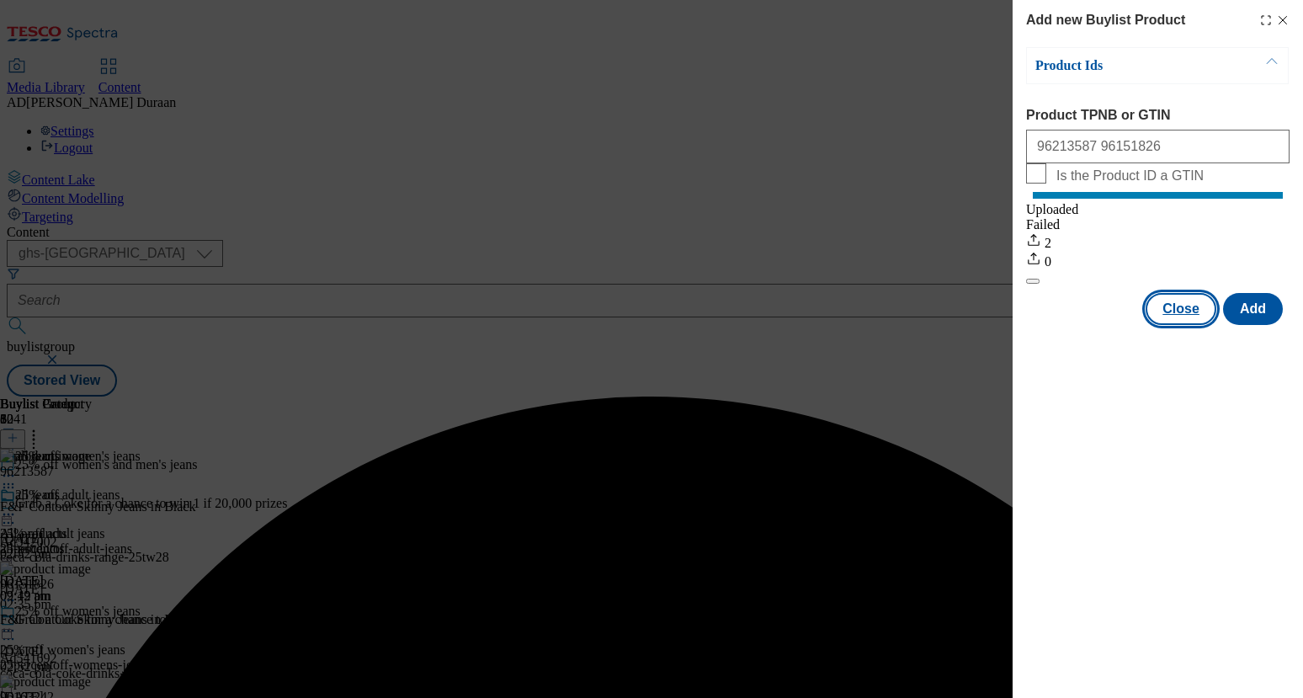
click at [1177, 325] on button "Close" at bounding box center [1181, 309] width 71 height 32
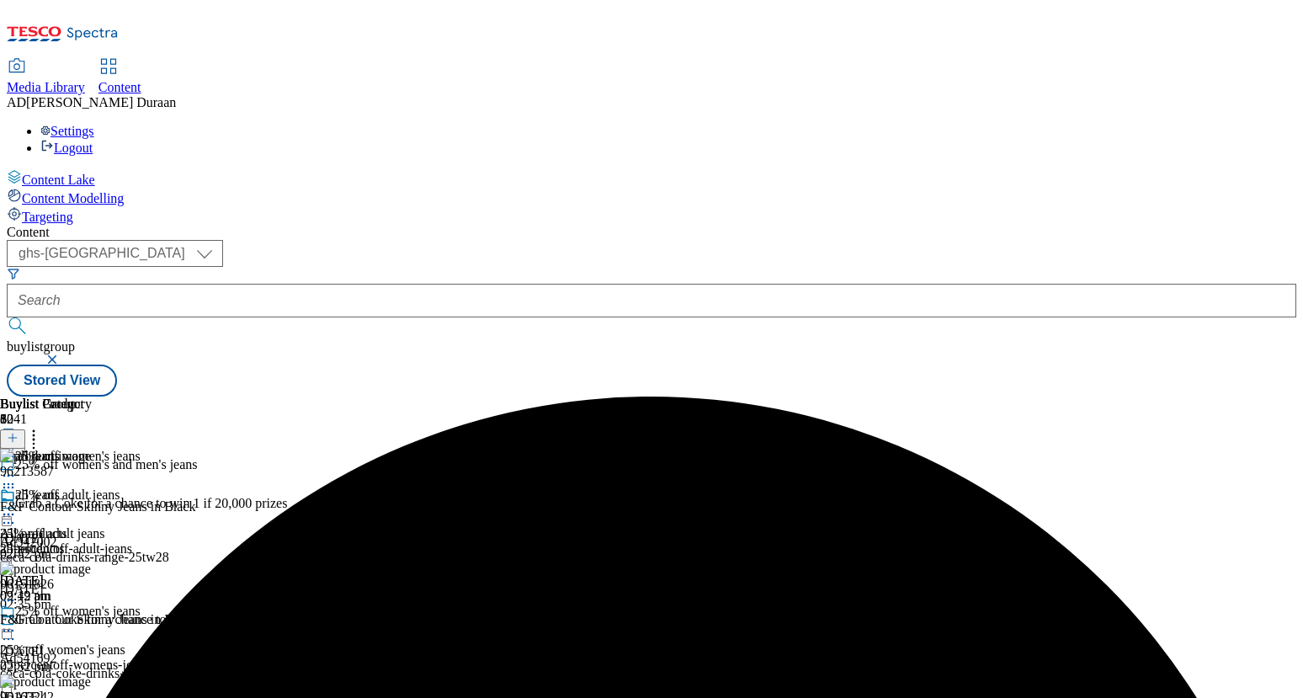
click at [17, 506] on icon at bounding box center [8, 514] width 17 height 17
click at [72, 544] on span "Edit" at bounding box center [61, 550] width 19 height 13
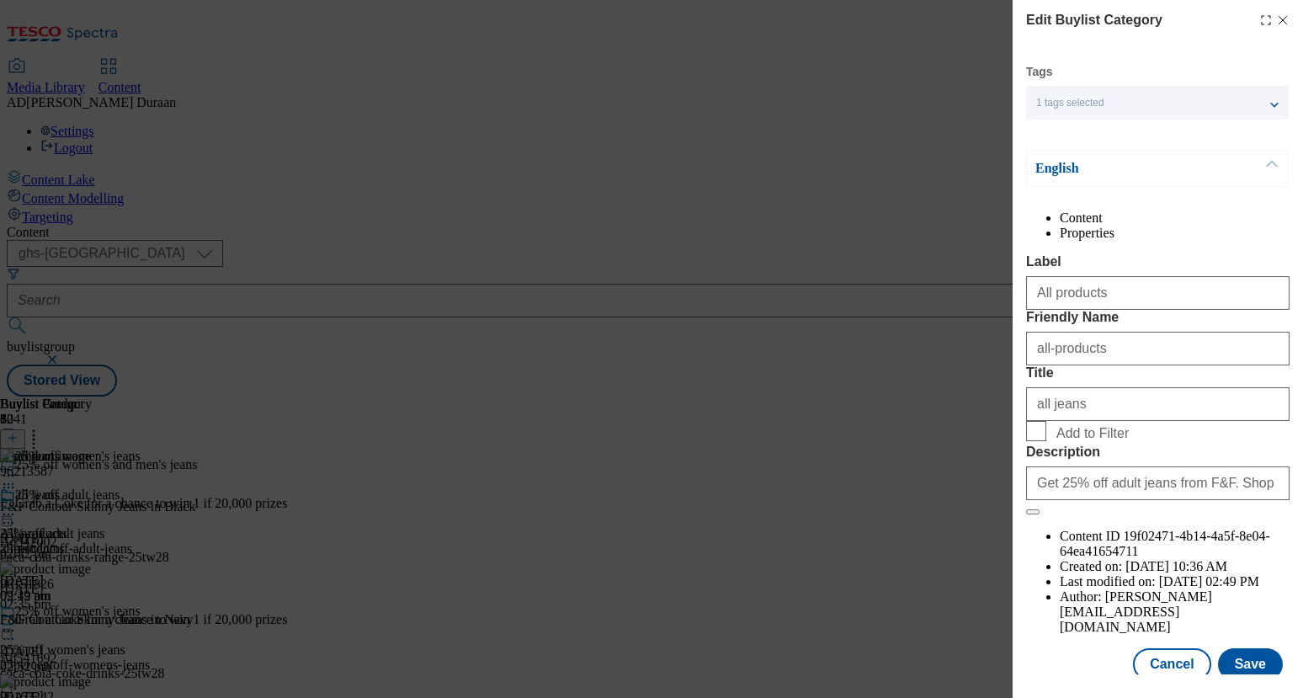
scroll to position [41, 0]
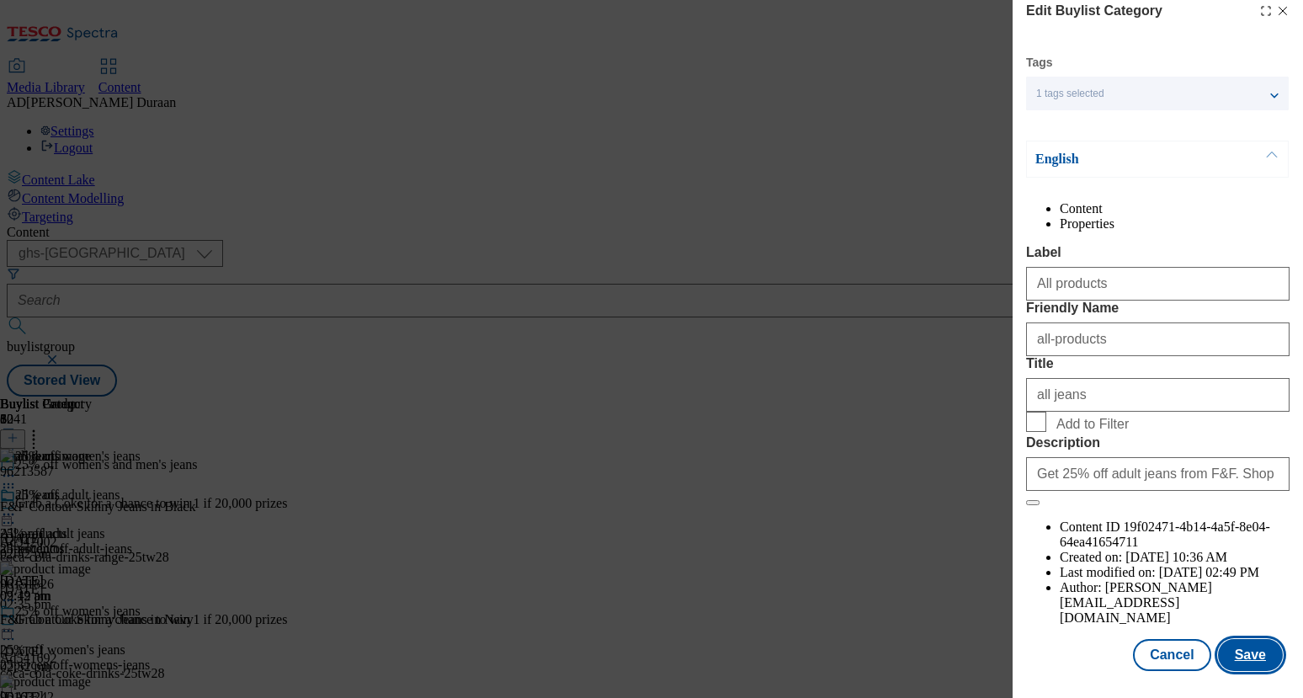
click at [1253, 658] on button "Save" at bounding box center [1250, 655] width 65 height 32
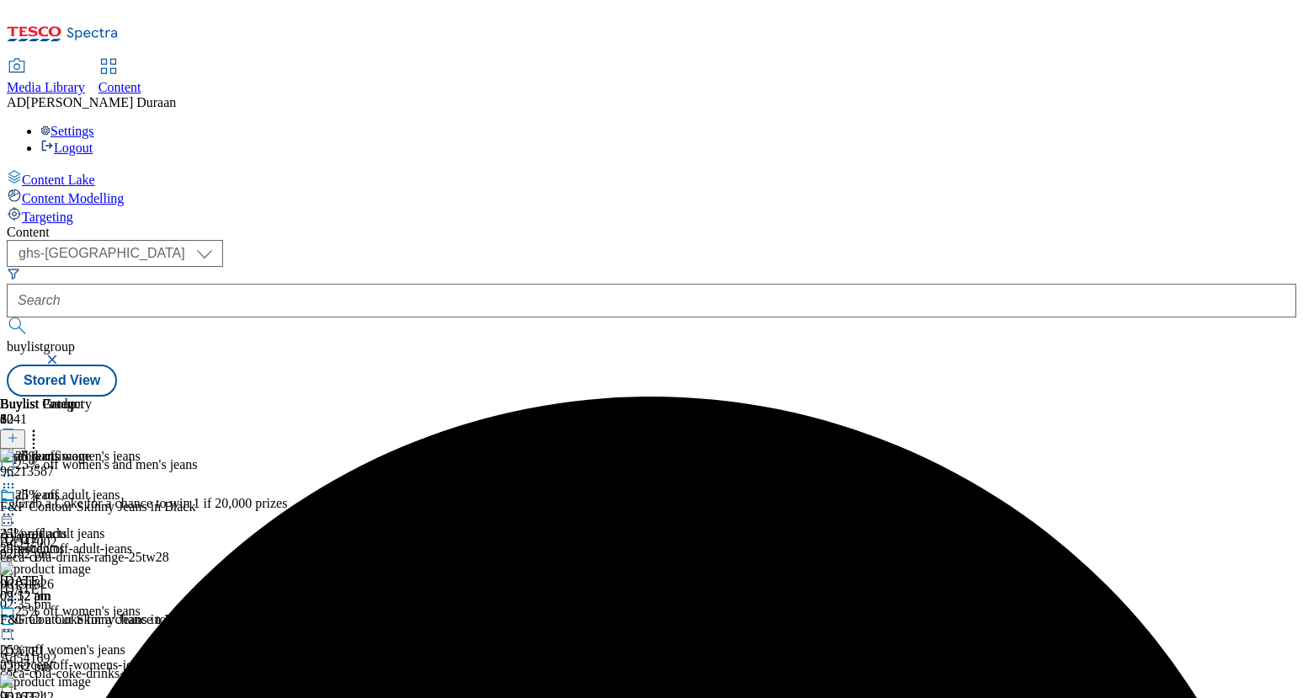
click at [17, 506] on icon at bounding box center [8, 514] width 17 height 17
click at [92, 621] on span "Preview" at bounding box center [72, 627] width 40 height 13
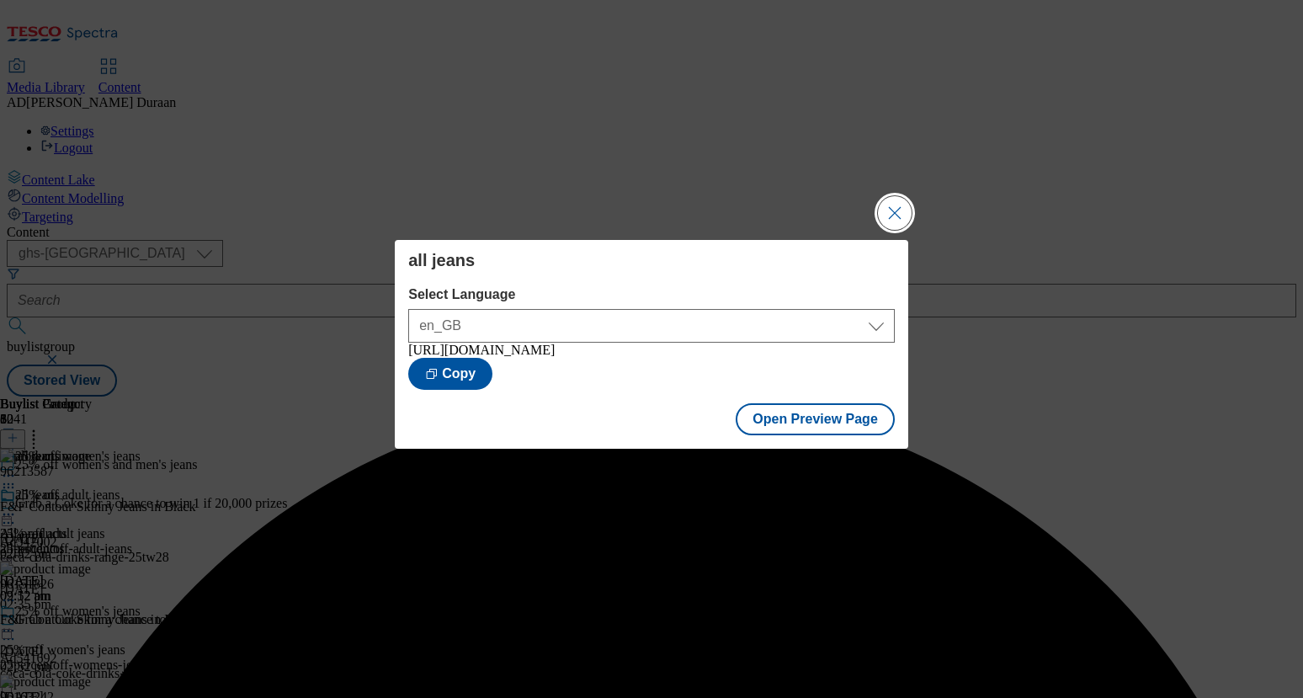
drag, startPoint x: 896, startPoint y: 208, endPoint x: 912, endPoint y: 227, distance: 25.1
click at [896, 209] on button "Close Modal" at bounding box center [895, 213] width 34 height 34
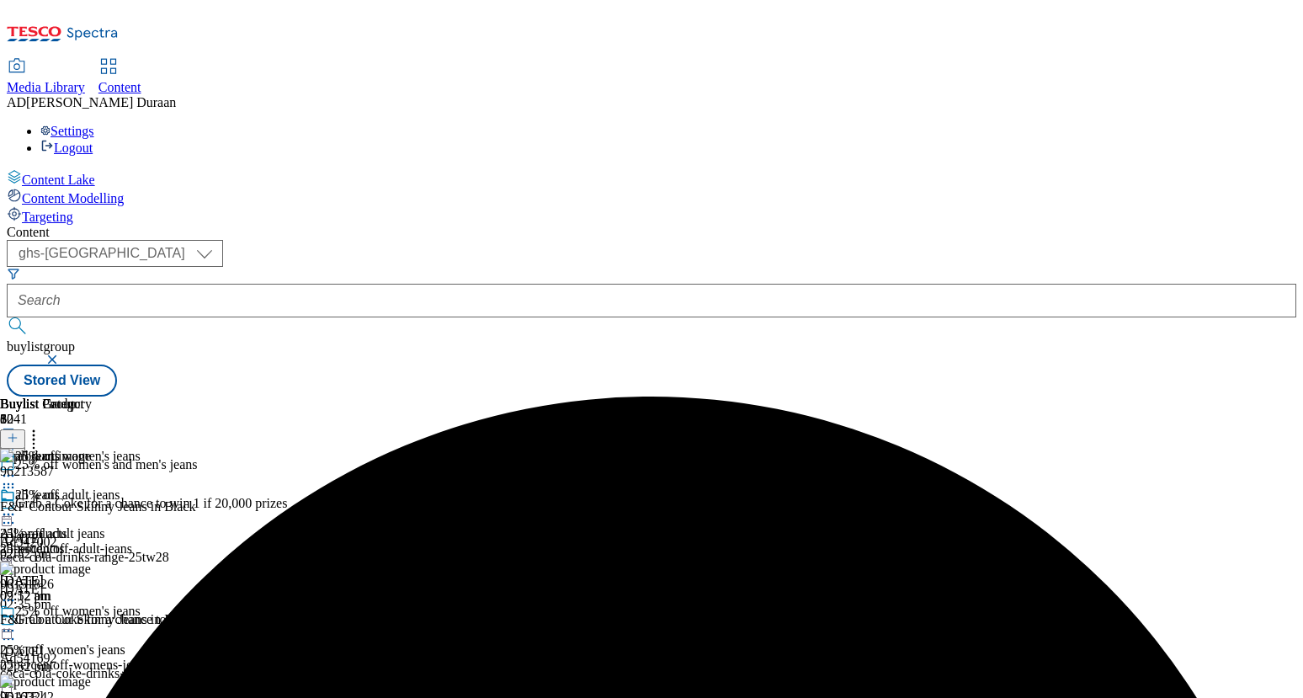
scroll to position [0, 191]
click at [19, 432] on icon at bounding box center [13, 438] width 12 height 12
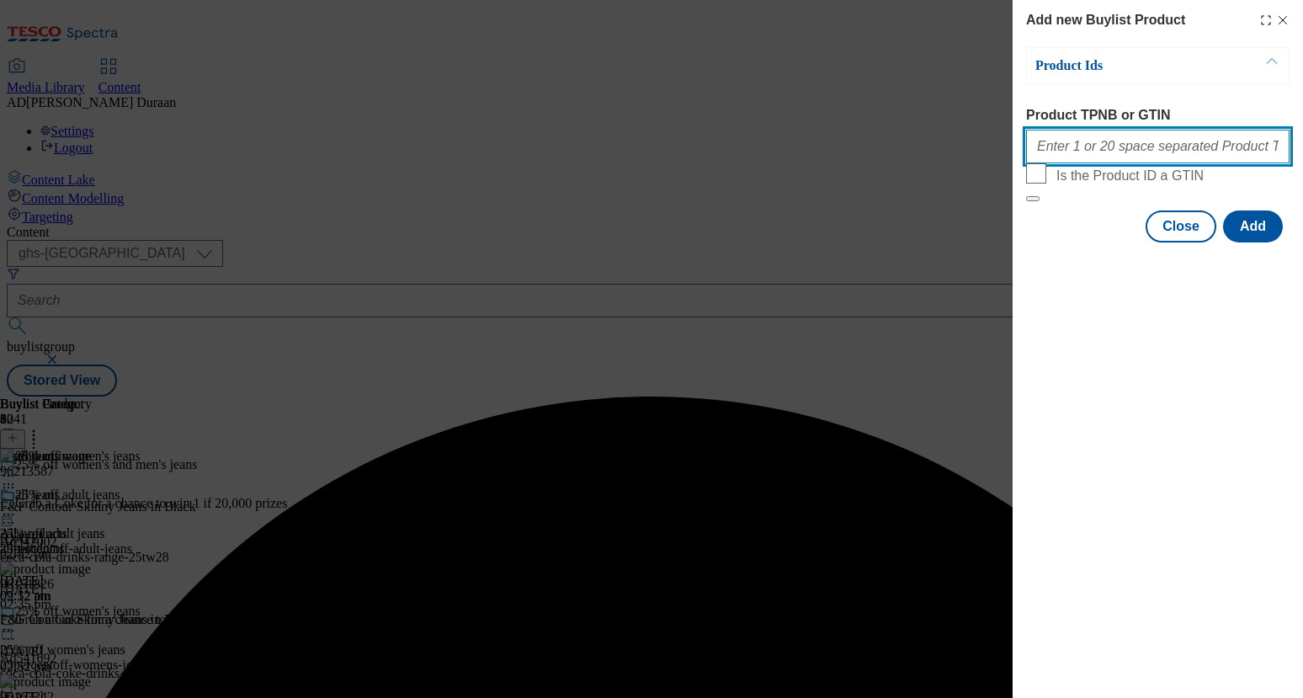
click at [1056, 154] on input "Product TPNB or GTIN" at bounding box center [1157, 147] width 263 height 34
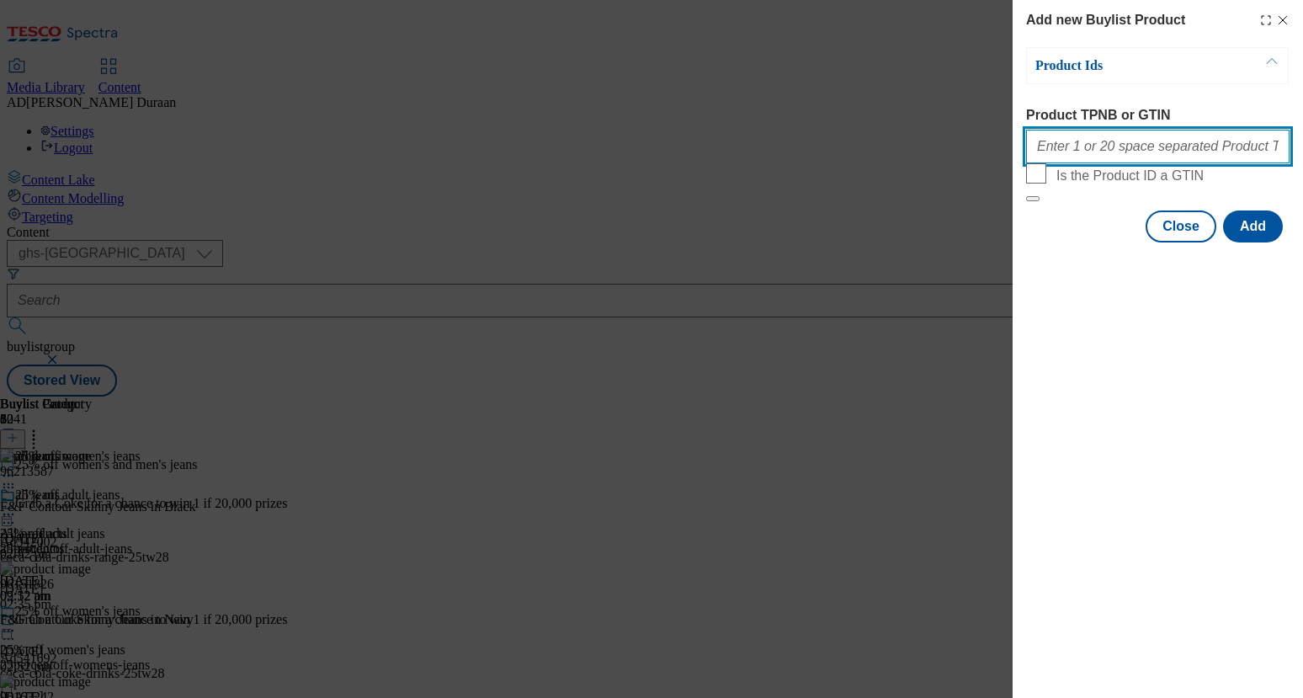
paste input "96130258 96314047"
type input "96130258 96314047"
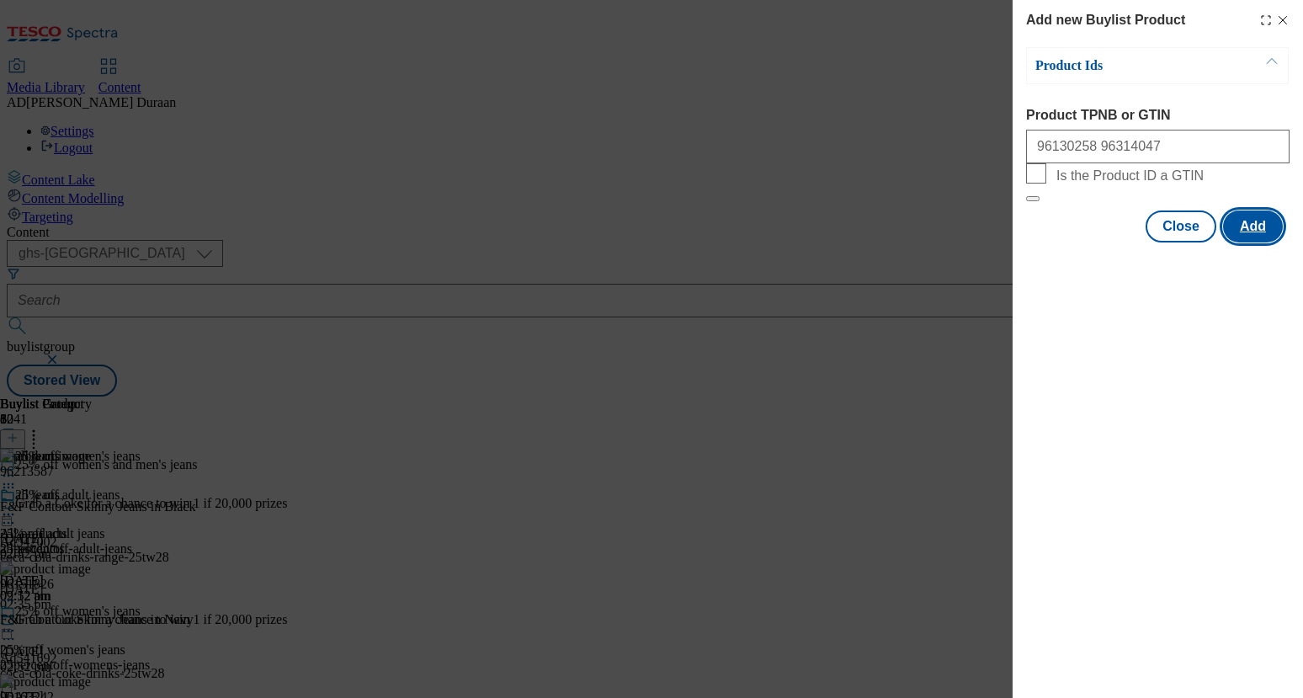
click at [1254, 242] on button "Add" at bounding box center [1253, 226] width 60 height 32
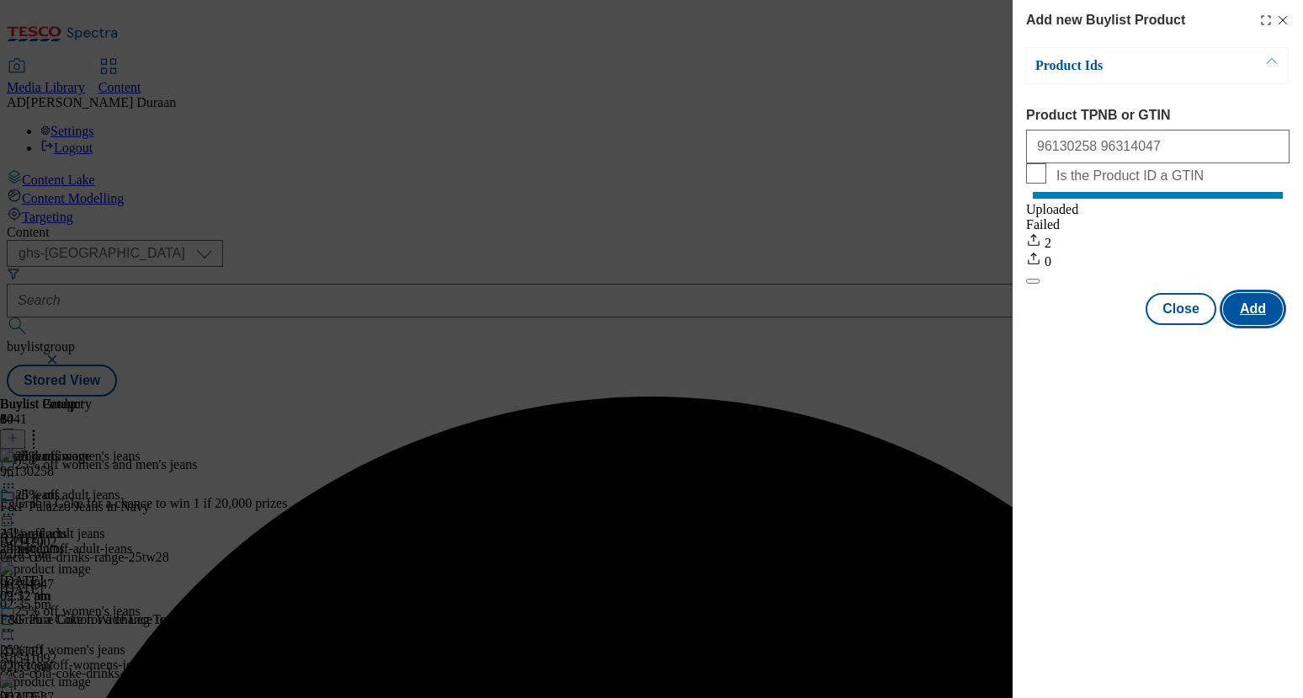
scroll to position [0, 0]
click at [1179, 325] on button "Close" at bounding box center [1181, 309] width 71 height 32
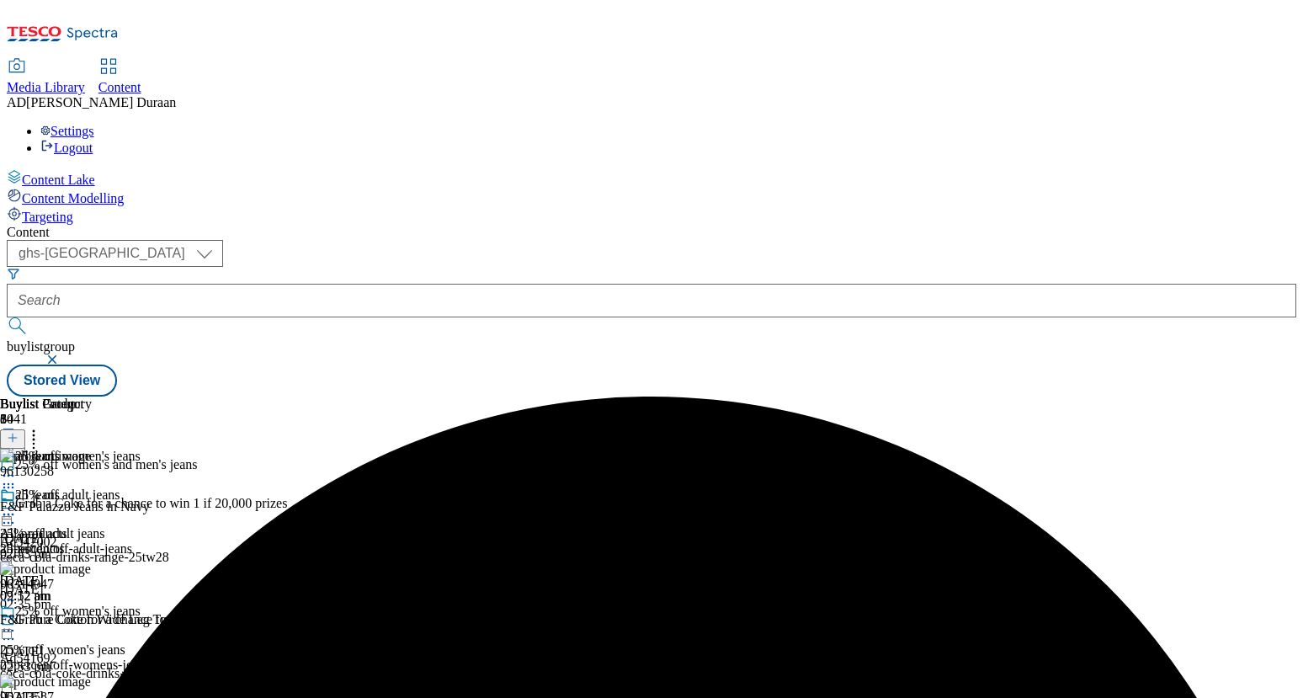
scroll to position [0, 191]
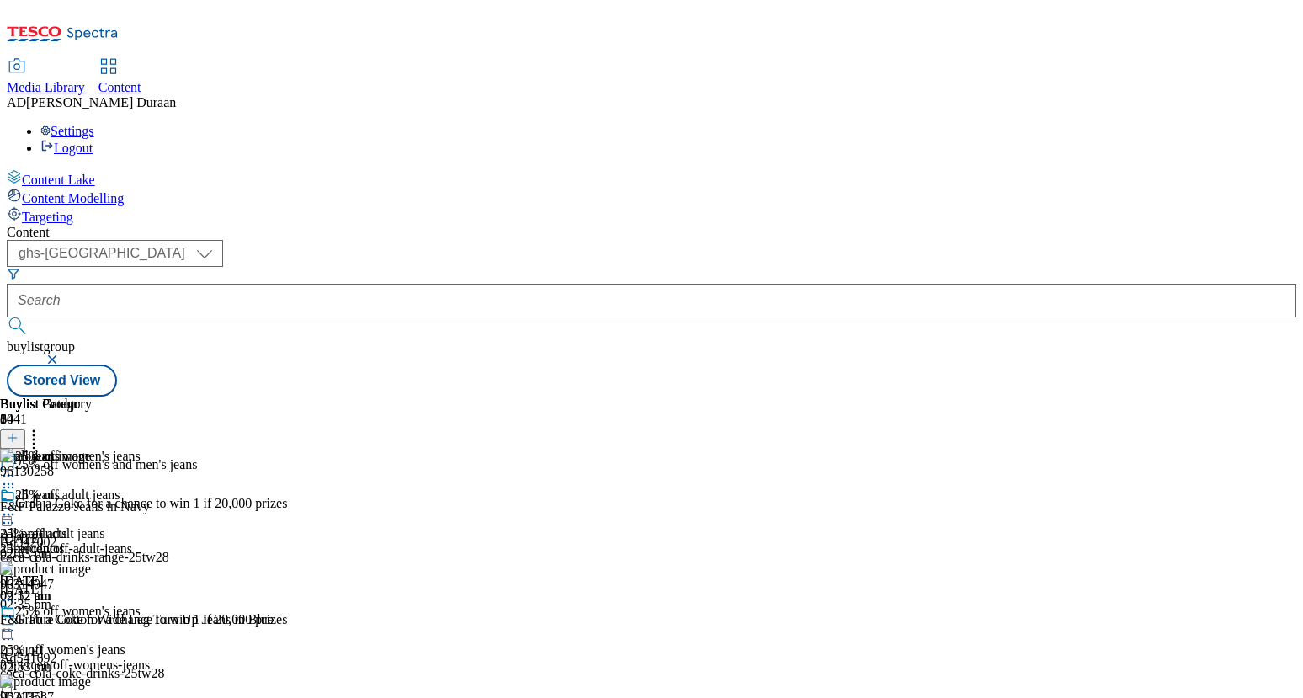
click at [19, 432] on icon at bounding box center [13, 438] width 12 height 12
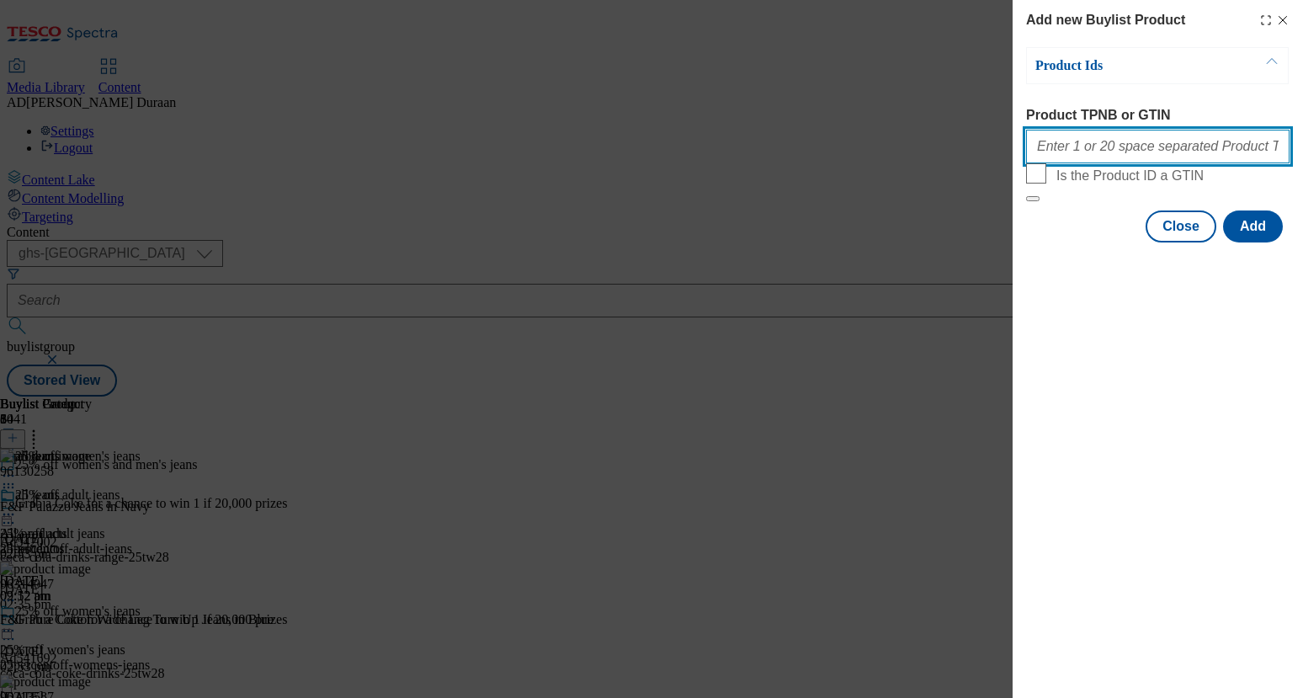
paste input "96294893"
type input "96294893"
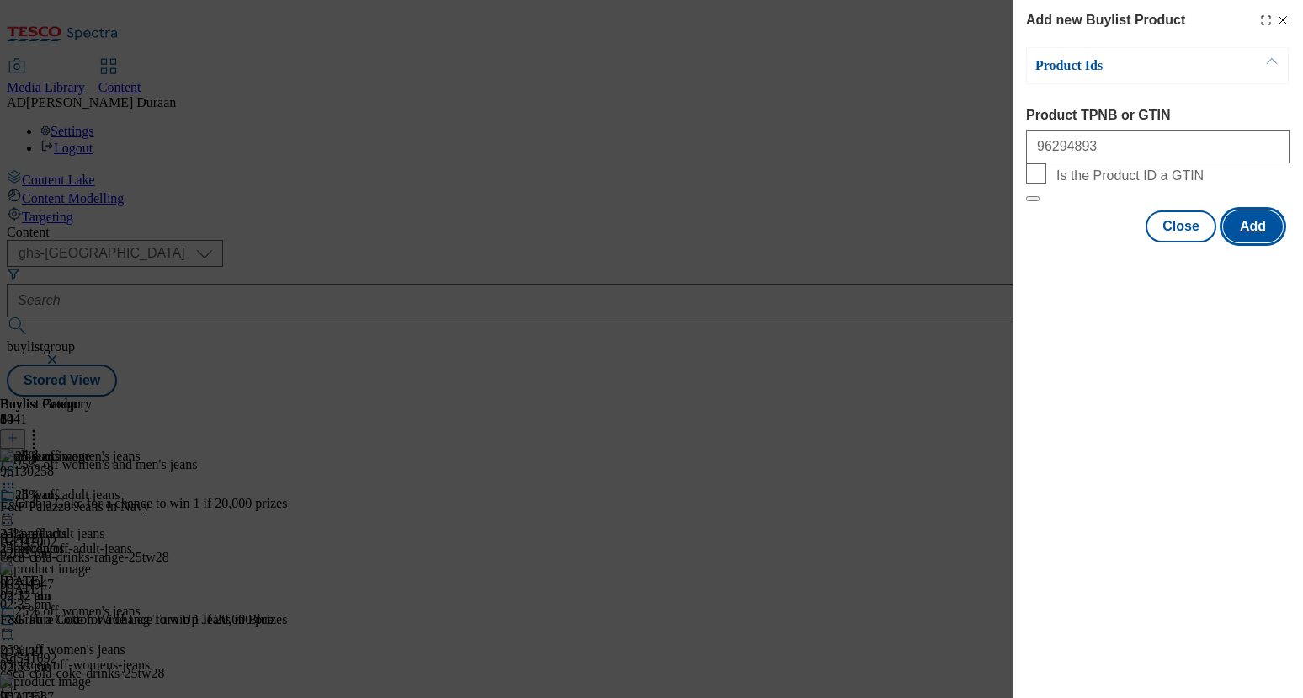
click at [1262, 242] on button "Add" at bounding box center [1253, 226] width 60 height 32
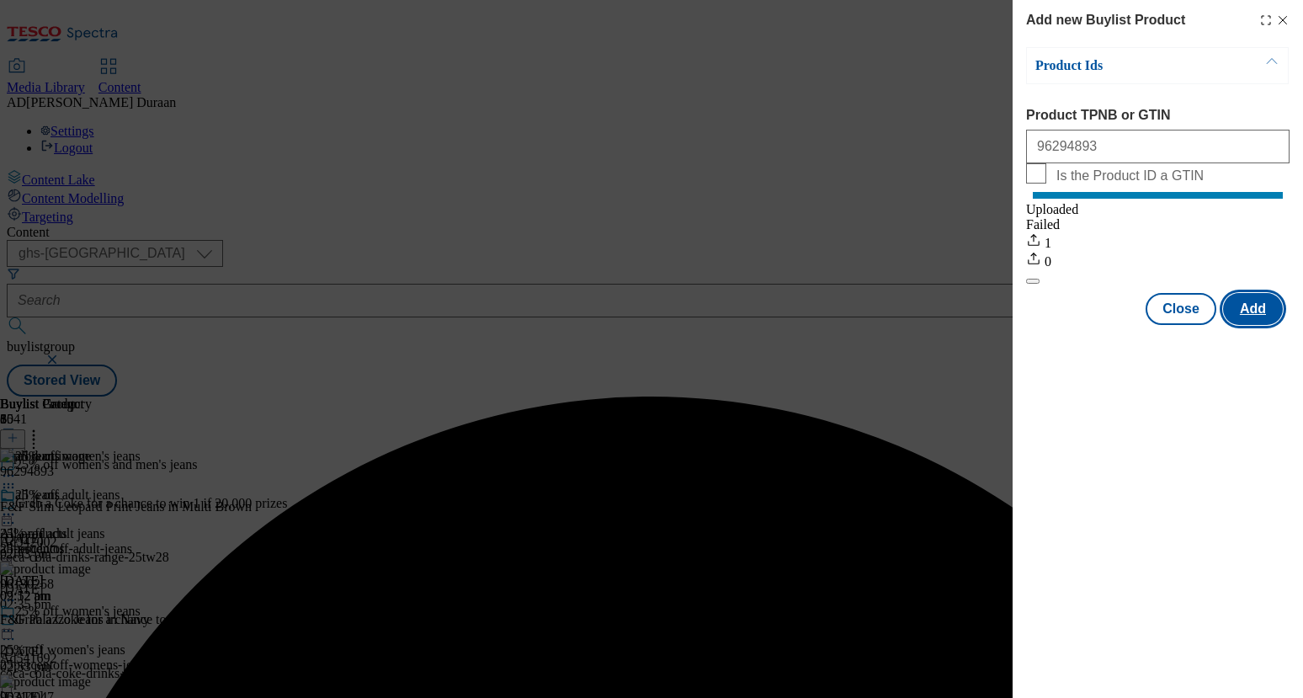
scroll to position [0, 0]
drag, startPoint x: 1174, startPoint y: 332, endPoint x: 1142, endPoint y: 318, distance: 34.7
click at [1174, 325] on button "Close" at bounding box center [1181, 309] width 71 height 32
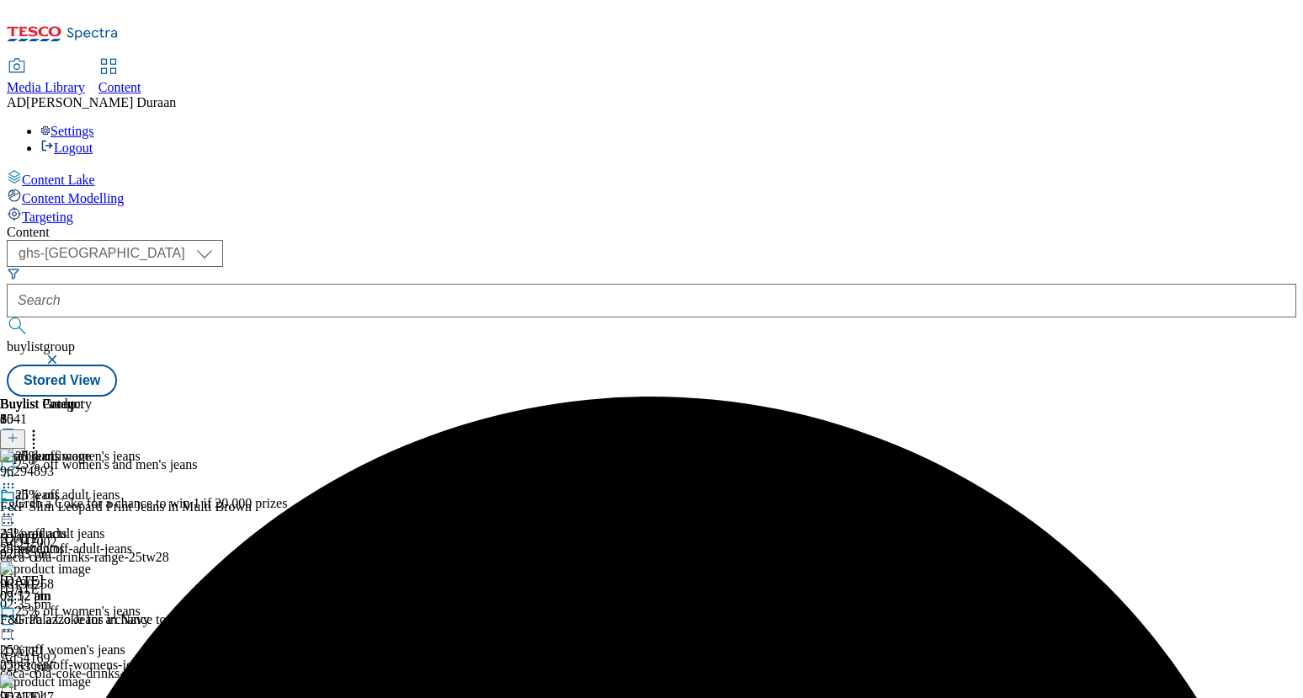
scroll to position [0, 191]
click at [19, 432] on icon at bounding box center [13, 438] width 12 height 12
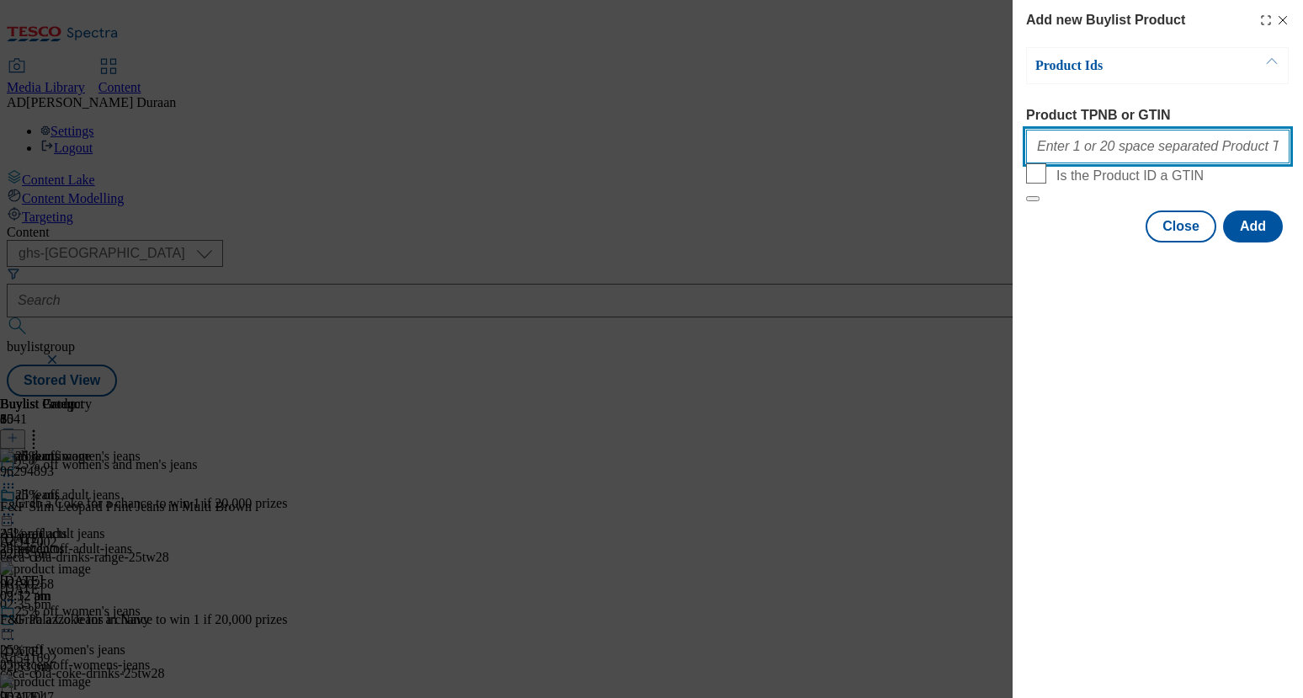
paste input "96679300 96670505"
type input "96679300 96670505"
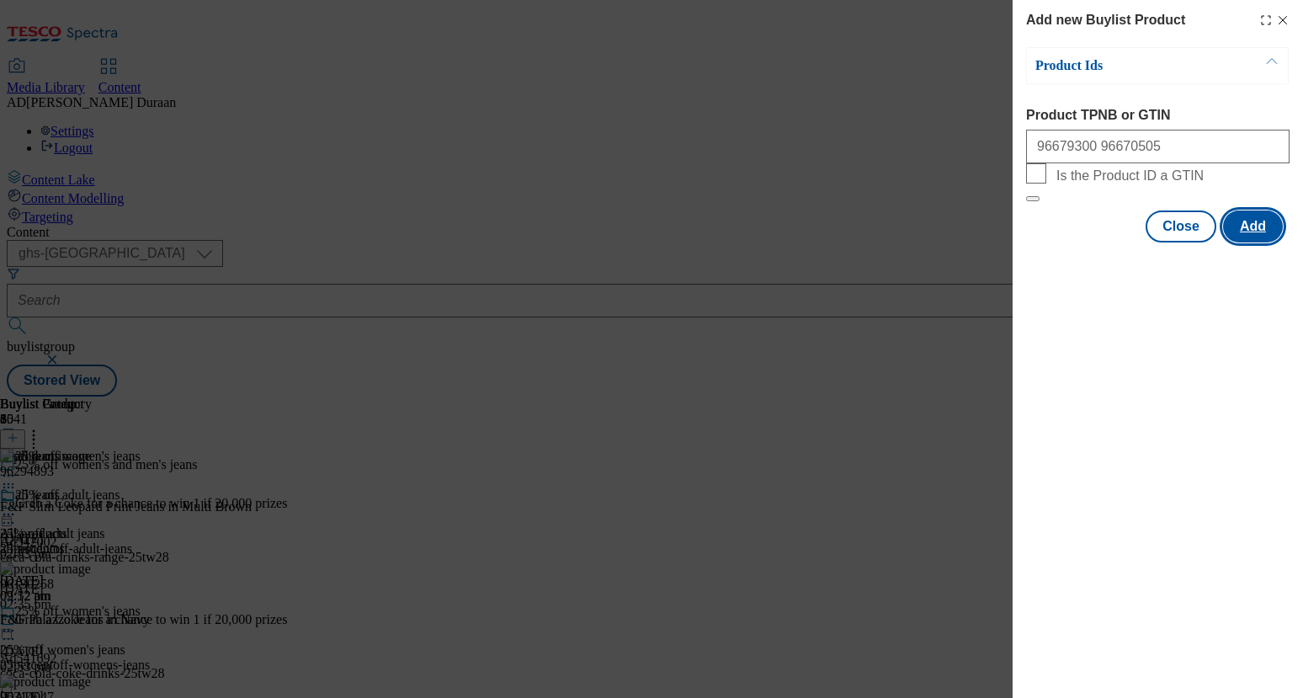
click at [1253, 242] on button "Add" at bounding box center [1253, 226] width 60 height 32
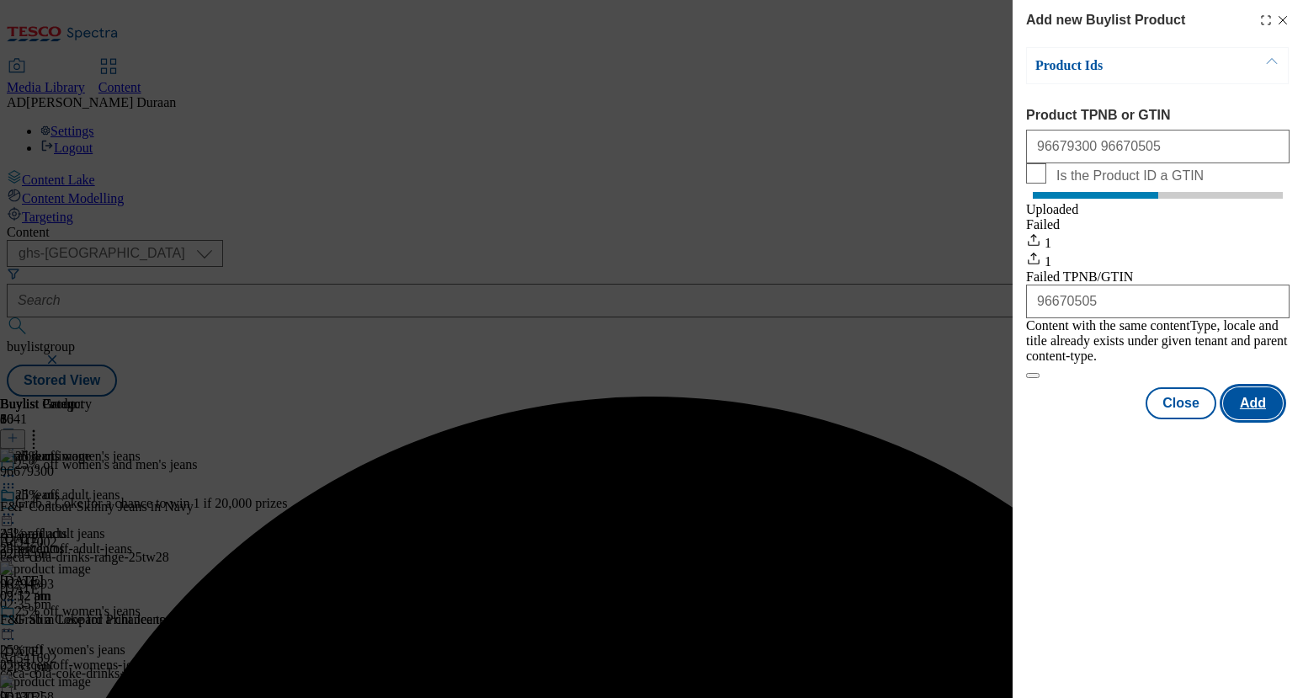
scroll to position [0, 0]
click at [1186, 410] on button "Close" at bounding box center [1181, 403] width 71 height 32
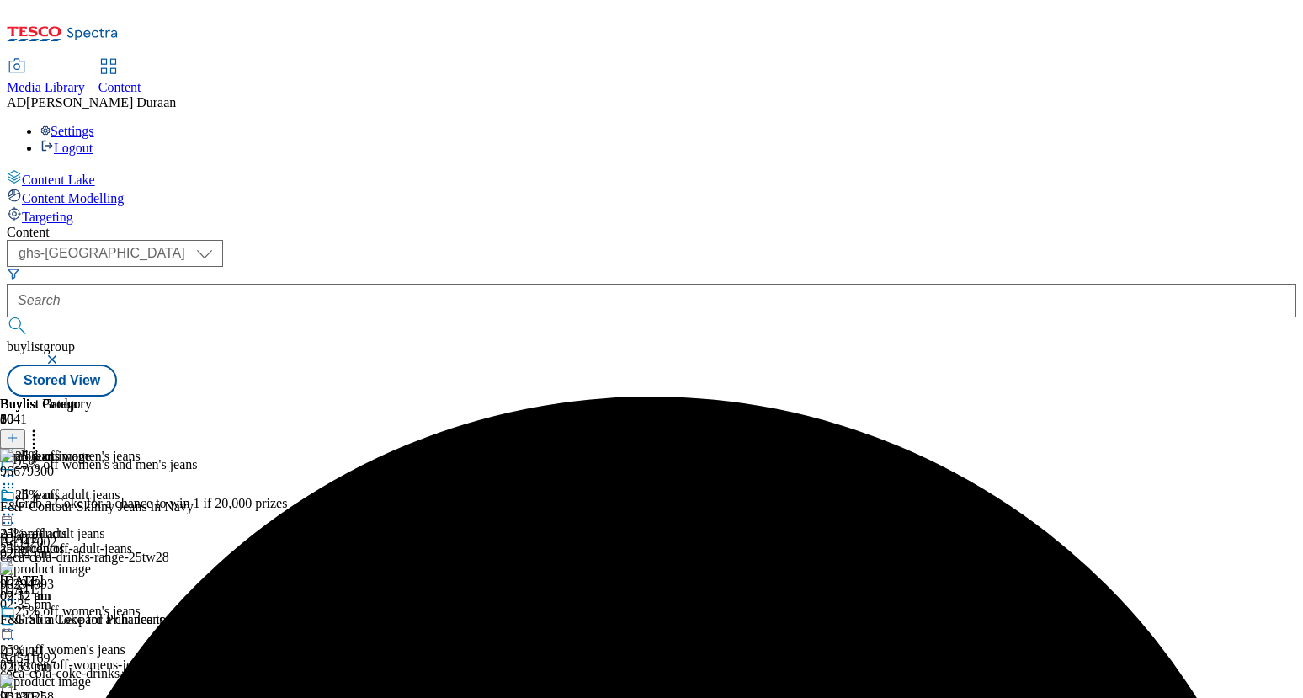
scroll to position [0, 191]
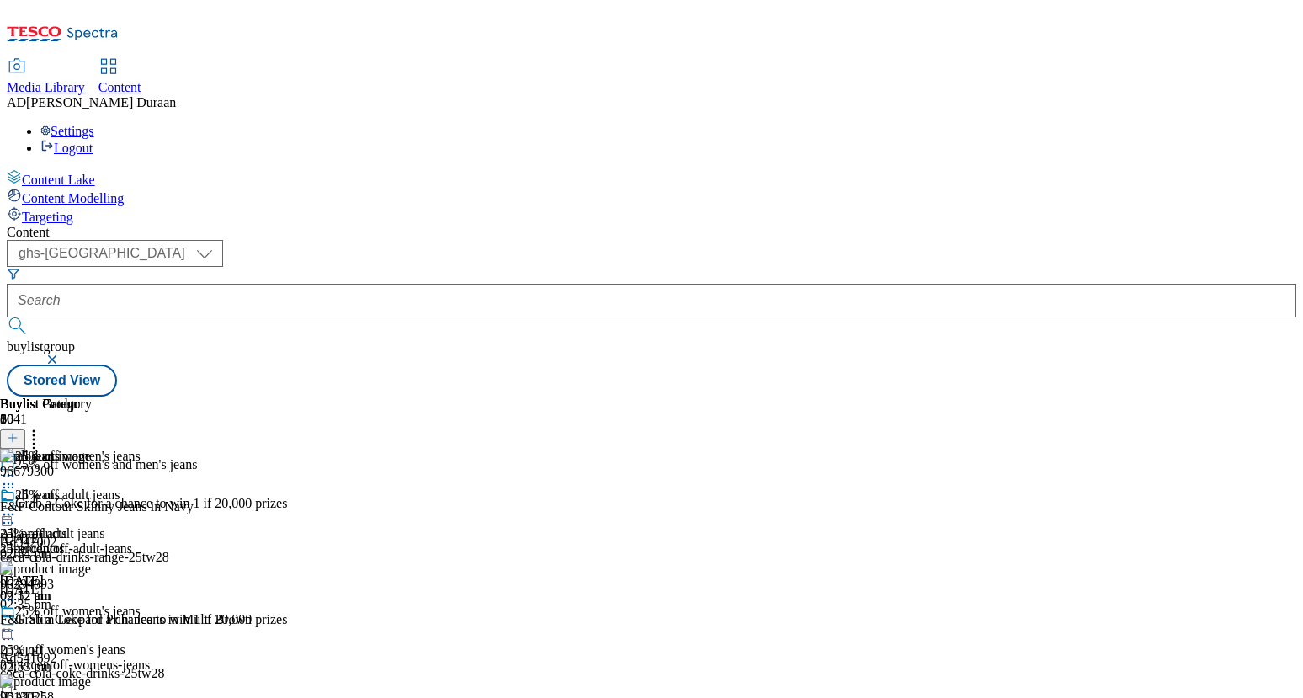
click at [19, 432] on icon at bounding box center [13, 438] width 12 height 12
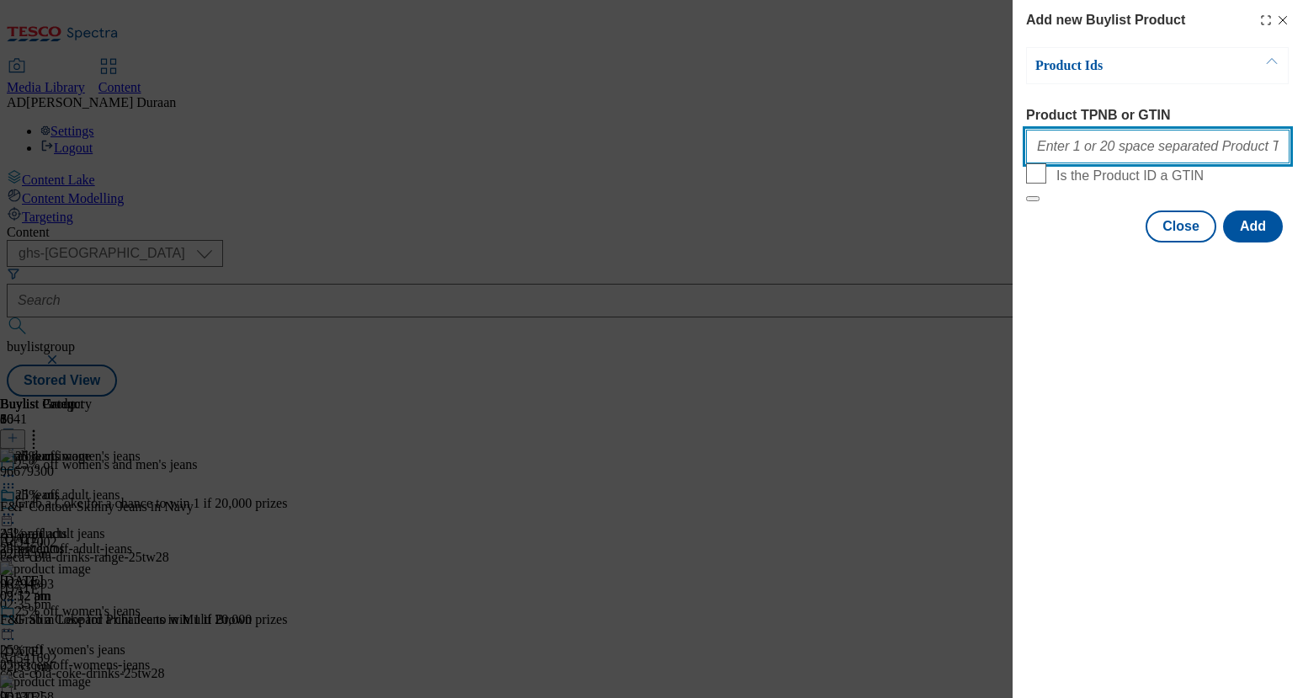
paste input "96670592 96723330"
type input "96670592 96723330"
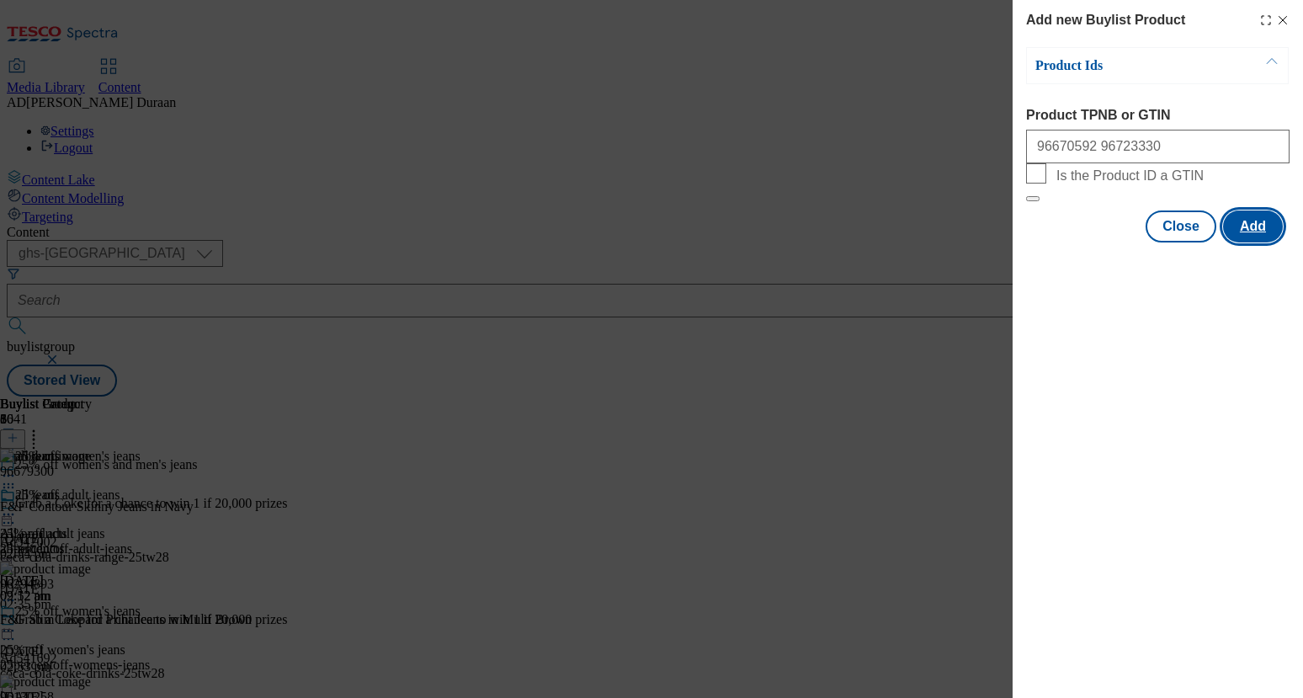
click at [1259, 242] on button "Add" at bounding box center [1253, 226] width 60 height 32
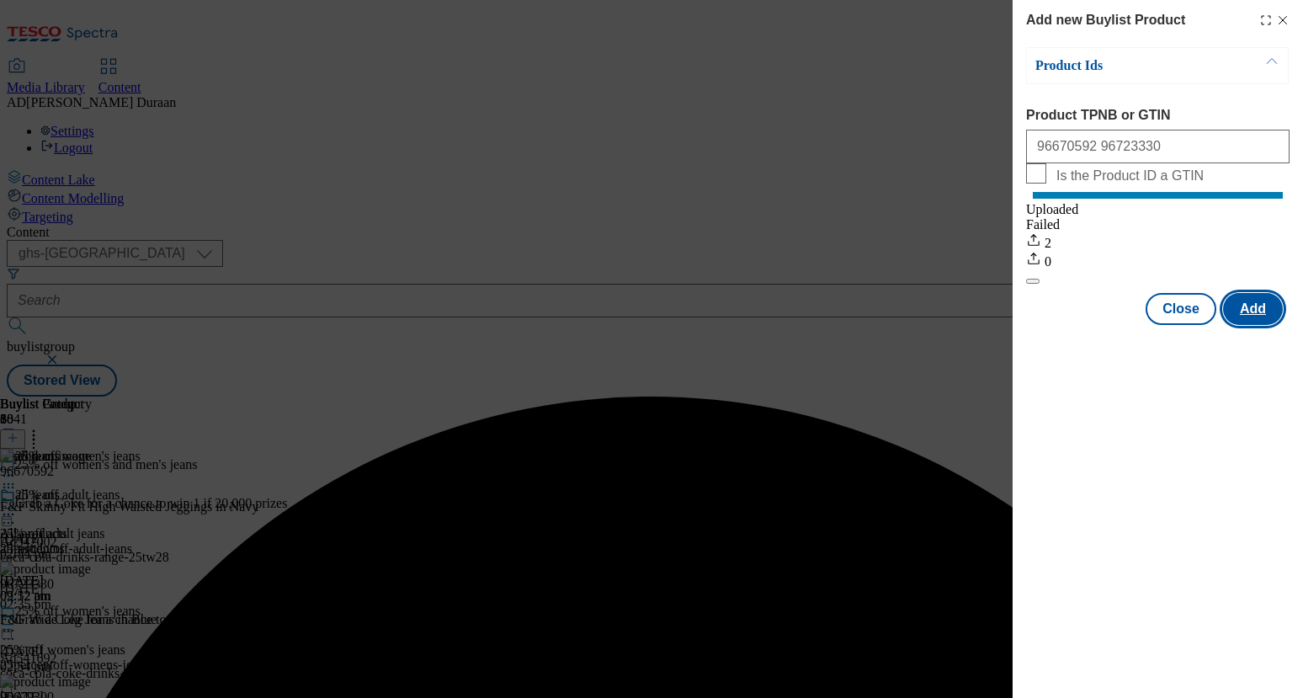
scroll to position [0, 0]
drag, startPoint x: 1179, startPoint y: 333, endPoint x: 1114, endPoint y: 321, distance: 65.9
click at [1179, 325] on button "Close" at bounding box center [1181, 309] width 71 height 32
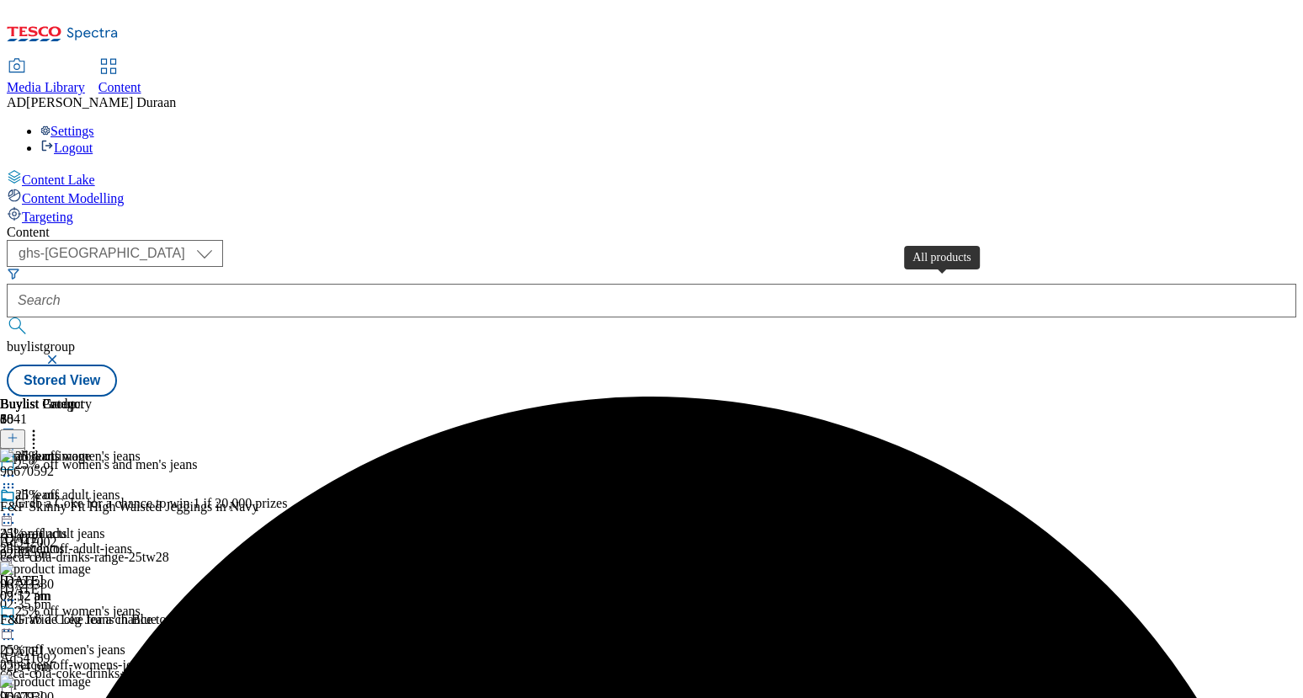
scroll to position [0, 191]
click at [19, 432] on icon at bounding box center [13, 438] width 12 height 12
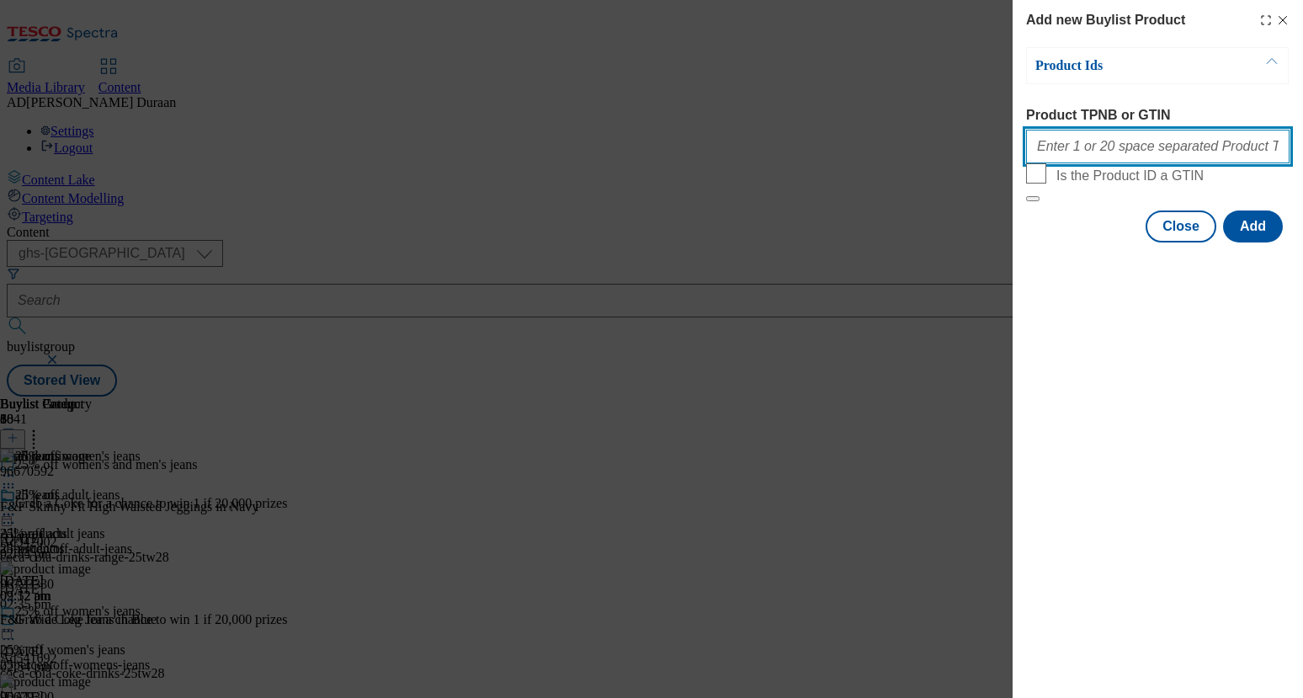
paste input "96655180 96723127"
type input "96655180 96723127"
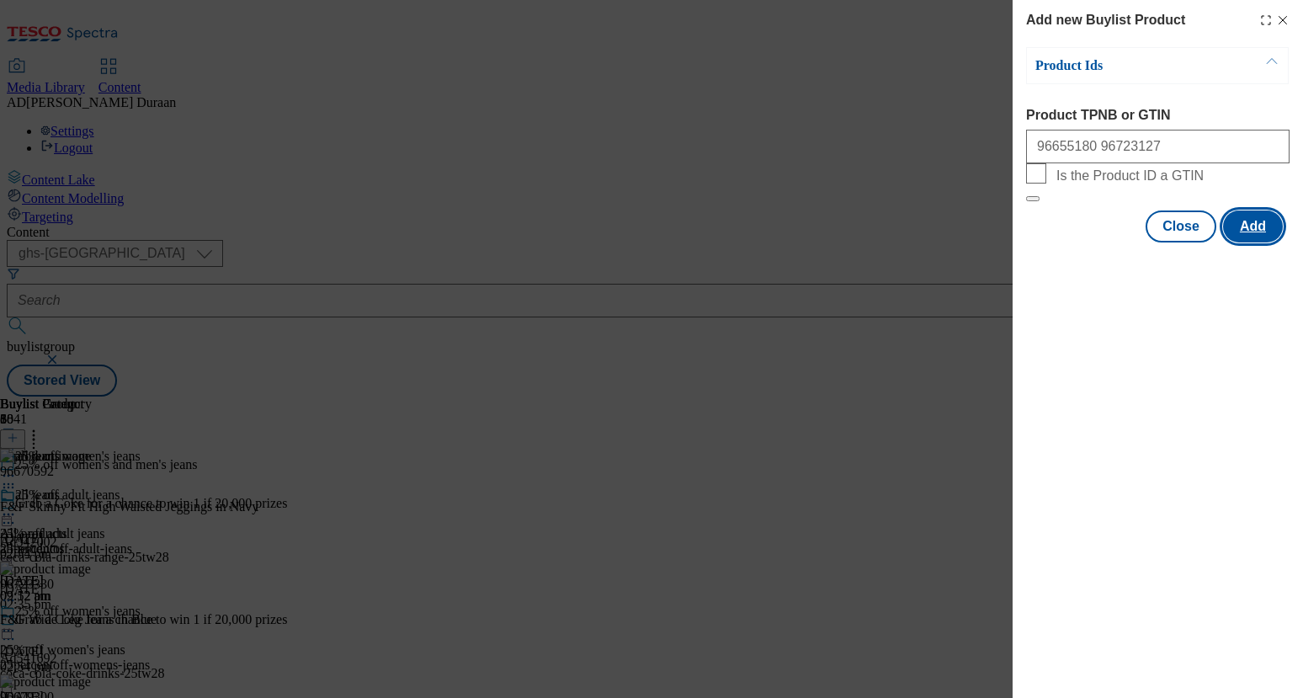
click at [1263, 242] on button "Add" at bounding box center [1253, 226] width 60 height 32
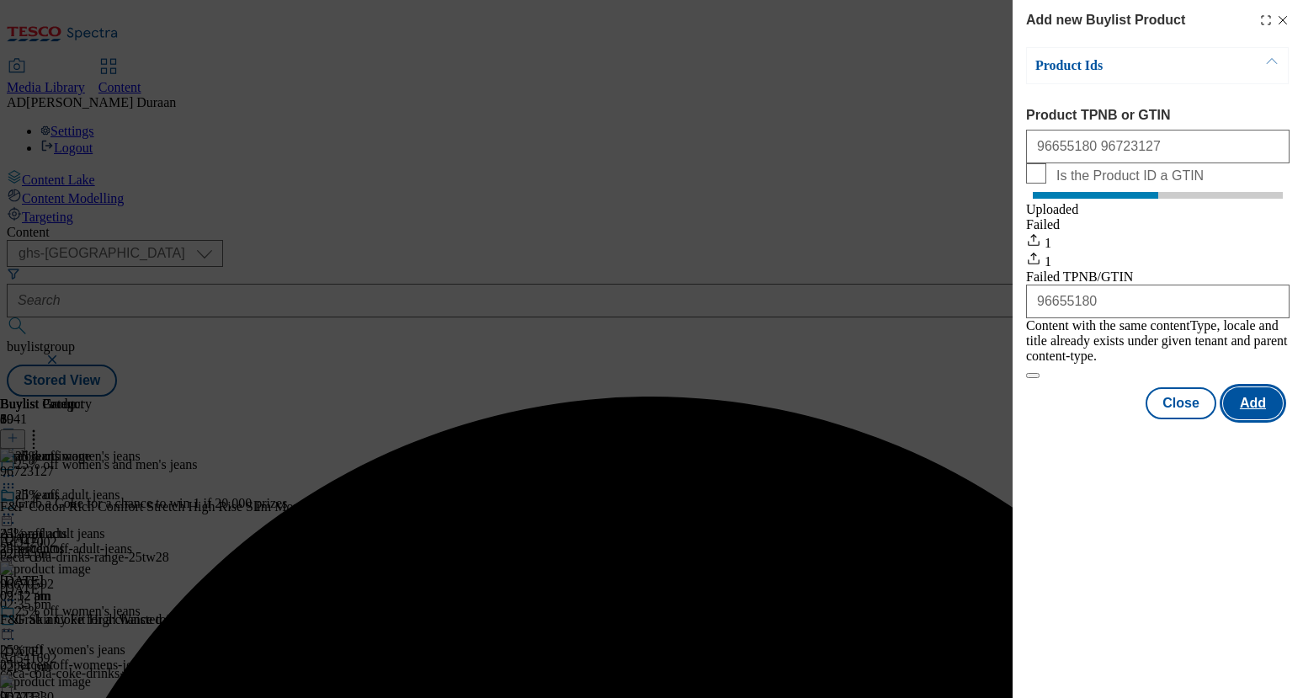
scroll to position [0, 0]
click at [1189, 411] on button "Close" at bounding box center [1181, 403] width 71 height 32
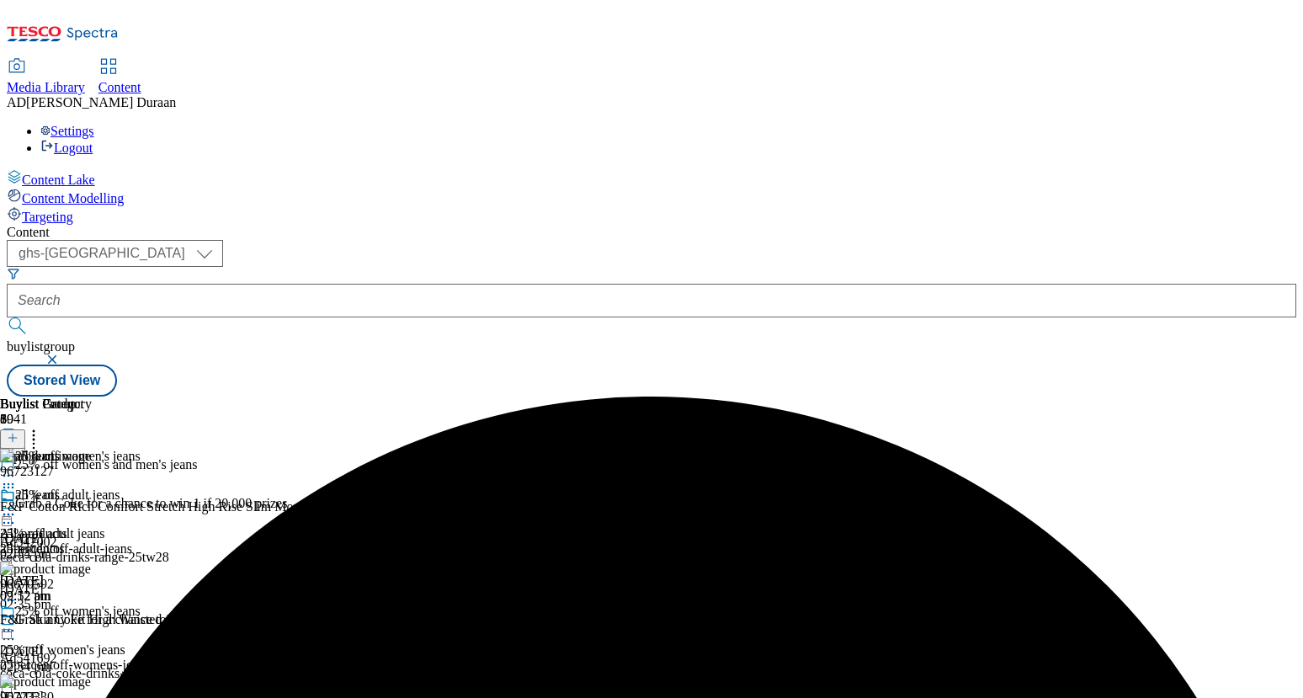
scroll to position [0, 191]
click at [19, 432] on icon at bounding box center [13, 438] width 12 height 12
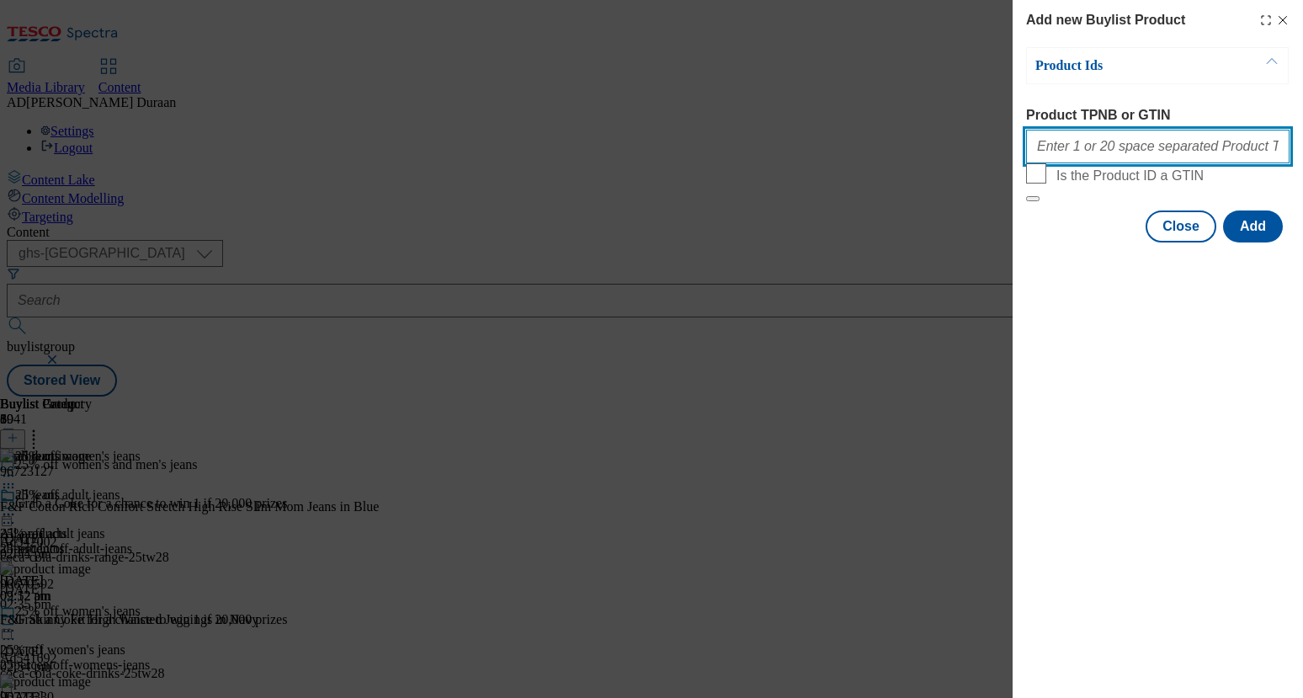
paste input "96722860 96722451"
type input "96722860 96722451"
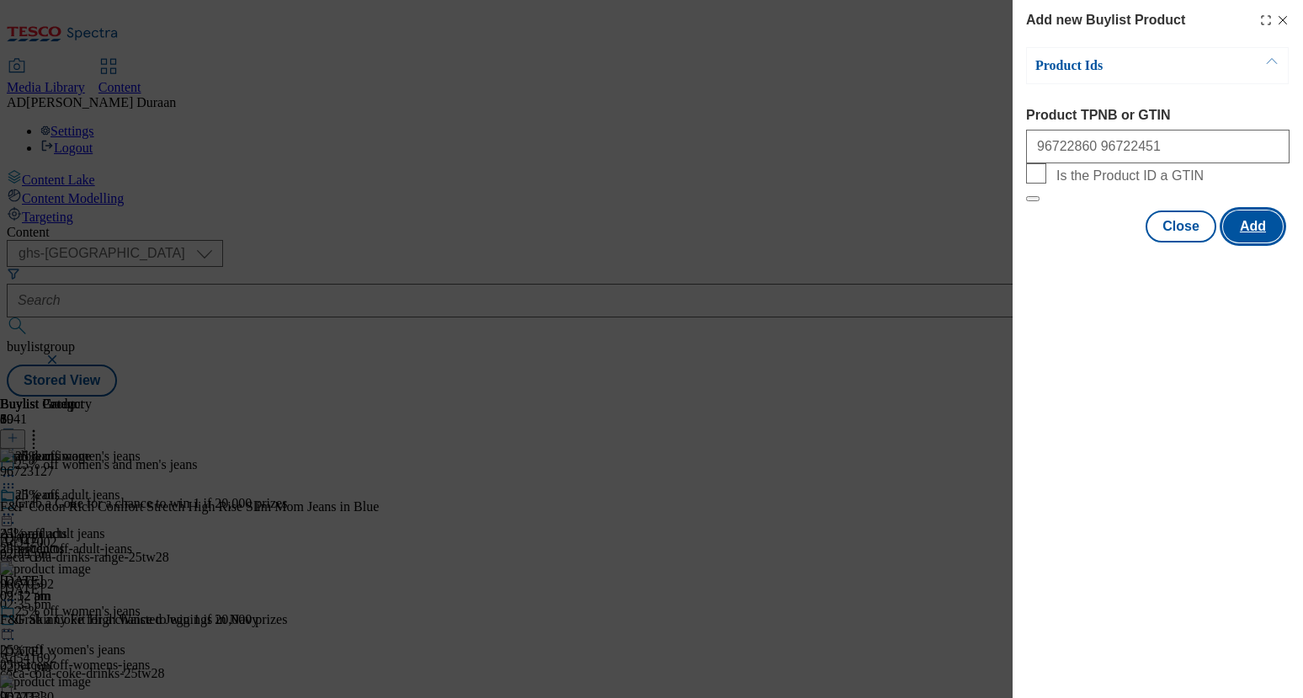
click at [1269, 242] on button "Add" at bounding box center [1253, 226] width 60 height 32
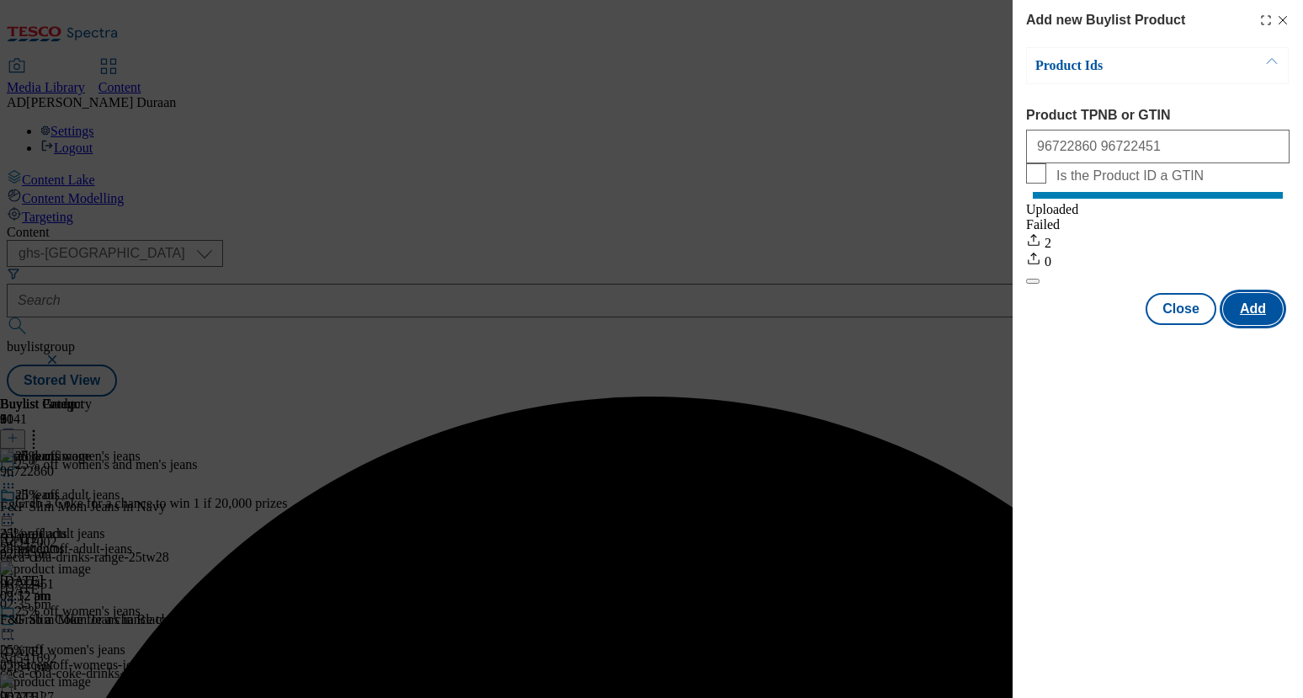
scroll to position [0, 0]
drag, startPoint x: 1184, startPoint y: 329, endPoint x: 1072, endPoint y: 315, distance: 113.7
click at [1184, 325] on button "Close" at bounding box center [1181, 309] width 71 height 32
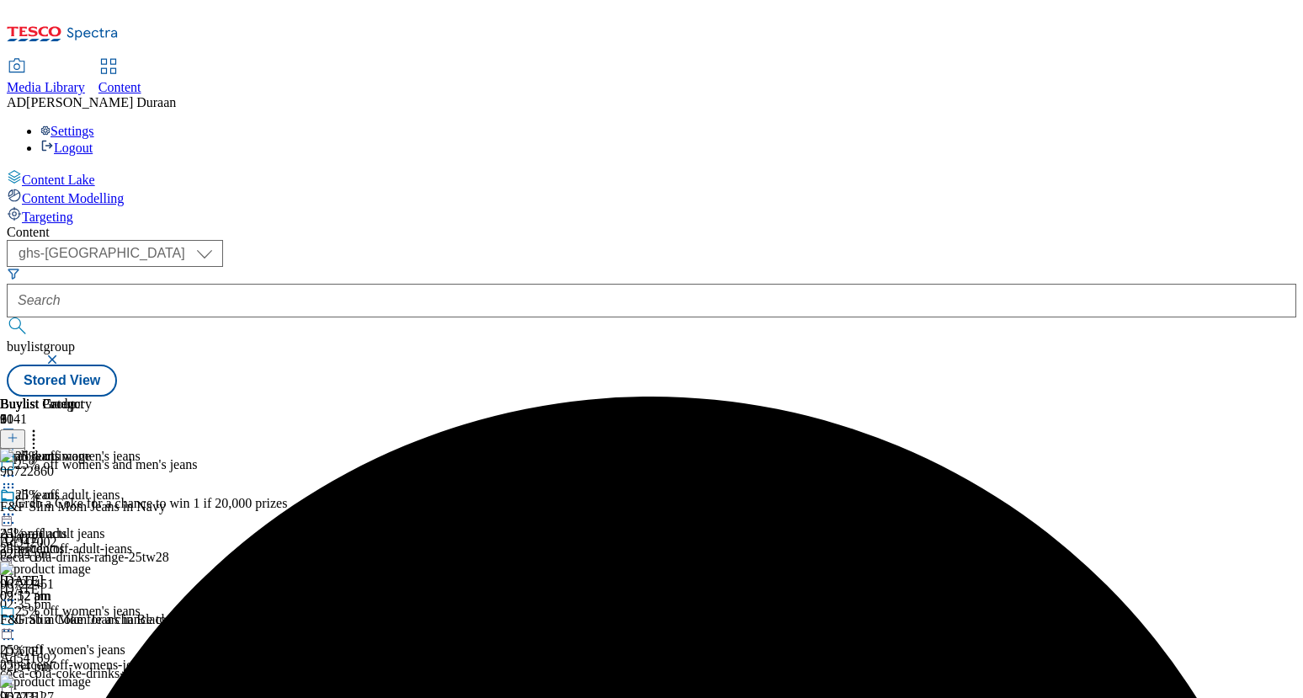
scroll to position [0, 191]
click at [17, 438] on line at bounding box center [12, 438] width 8 height 0
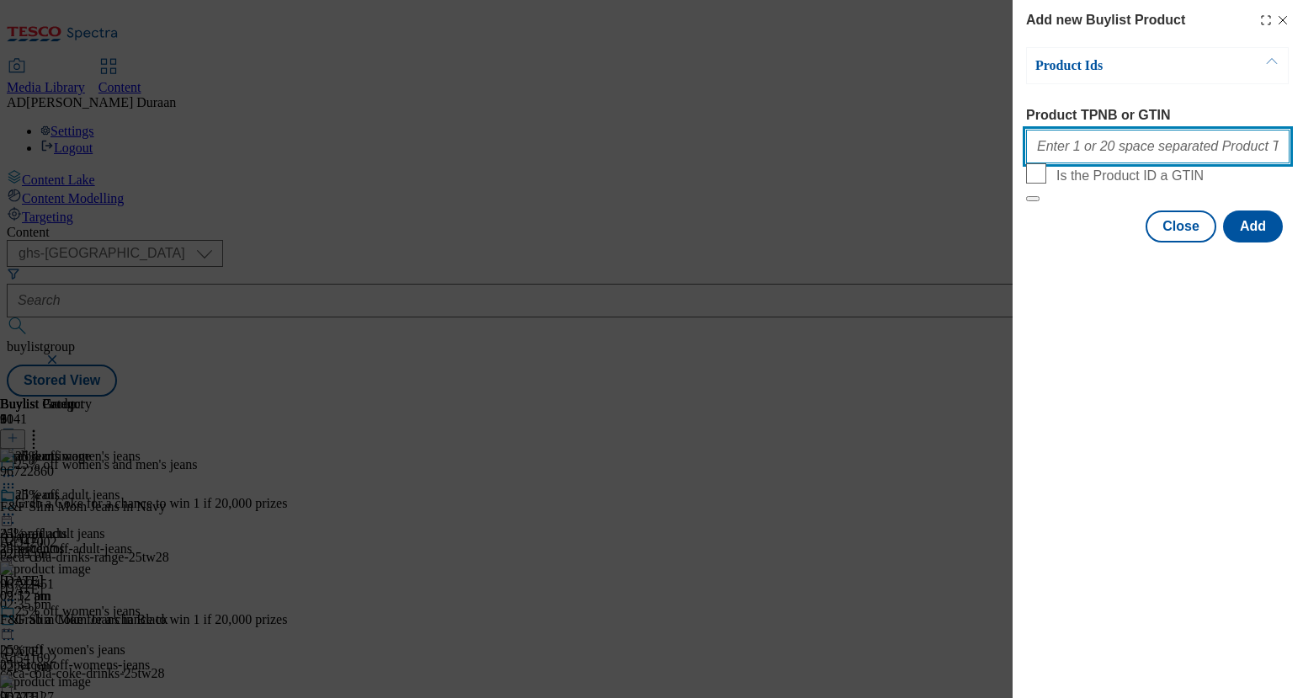
paste input "96562138 96498364"
type input "96562138 96498364"
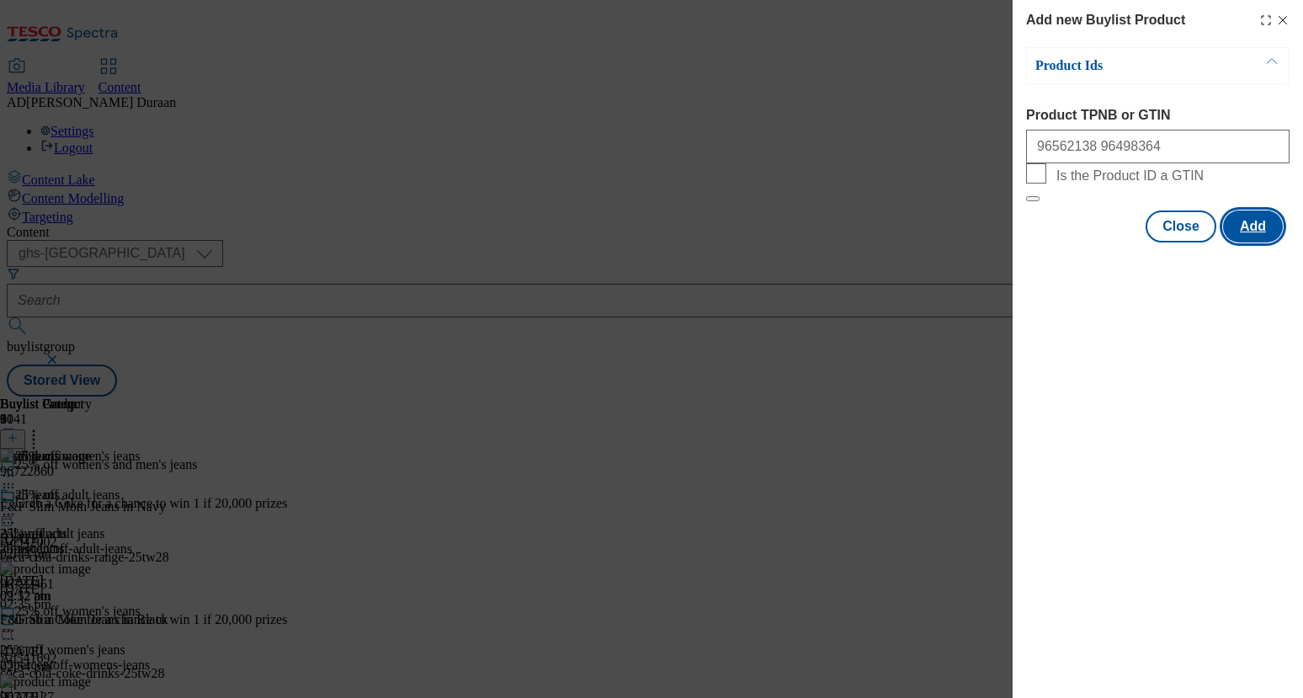
click at [1261, 242] on button "Add" at bounding box center [1253, 226] width 60 height 32
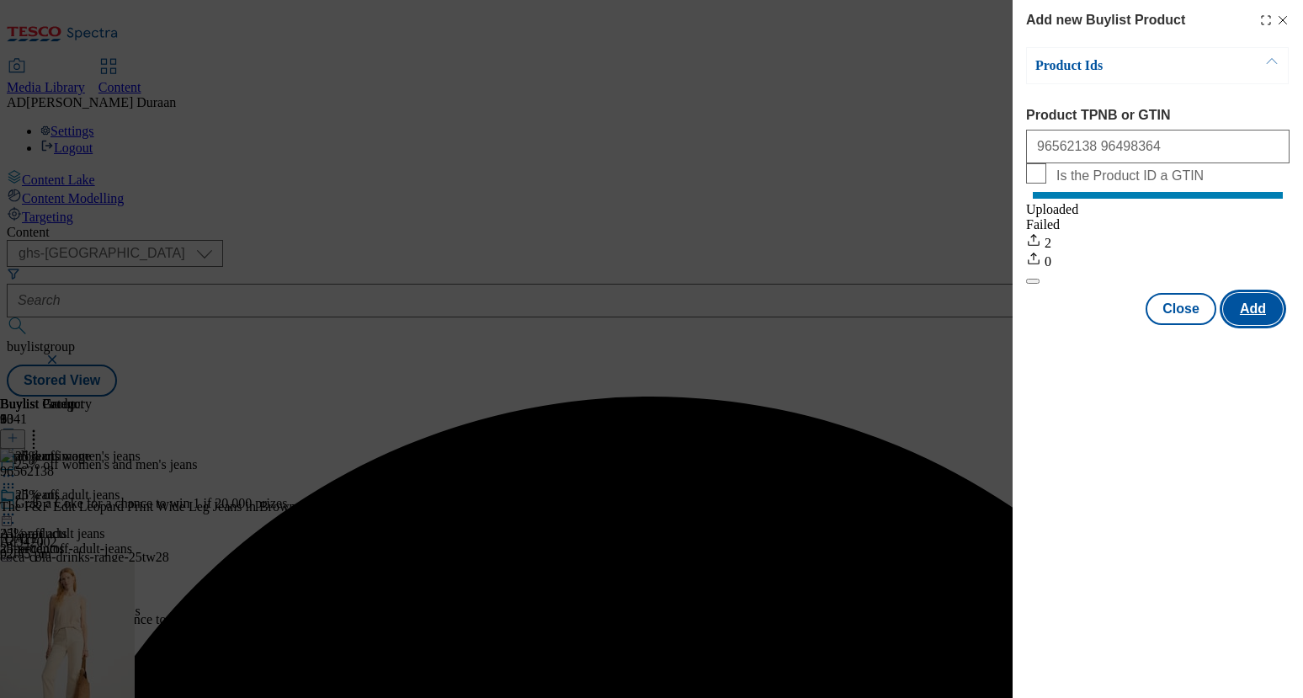
scroll to position [0, 0]
drag, startPoint x: 1180, startPoint y: 338, endPoint x: 917, endPoint y: 301, distance: 266.1
click at [1180, 325] on button "Close" at bounding box center [1181, 309] width 71 height 32
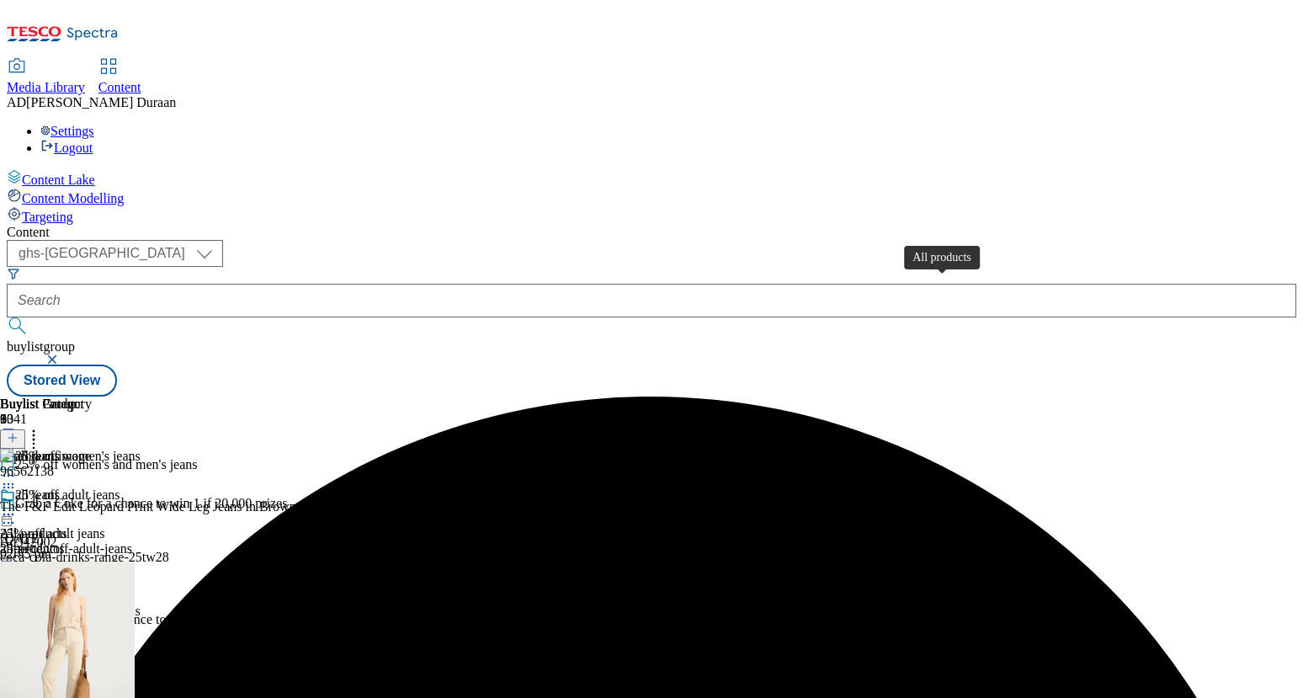
scroll to position [0, 191]
click at [19, 432] on icon at bounding box center [13, 438] width 12 height 12
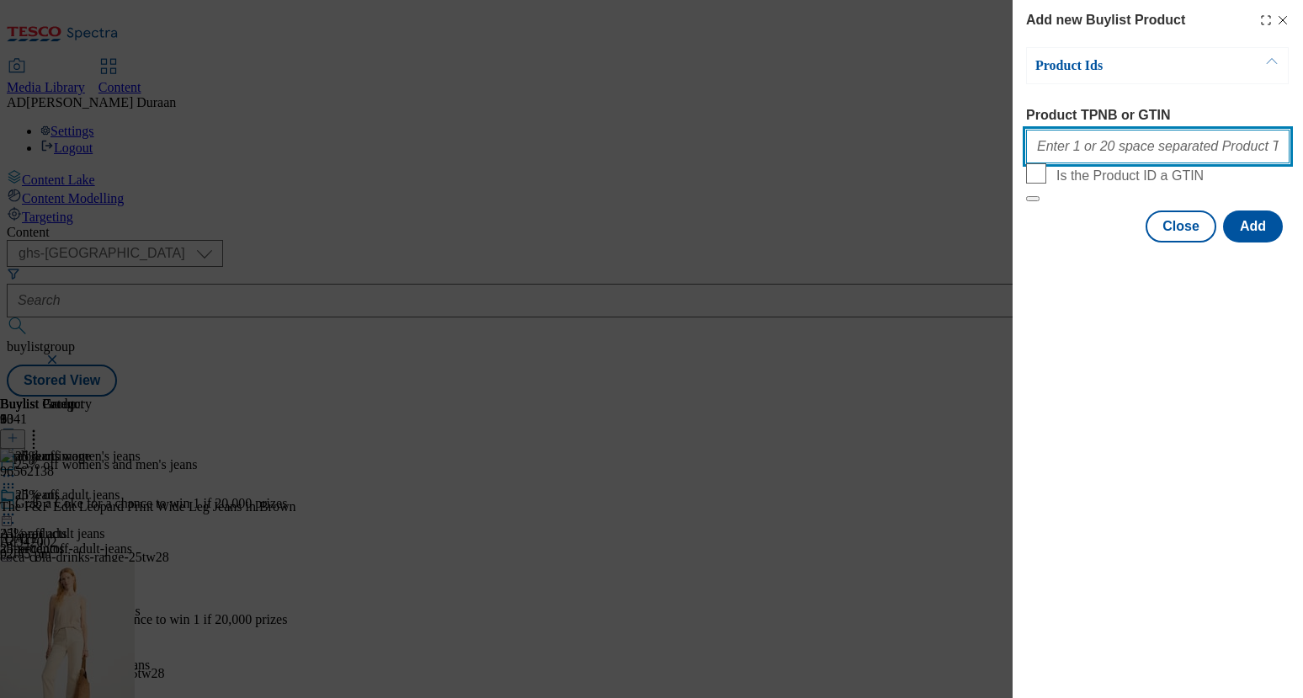
paste input "96798216 96793043"
type input "96798216 96793043"
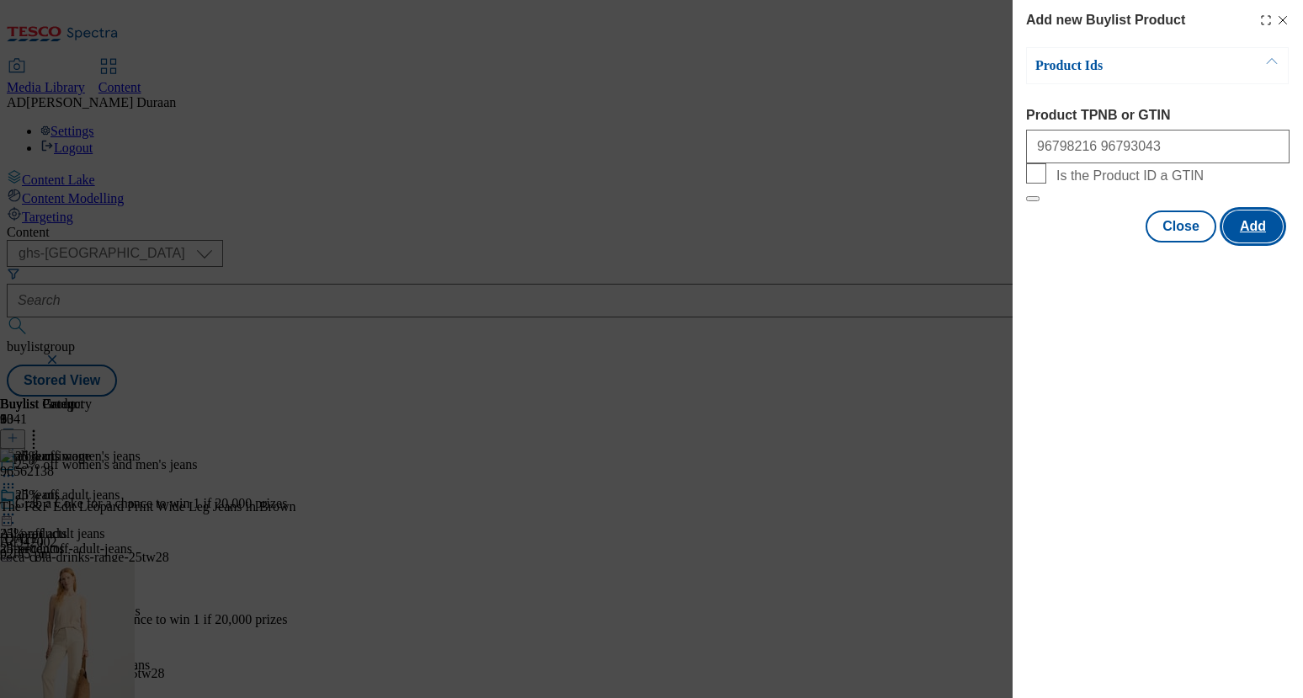
drag, startPoint x: 1255, startPoint y: 269, endPoint x: 1237, endPoint y: 258, distance: 21.5
click at [1256, 242] on button "Add" at bounding box center [1253, 226] width 60 height 32
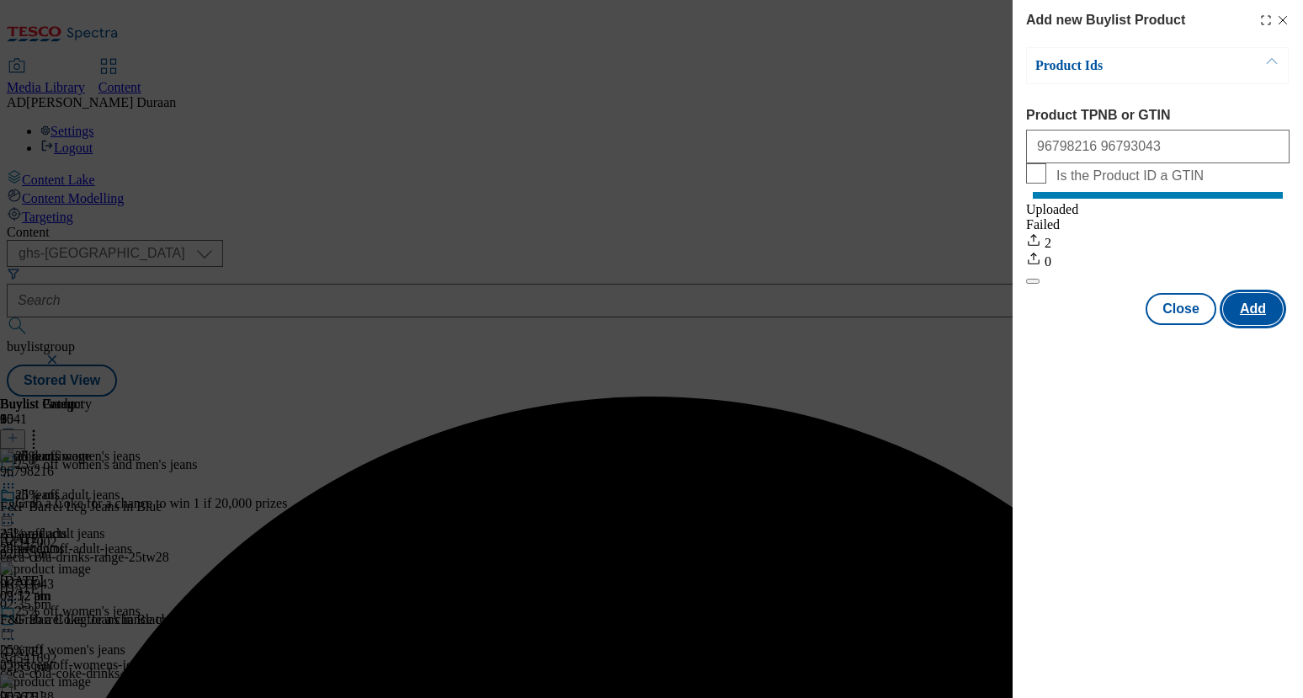
scroll to position [0, 0]
click at [1186, 325] on button "Close" at bounding box center [1181, 309] width 71 height 32
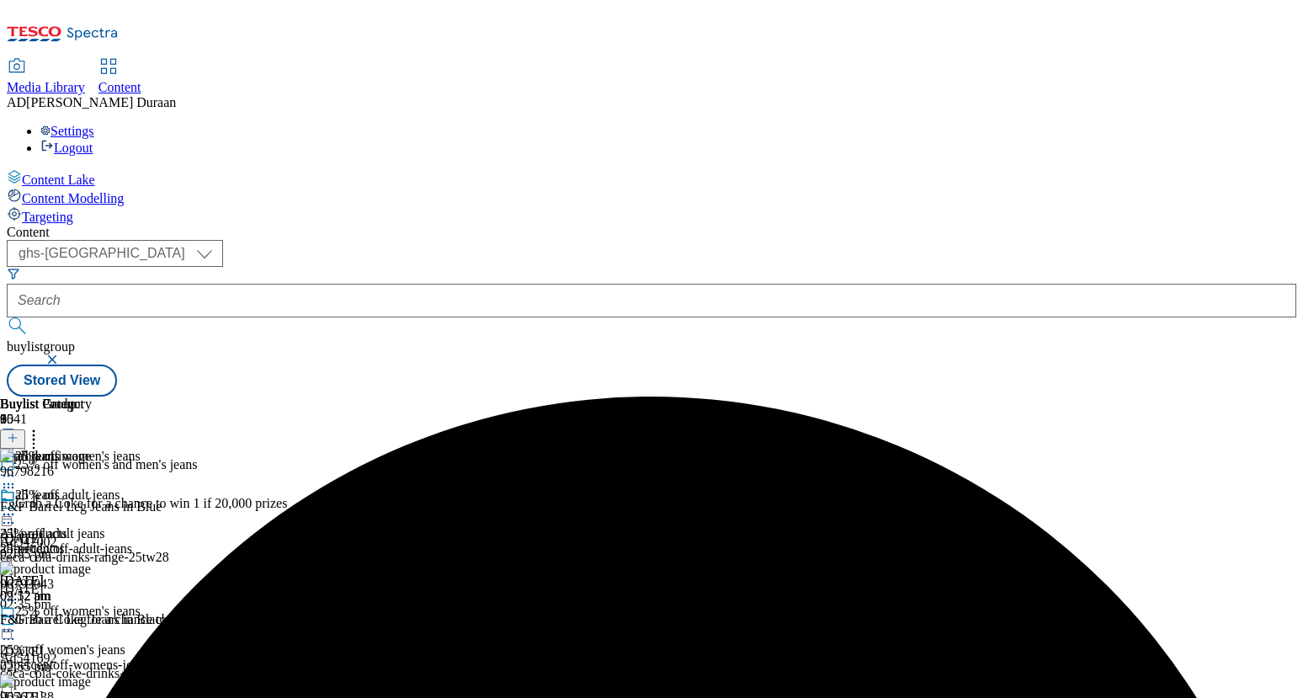
scroll to position [0, 191]
click at [19, 432] on icon at bounding box center [13, 438] width 12 height 12
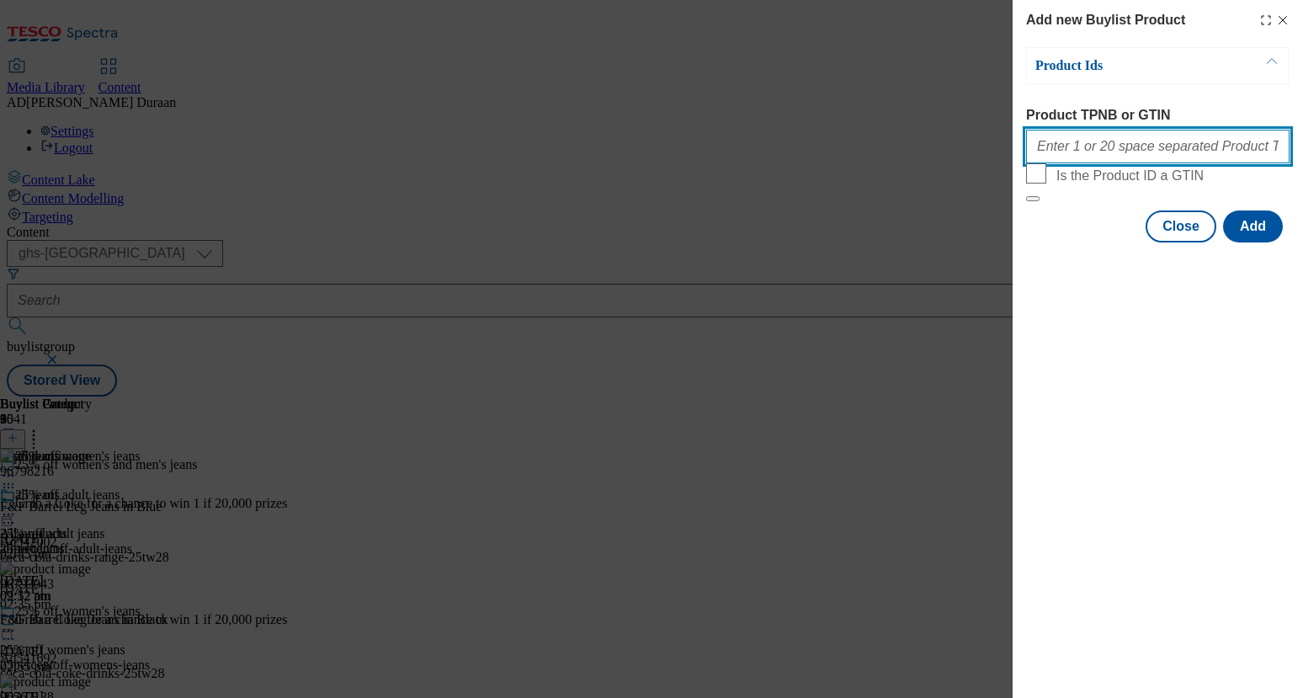
paste input "96677262 96743506"
type input "96677262 96743506"
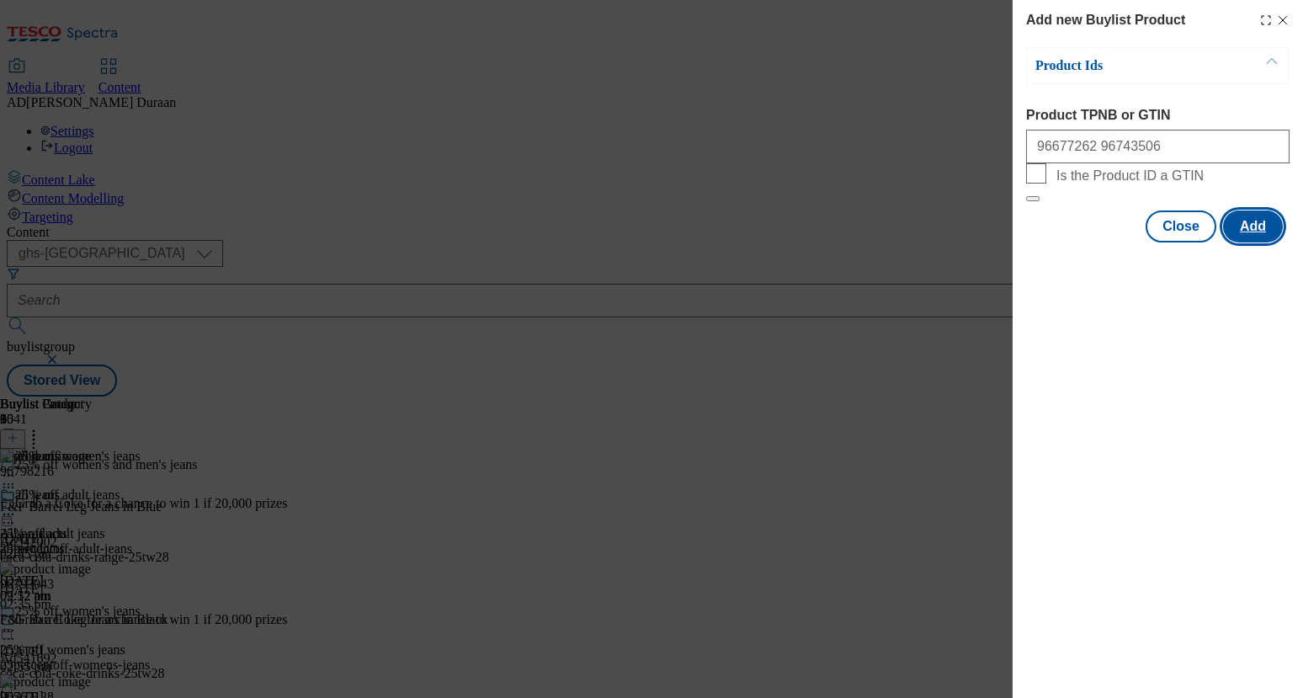
click at [1253, 242] on button "Add" at bounding box center [1253, 226] width 60 height 32
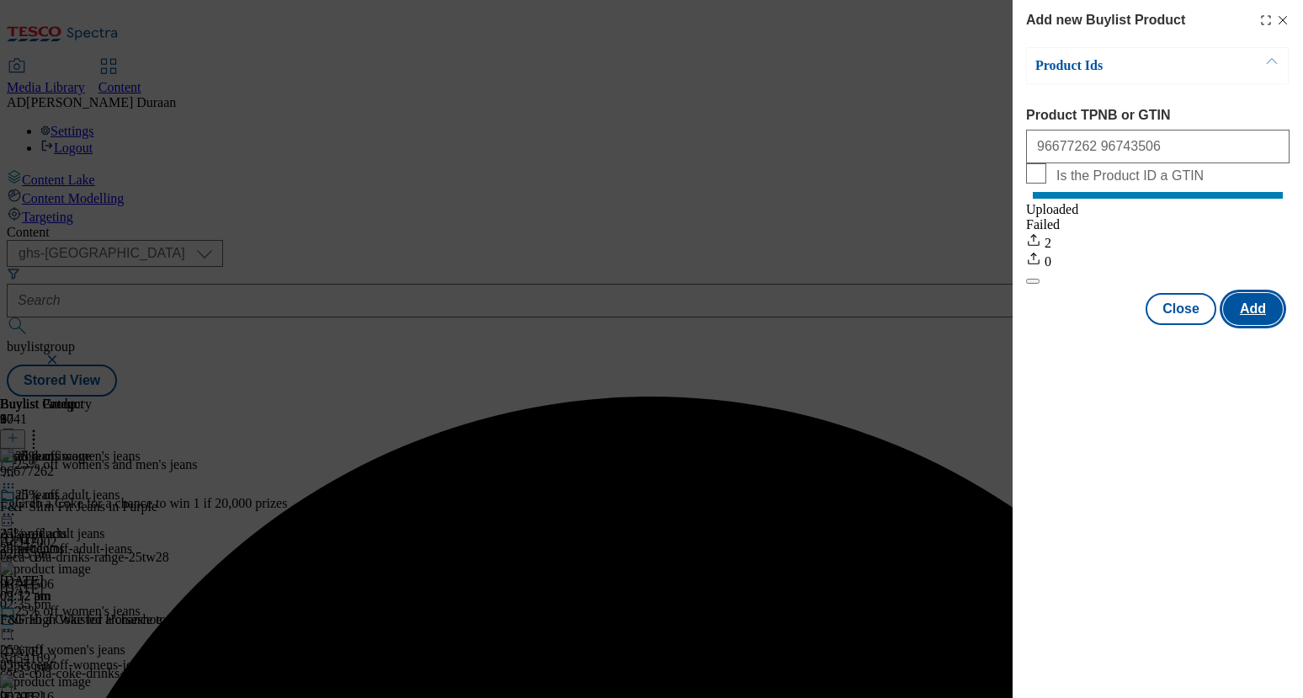
scroll to position [0, 0]
click at [1179, 317] on button "Close" at bounding box center [1181, 309] width 71 height 32
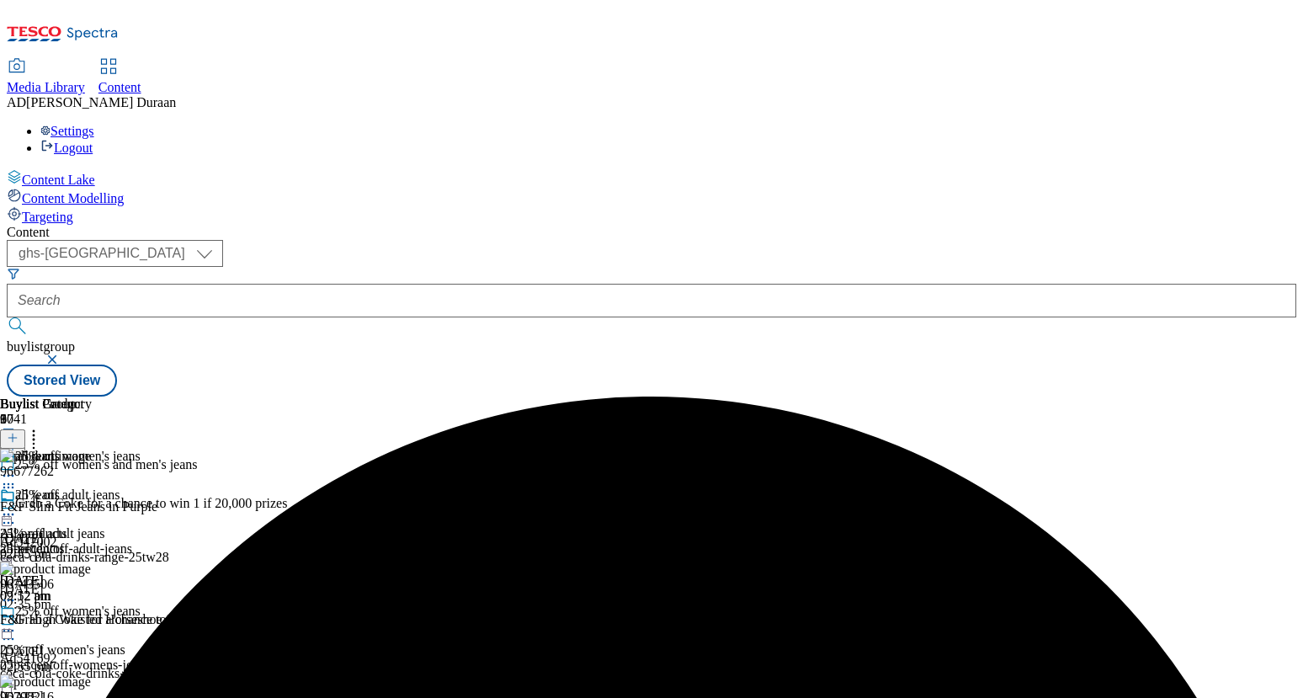
scroll to position [0, 191]
click at [19, 432] on icon at bounding box center [13, 438] width 12 height 12
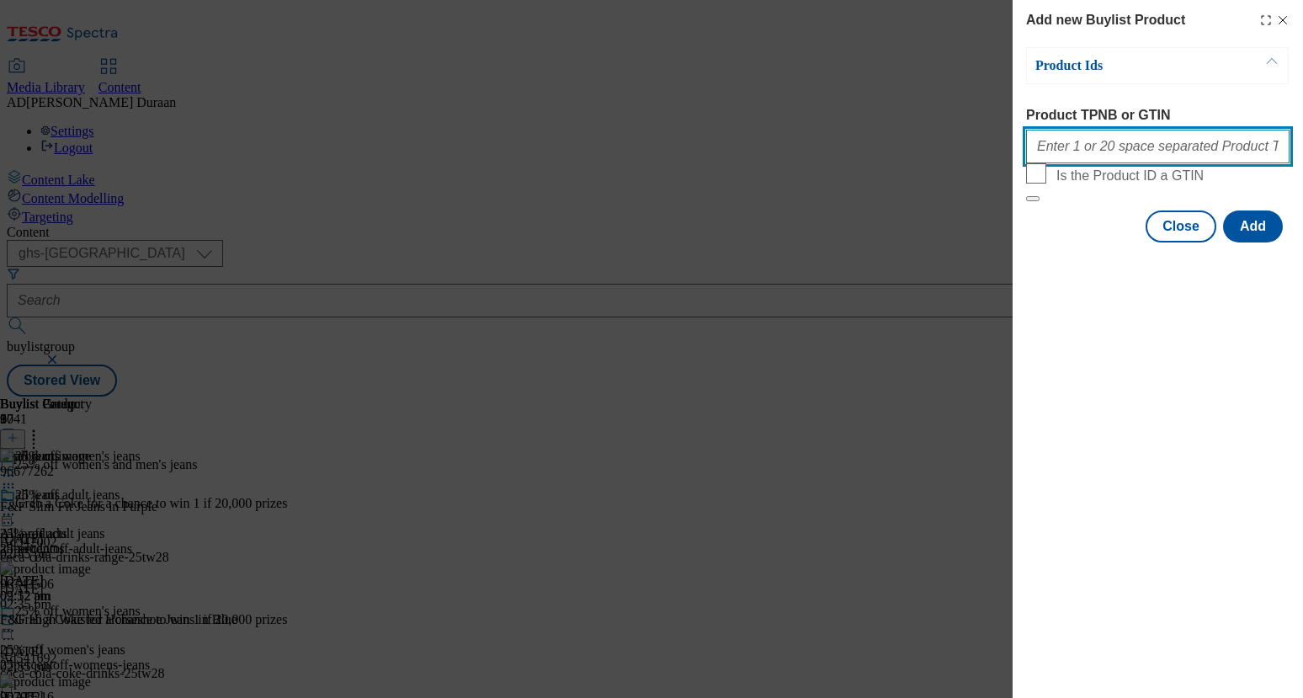
paste input "96806001 94028907"
type input "96806001 94028907"
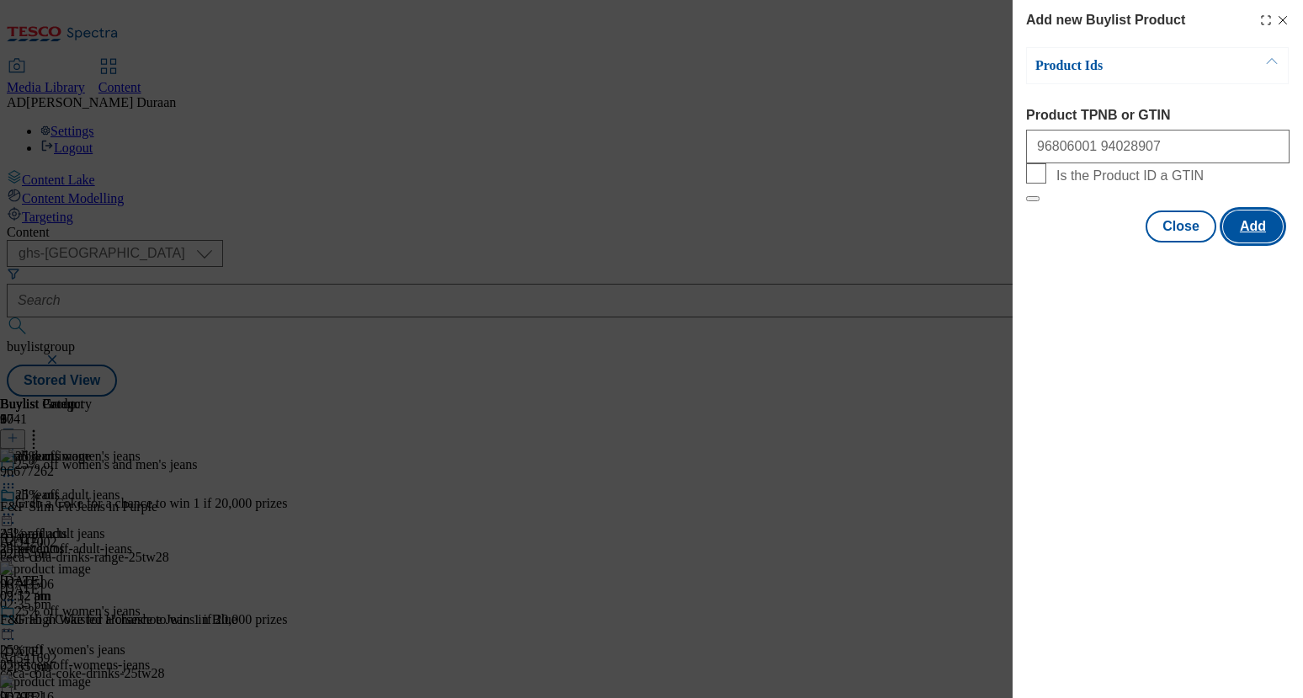
click at [1259, 242] on button "Add" at bounding box center [1253, 226] width 60 height 32
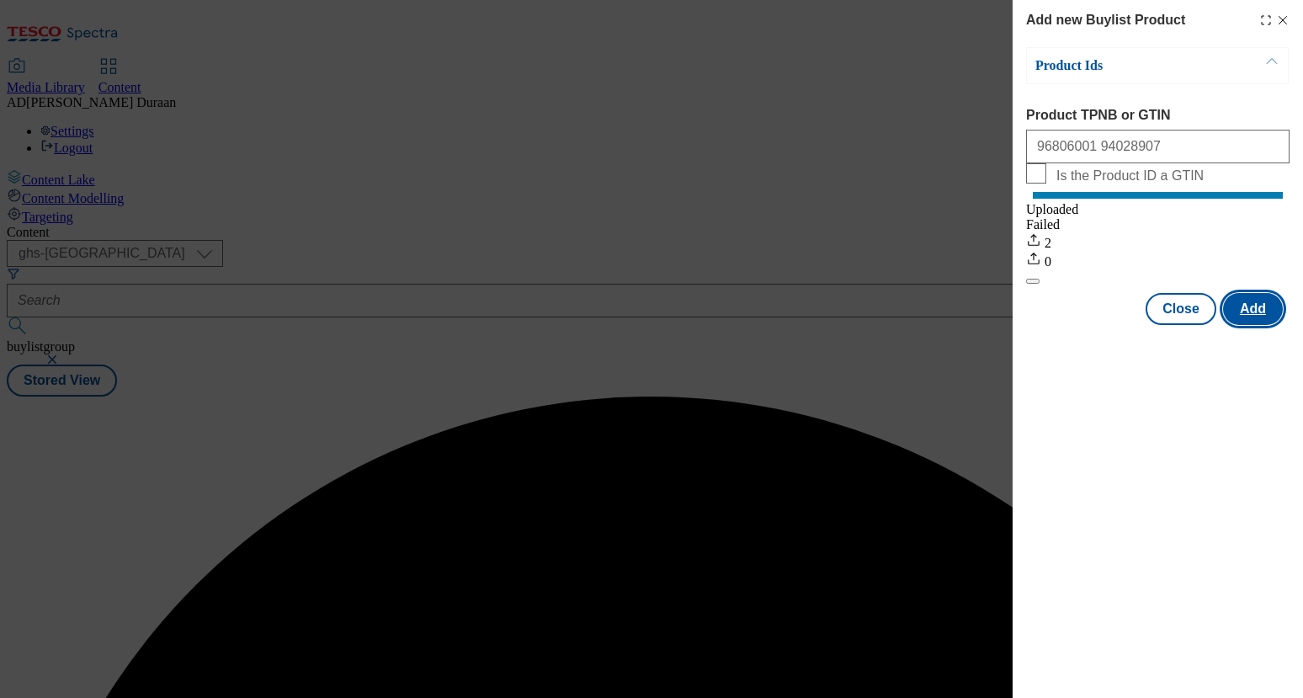
scroll to position [0, 0]
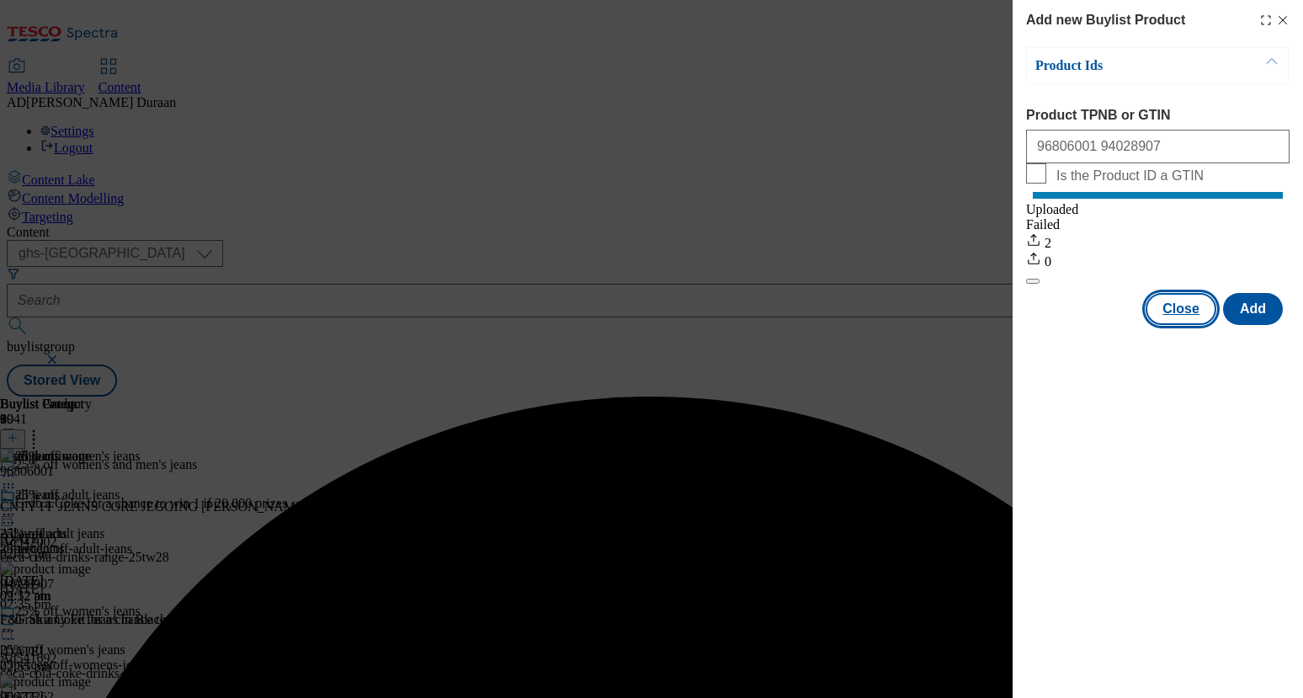
click at [1189, 325] on button "Close" at bounding box center [1181, 309] width 71 height 32
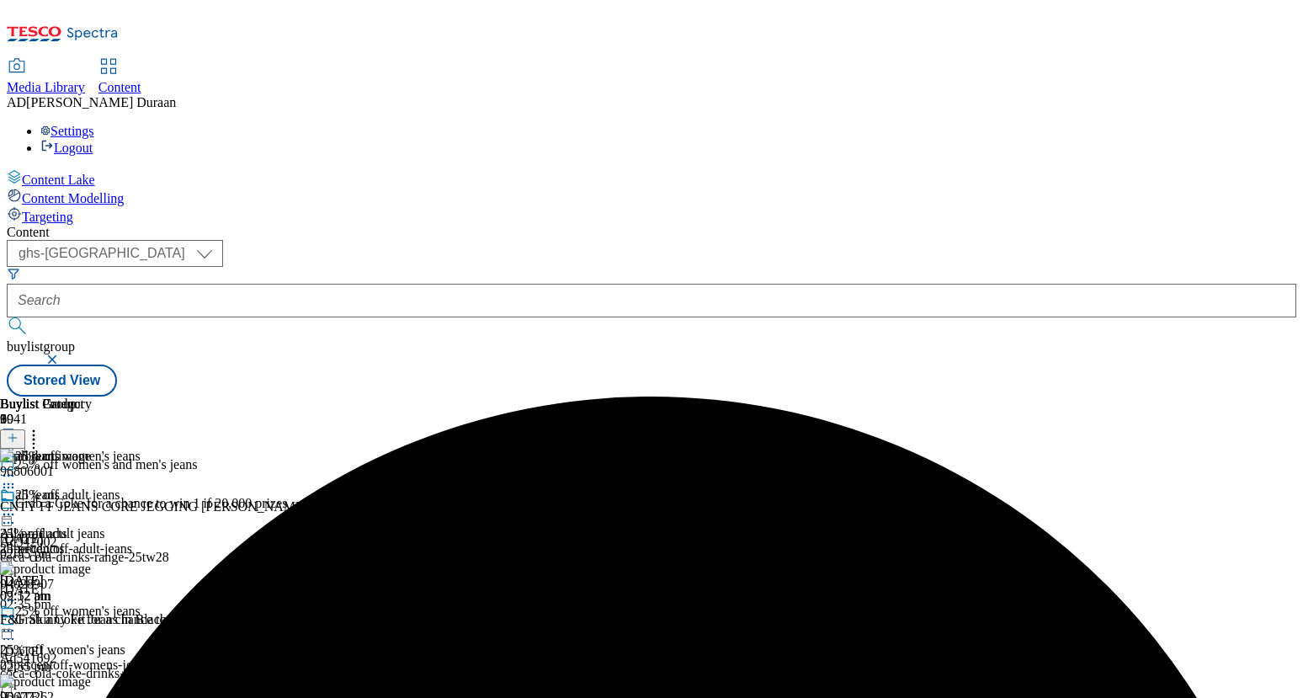
scroll to position [0, 191]
click at [19, 432] on icon at bounding box center [13, 438] width 12 height 12
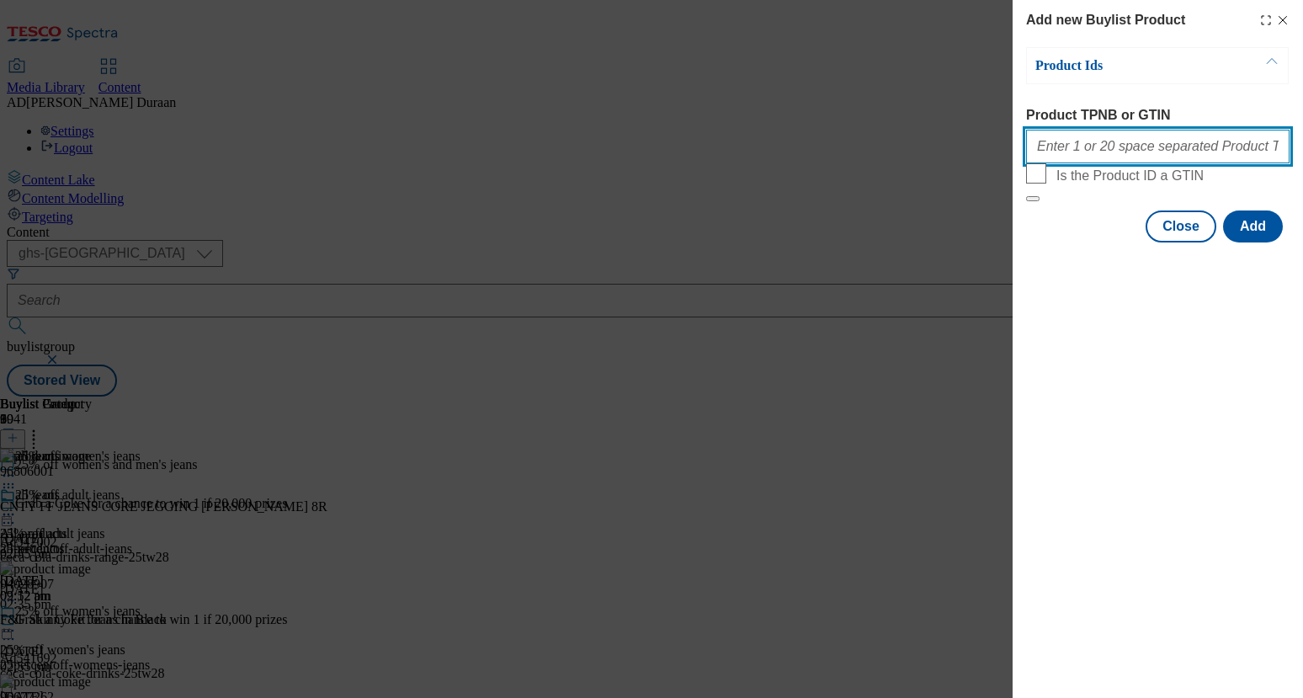
paste input "94028988 96163138 96148094"
type input "94028988 96163138 96148094"
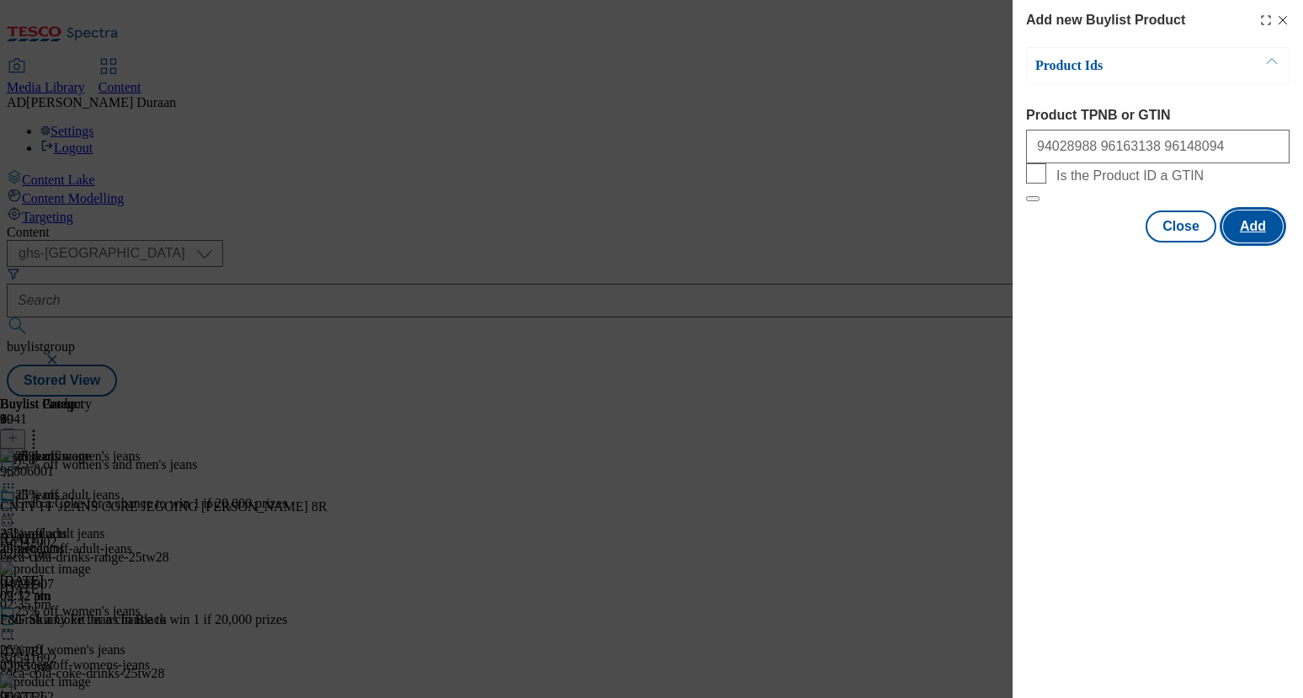
click at [1265, 242] on button "Add" at bounding box center [1253, 226] width 60 height 32
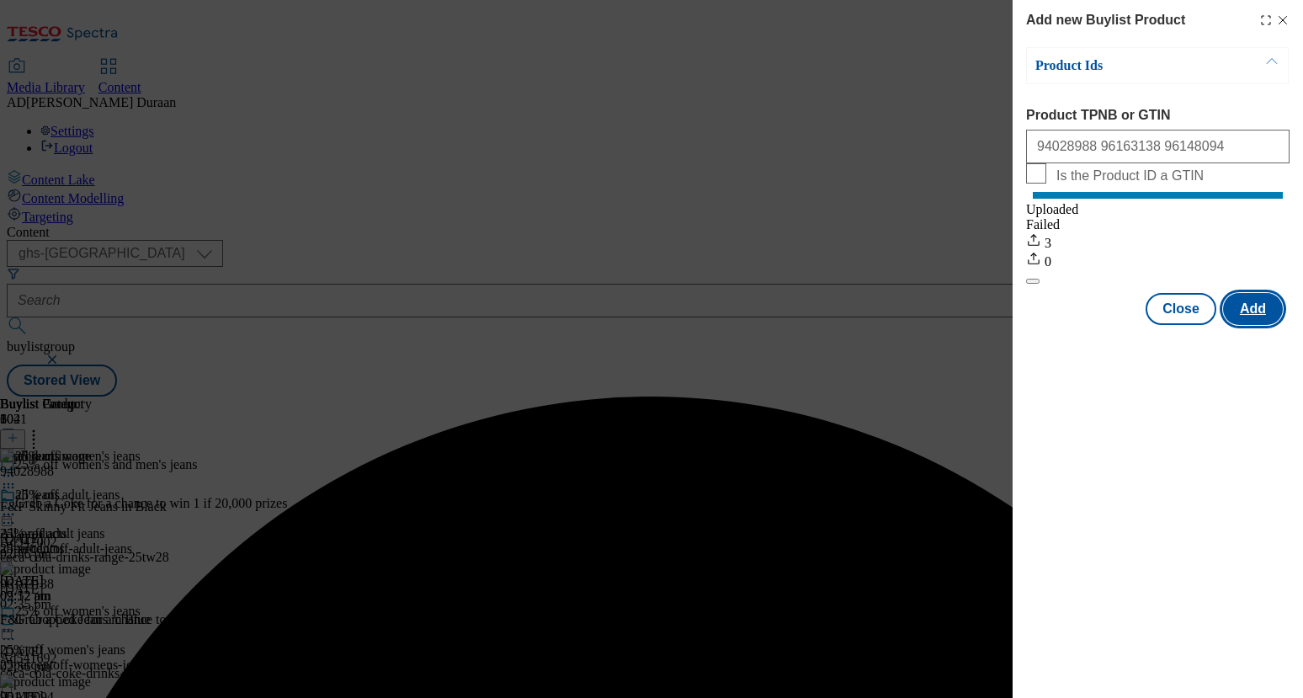
scroll to position [0, 0]
drag, startPoint x: 1184, startPoint y: 333, endPoint x: 1168, endPoint y: 323, distance: 18.5
click at [1184, 325] on button "Close" at bounding box center [1181, 309] width 71 height 32
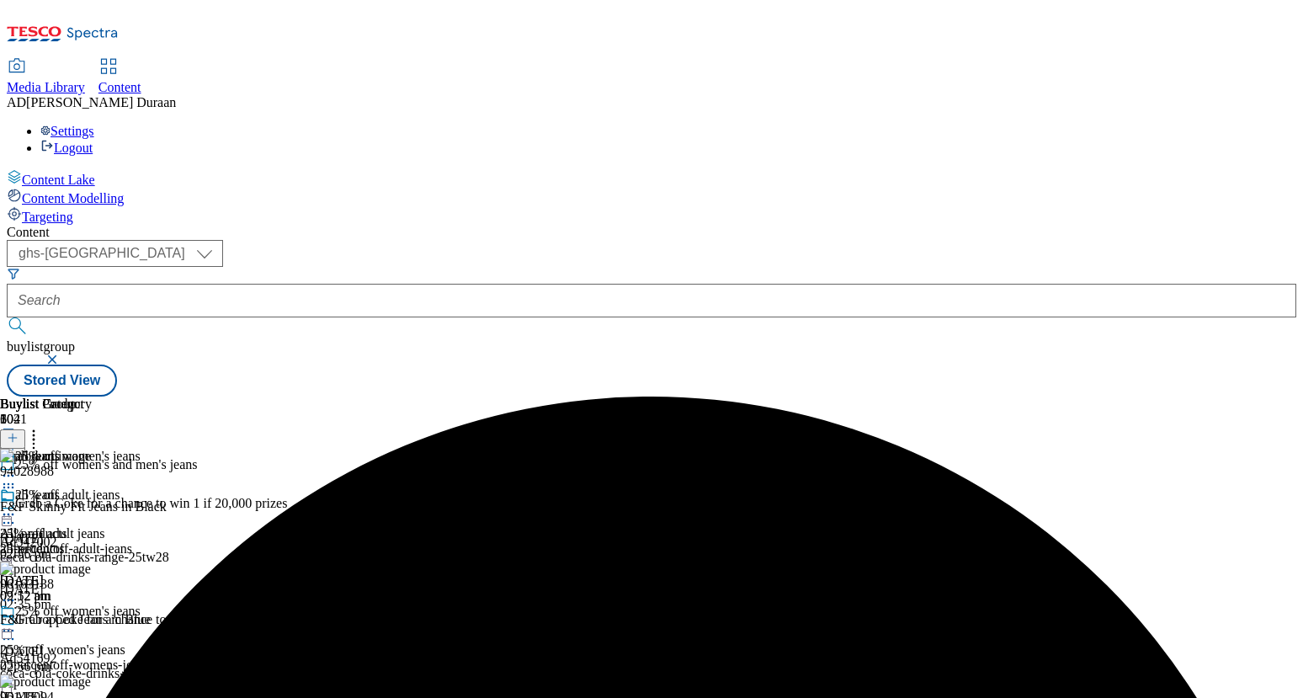
scroll to position [0, 191]
click at [19, 432] on icon at bounding box center [13, 438] width 12 height 12
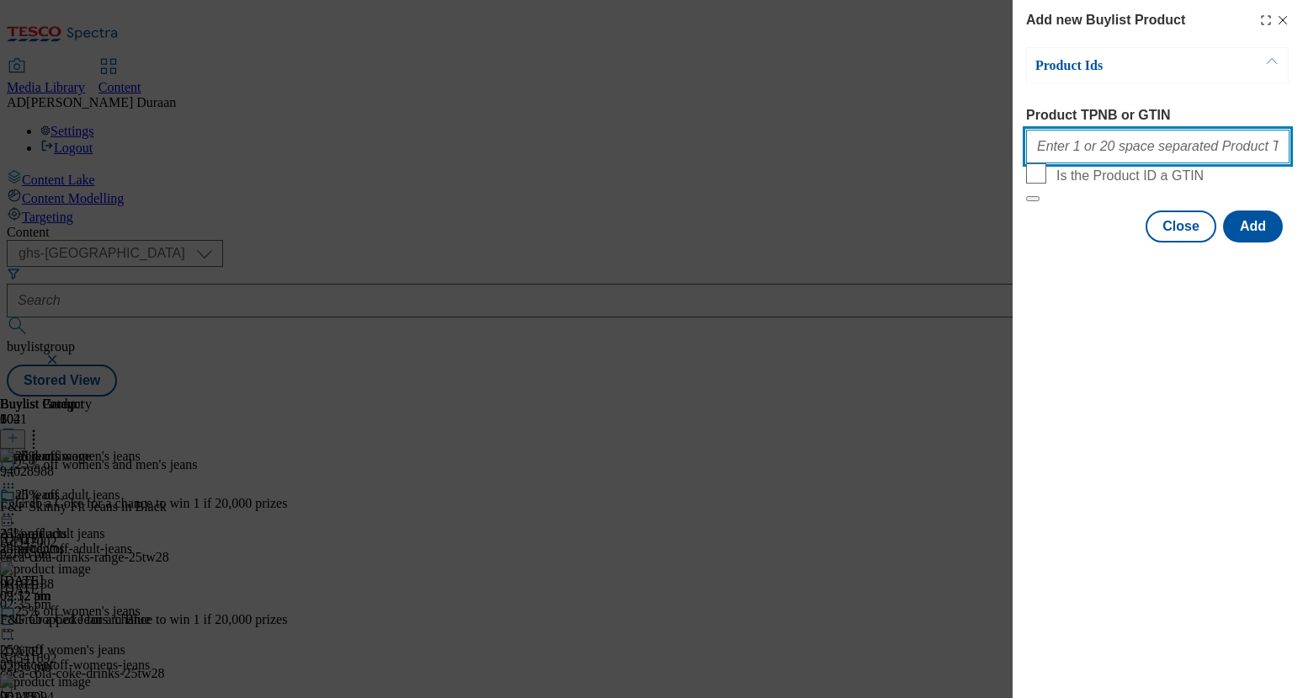
paste input "94006657 94004430"
type input "94006657 94004430"
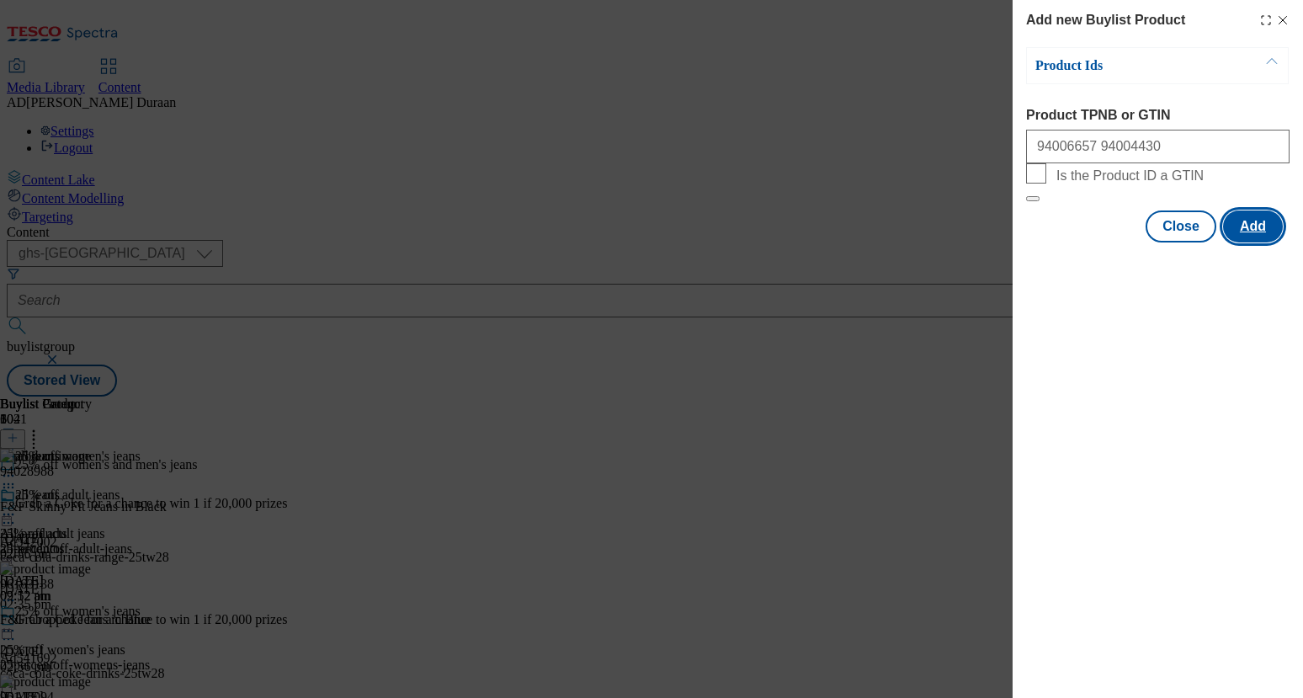
click at [1261, 242] on button "Add" at bounding box center [1253, 226] width 60 height 32
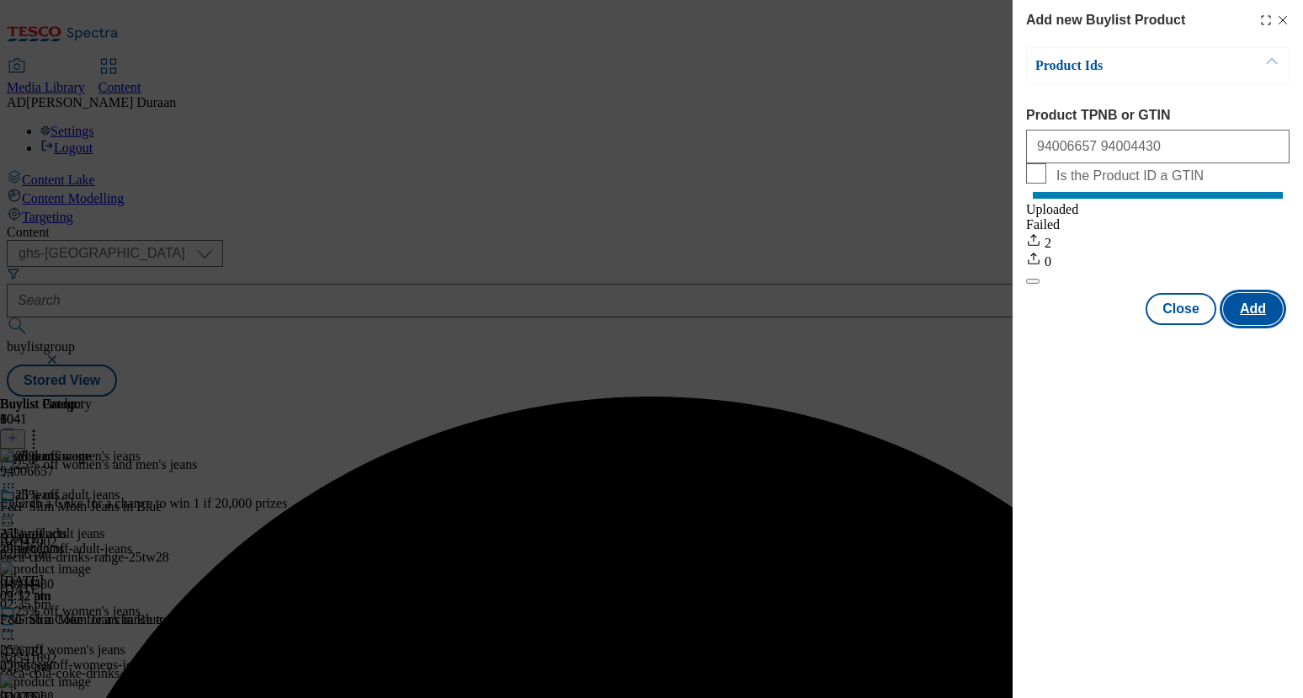
scroll to position [0, 0]
click at [1184, 322] on button "Close" at bounding box center [1181, 309] width 71 height 32
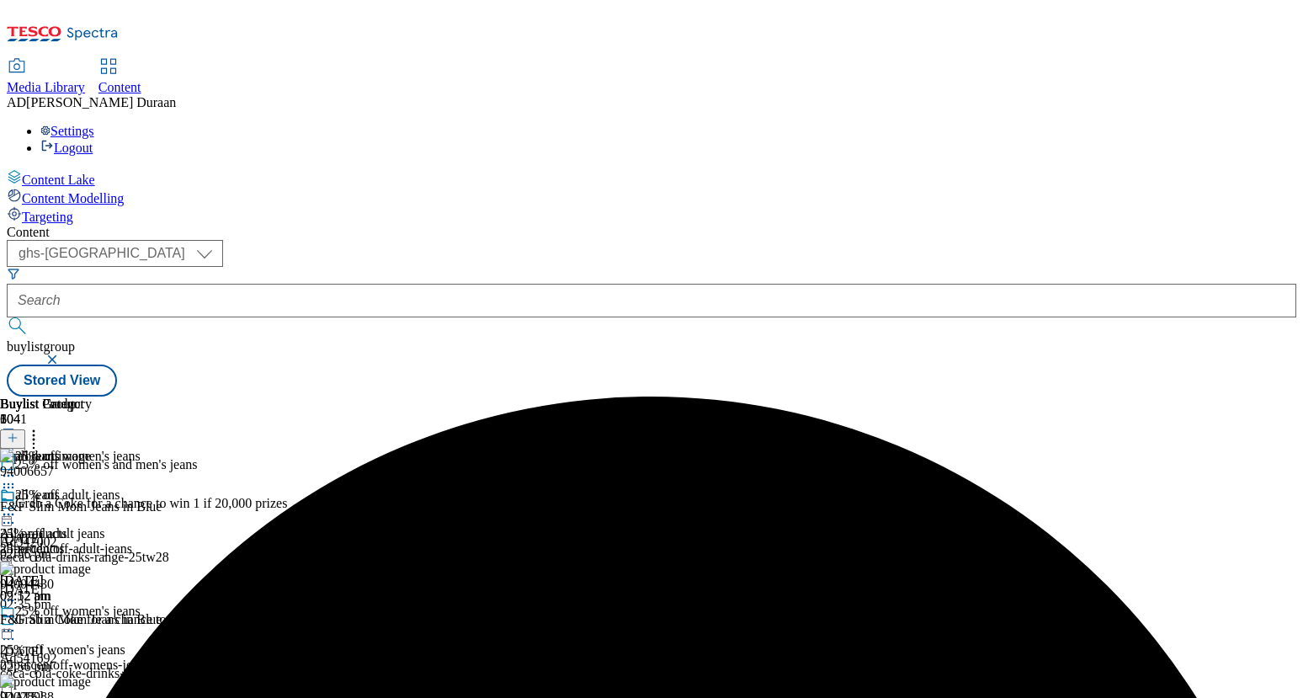
click at [92, 487] on div "all jeans All products all-products [DATE] 02:52 pm" at bounding box center [46, 545] width 92 height 116
click at [17, 506] on icon at bounding box center [8, 514] width 17 height 17
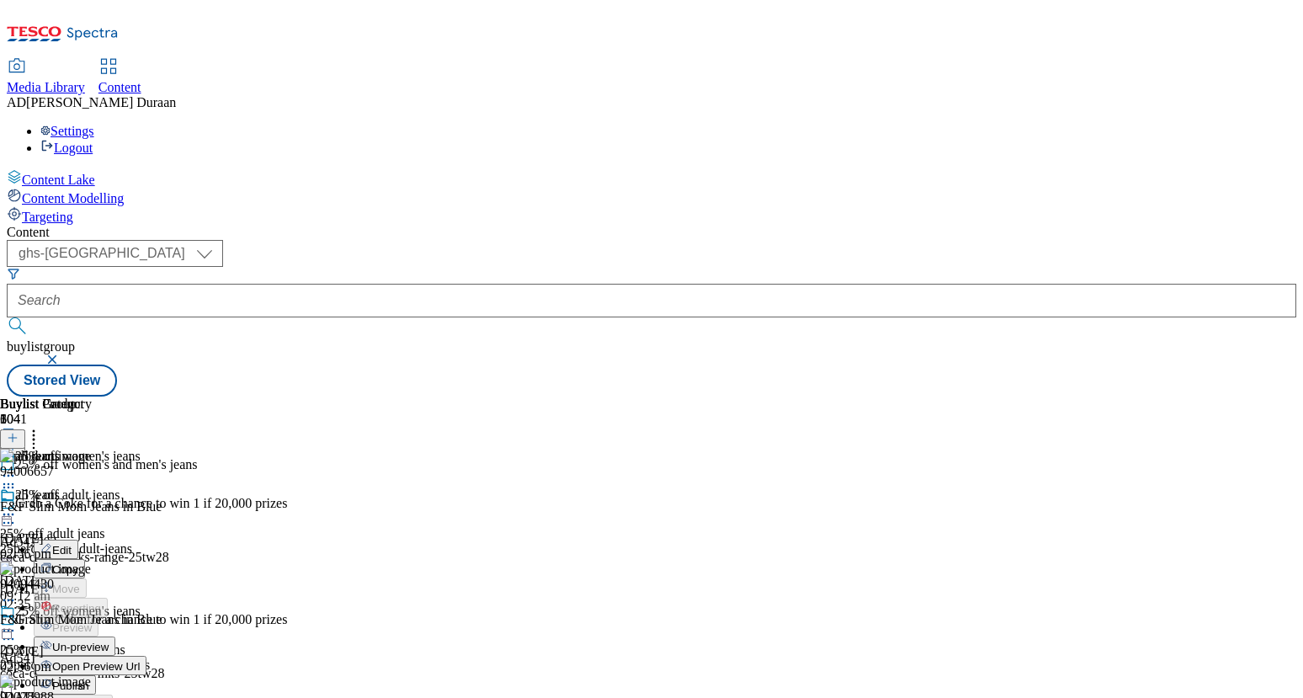
click at [72, 544] on span "Edit" at bounding box center [61, 550] width 19 height 13
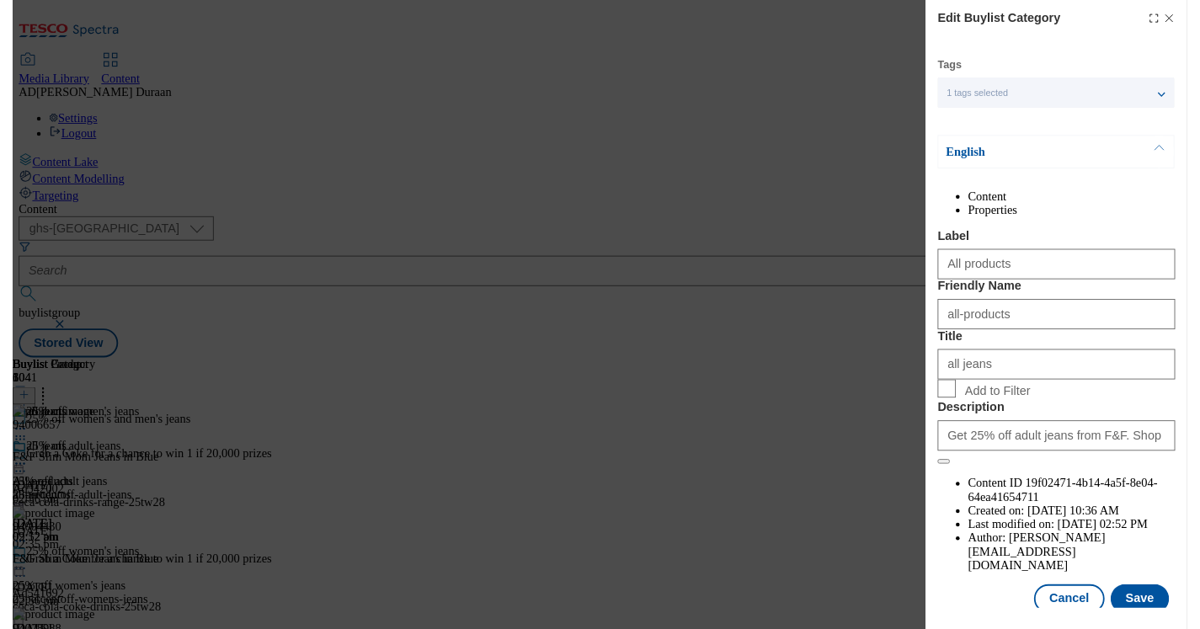
scroll to position [41, 0]
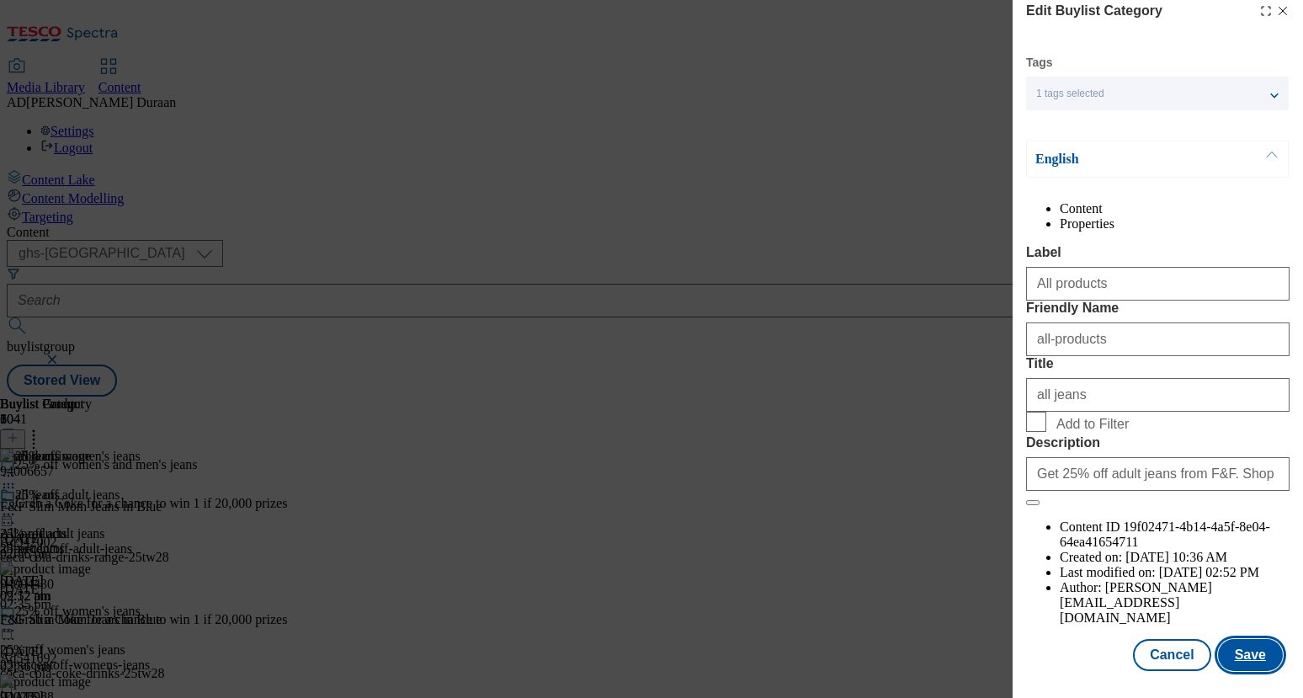
click at [1268, 655] on button "Save" at bounding box center [1250, 655] width 65 height 32
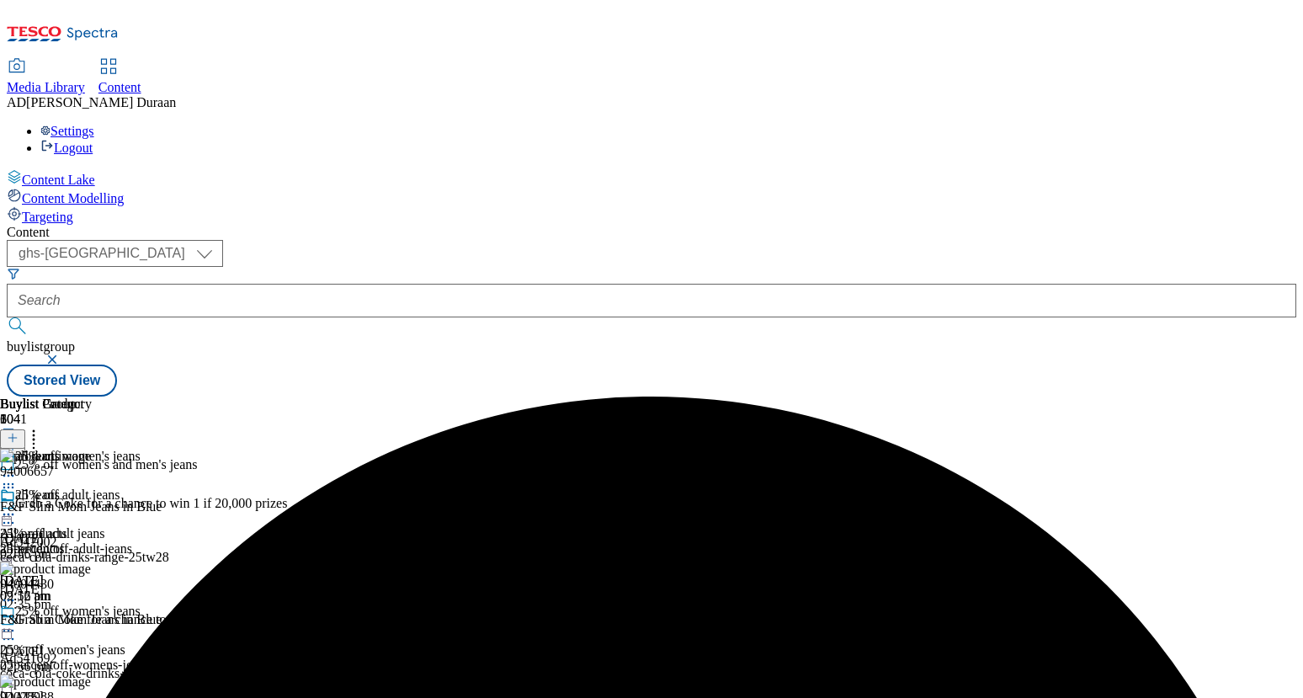
click at [17, 506] on icon at bounding box center [8, 514] width 17 height 17
click at [92, 621] on span "Preview" at bounding box center [72, 627] width 40 height 13
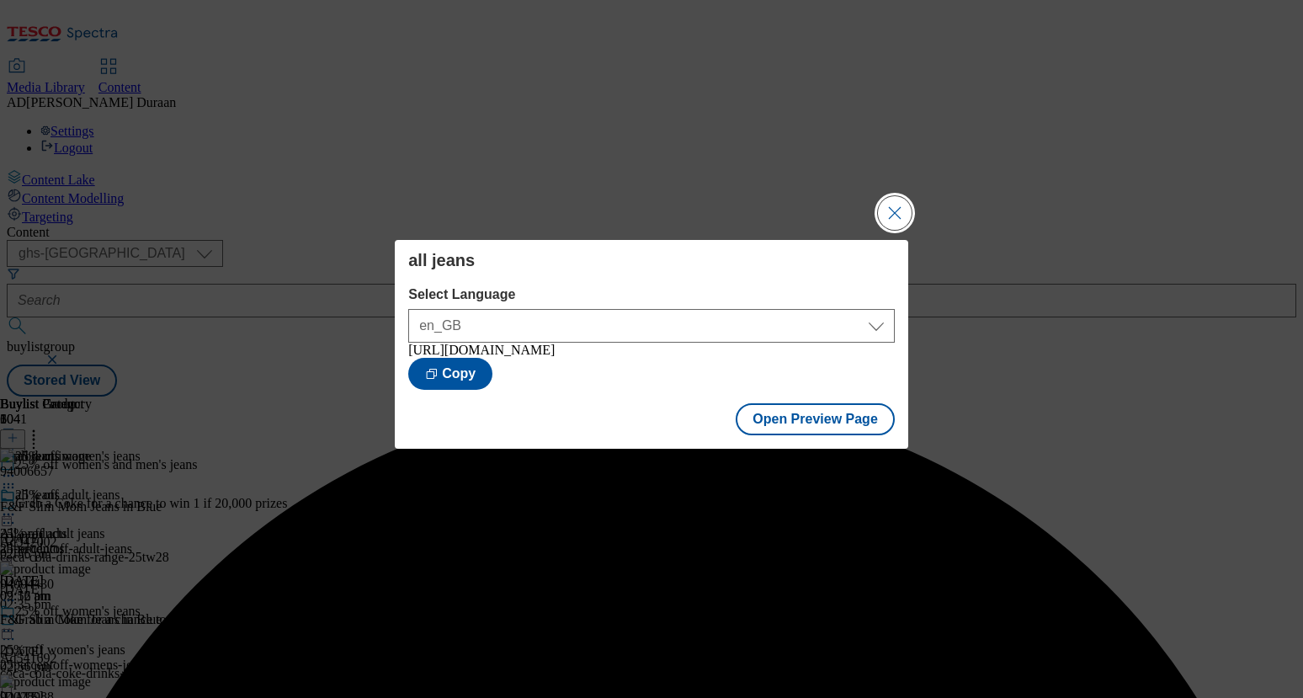
drag, startPoint x: 881, startPoint y: 202, endPoint x: 890, endPoint y: 207, distance: 10.5
click at [882, 203] on button "Close Modal" at bounding box center [895, 213] width 34 height 34
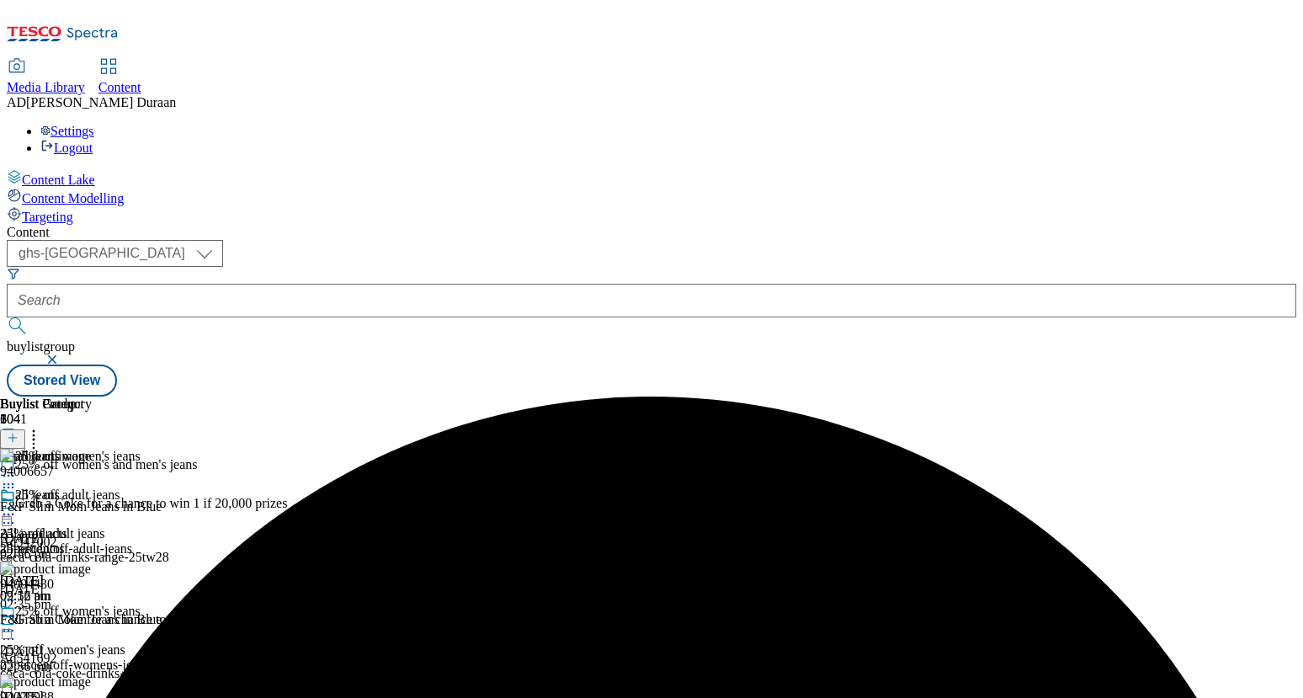
click at [17, 506] on icon at bounding box center [8, 514] width 17 height 17
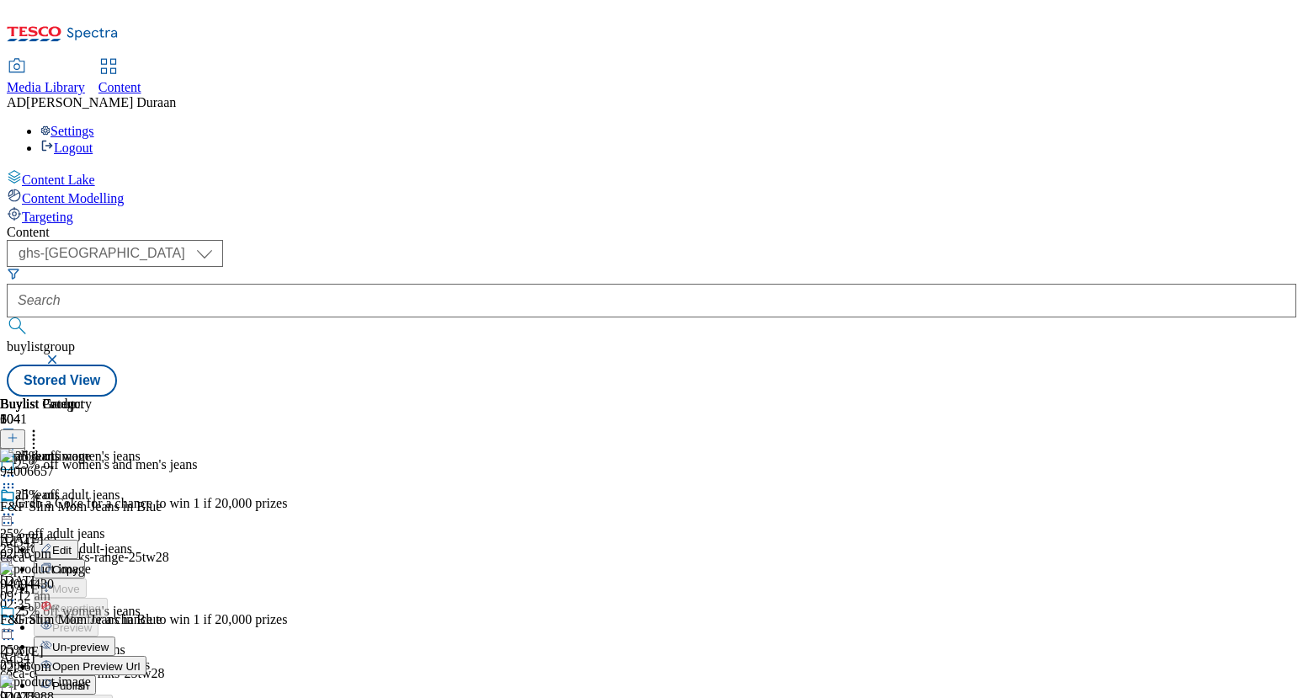
click at [89, 679] on span "Publish" at bounding box center [70, 685] width 37 height 13
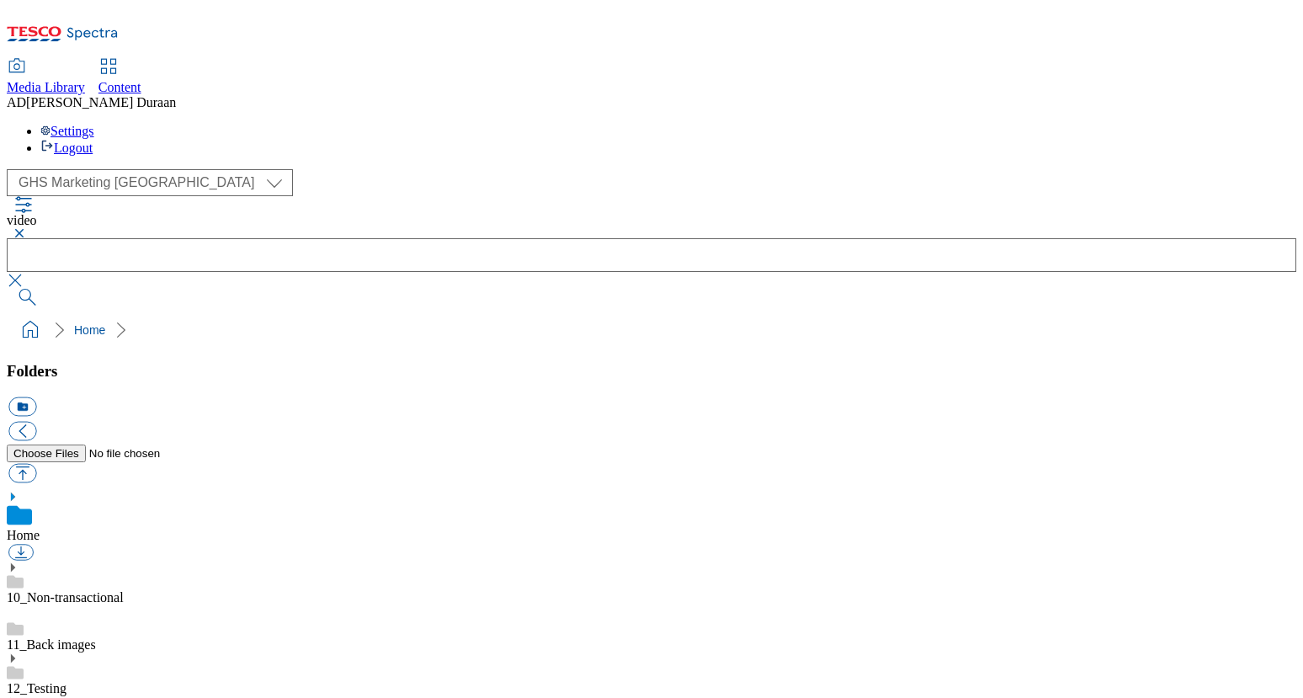
select select "flare-ghs-mktg"
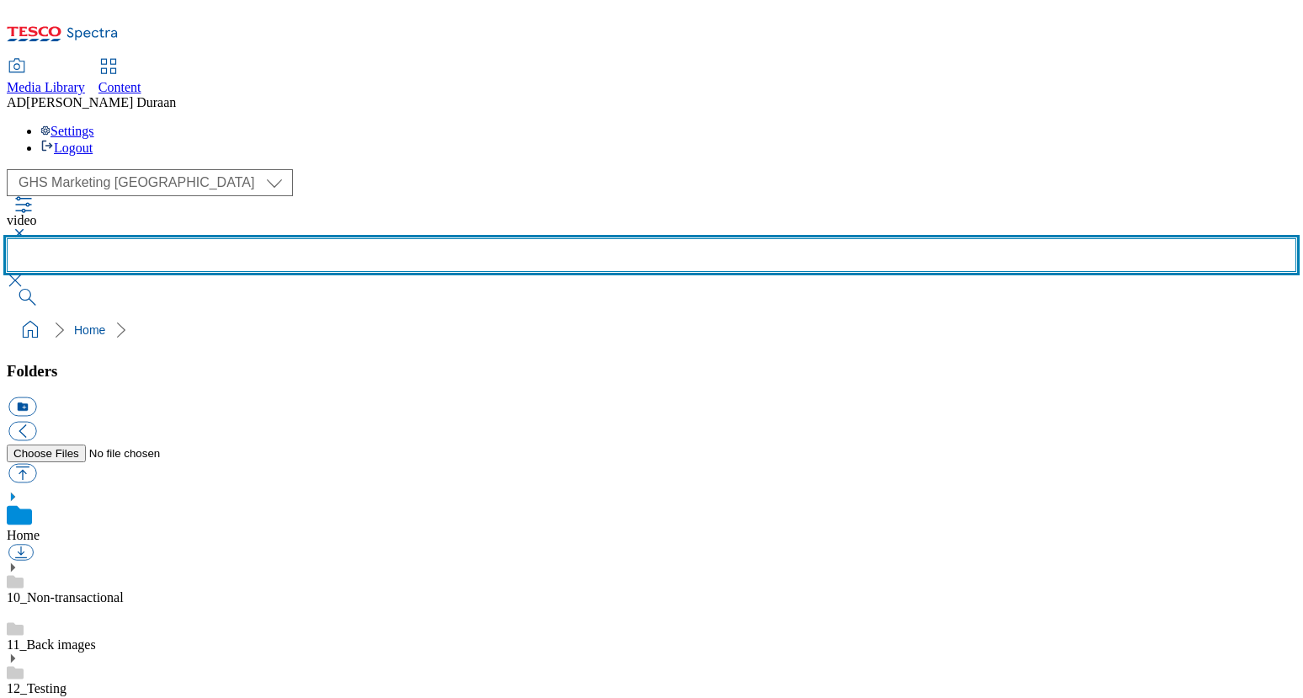
scroll to position [3, 0]
